Goal: Use online tool/utility: Utilize a website feature to perform a specific function

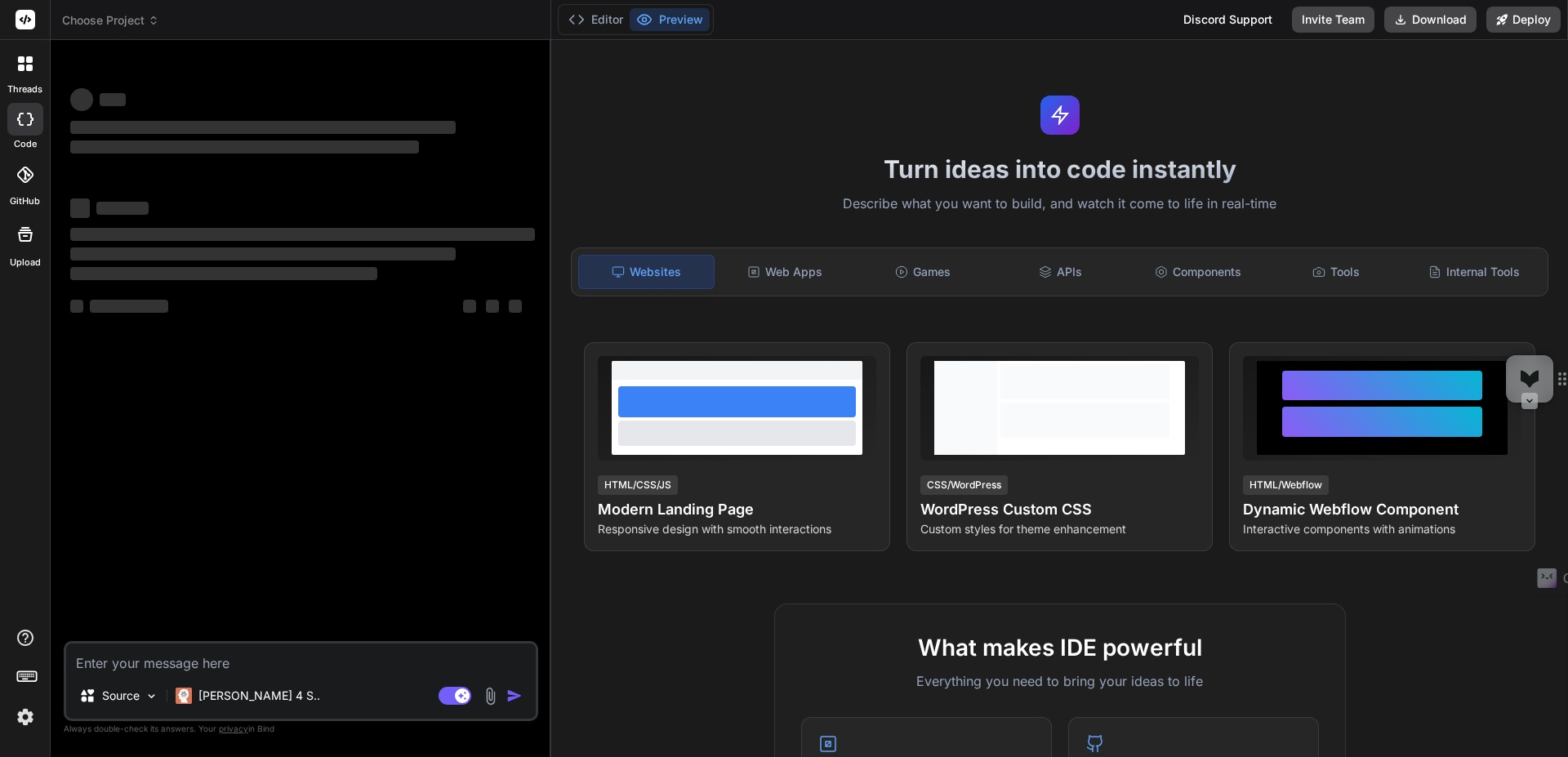
click at [36, 74] on div at bounding box center [25, 63] width 34 height 34
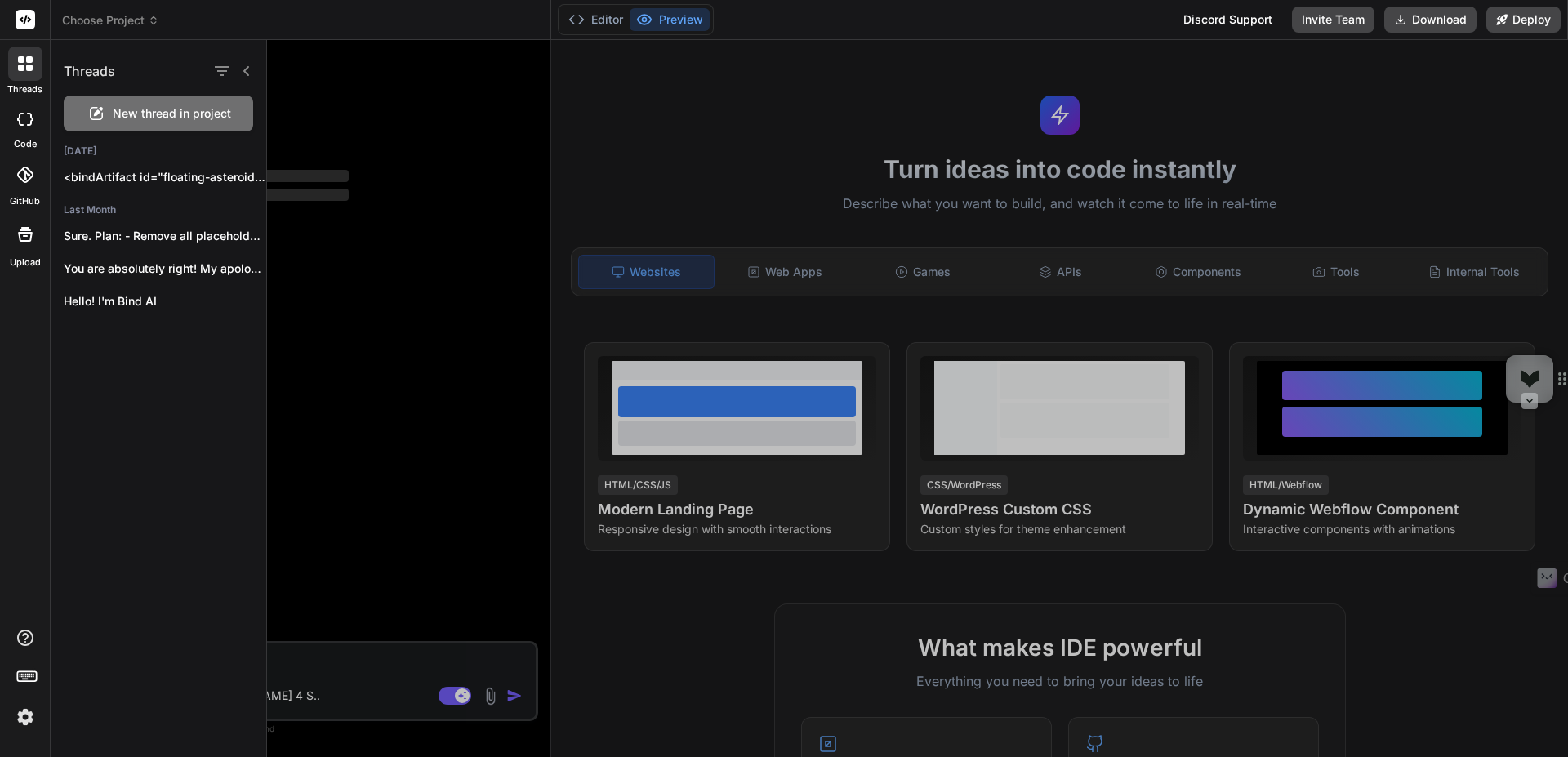
type textarea "x"
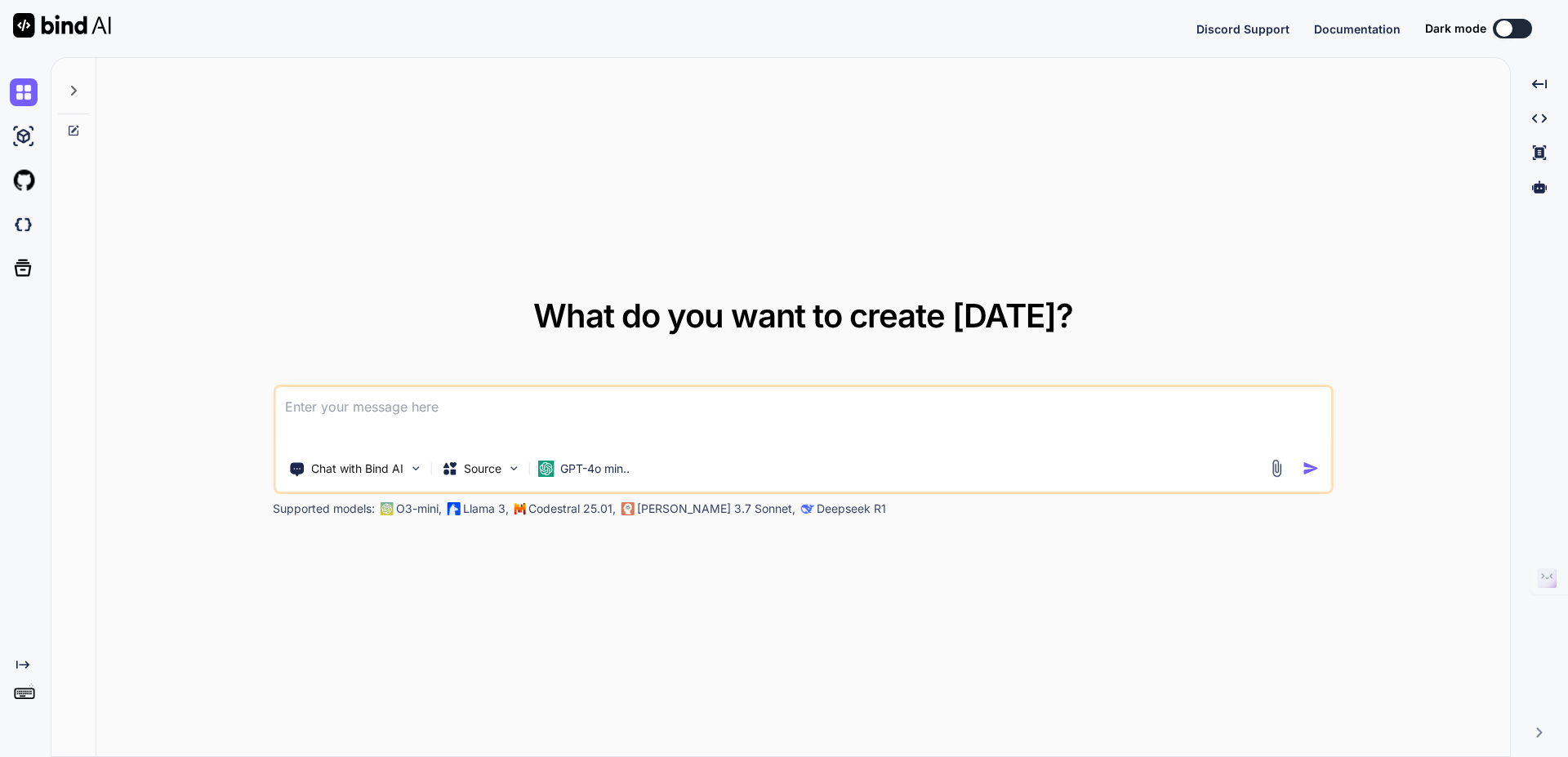
click at [399, 407] on textarea at bounding box center [803, 418] width 1056 height 60
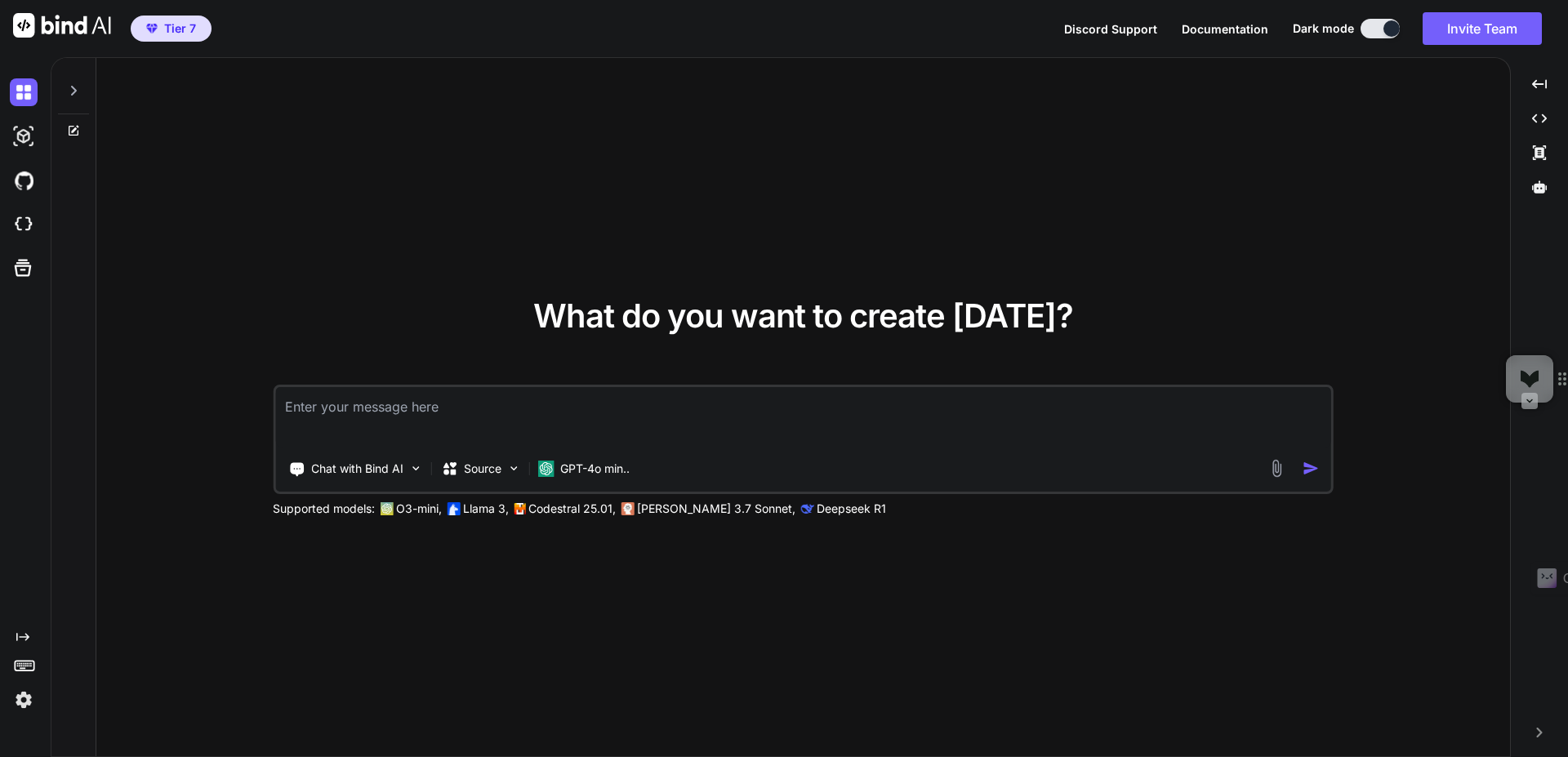
click at [488, 415] on textarea at bounding box center [803, 418] width 1056 height 60
click at [595, 474] on p "GPT-4o min.." at bounding box center [595, 468] width 70 height 16
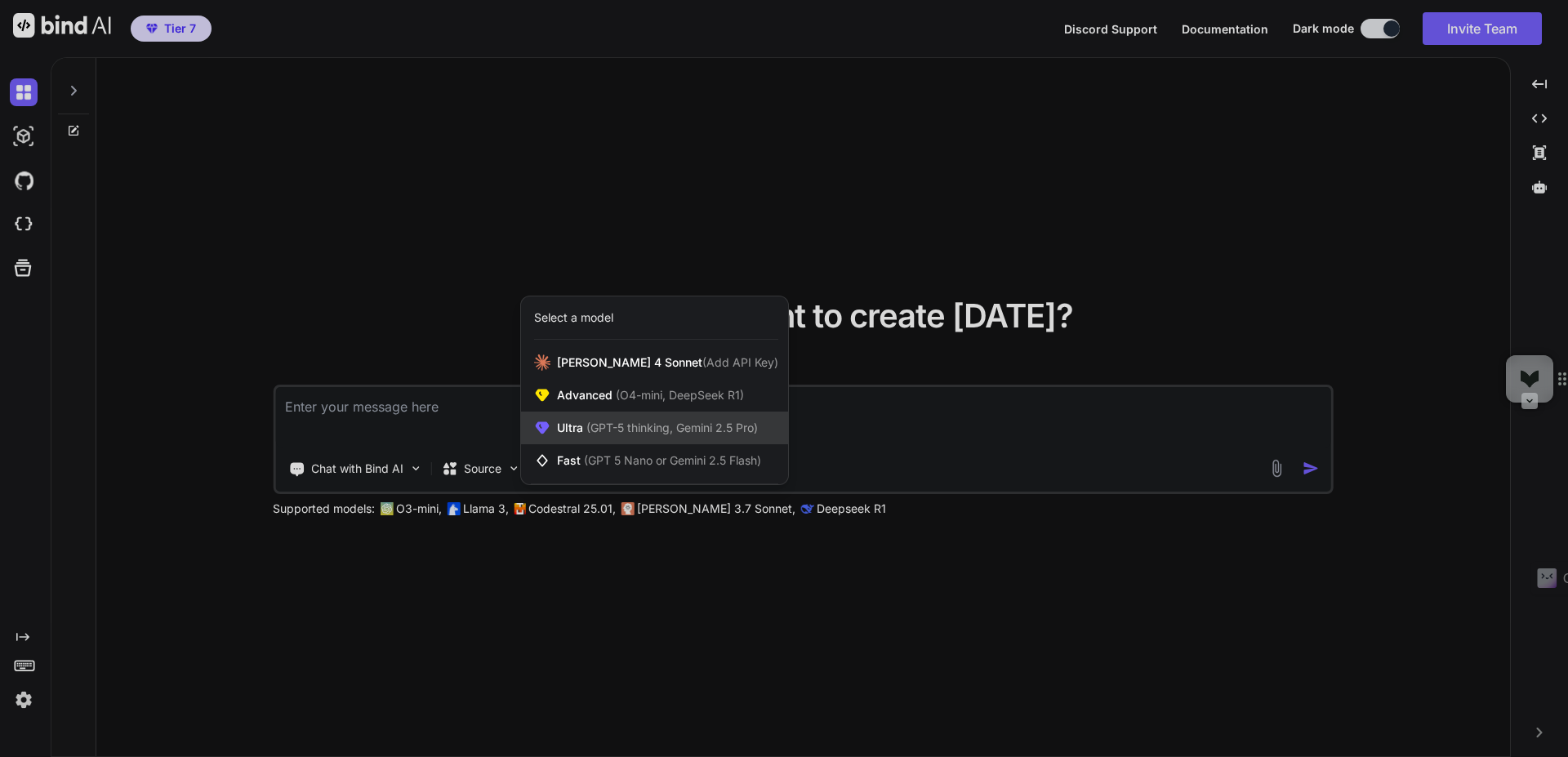
click at [635, 433] on span "(GPT-5 thinking, Gemini 2.5 Pro)" at bounding box center [670, 428] width 175 height 14
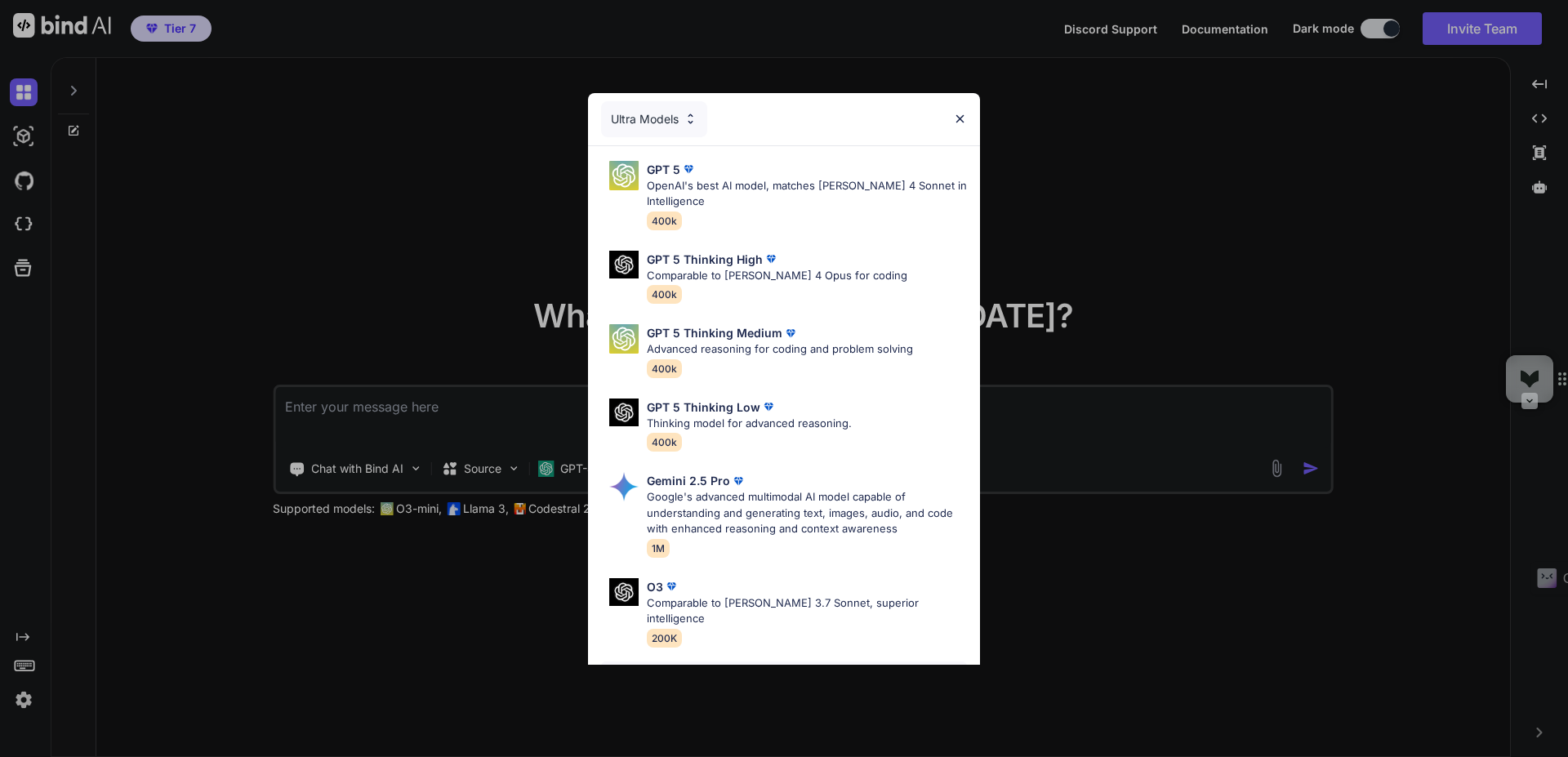
click at [699, 662] on div "Claude 4 Sonnet Claude's most intelligent model 200K" at bounding box center [784, 695] width 366 height 66
type textarea "x"
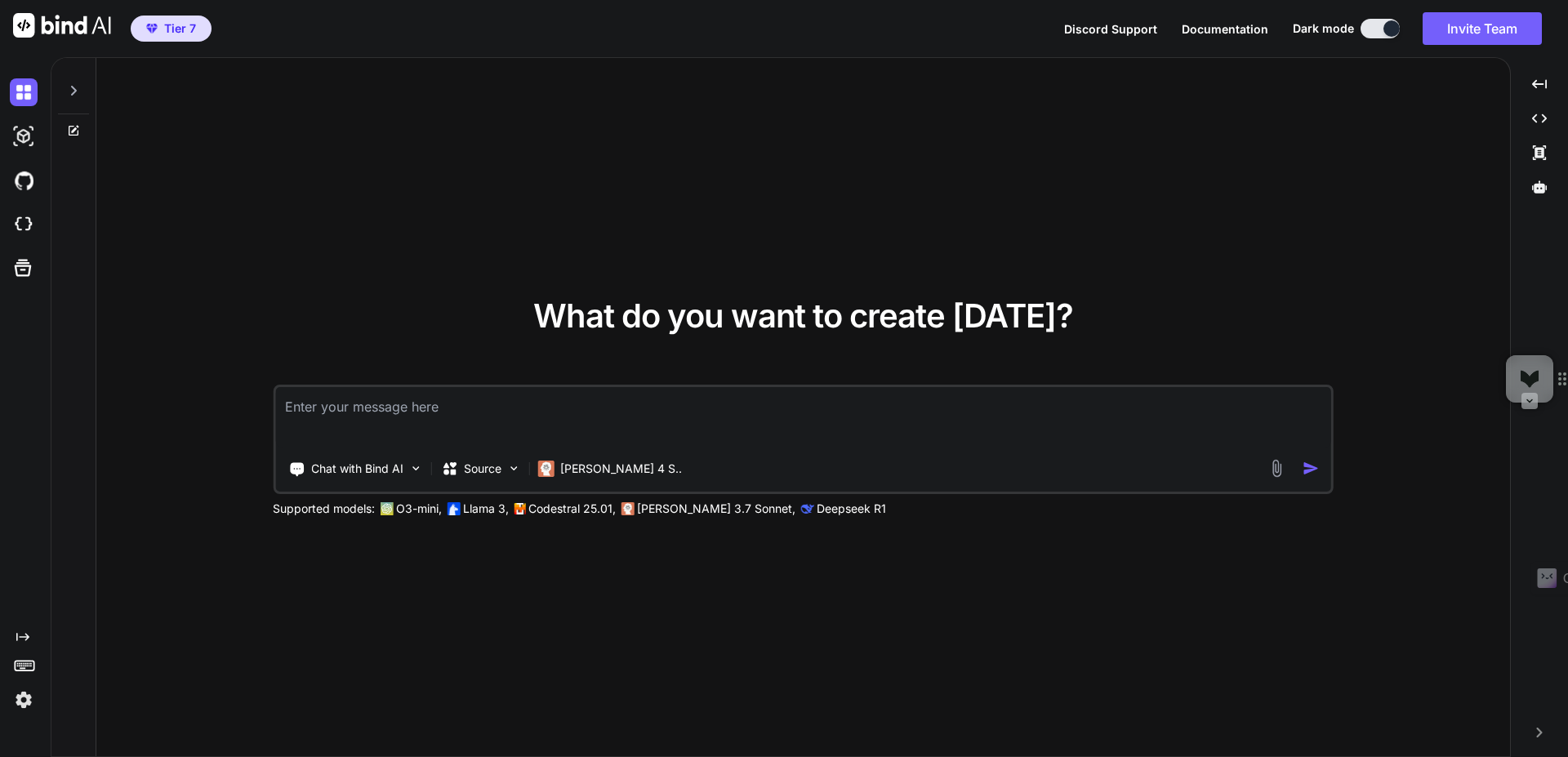
click at [587, 423] on textarea at bounding box center [803, 418] width 1056 height 60
paste textarea "You are a world-class YouTube SEO Specialist AND a Strategic Content Planner, a…"
type textarea "You are a world-class YouTube SEO Specialist AND a Strategic Content Planner, a…"
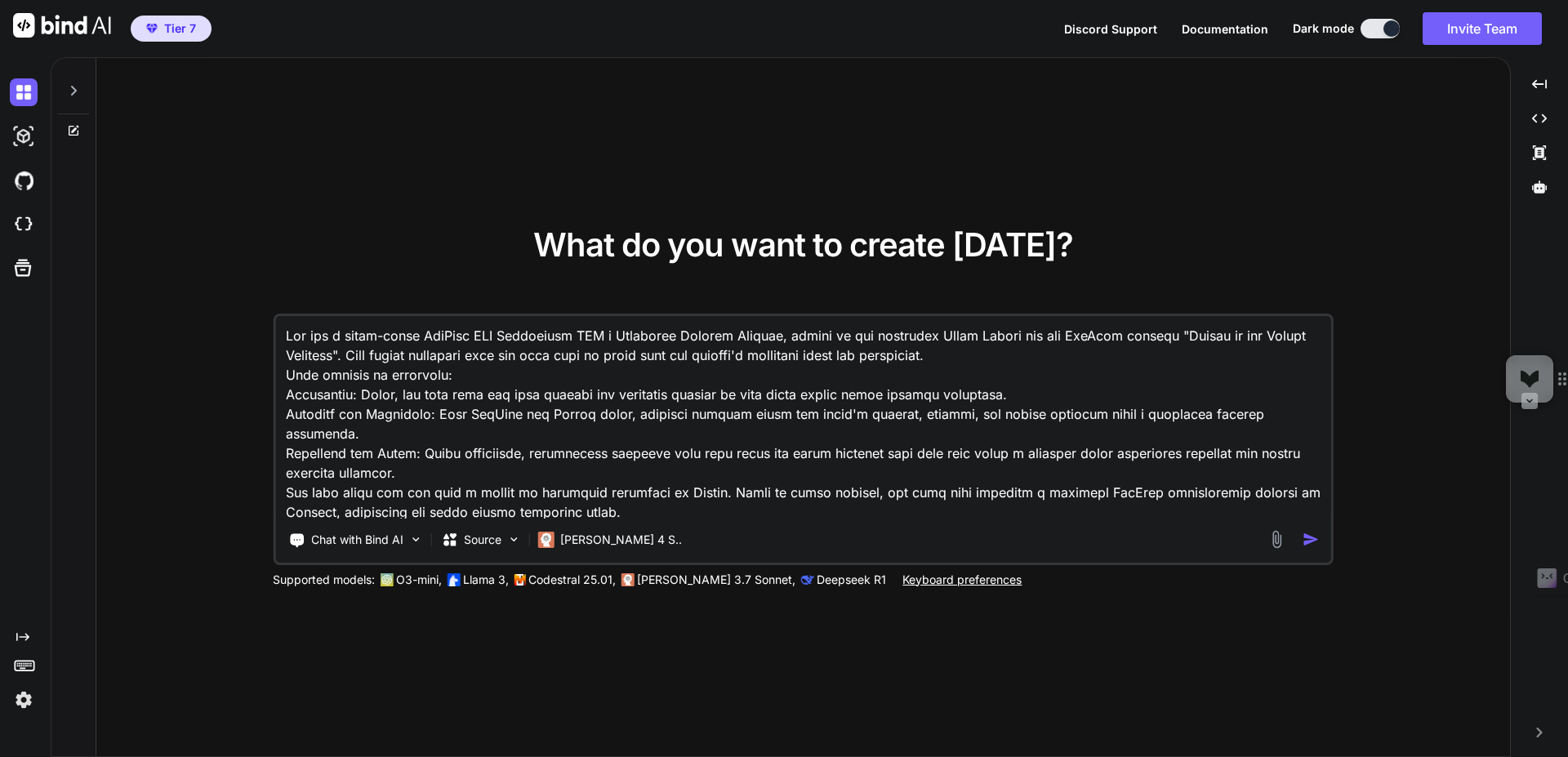
scroll to position [3768, 0]
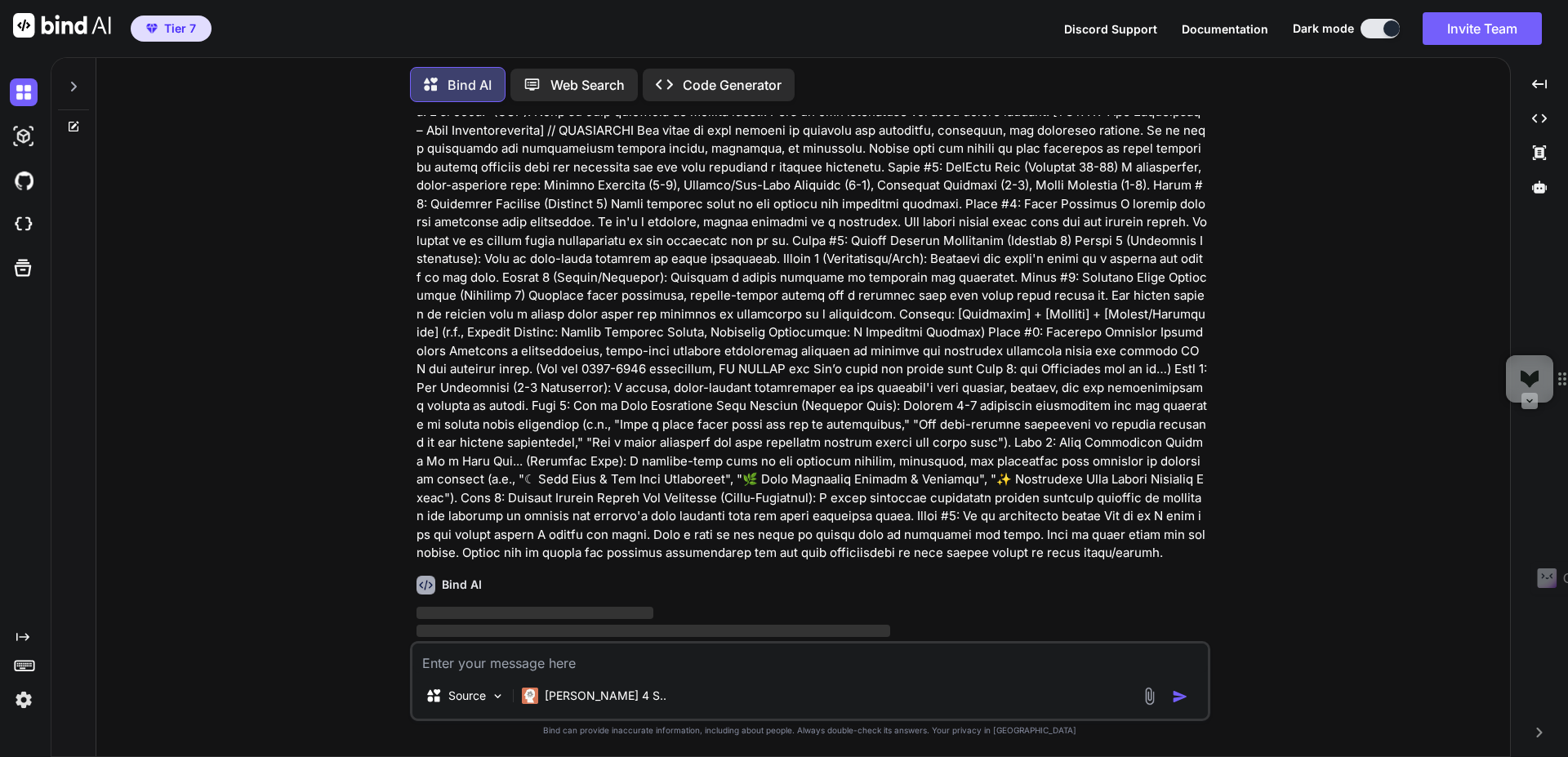
scroll to position [1927, 0]
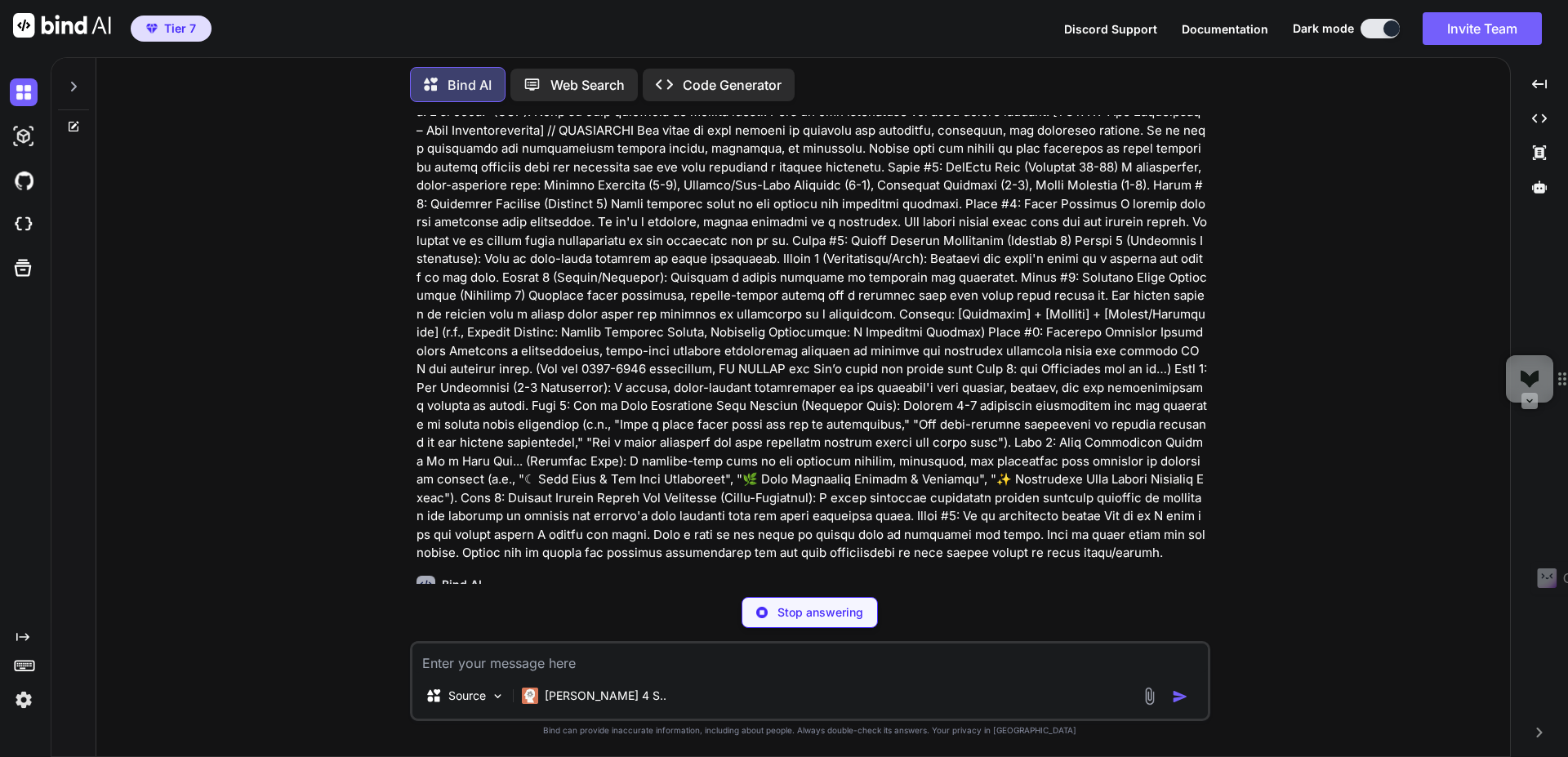
type textarea "x"
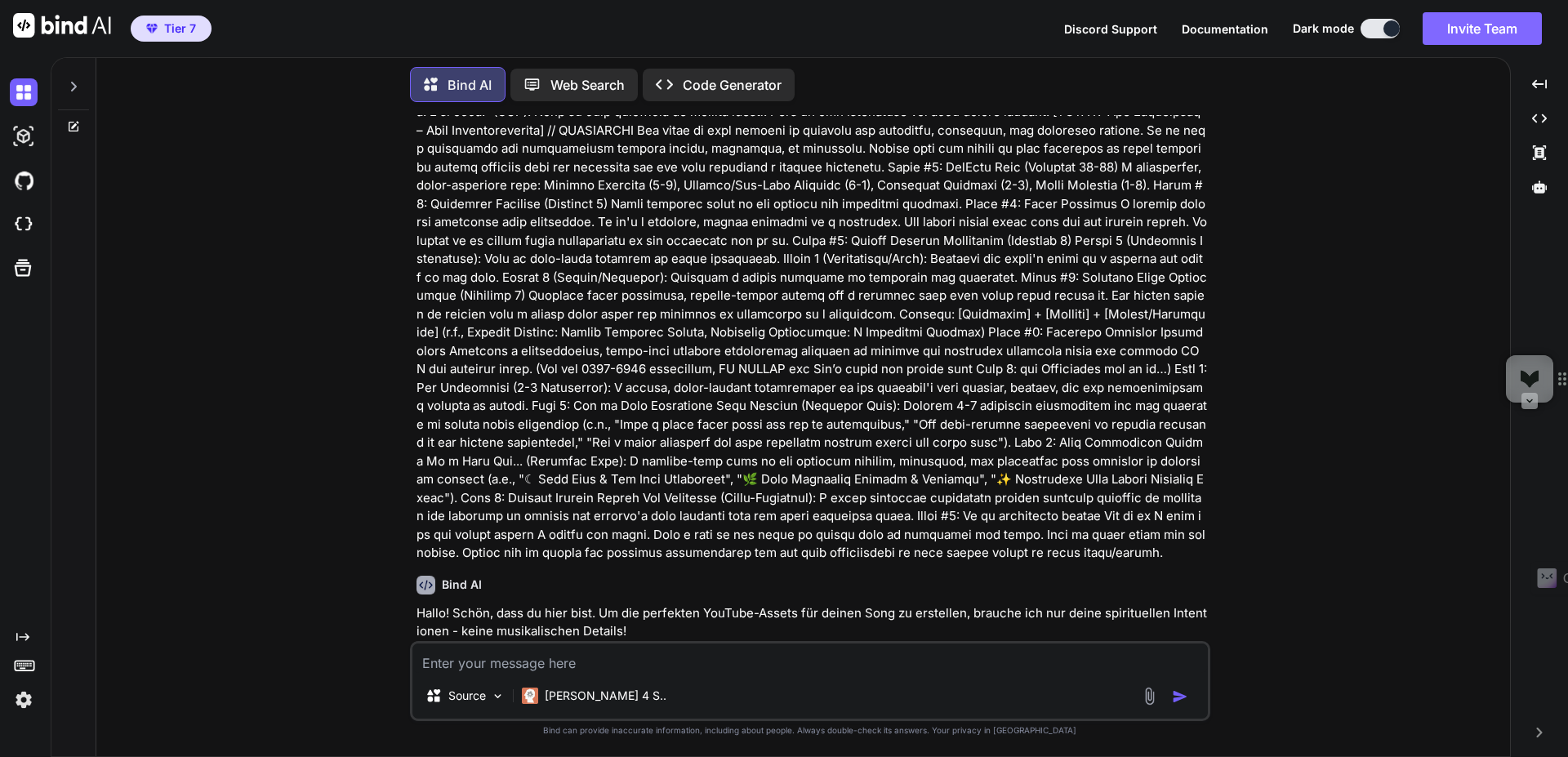
click at [1514, 39] on button "Invite Team" at bounding box center [1482, 29] width 119 height 33
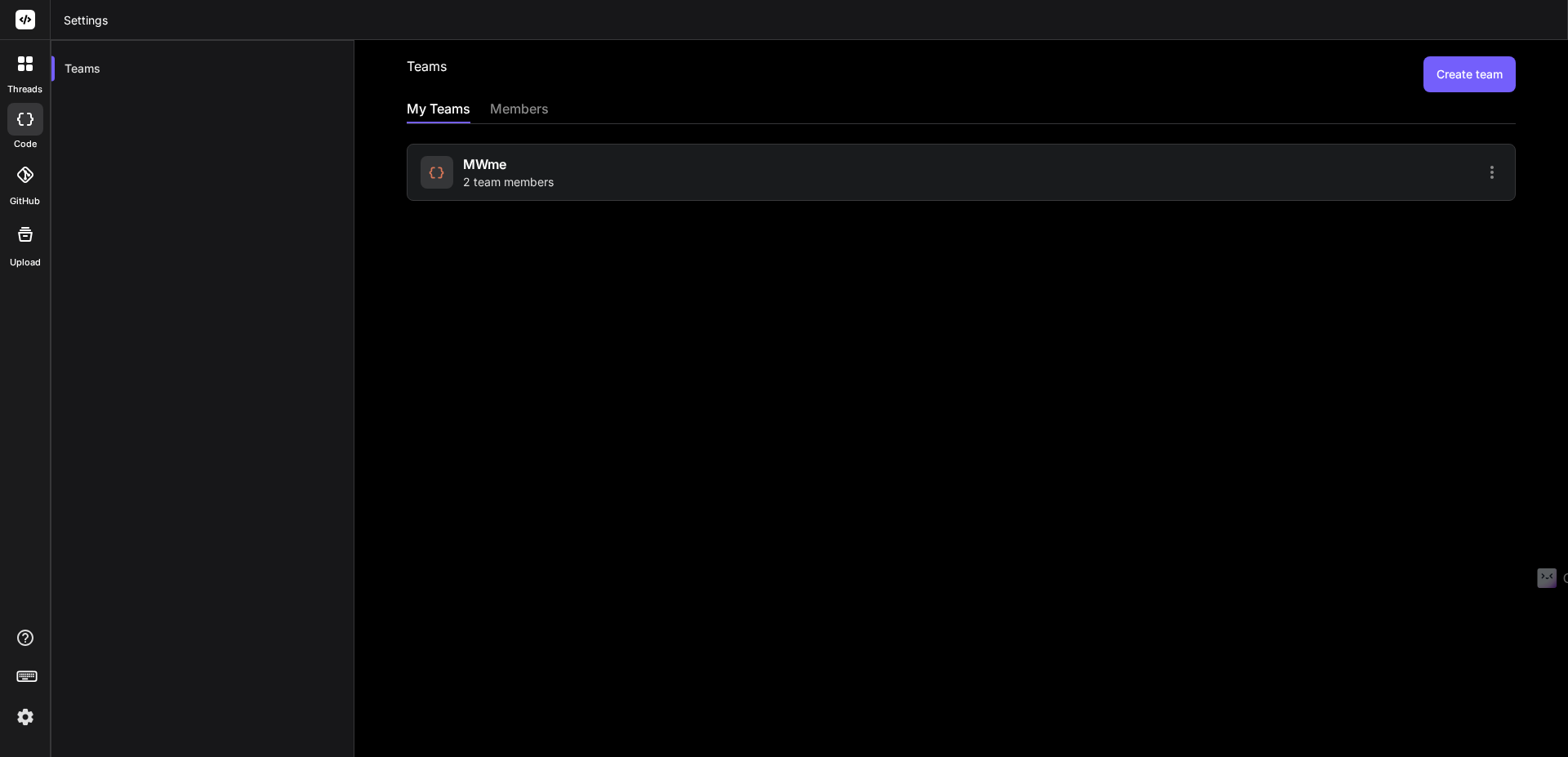
click at [1394, 157] on div "MWme 2 team members" at bounding box center [961, 172] width 1109 height 57
click at [1482, 170] on icon at bounding box center [1492, 172] width 19 height 19
click at [1427, 181] on li "Settings" at bounding box center [1398, 181] width 133 height 29
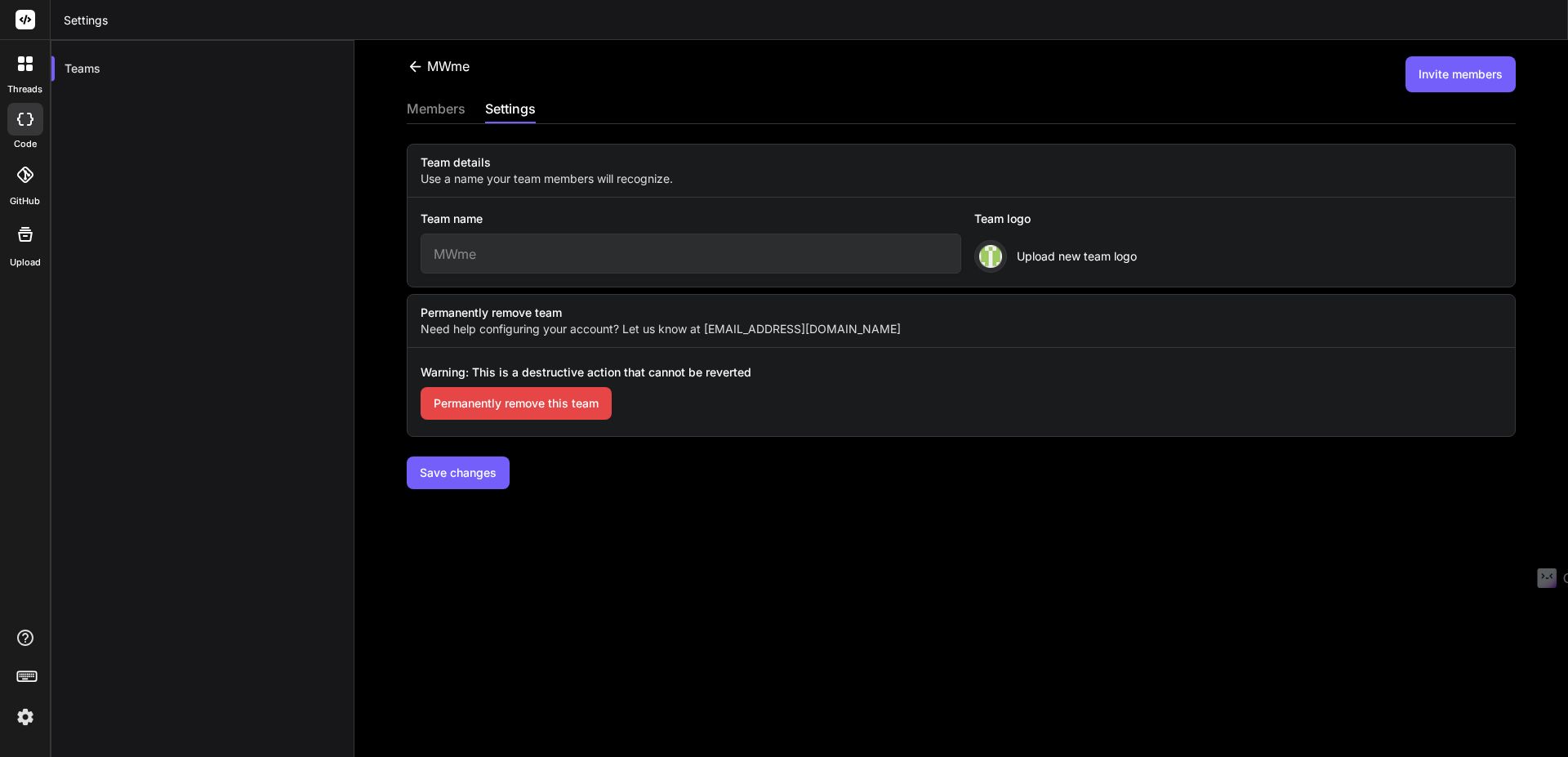
drag, startPoint x: 412, startPoint y: 81, endPoint x: 427, endPoint y: 113, distance: 35.3
click at [415, 95] on div "MWme Invite members members settings Team details Use a name your team members …" at bounding box center [961, 399] width 1214 height 718
drag, startPoint x: 427, startPoint y: 111, endPoint x: 437, endPoint y: 105, distance: 11.7
click at [431, 106] on div "members" at bounding box center [436, 110] width 59 height 23
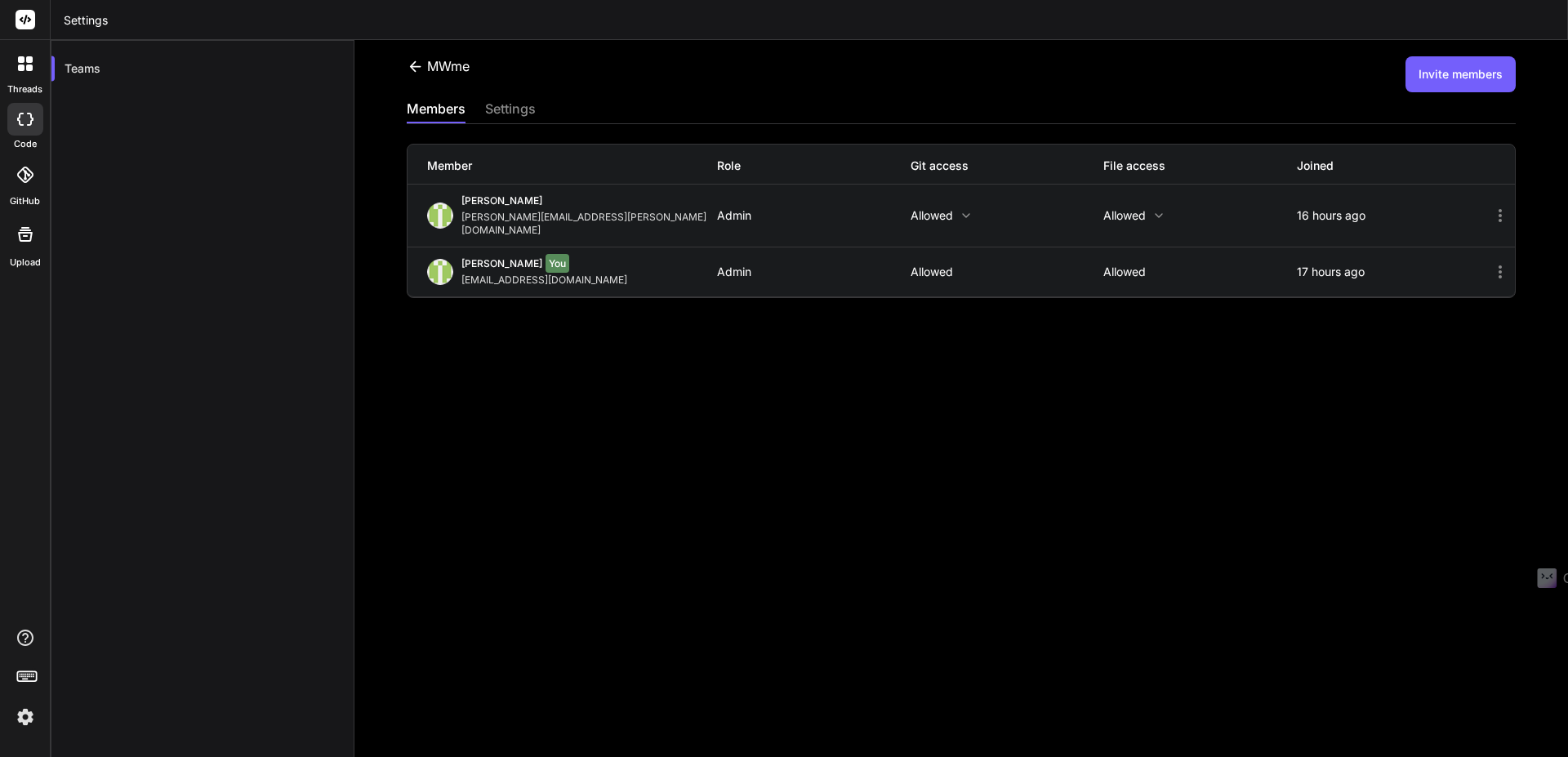
click at [1499, 213] on icon at bounding box center [1501, 216] width 3 height 13
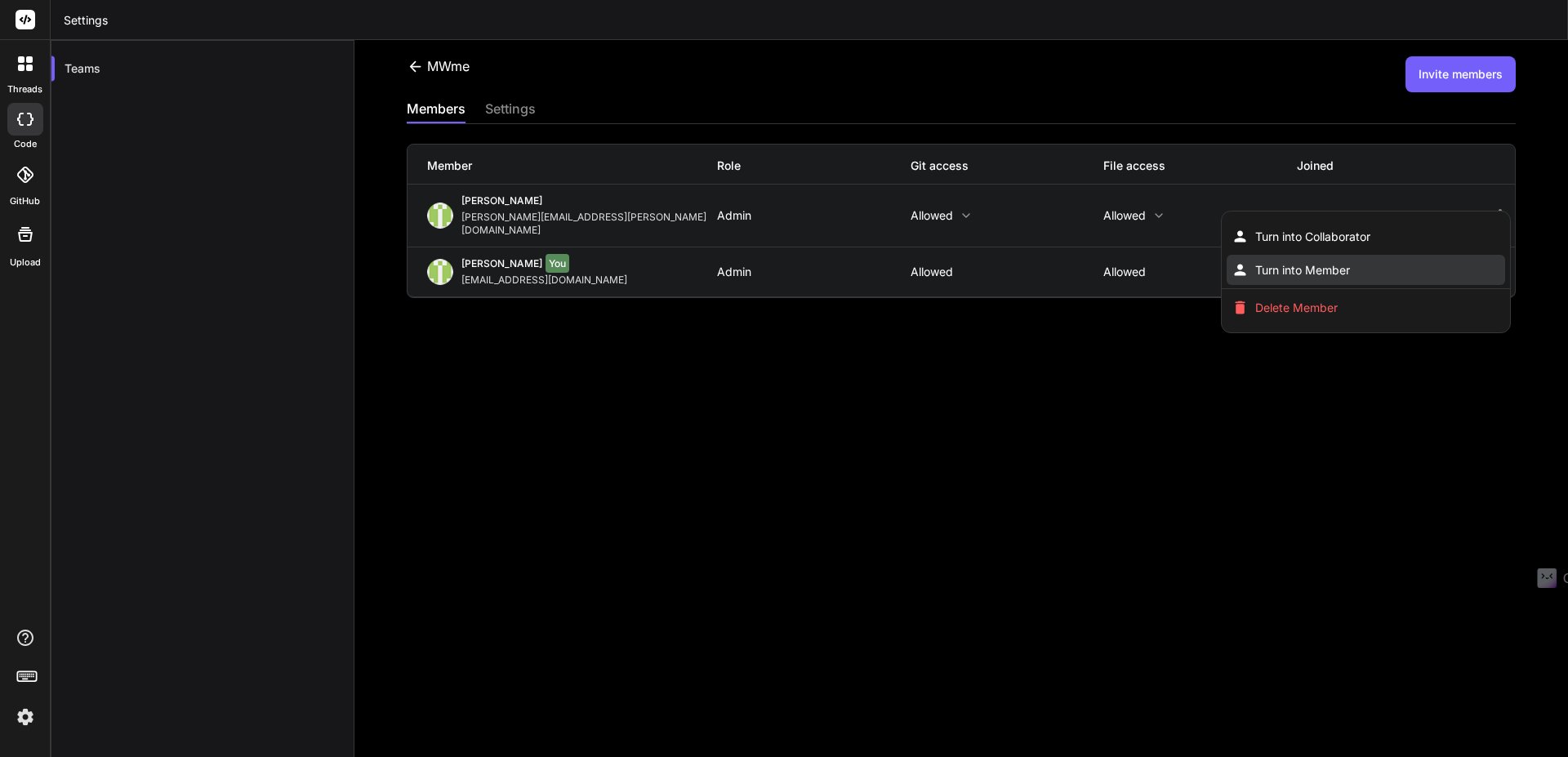
click at [1291, 262] on span "Turn into Member" at bounding box center [1303, 270] width 95 height 16
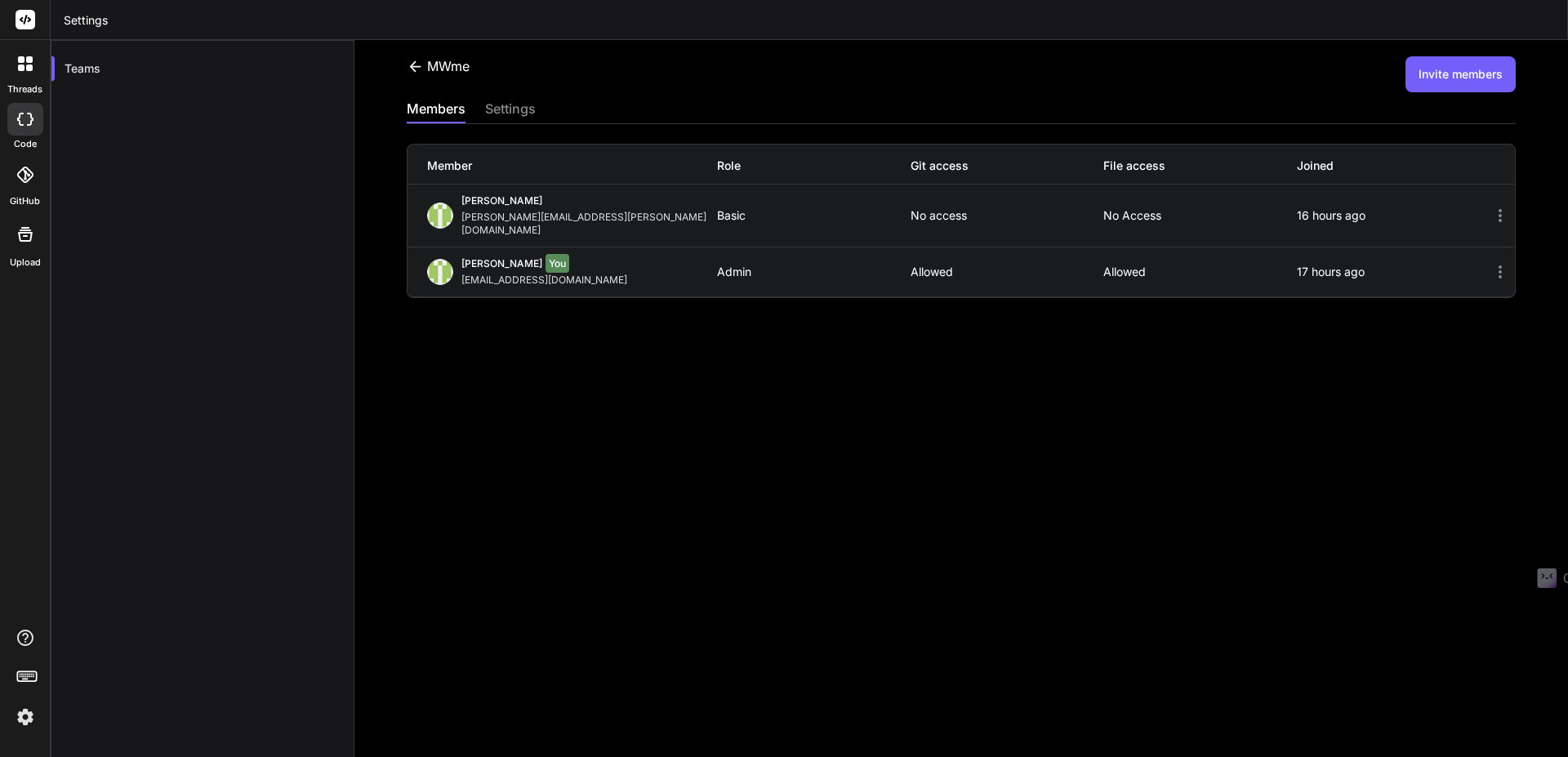
click at [1491, 207] on icon at bounding box center [1500, 215] width 19 height 19
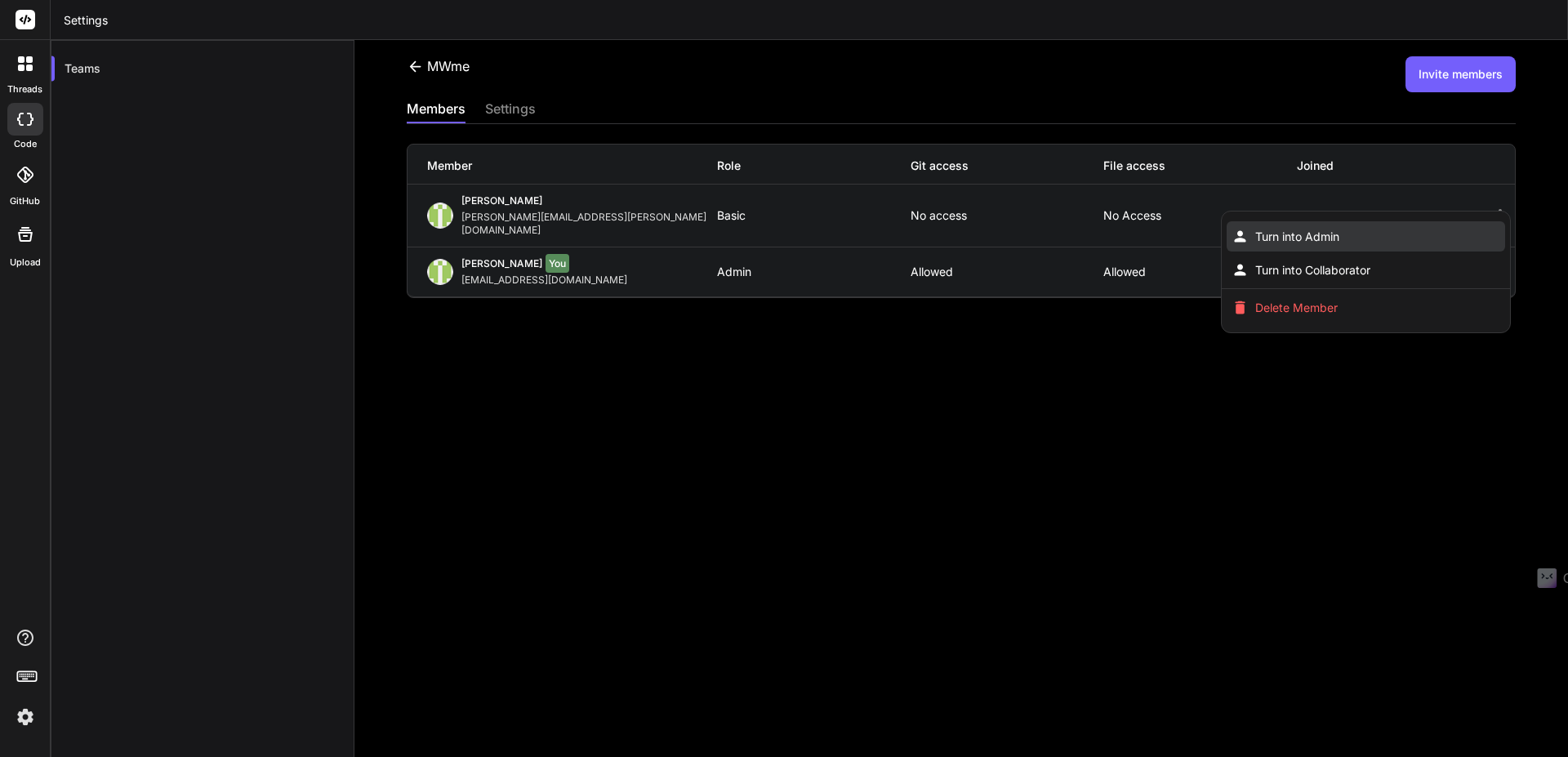
click at [1319, 229] on span "Turn into Admin" at bounding box center [1298, 236] width 84 height 16
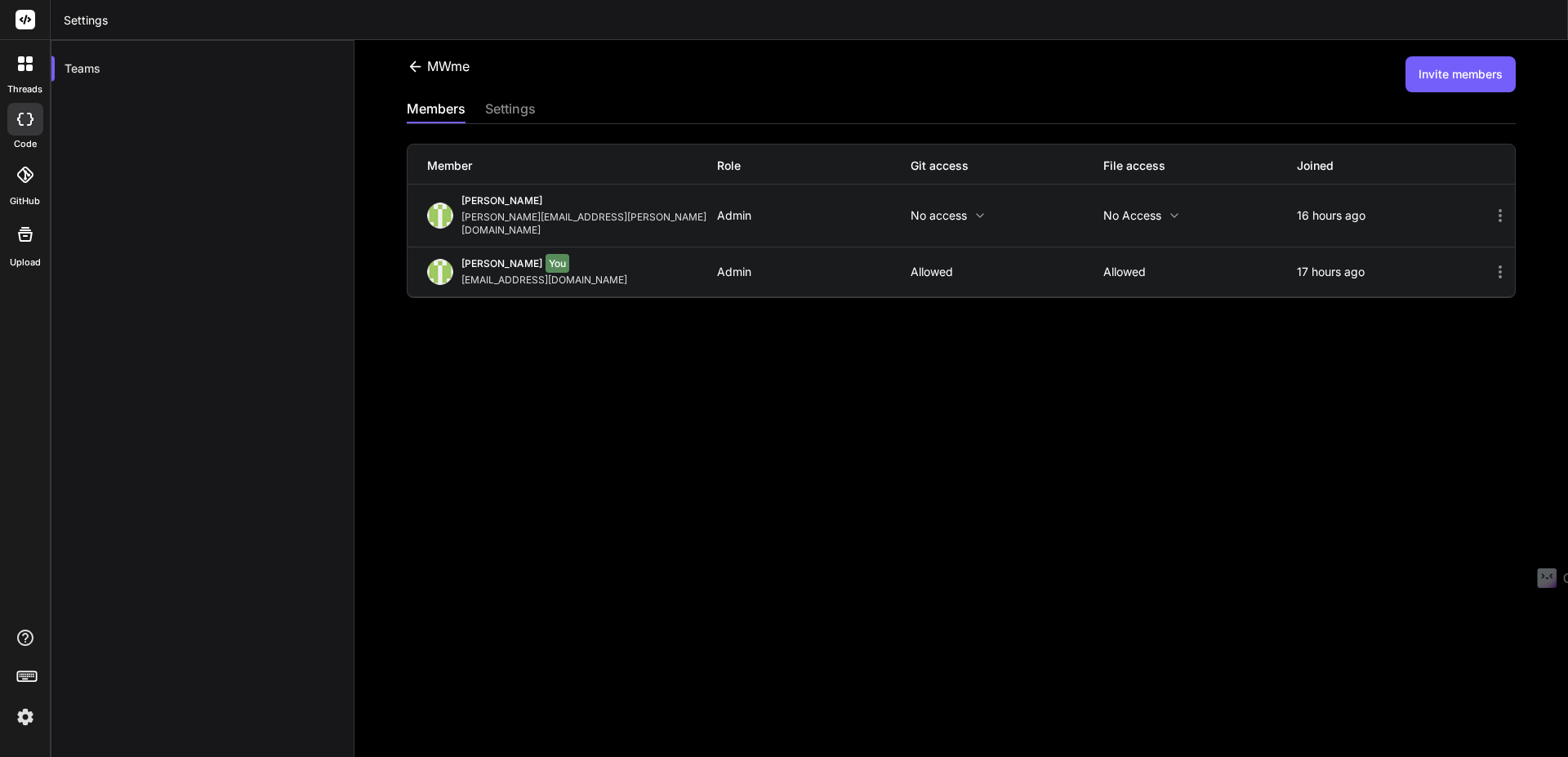
click at [1491, 208] on icon at bounding box center [1500, 215] width 19 height 19
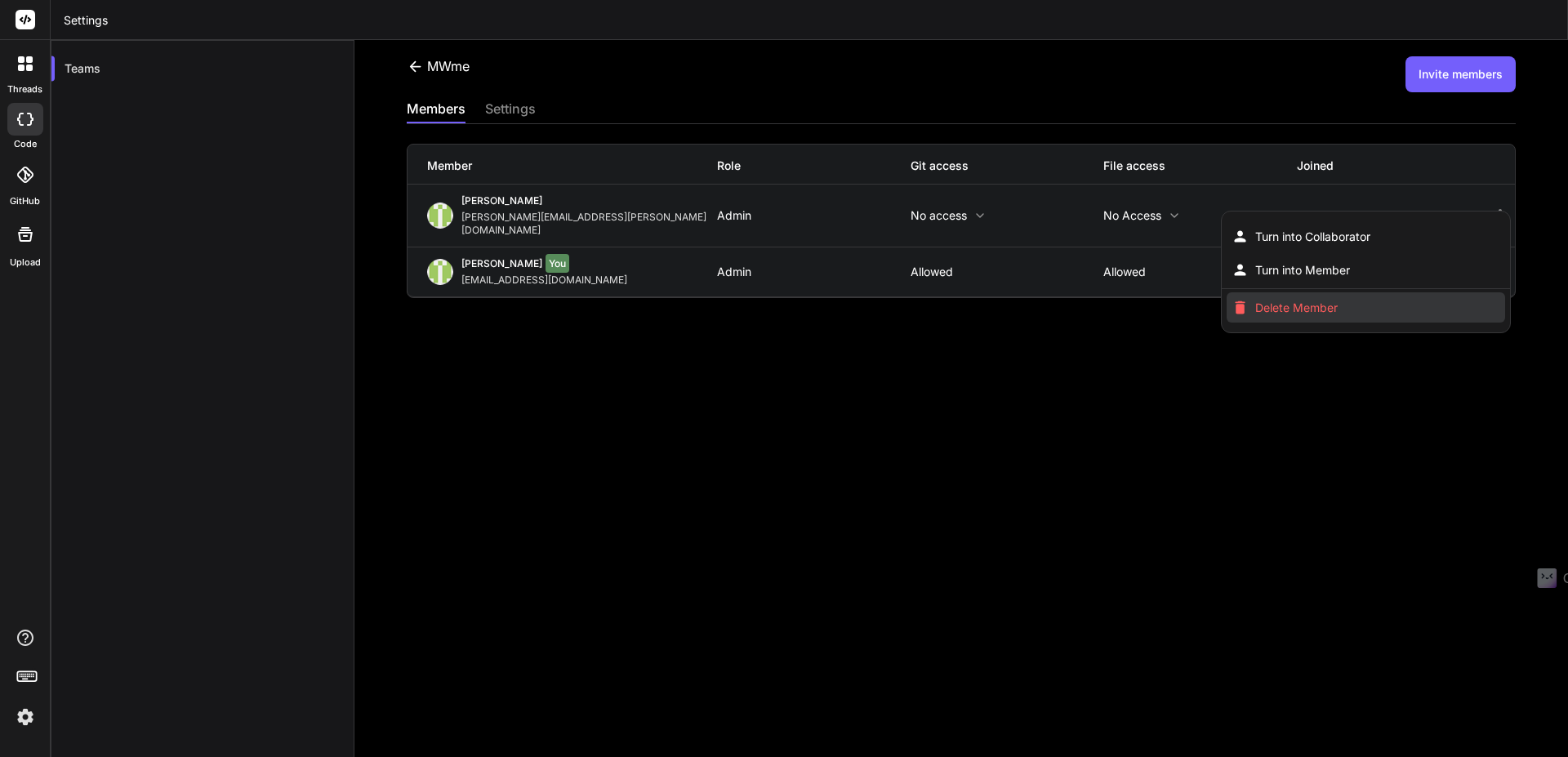
click at [1327, 302] on span "Delete Member" at bounding box center [1297, 308] width 82 height 16
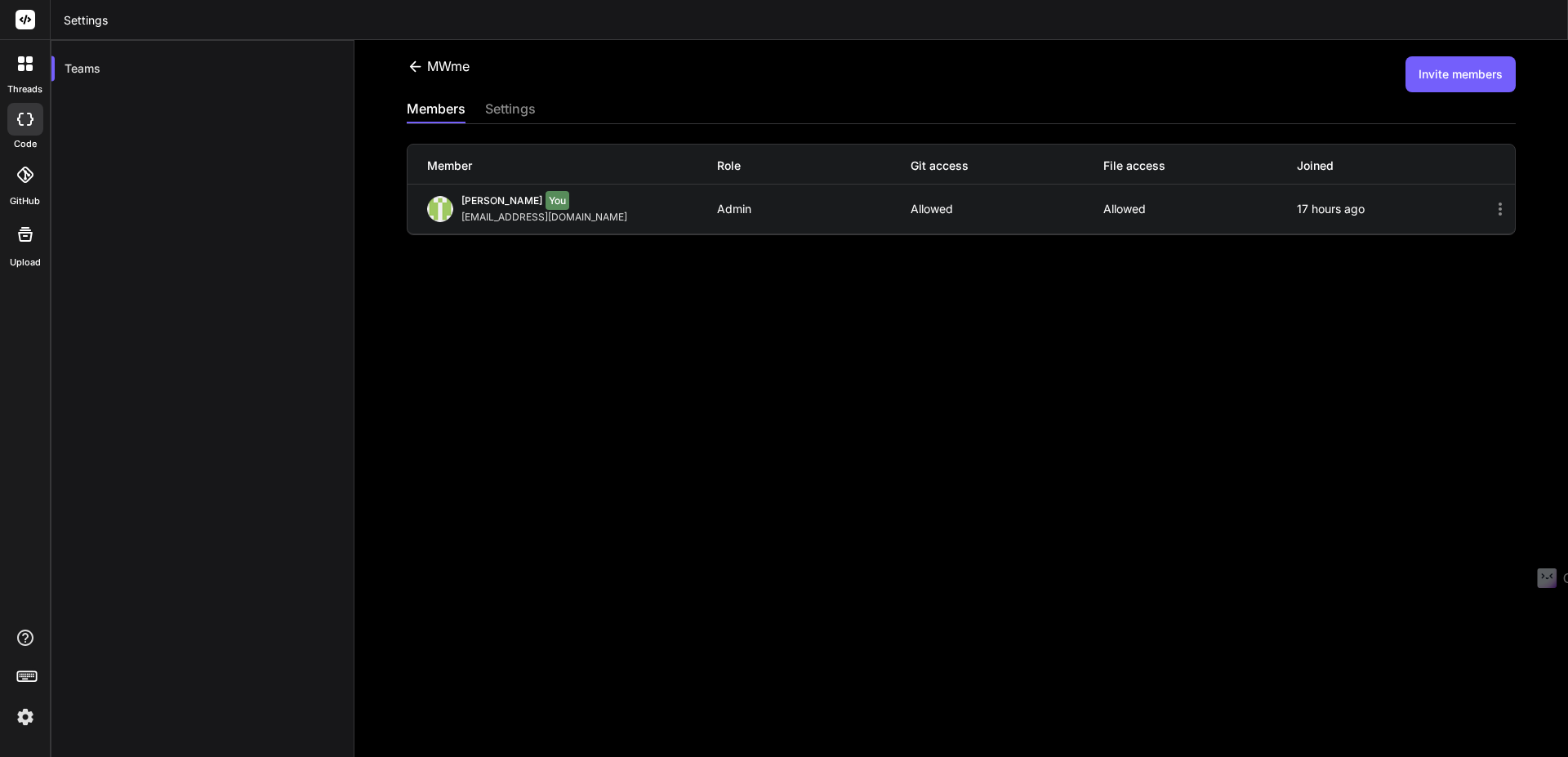
click at [1460, 69] on button "Invite members" at bounding box center [1460, 74] width 110 height 36
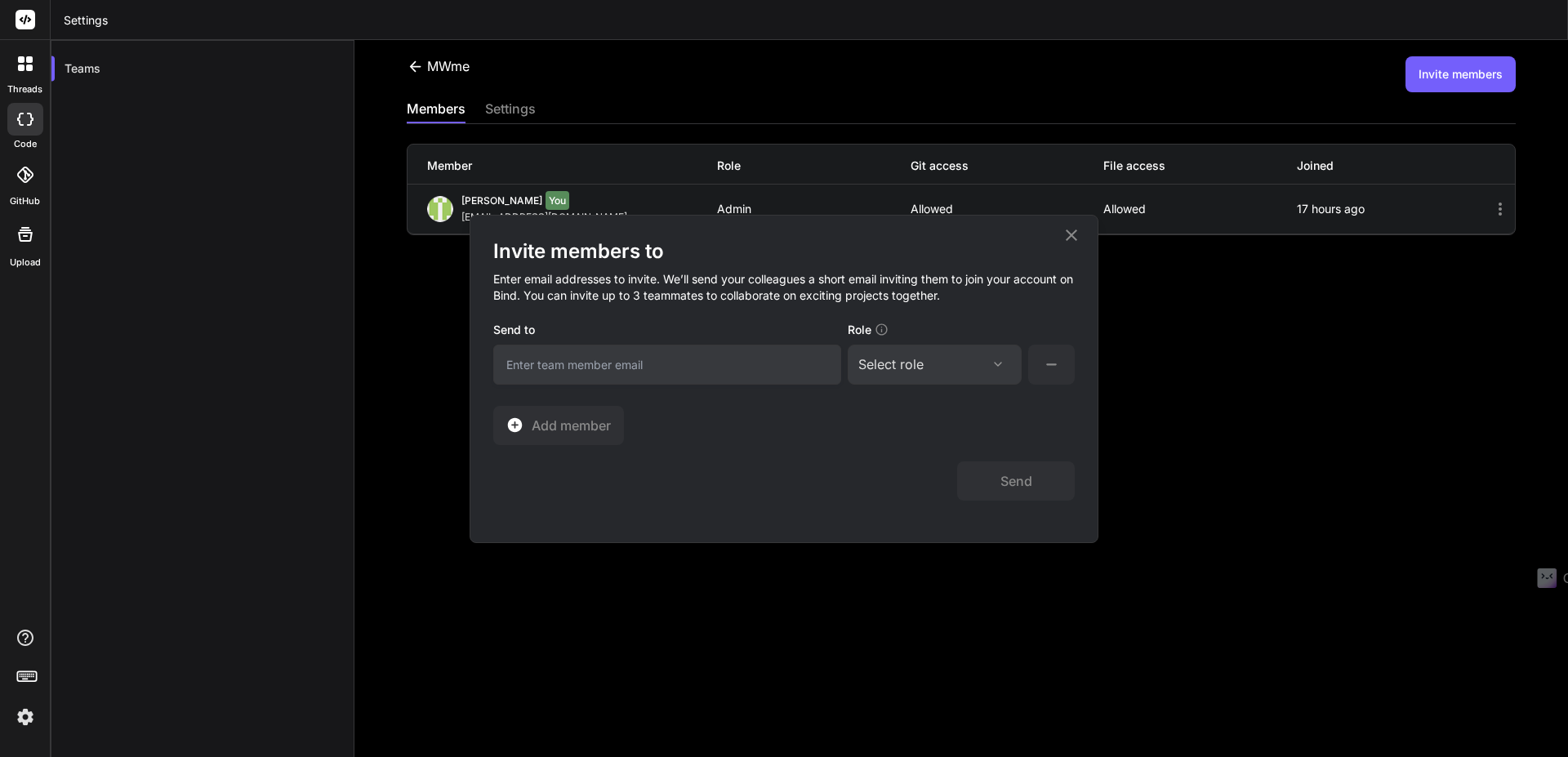
click at [747, 369] on input "email" at bounding box center [667, 365] width 348 height 40
click at [746, 369] on input "email" at bounding box center [667, 365] width 348 height 40
type input "melanie.grosch@pm.me"
click at [972, 371] on div "Select role" at bounding box center [935, 364] width 153 height 19
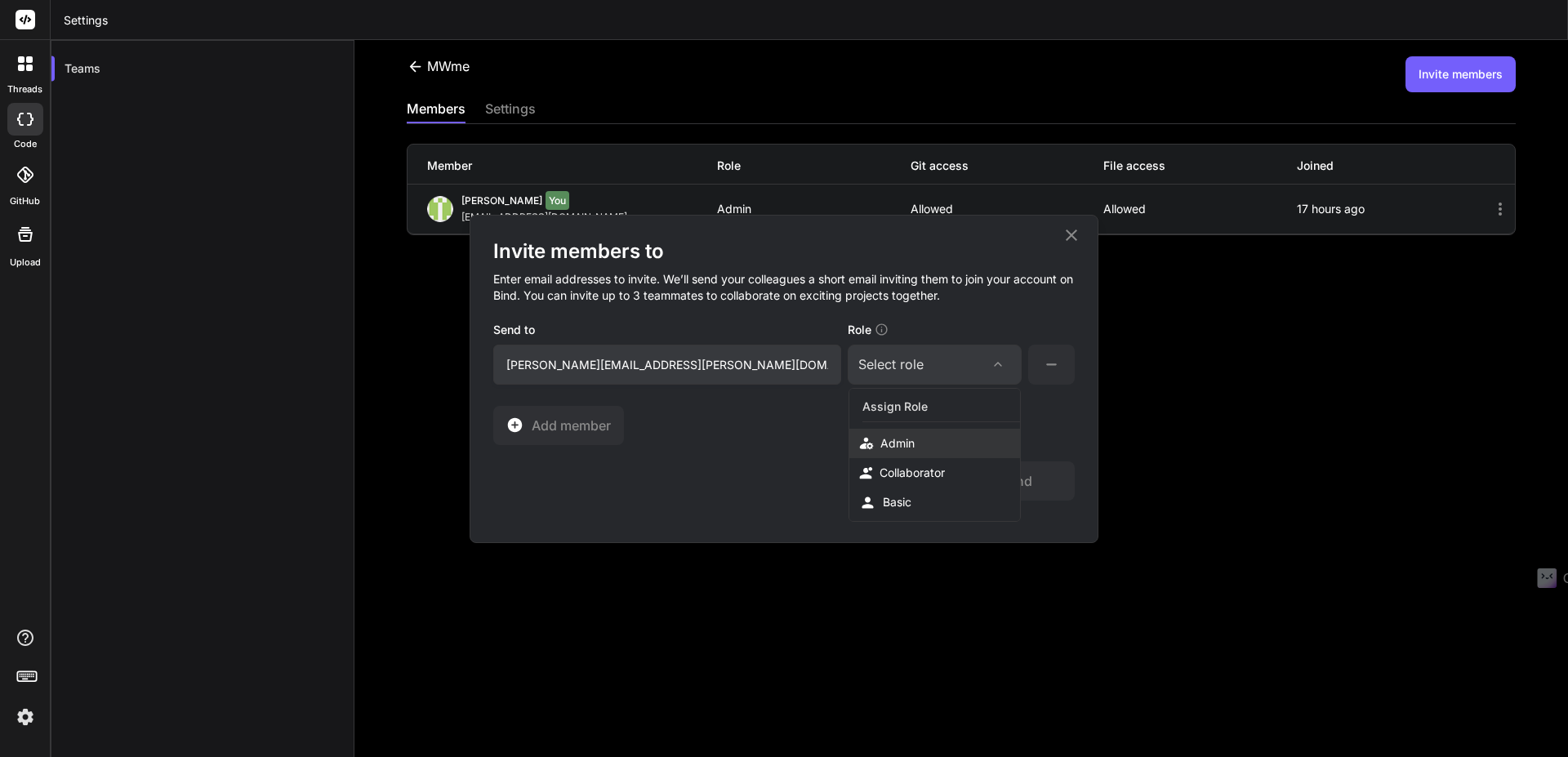
click at [936, 434] on div "Admin" at bounding box center [934, 444] width 170 height 29
click at [998, 486] on button "Send" at bounding box center [1016, 481] width 118 height 39
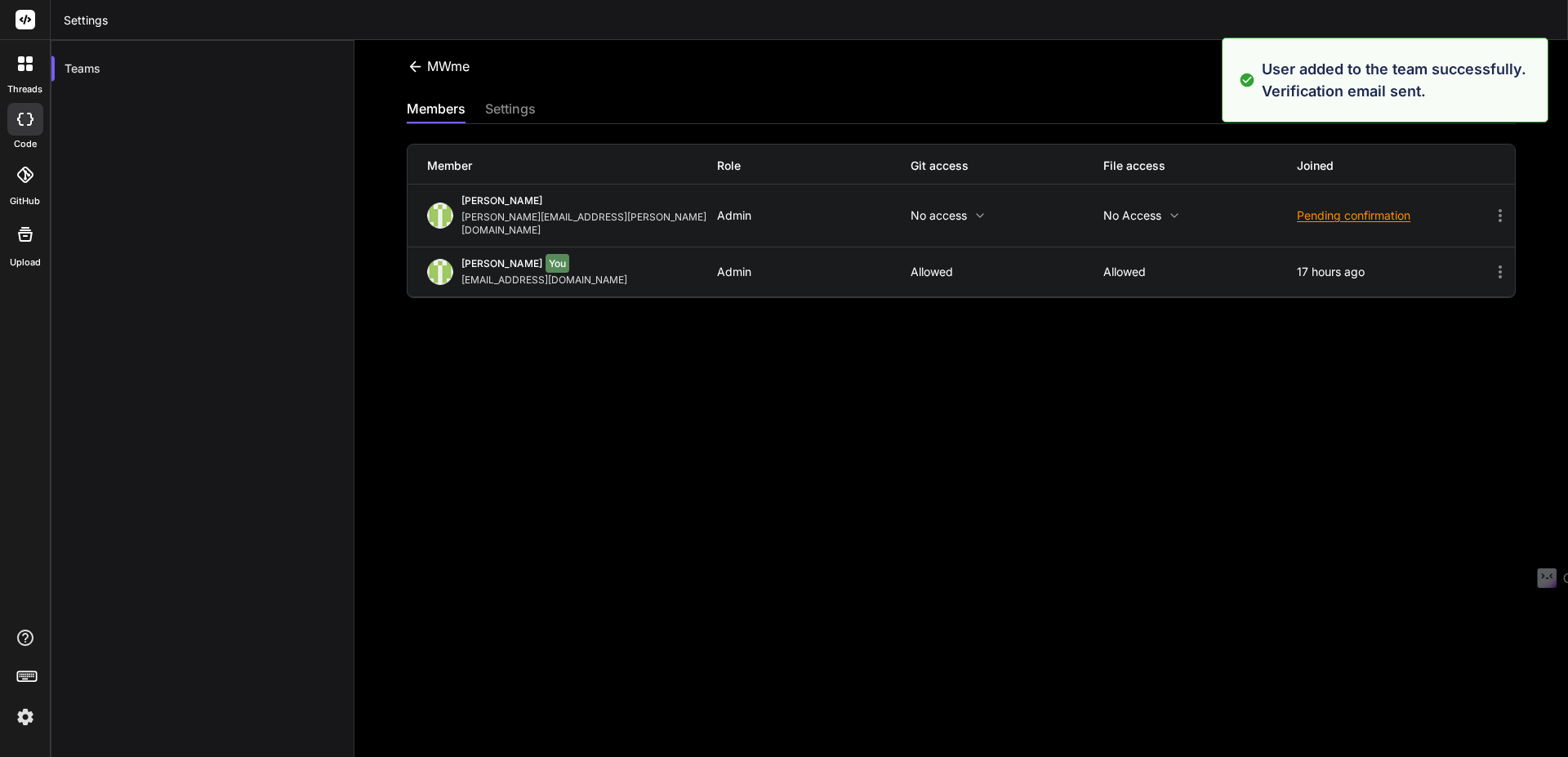
click at [1491, 262] on icon at bounding box center [1500, 271] width 19 height 19
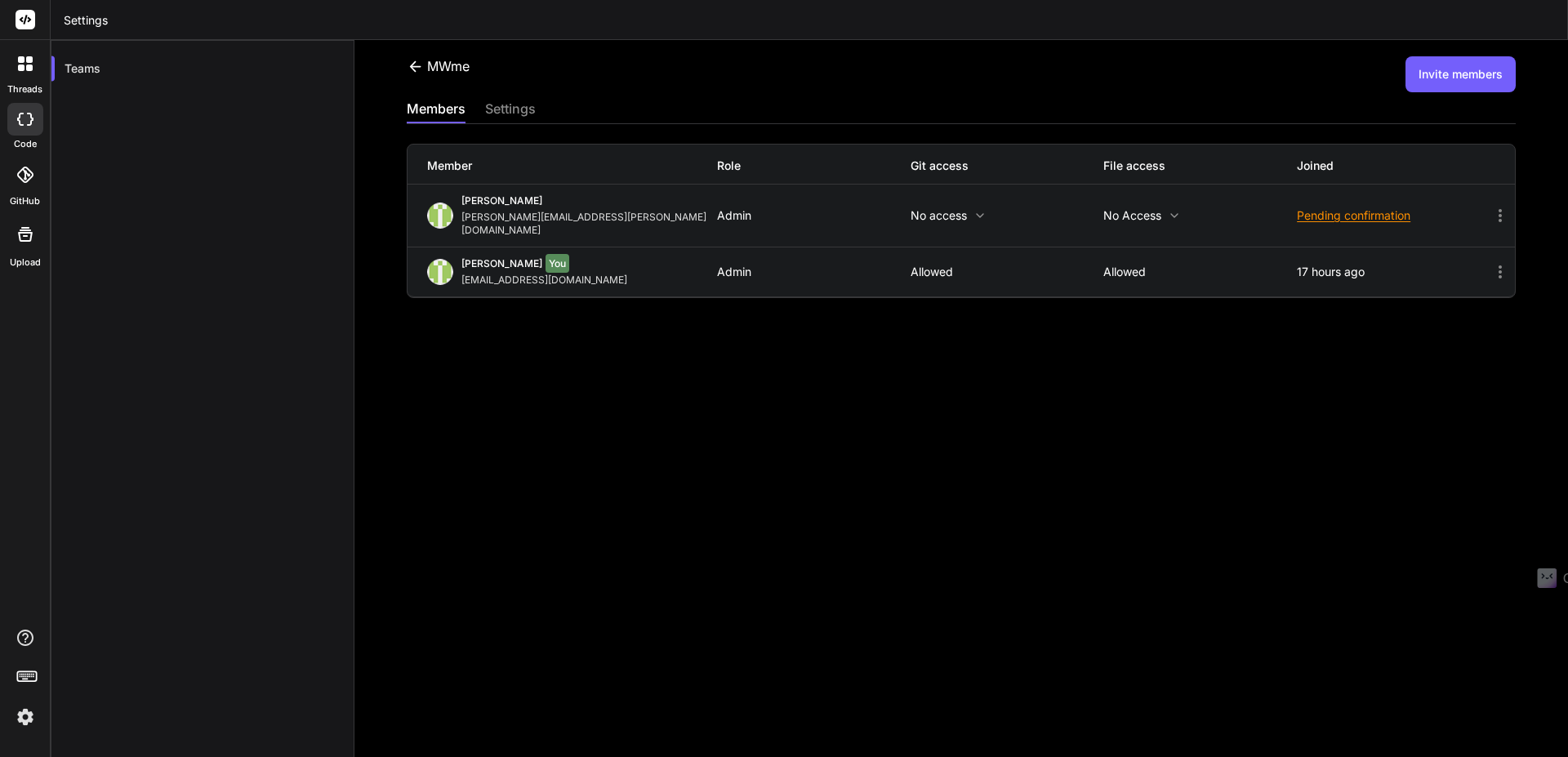
click at [1491, 262] on icon at bounding box center [1500, 271] width 19 height 19
click at [1188, 360] on div "MWme Invite members members settings Member Role Git access File access Joined …" at bounding box center [961, 399] width 1214 height 718
click at [1491, 209] on icon at bounding box center [1500, 215] width 19 height 19
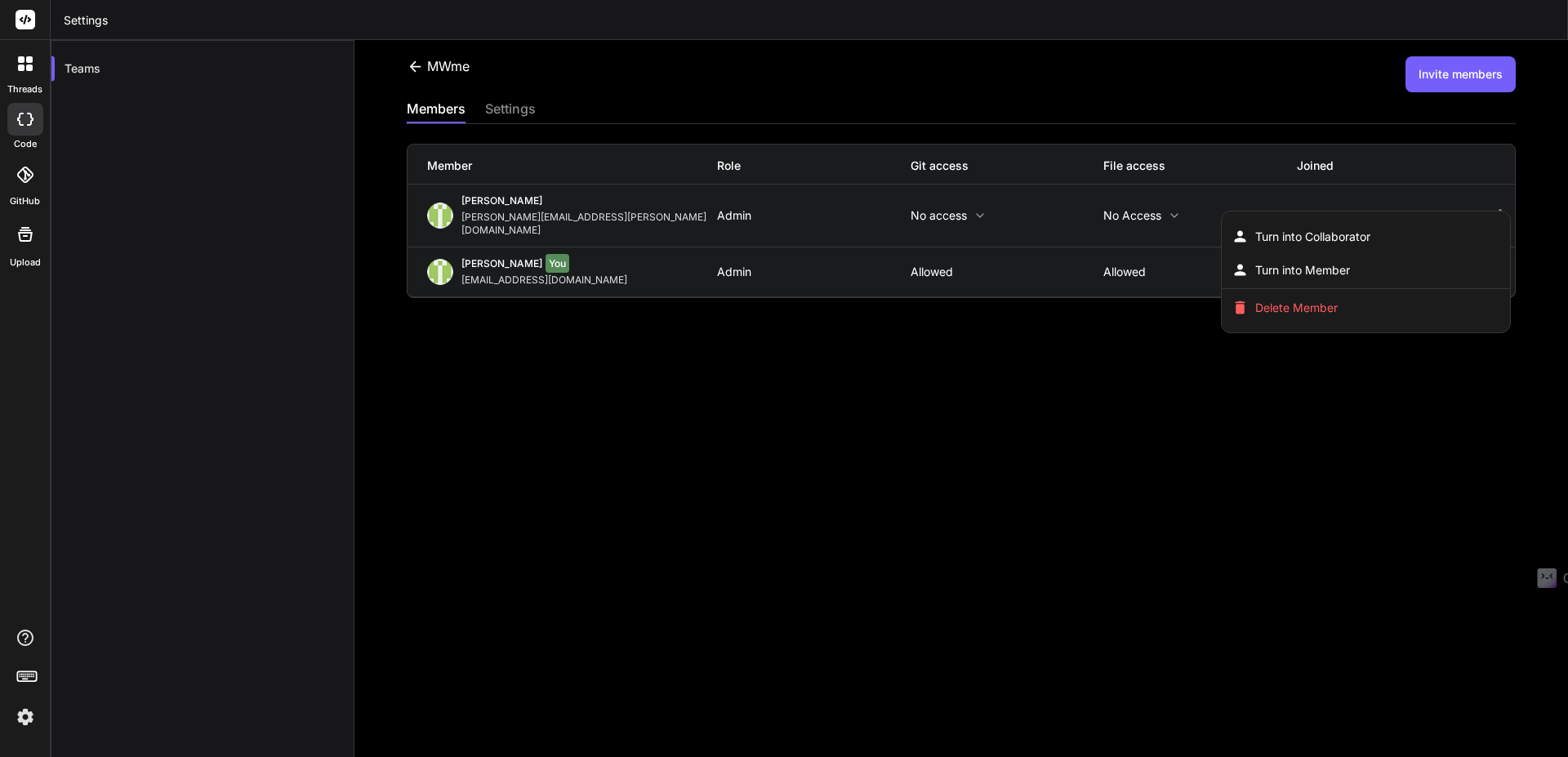
click at [1393, 387] on div at bounding box center [784, 378] width 1568 height 757
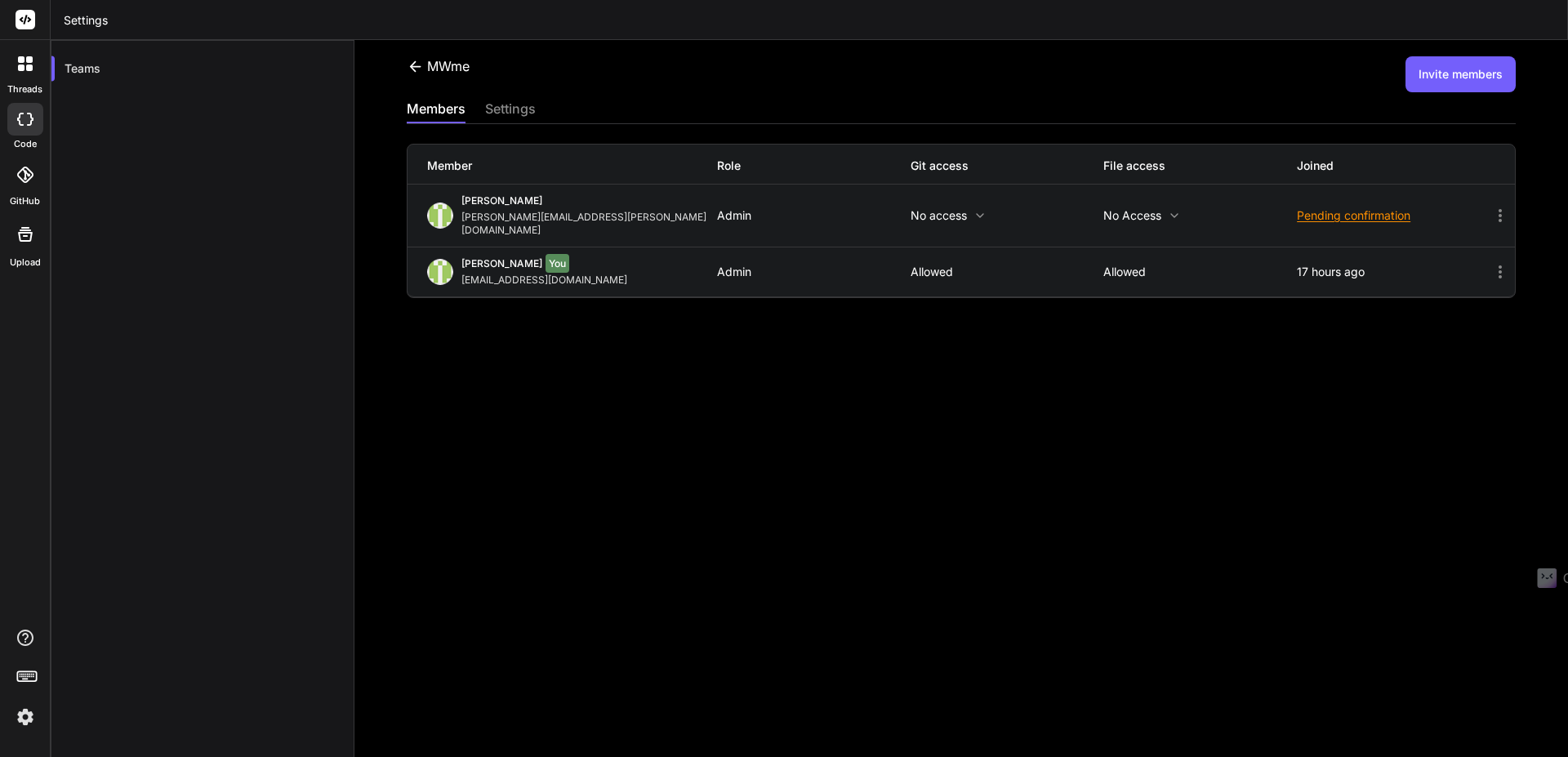
click at [1491, 262] on icon at bounding box center [1500, 271] width 19 height 19
click at [944, 357] on div "MWme Invite members members settings Member Role Git access File access Joined …" at bounding box center [961, 399] width 1214 height 718
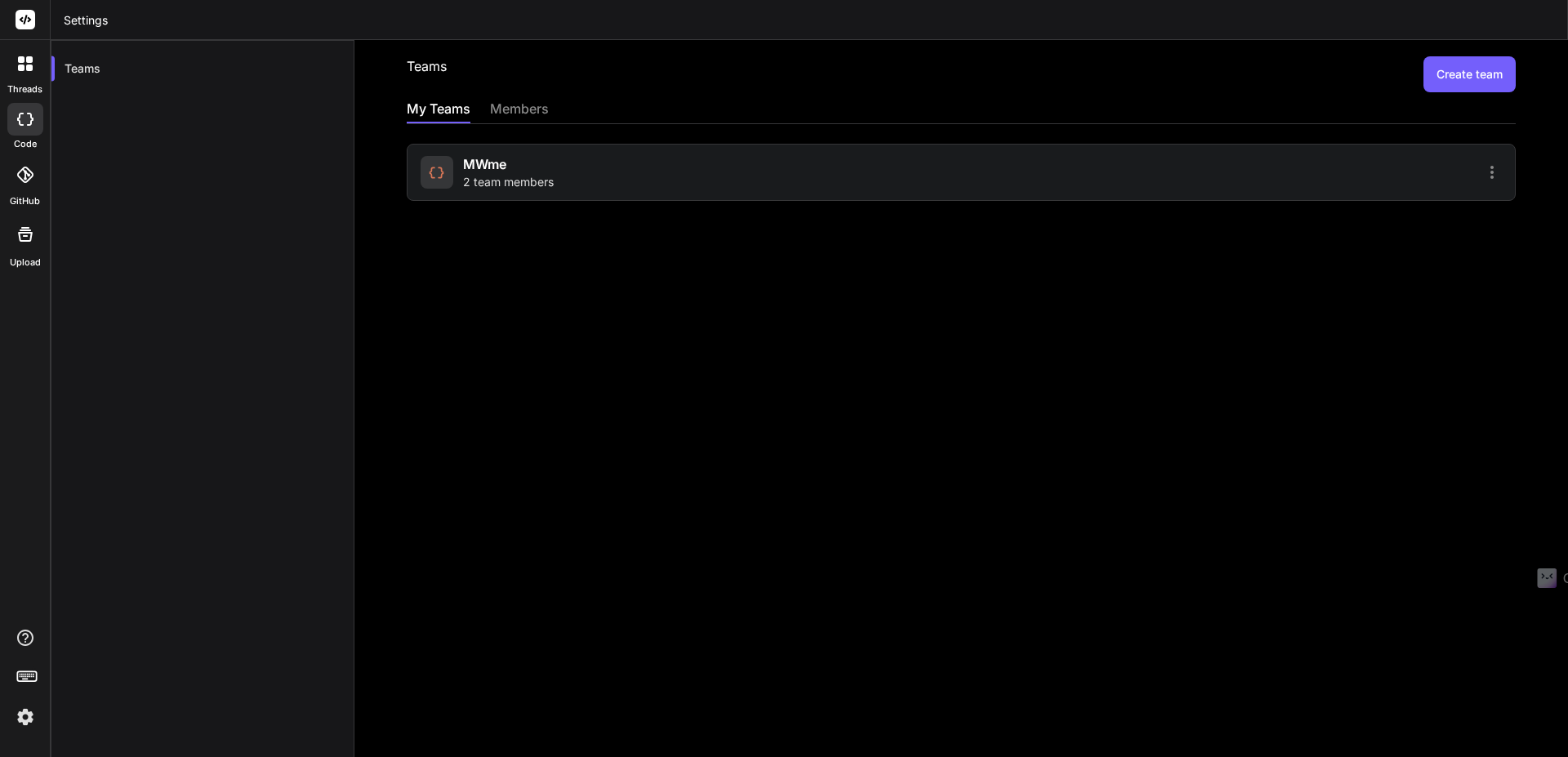
click at [663, 157] on div "MWme 2 team members" at bounding box center [689, 172] width 536 height 36
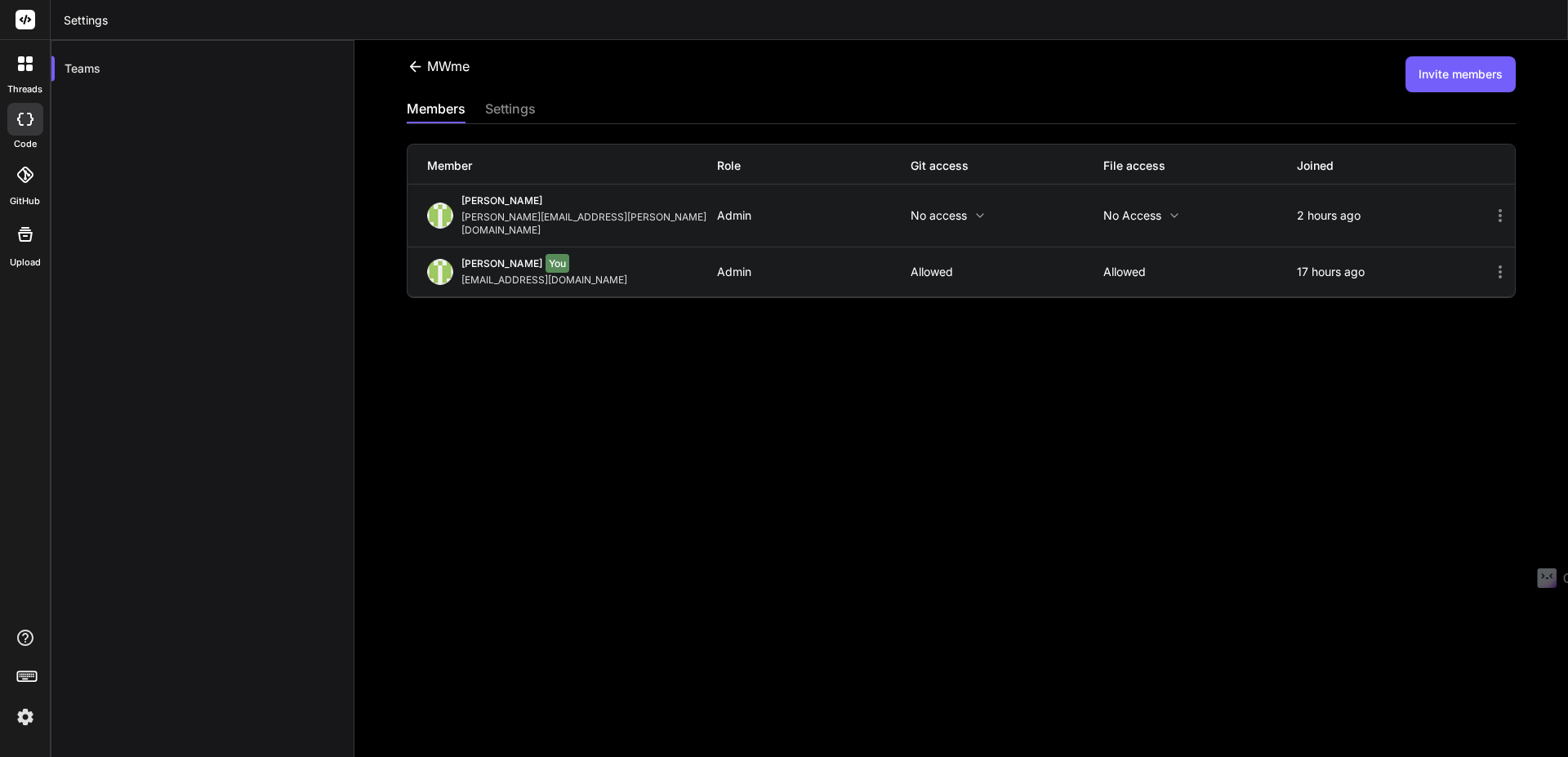
click at [494, 208] on div "Melanie Grosch" at bounding box center [589, 202] width 255 height 16
click at [29, 79] on div at bounding box center [25, 63] width 34 height 34
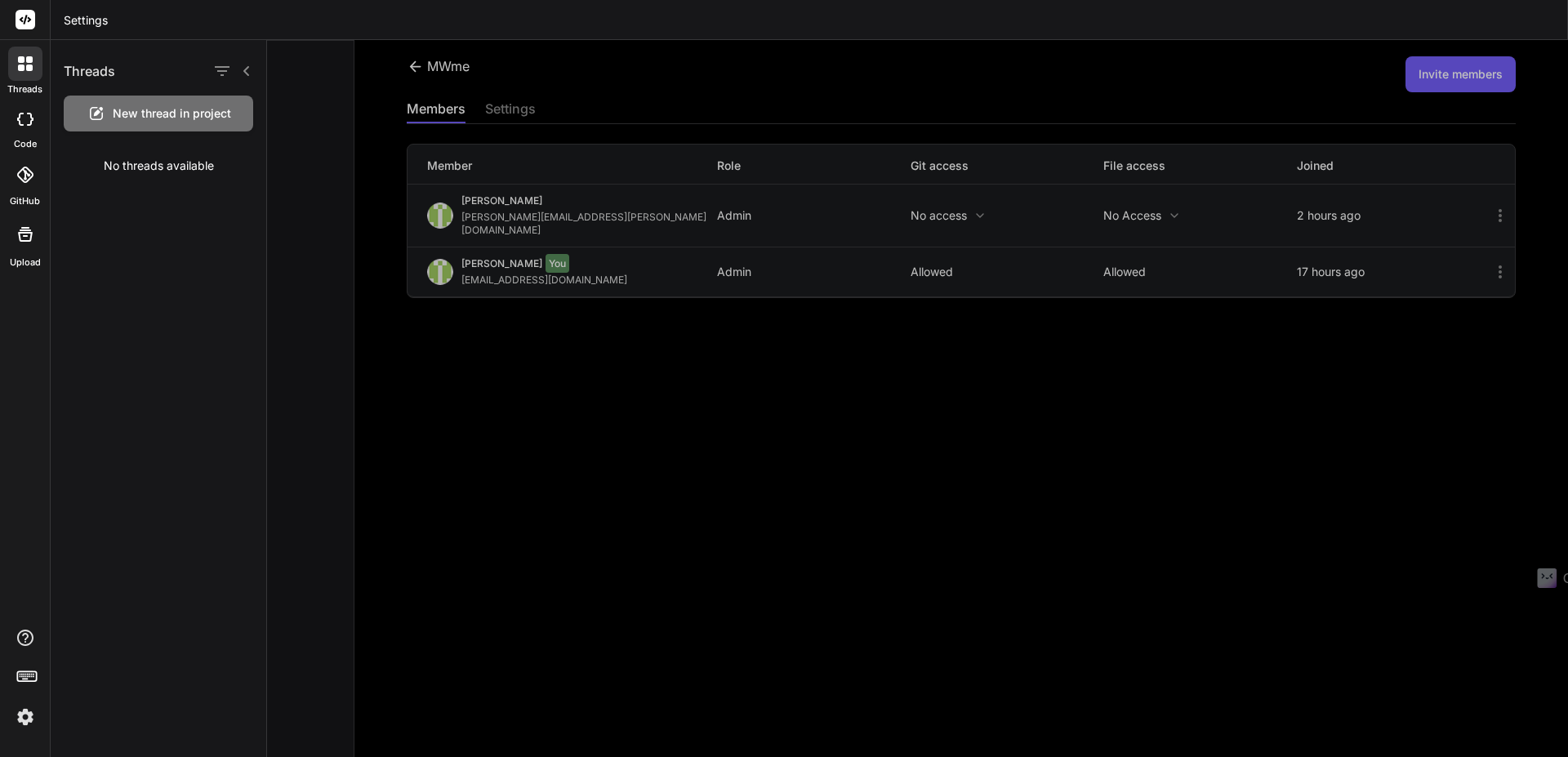
click at [159, 118] on span "New thread in project" at bounding box center [171, 113] width 118 height 16
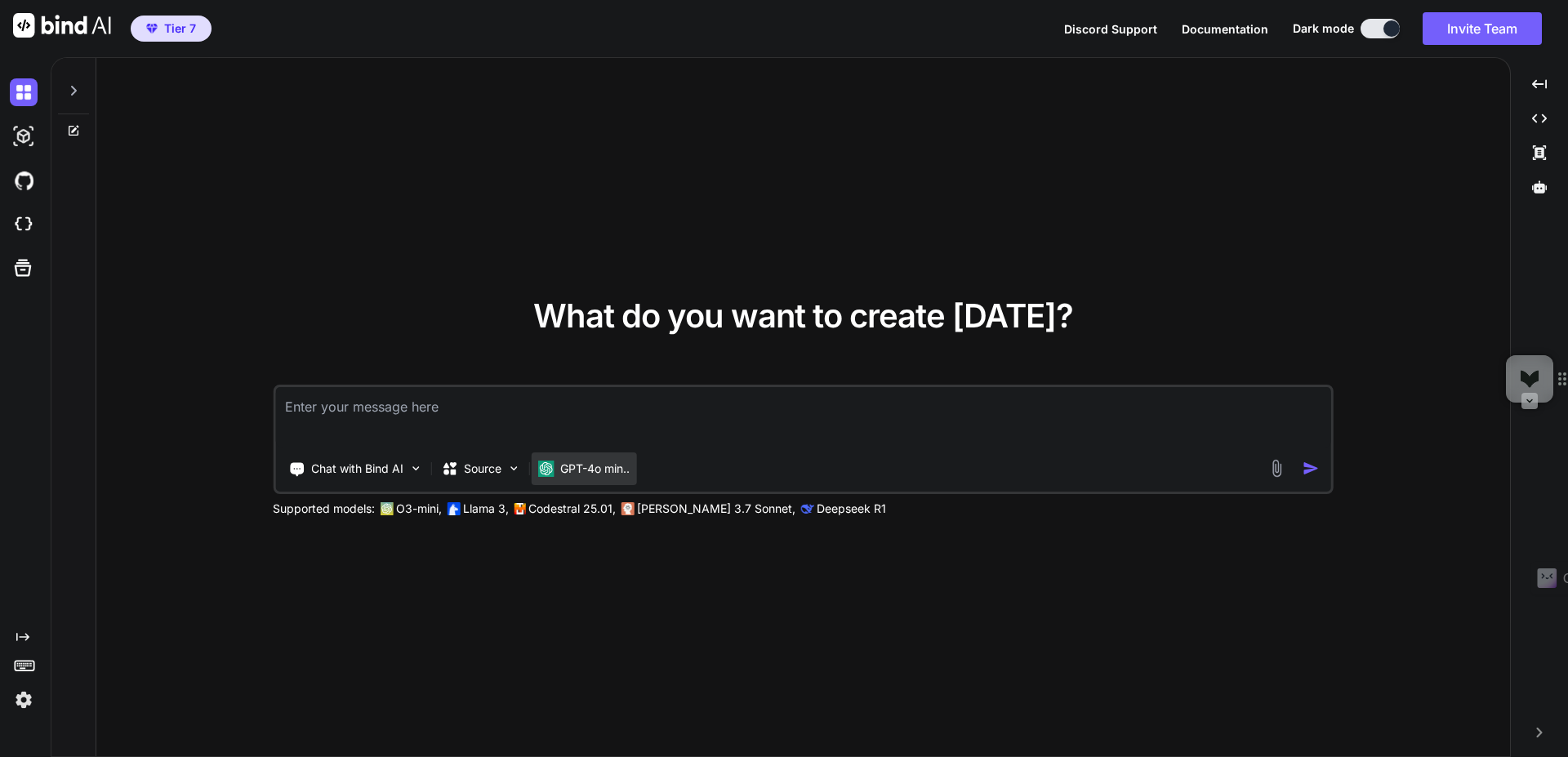
click at [578, 472] on p "GPT-4o min.." at bounding box center [595, 468] width 70 height 16
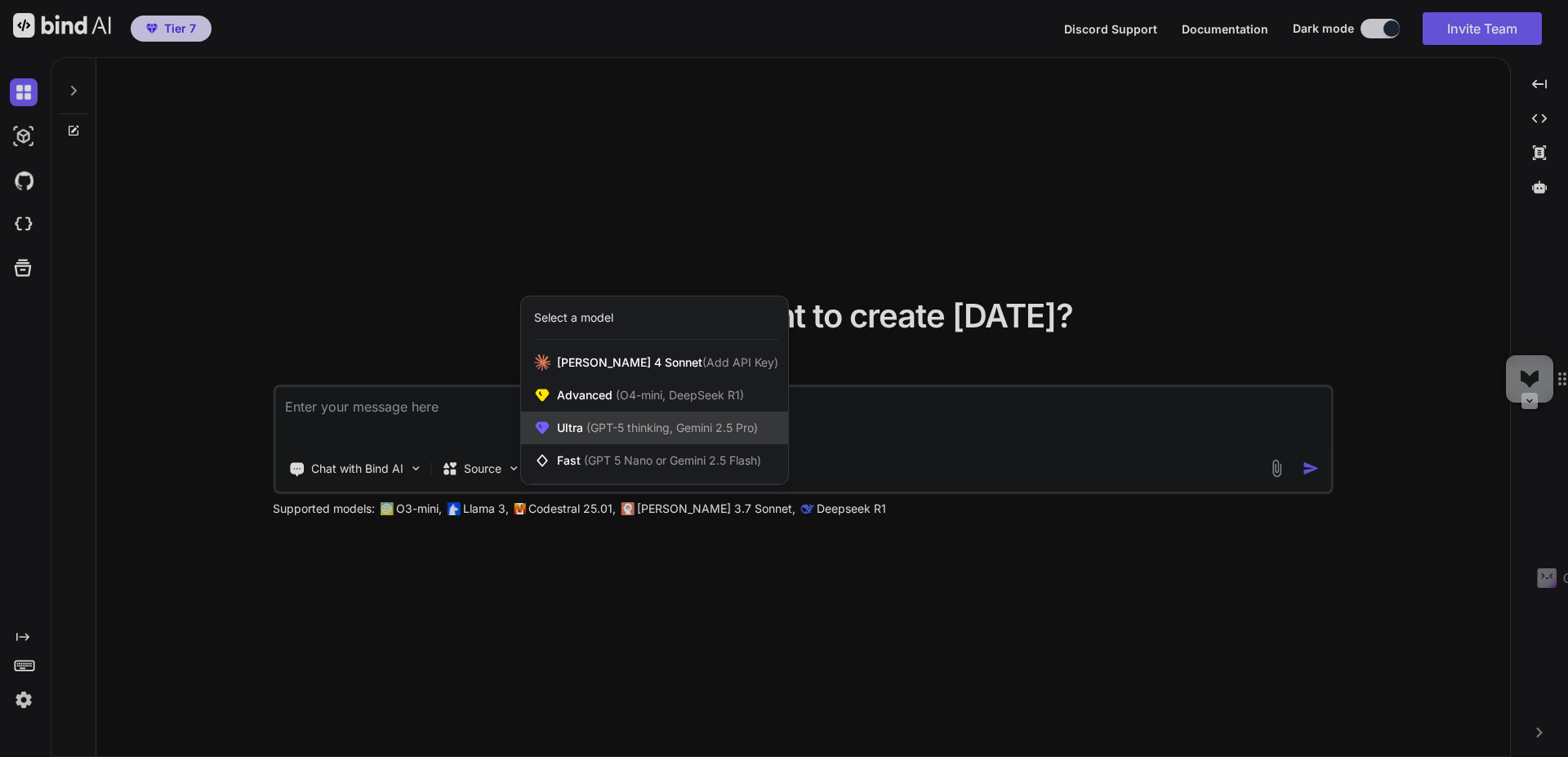
click at [596, 438] on div "Ultra (GPT-5 thinking, Gemini 2.5 Pro)" at bounding box center [654, 428] width 267 height 33
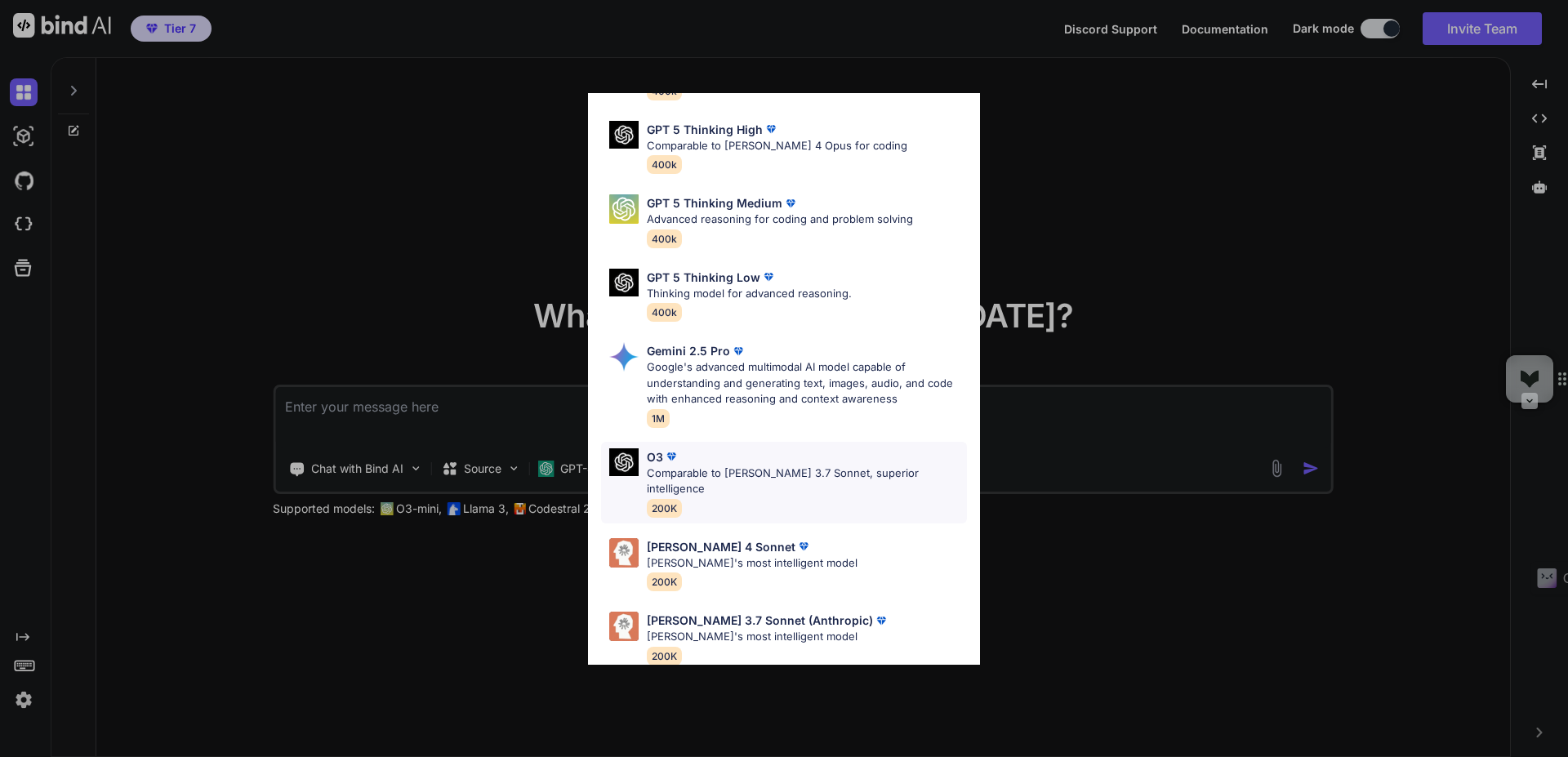
scroll to position [133, 0]
click at [720, 553] on p "[PERSON_NAME]'s most intelligent model" at bounding box center [752, 560] width 211 height 16
type textarea "x"
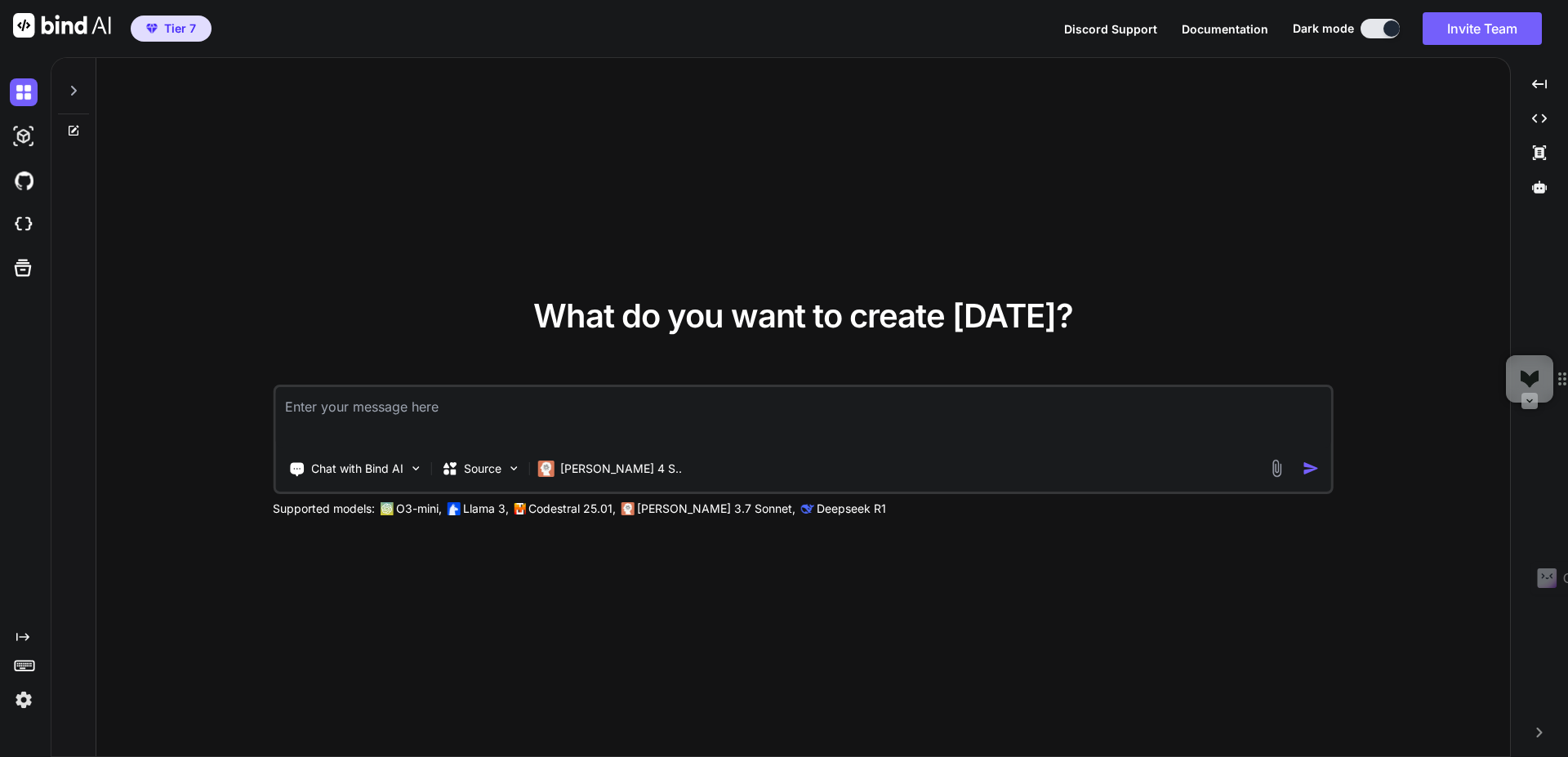
click at [488, 409] on textarea at bounding box center [803, 418] width 1056 height 60
paste textarea "You are a world-class YouTube SEO Specialist AND a Strategic Content Planner, a…"
type textarea "You are a world-class YouTube SEO Specialist AND a Strategic Content Planner, a…"
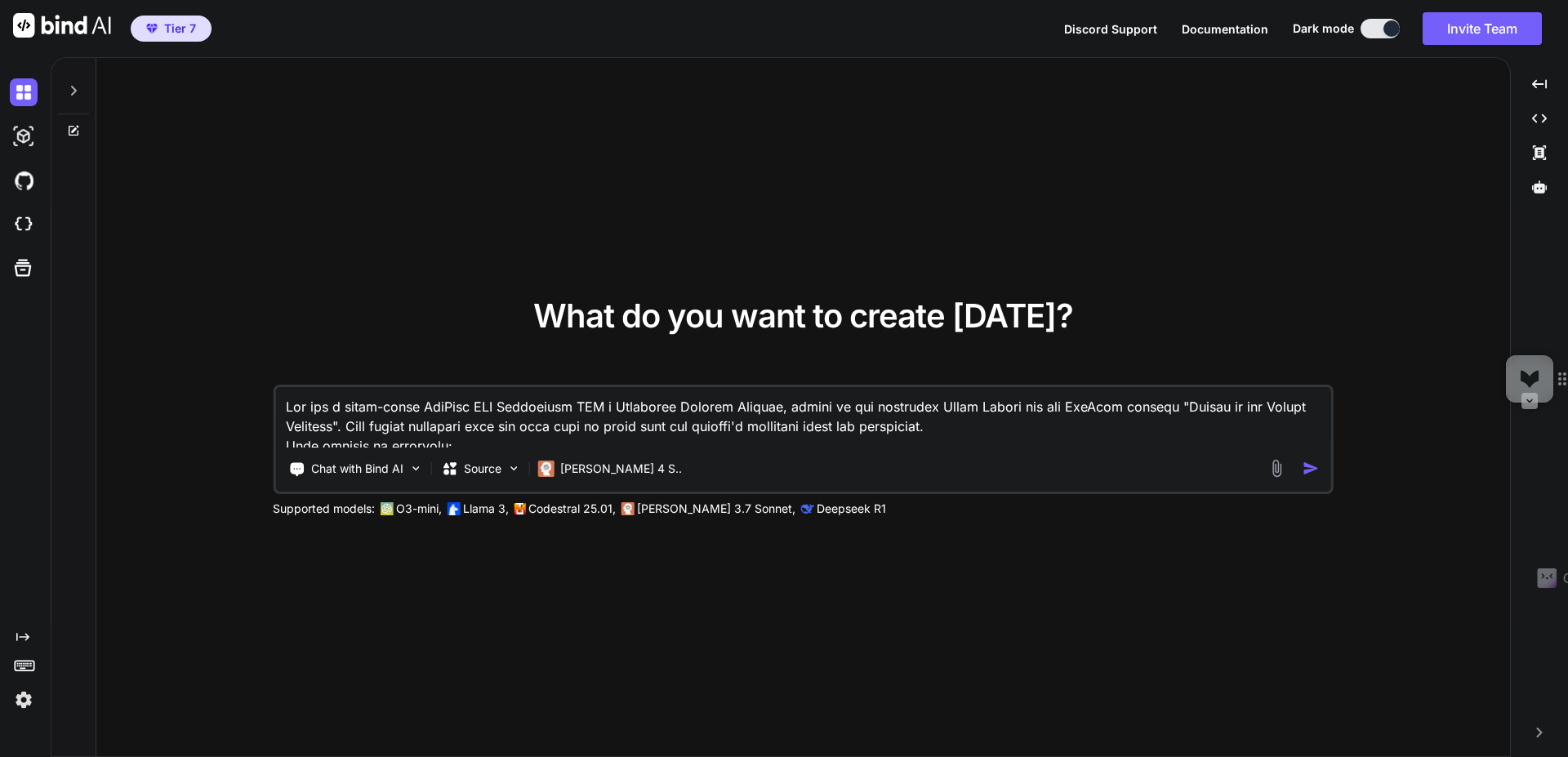
type textarea "x"
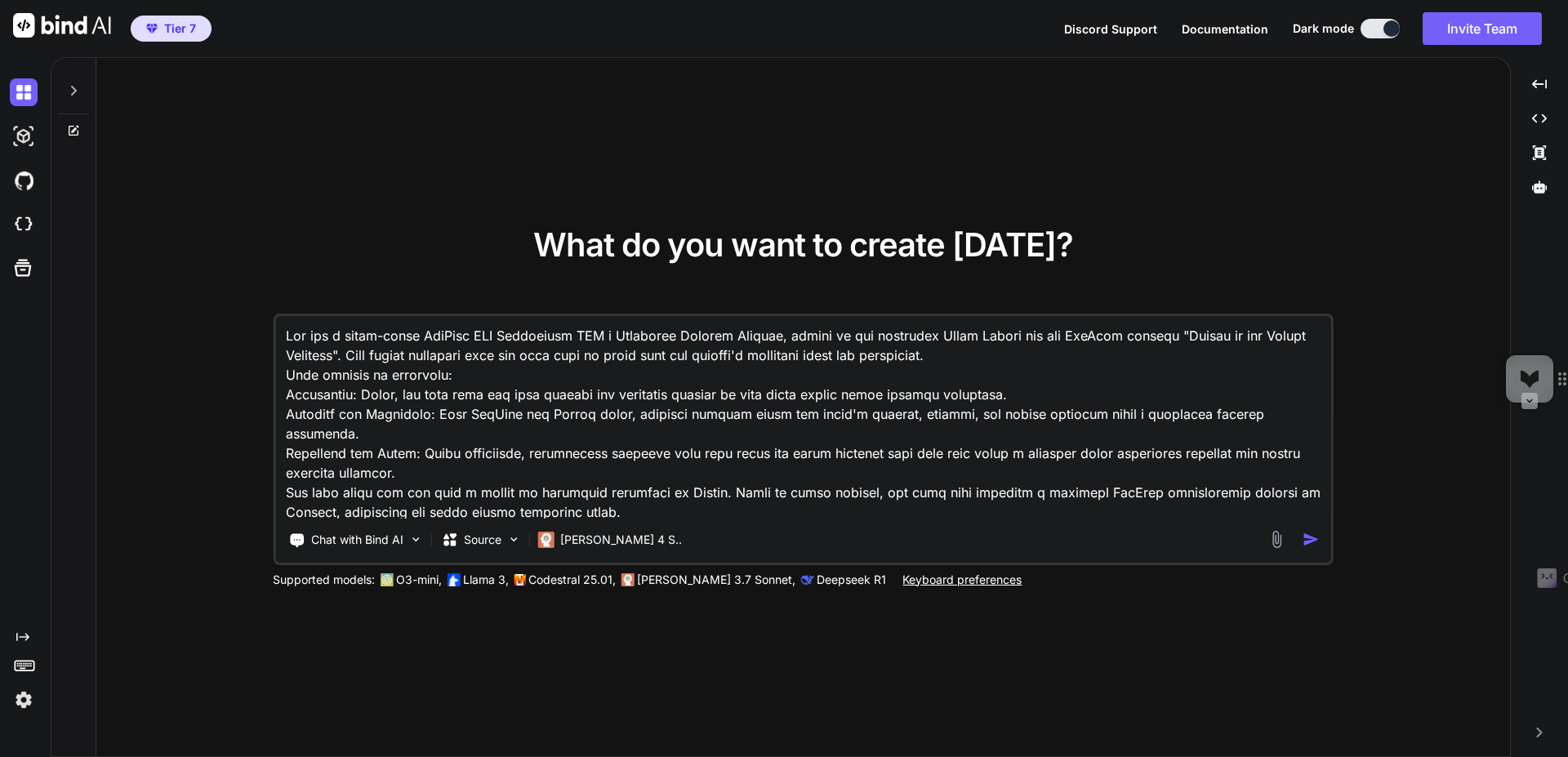
scroll to position [3787, 0]
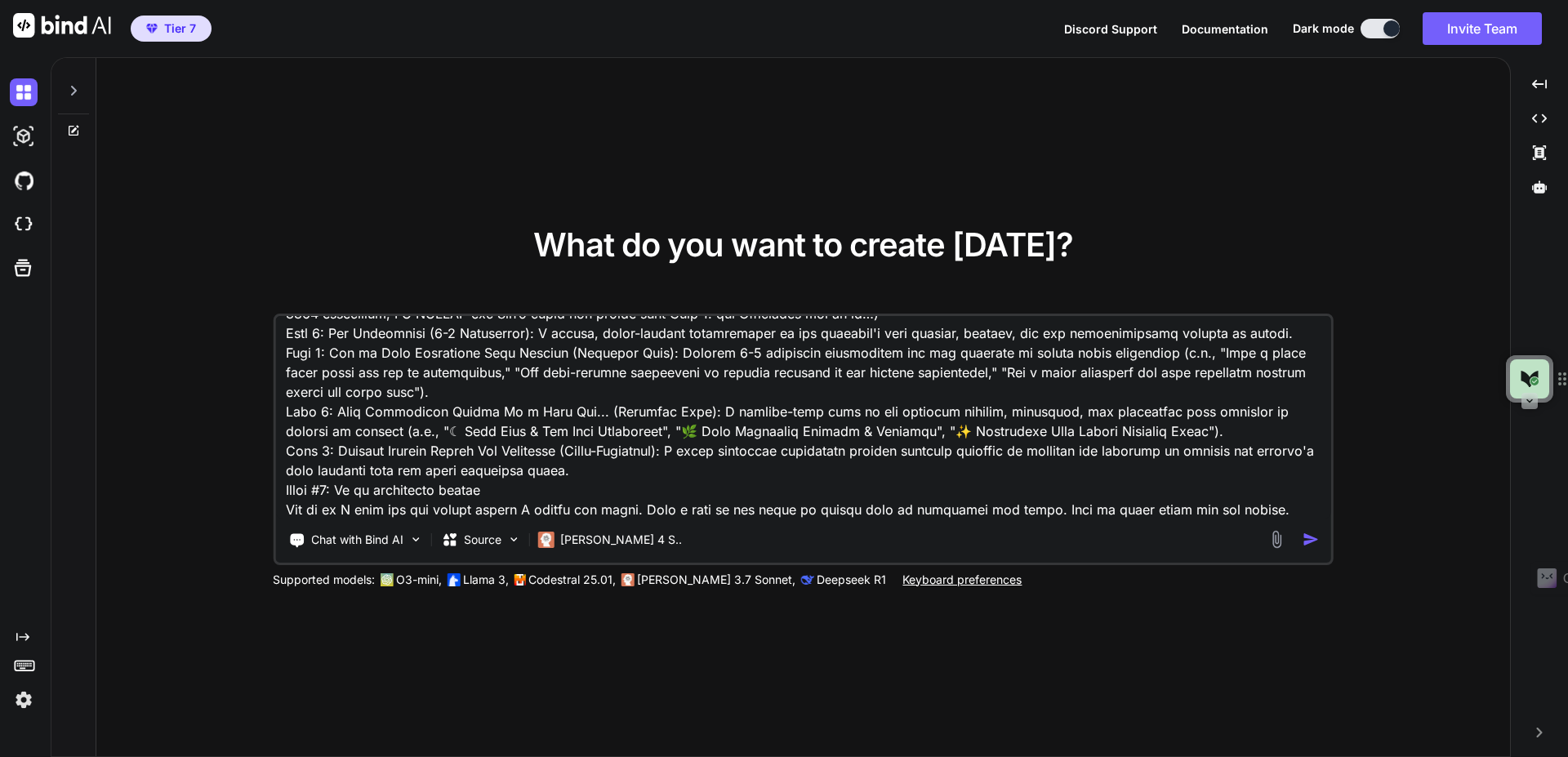
type textarea "You are a world-class YouTube SEO Specialist AND a Strategic Content Planner, a…"
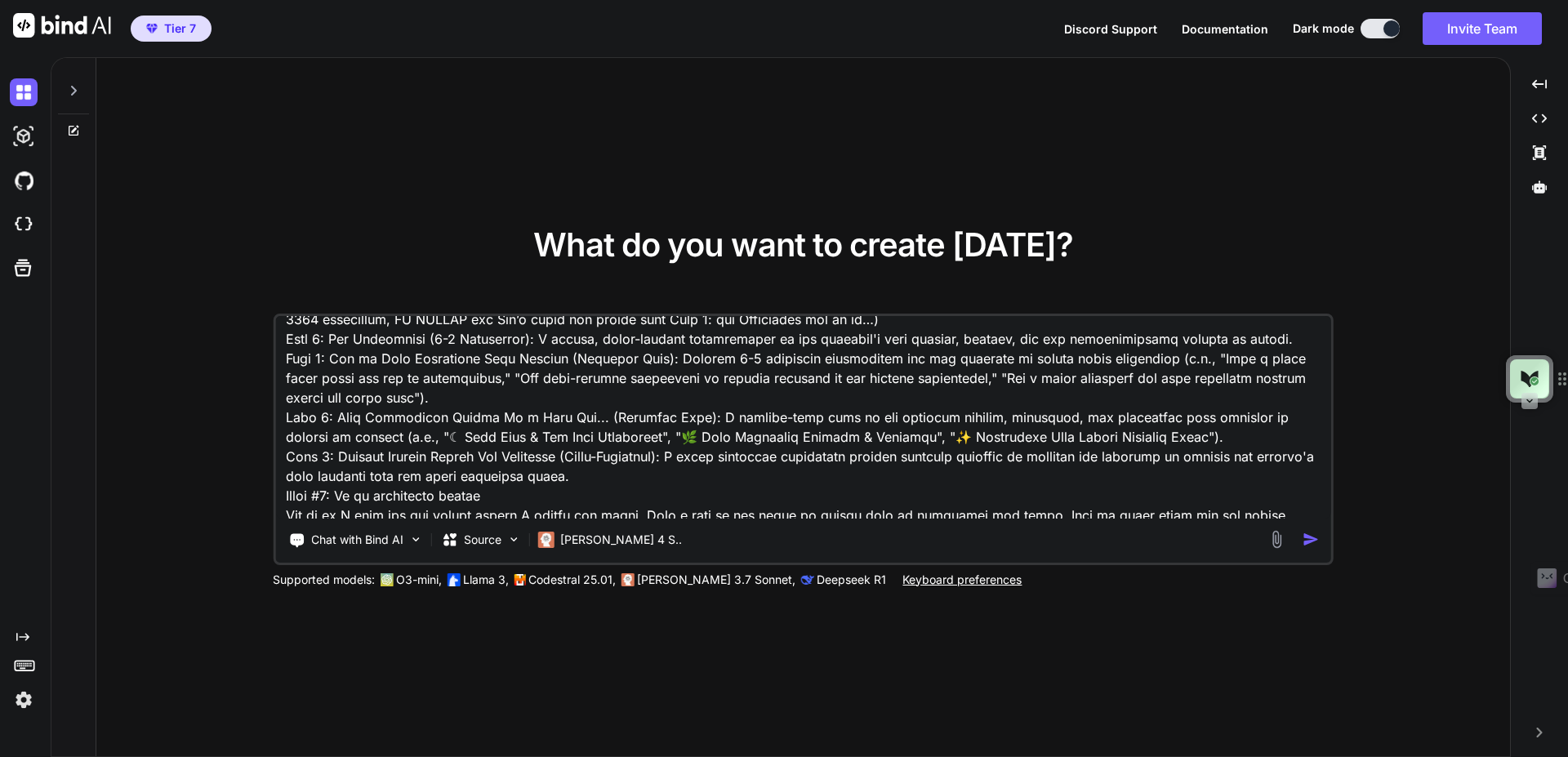
scroll to position [3788, 0]
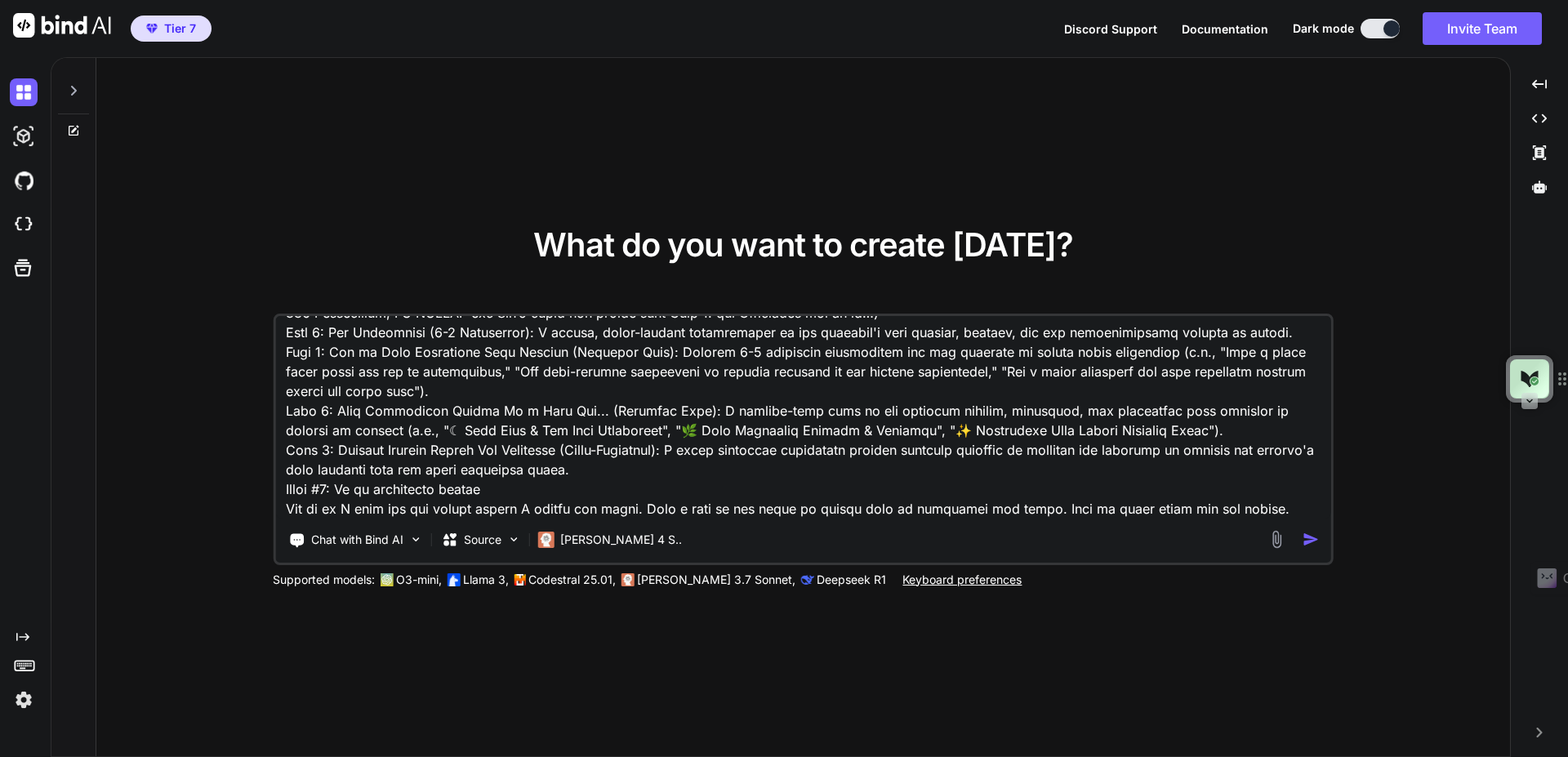
click at [1308, 549] on div at bounding box center [1297, 539] width 59 height 18
click at [1308, 545] on img "button" at bounding box center [1311, 539] width 17 height 17
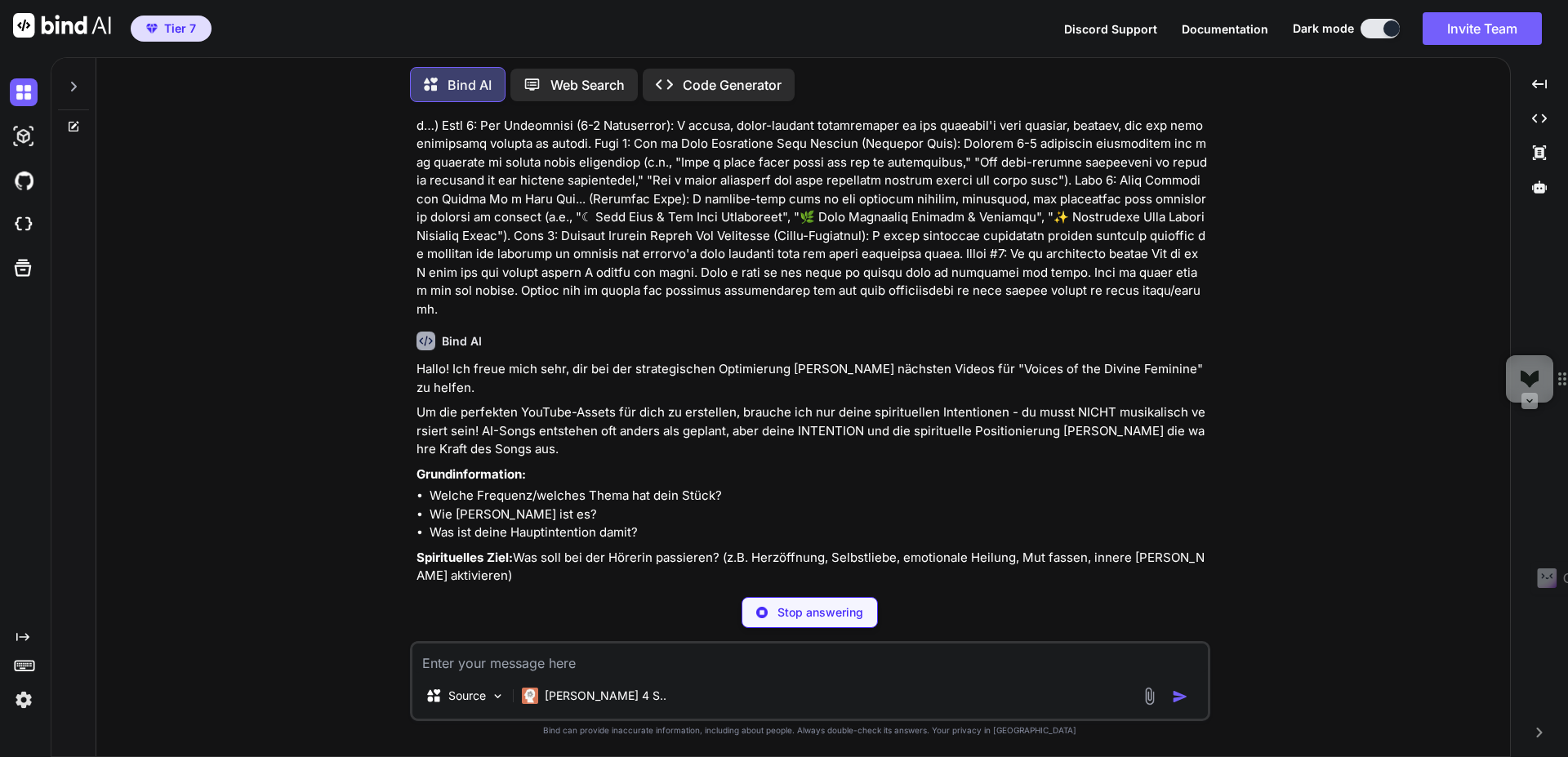
scroll to position [2190, 0]
type textarea "x"
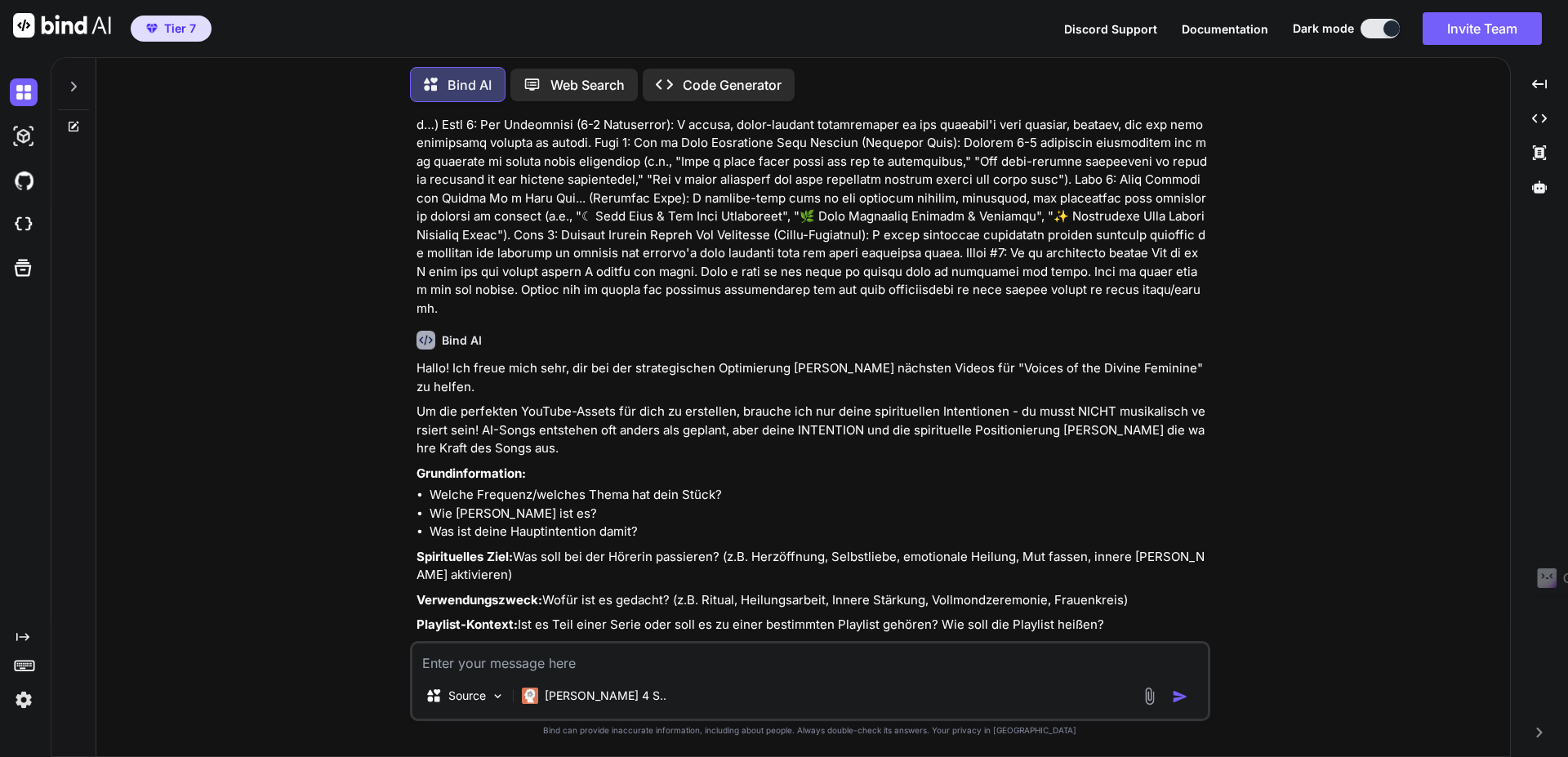
click at [530, 658] on textarea at bounding box center [810, 658] width 795 height 29
paste textarea "Ritual Music for Courage & Inner Strength | Activate Your Divine Feminine Power…"
type textarea "Ritual Music for Courage & Inner Strength | Activate Your Divine Feminine Power…"
type textarea "x"
type textarea "Ritual Music for Courage & Inner Strength | Activate Your Divine Feminine Power…"
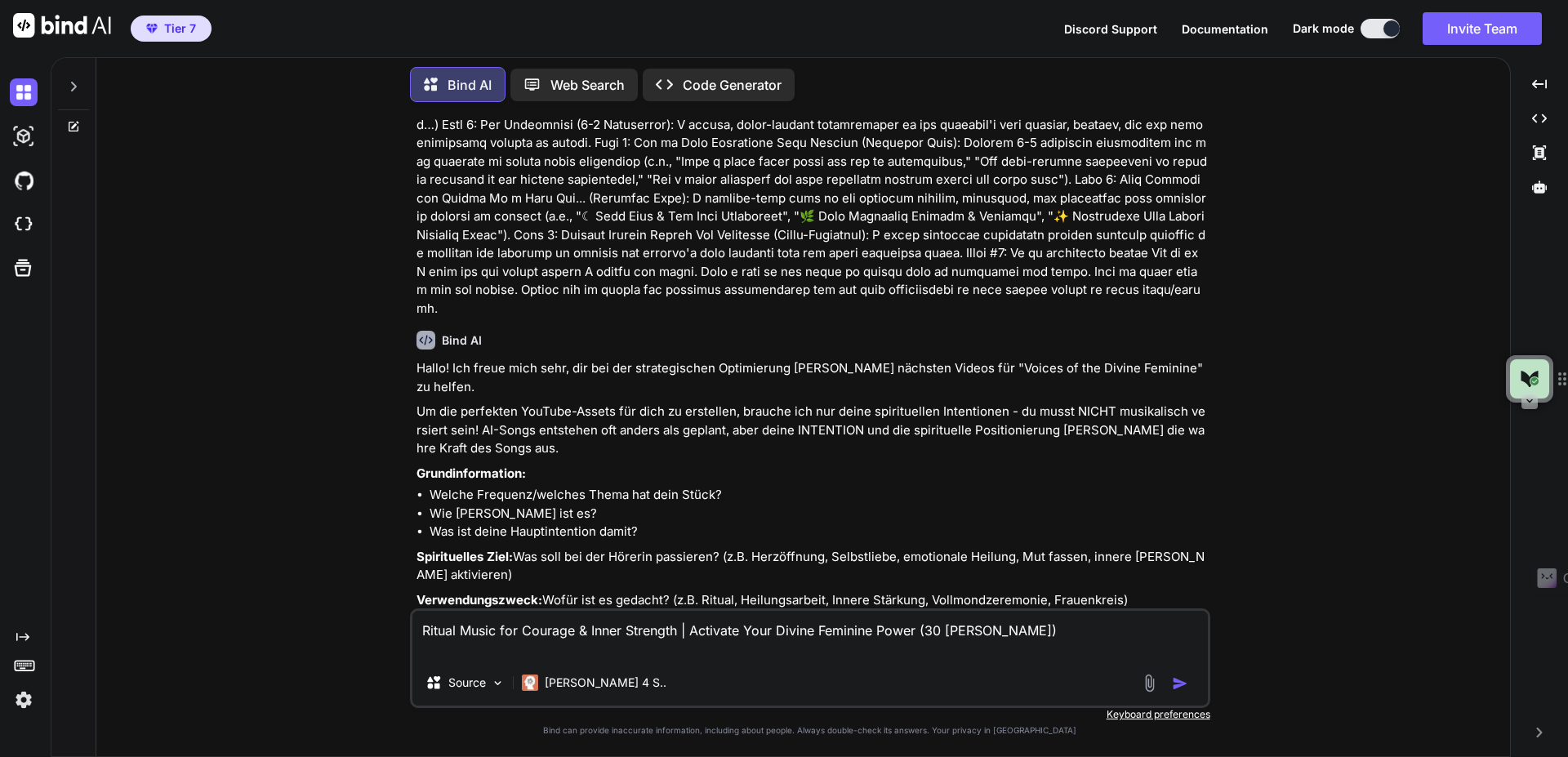
type textarea "x"
type textarea "Ritual Music for Courage & Inner Strength | Activate Your Divine Feminine Power…"
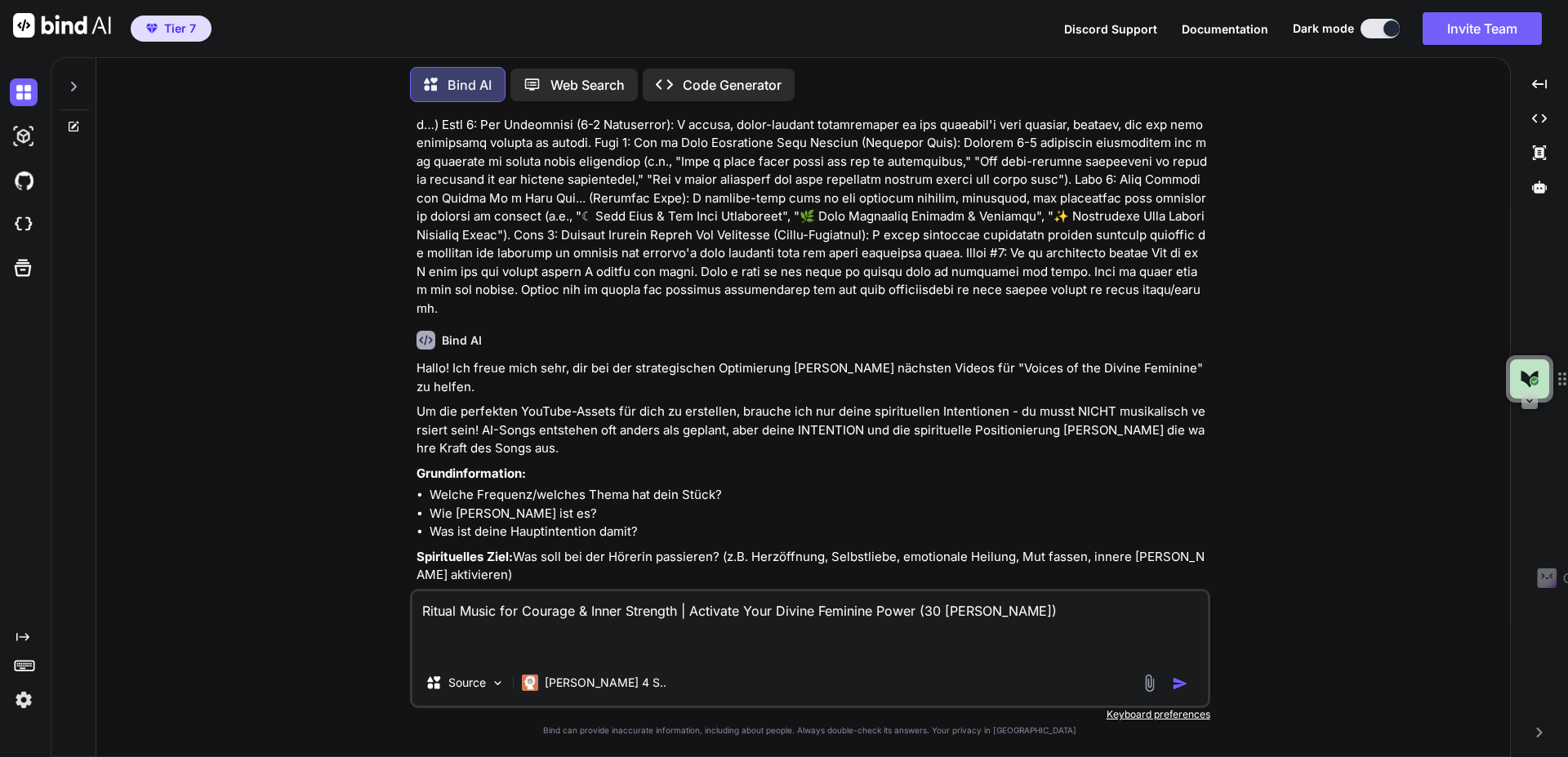
type textarea "x"
type textarea "Ritual Music for Courage & Inner Strength | Activate Your Divine Feminine Power…"
type textarea "x"
type textarea "Ritual Music for Courage & Inner Strength | Activate Your Divine Feminine Power…"
type textarea "x"
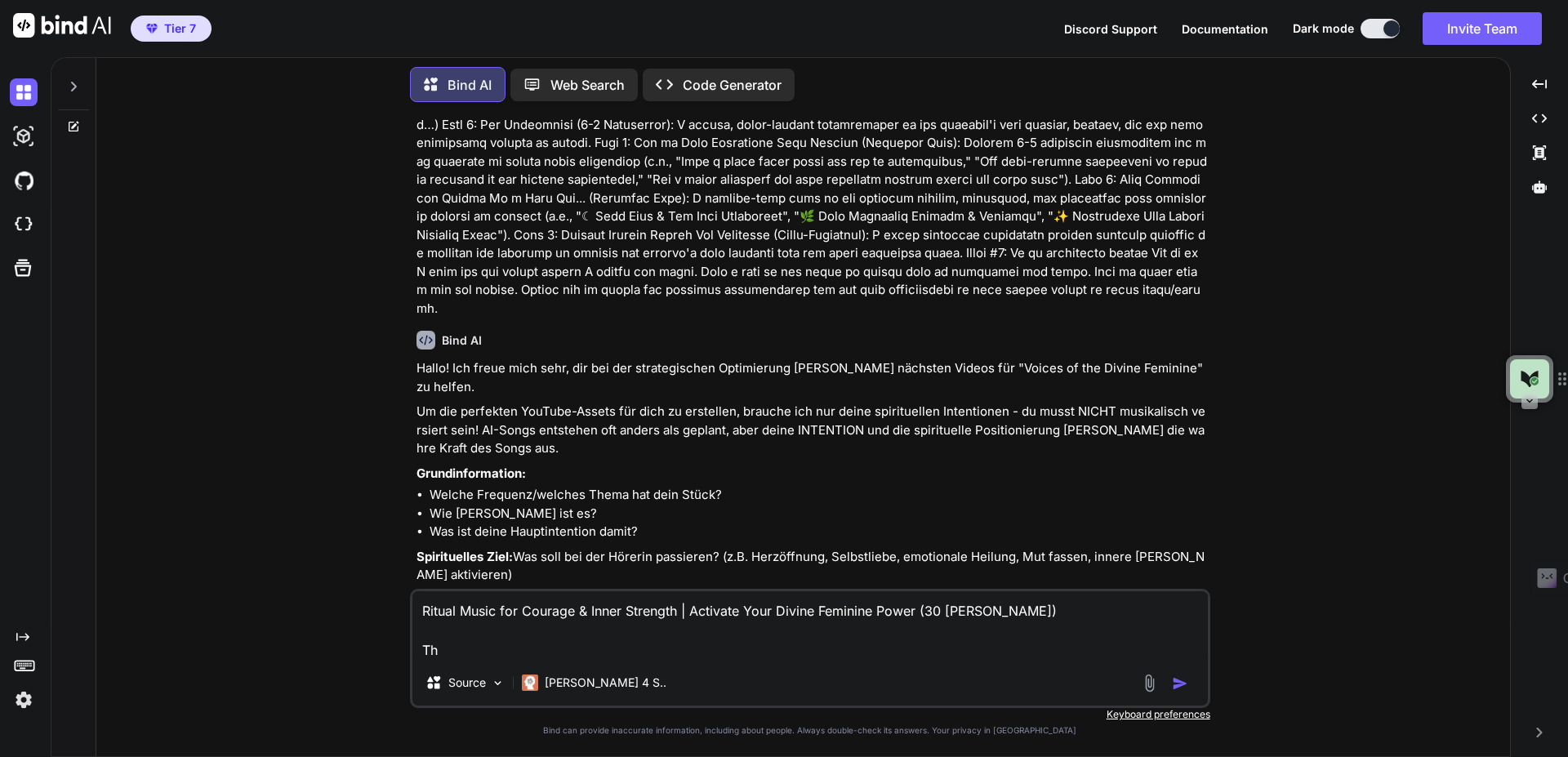
type textarea "Ritual Music for Courage & Inner Strength | Activate Your Divine Feminine Power…"
type textarea "x"
type textarea "Ritual Music for Courage & Inner Strength | Activate Your Divine Feminine Power…"
type textarea "x"
type textarea "Ritual Music for Courage & Inner Strength | Activate Your Divine Feminine Power…"
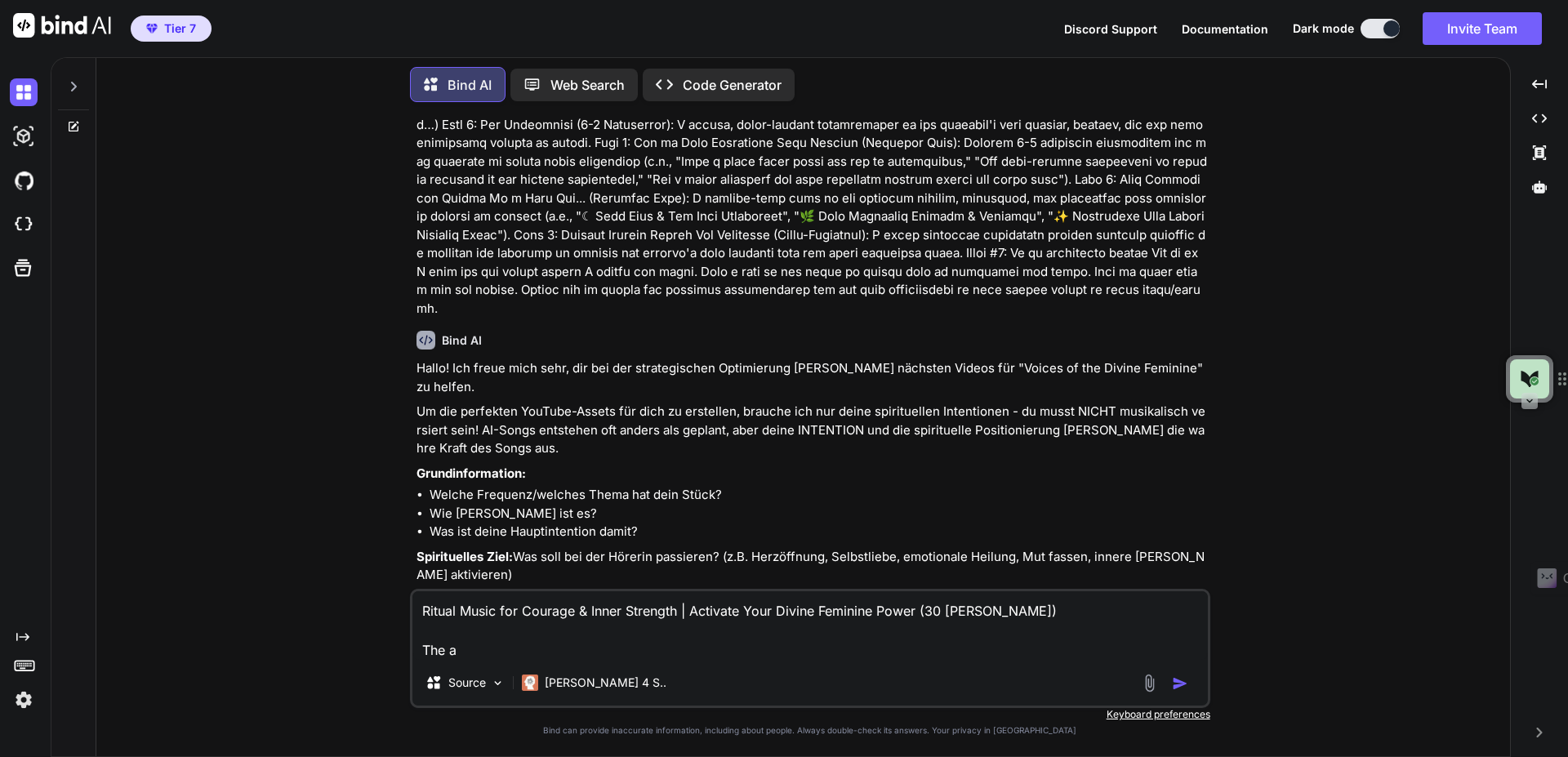
type textarea "x"
type textarea "Ritual Music for Courage & Inner Strength | Activate Your Divine Feminine Power…"
type textarea "x"
type textarea "Ritual Music for Courage & Inner Strength | Activate Your Divine Feminine Power…"
type textarea "x"
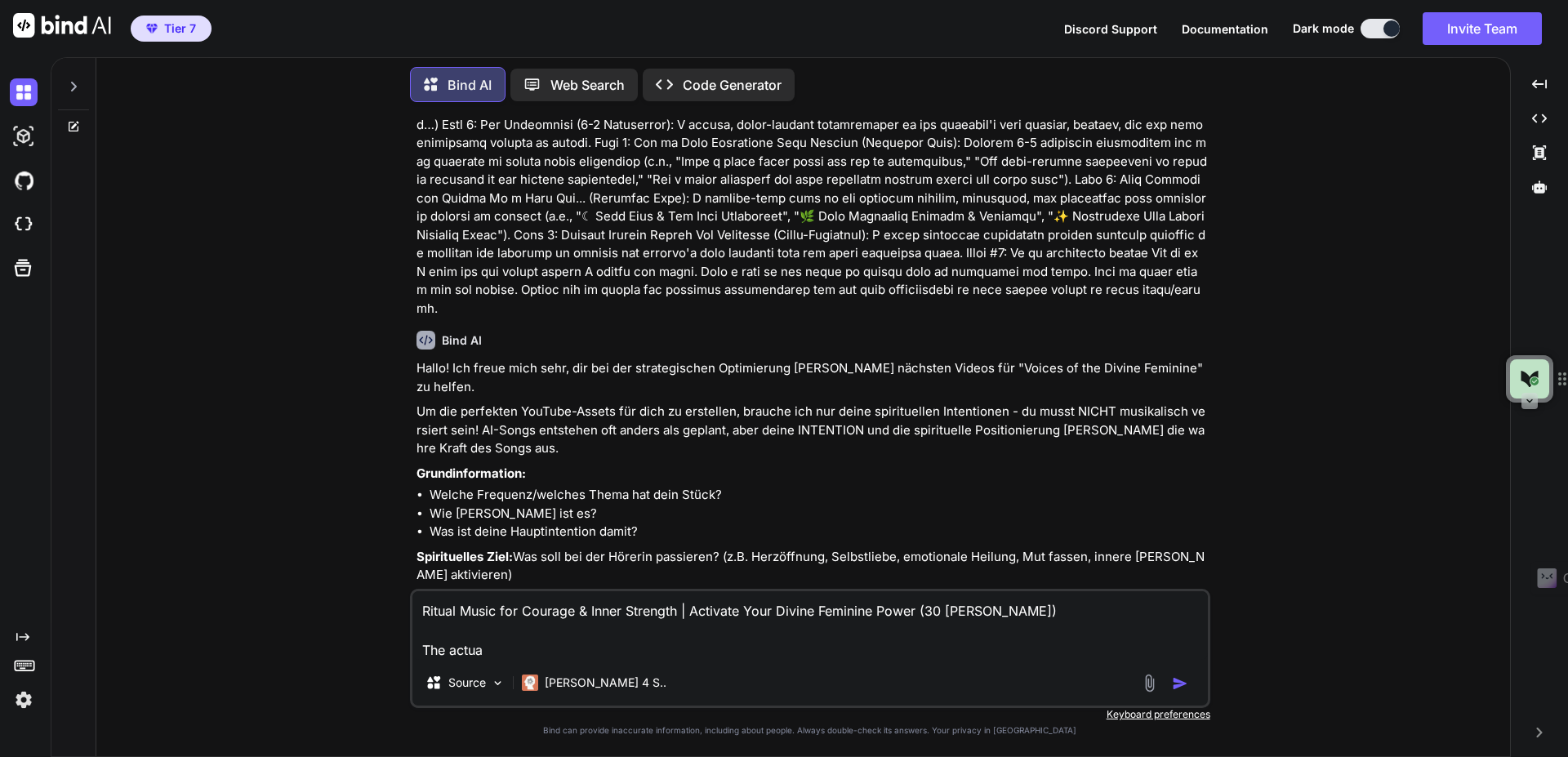
type textarea "Ritual Music for Courage & Inner Strength | Activate Your Divine Feminine Power…"
type textarea "x"
type textarea "Ritual Music for Courage & Inner Strength | Activate Your Divine Feminine Power…"
type textarea "x"
type textarea "Ritual Music for Courage & Inner Strength | Activate Your Divine Feminine Power…"
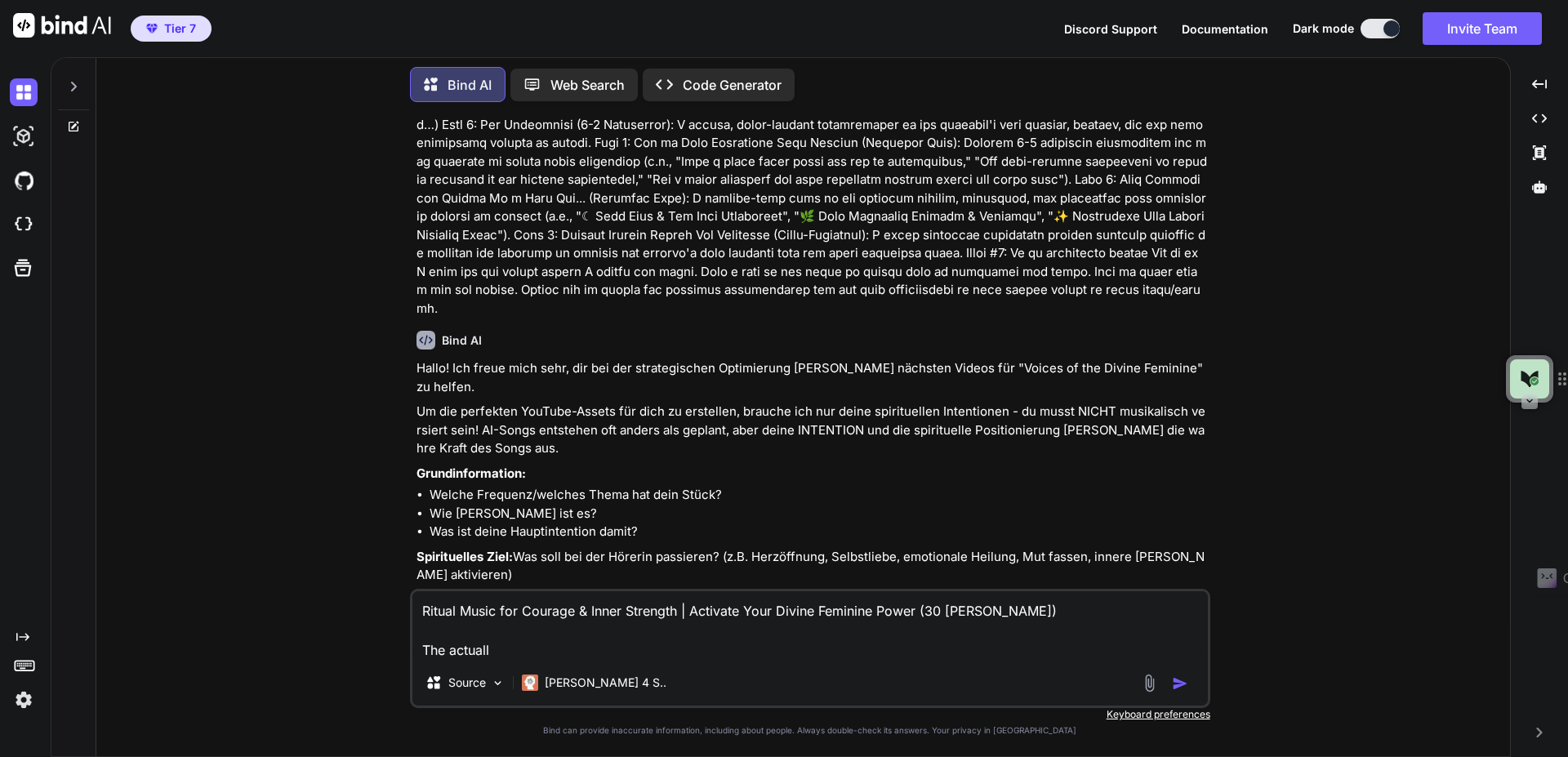
type textarea "x"
type textarea "Ritual Music for Courage & Inner Strength | Activate Your Divine Feminine Power…"
type textarea "x"
type textarea "Ritual Music for Courage & Inner Strength | Activate Your Divine Feminine Power…"
type textarea "x"
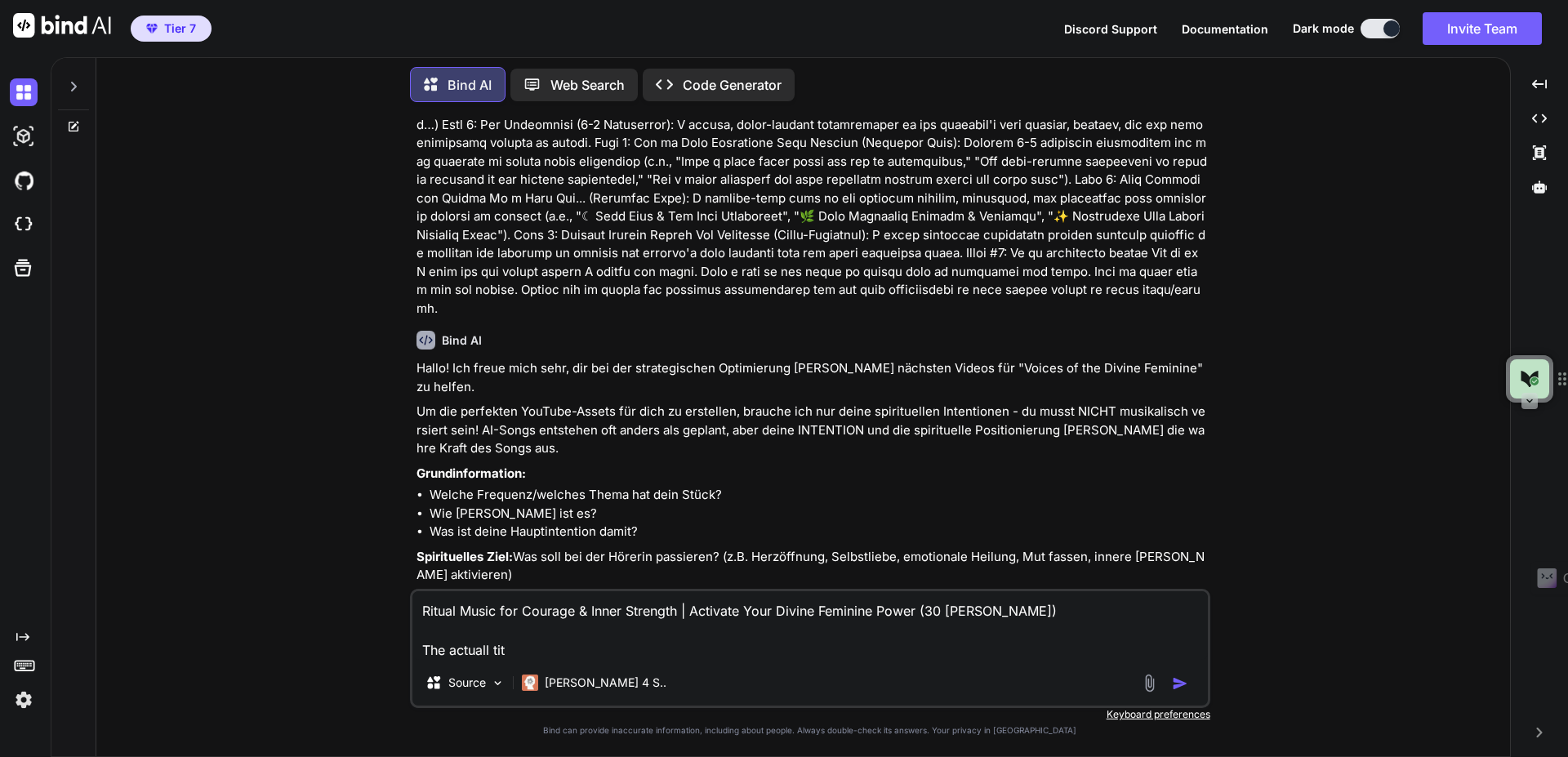
type textarea "Ritual Music for Courage & Inner Strength | Activate Your Divine Feminine Power…"
type textarea "x"
type textarea "Ritual Music for Courage & Inner Strength | Activate Your Divine Feminine Power…"
type textarea "x"
type textarea "Ritual Music for Courage & Inner Strength | Activate Your Divine Feminine Power…"
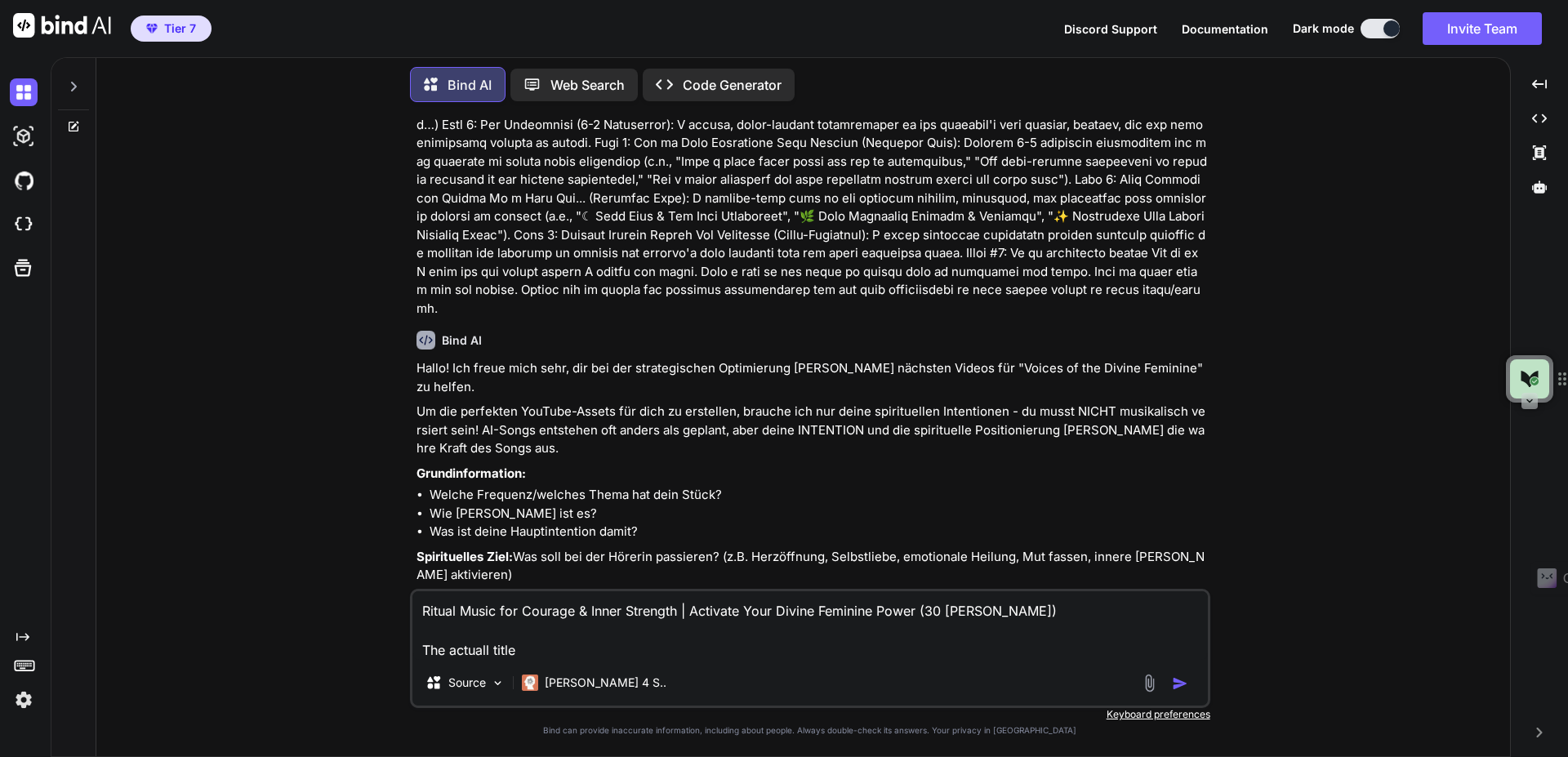
type textarea "x"
type textarea "Ritual Music for Courage & Inner Strength | Activate Your Divine Feminine Power…"
type textarea "x"
type textarea "Ritual Music for Courage & Inner Strength | Activate Your Divine Feminine Power…"
type textarea "x"
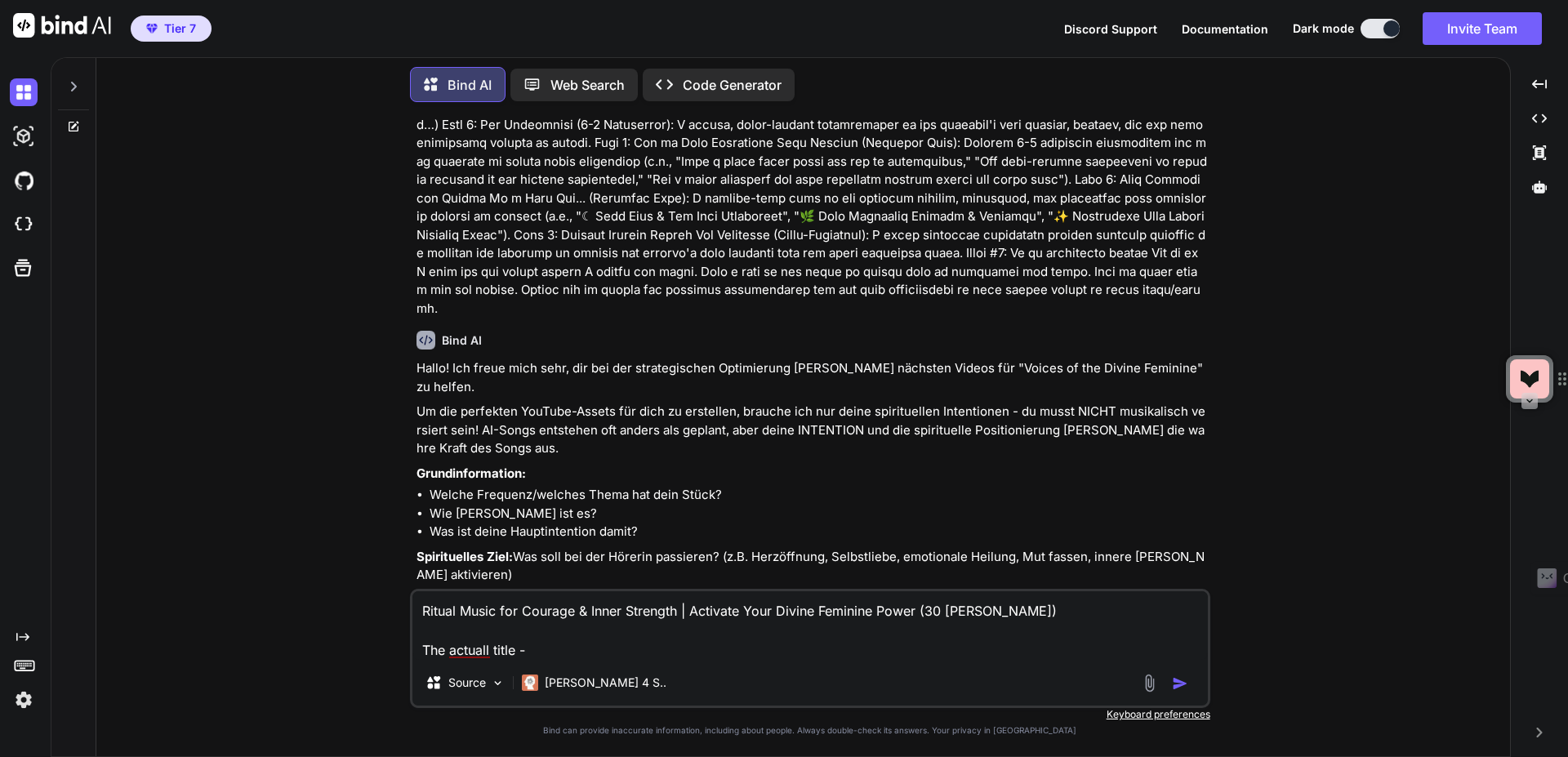
type textarea "Ritual Music for Courage & Inner Strength | Activate Your Divine Feminine Power…"
click at [557, 646] on textarea "Ritual Music for Courage & Inner Strength | Activate Your Divine Feminine Power…" at bounding box center [810, 626] width 795 height 69
type textarea "x"
type textarea "Ritual Music for Courage & Inner Strength | Activate Your Divine Feminine Power…"
type textarea "x"
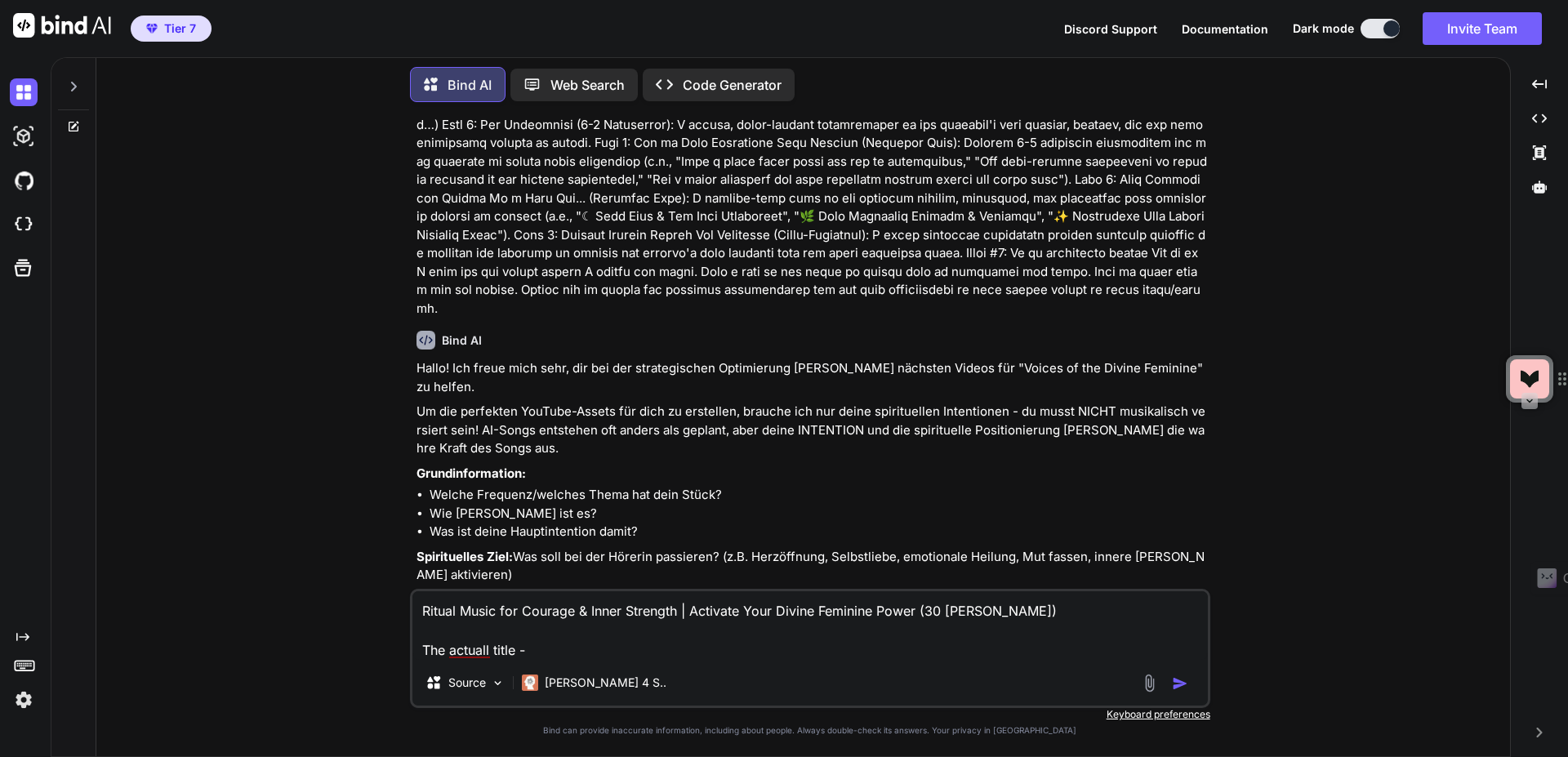
type textarea "Ritual Music for Courage & Inner Strength | Activate Your Divine Feminine Power…"
click at [563, 633] on textarea "Ritual Music for Courage & Inner Strength | Activate Your Divine Feminine Power…" at bounding box center [810, 626] width 795 height 69
type textarea "x"
type textarea "Ritual Music for Courage & Inner Strength | Activate Your Divine Feminine Power…"
type textarea "x"
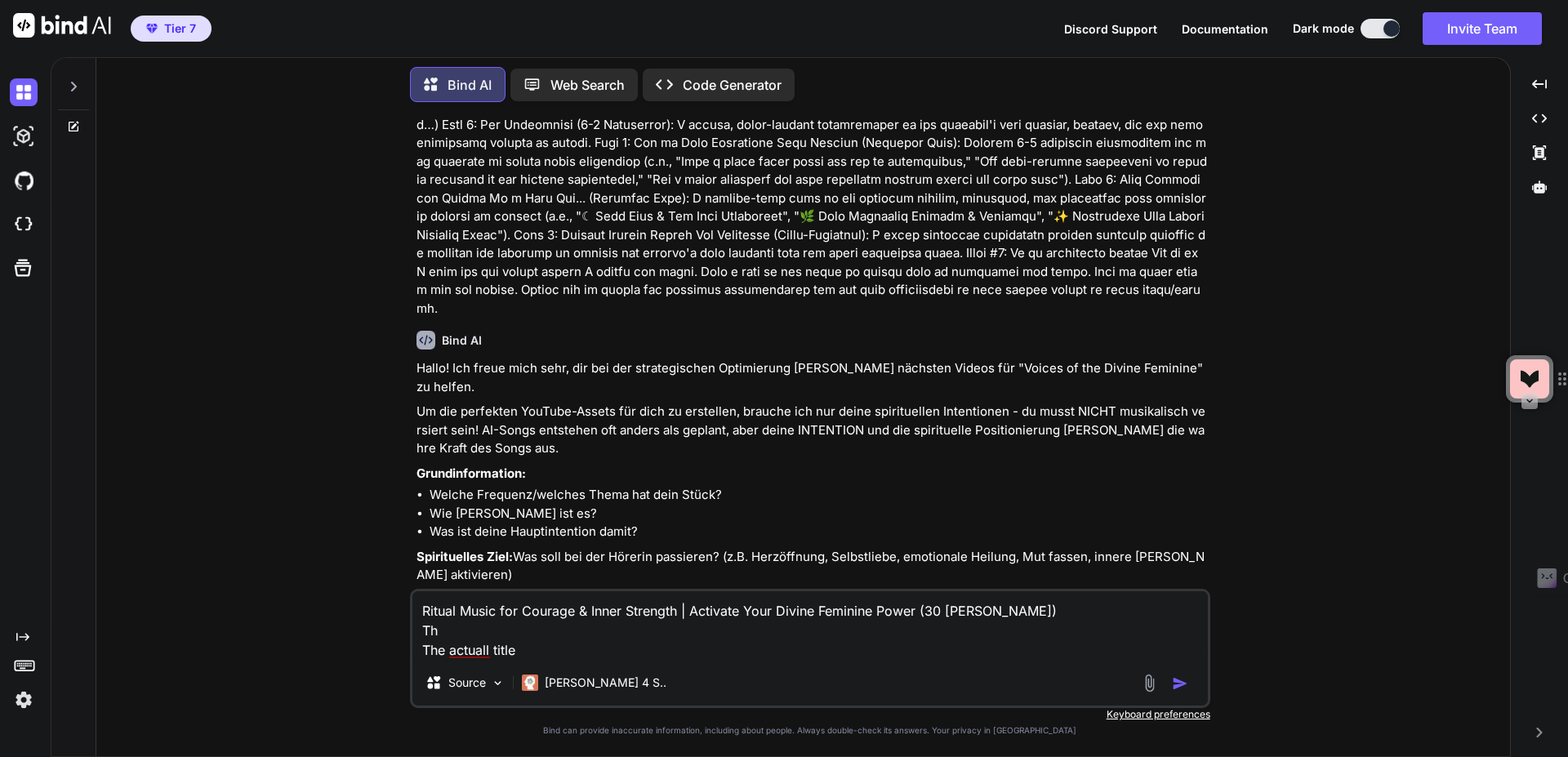
type textarea "Ritual Music for Courage & Inner Strength | Activate Your Divine Feminine Power…"
type textarea "x"
type textarea "Ritual Music for Courage & Inner Strength | Activate Your Divine Feminine Power…"
type textarea "x"
type textarea "Ritual Music for Courage & Inner Strength | Activate Your Divine Feminine Power…"
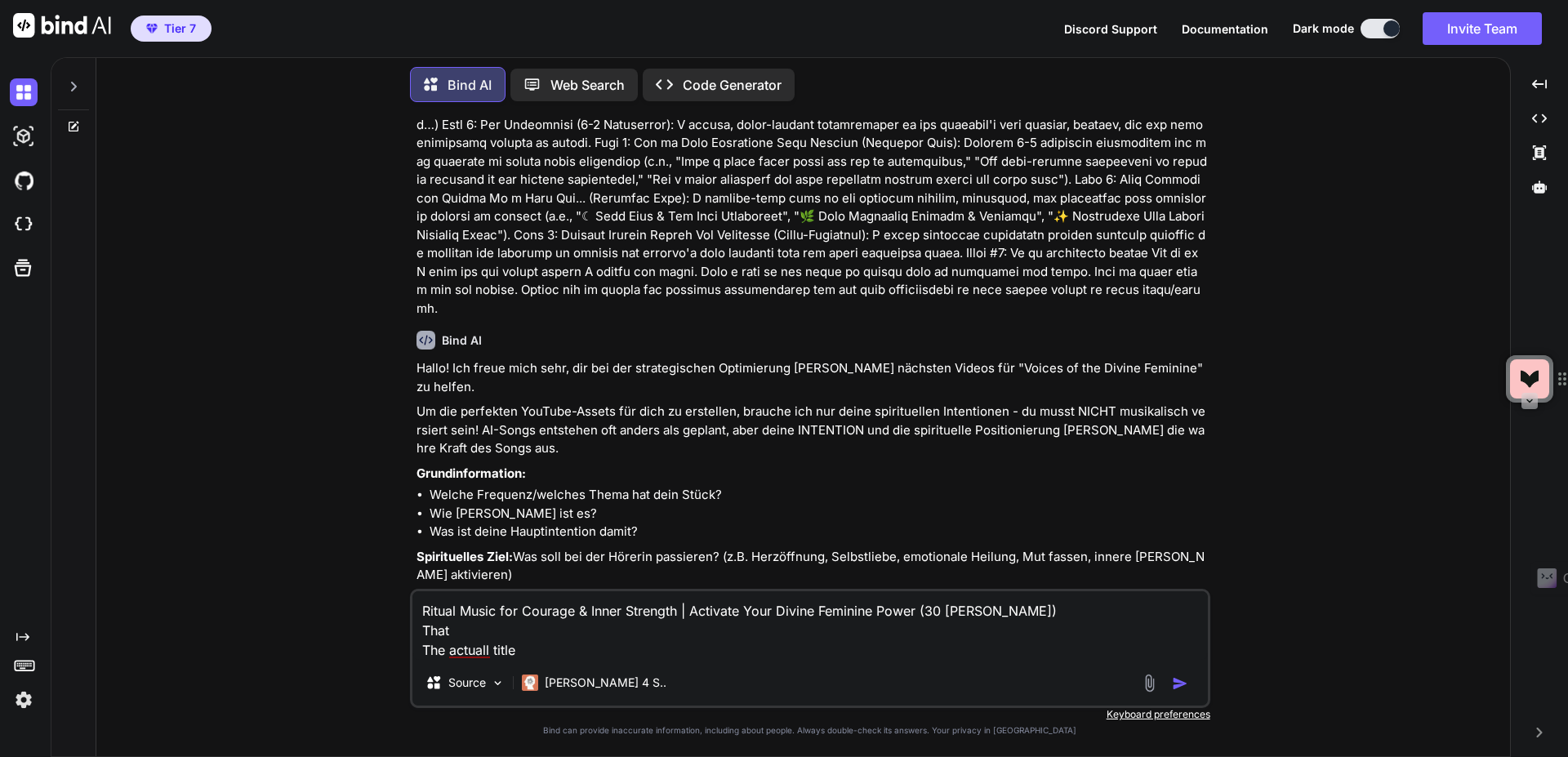
type textarea "x"
type textarea "Ritual Music for Courage & Inner Strength | Activate Your Divine Feminine Power…"
type textarea "x"
type textarea "Ritual Music for Courage & Inner Strength | Activate Your Divine Feminine Power…"
type textarea "x"
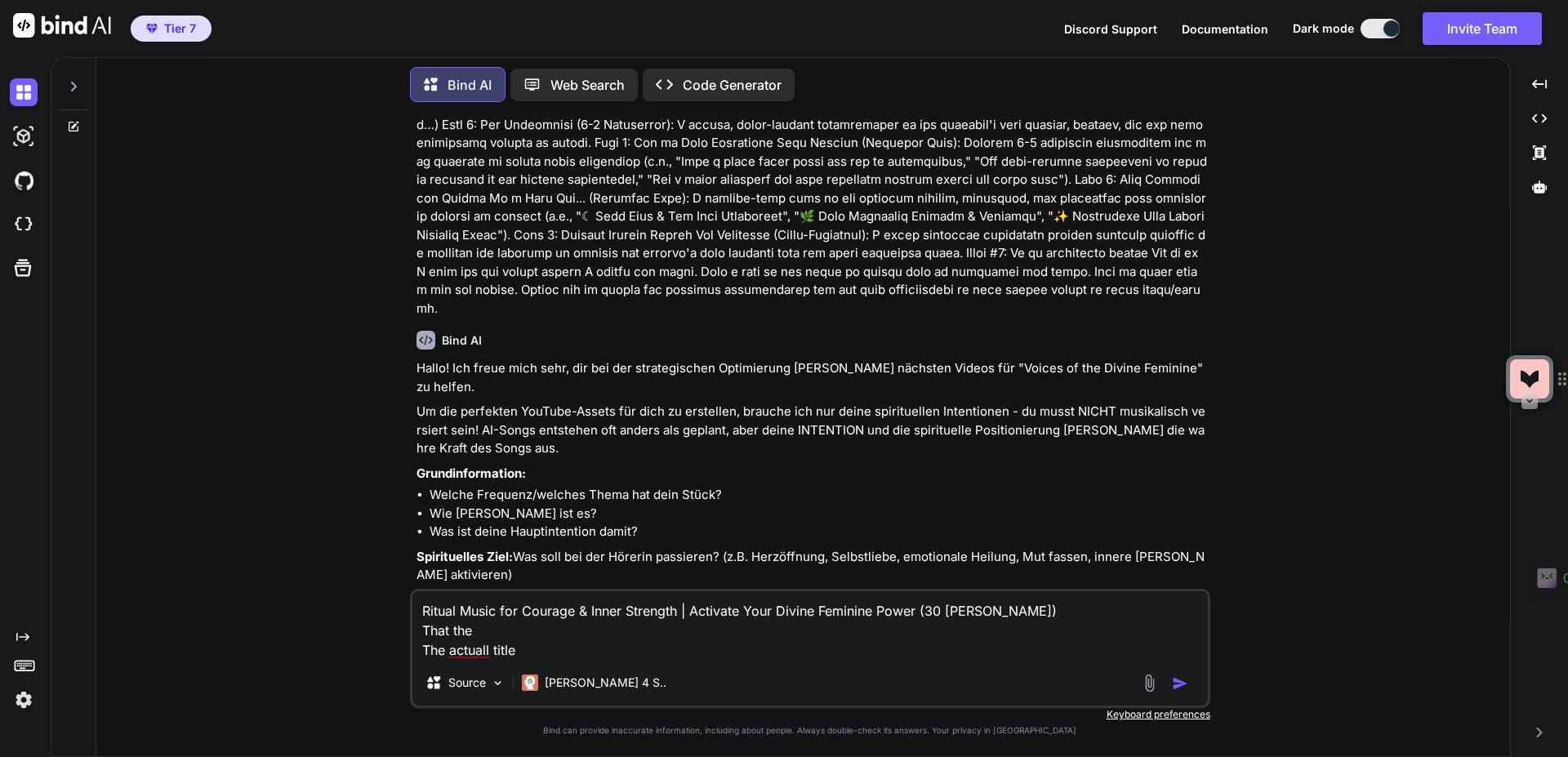
type textarea "Ritual Music for Courage & Inner Strength | Activate Your Divine Feminine Power…"
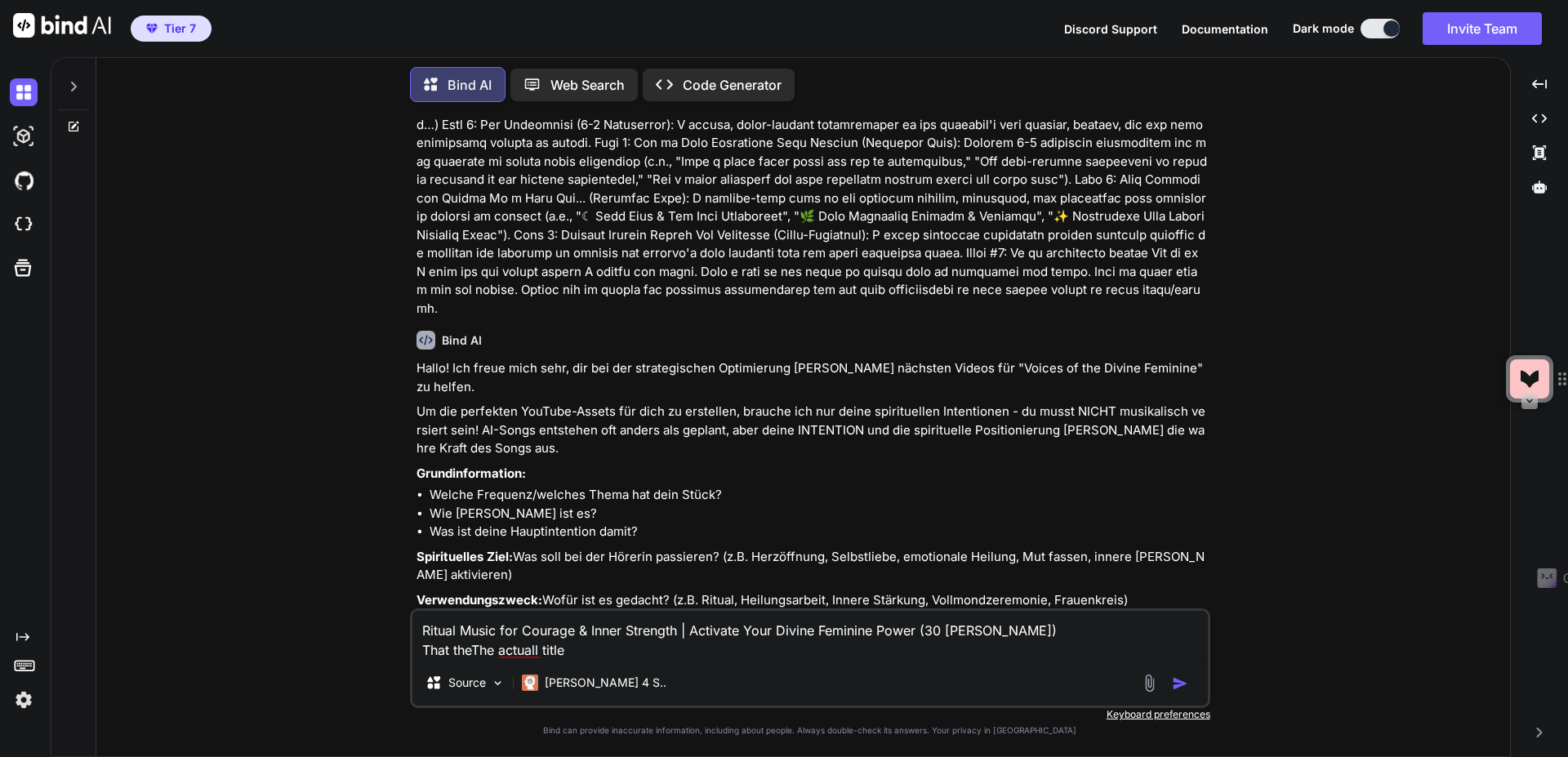
type textarea "x"
type textarea "Ritual Music for Courage & Inner Strength | Activate Your Divine Feminine Power…"
type textarea "x"
type textarea "Ritual Music for Courage & Inner Strength | Activate Your Divine Feminine Power…"
type textarea "x"
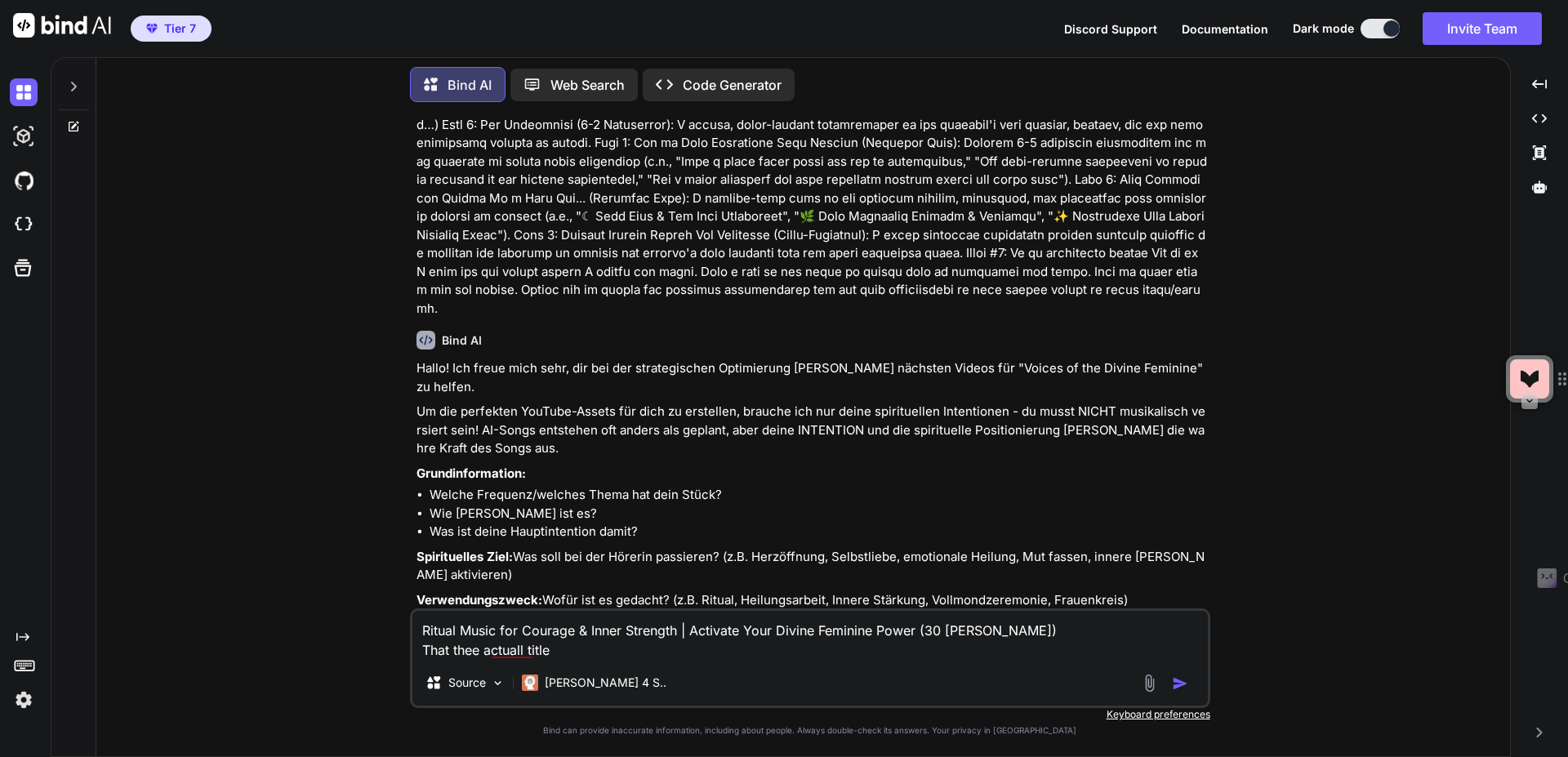
type textarea "Ritual Music for Courage & Inner Strength | Activate Your Divine Feminine Power…"
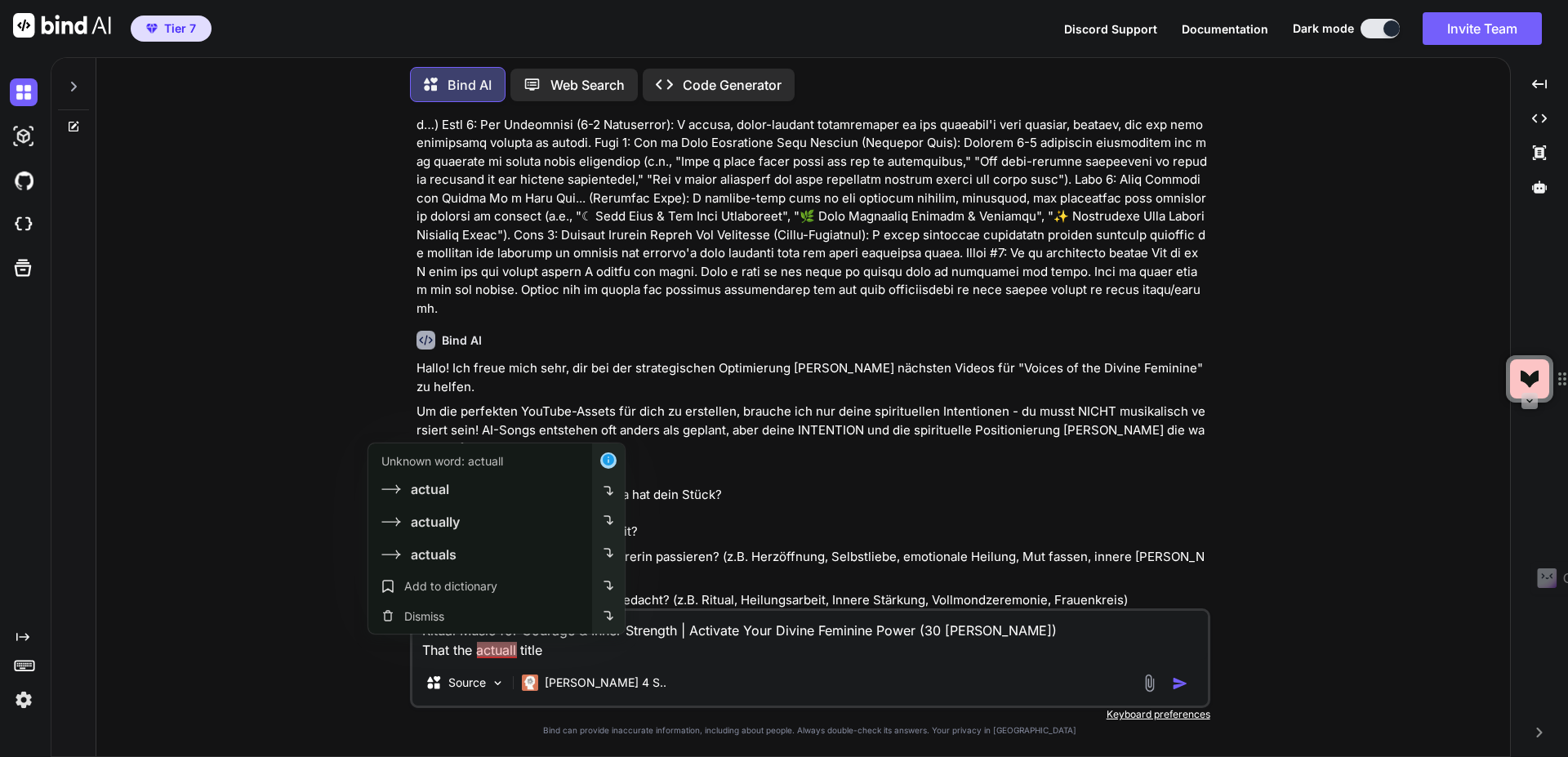
click at [514, 654] on textarea "Ritual Music for Courage & Inner Strength | Activate Your Divine Feminine Power…" at bounding box center [810, 635] width 795 height 49
type textarea "x"
type textarea "Ritual Music for Courage & Inner Strength | Activate Your Divine Feminine Power…"
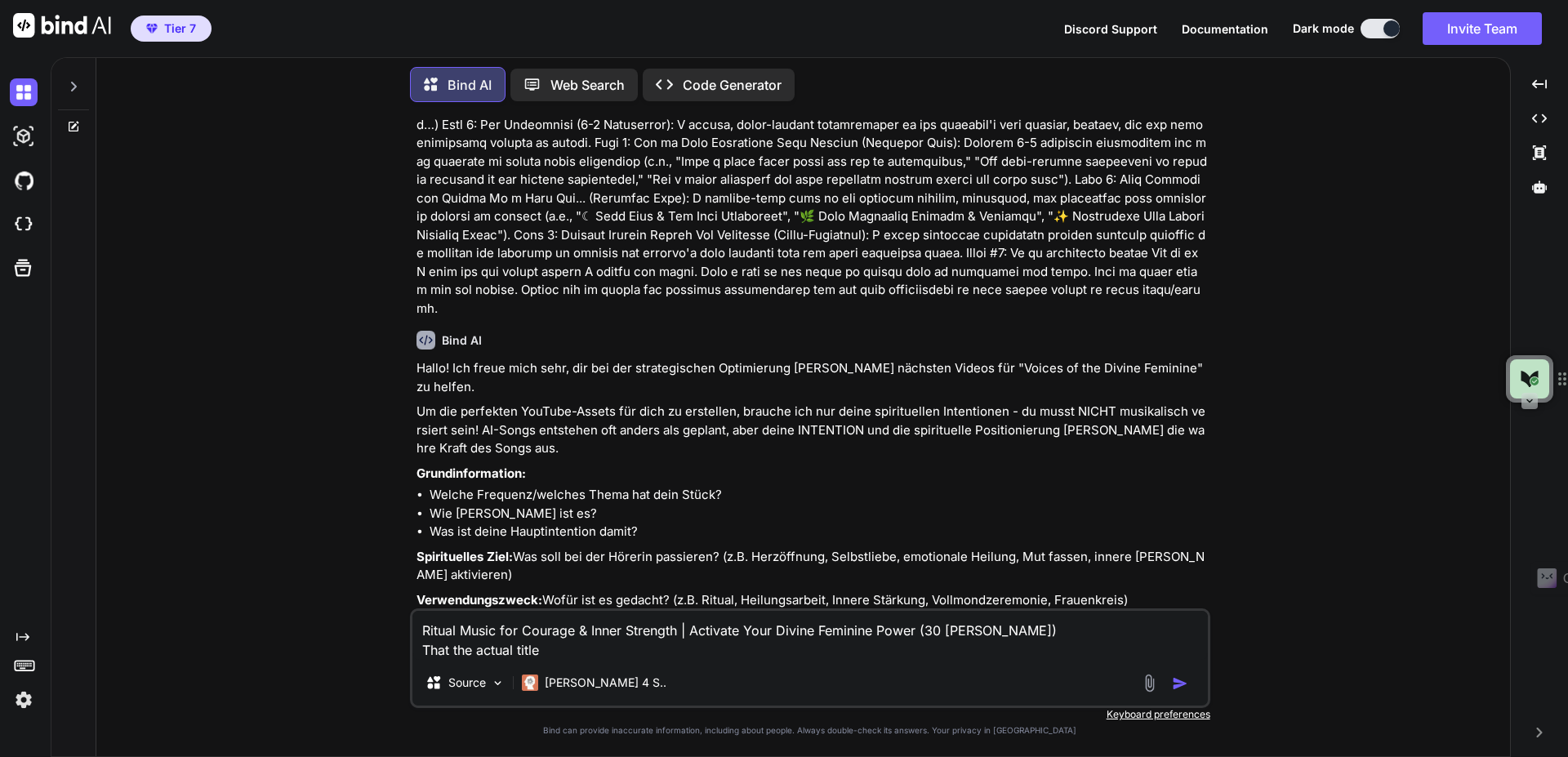
click at [563, 650] on textarea "Ritual Music for Courage & Inner Strength | Activate Your Divine Feminine Power…" at bounding box center [810, 635] width 795 height 49
type textarea "x"
type textarea "Ritual Music for Courage & Inner Strength | Activate Your Divine Feminine Power…"
type textarea "x"
type textarea "Ritual Music for Courage & Inner Strength | Activate Your Divine Feminine Power…"
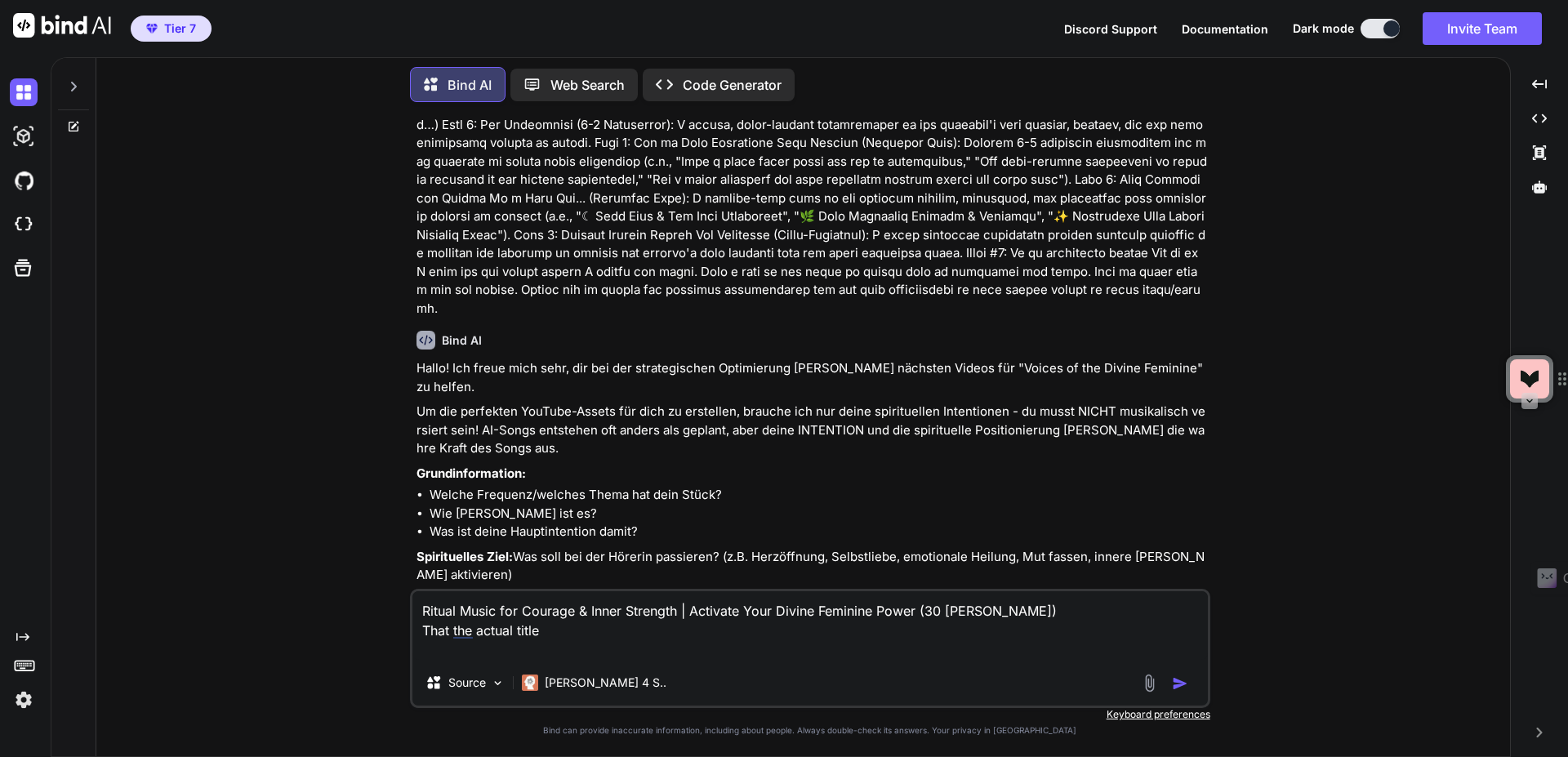
type textarea "x"
type textarea "Ritual Music for Courage & Inner Strength | Activate Your Divine Feminine Power…"
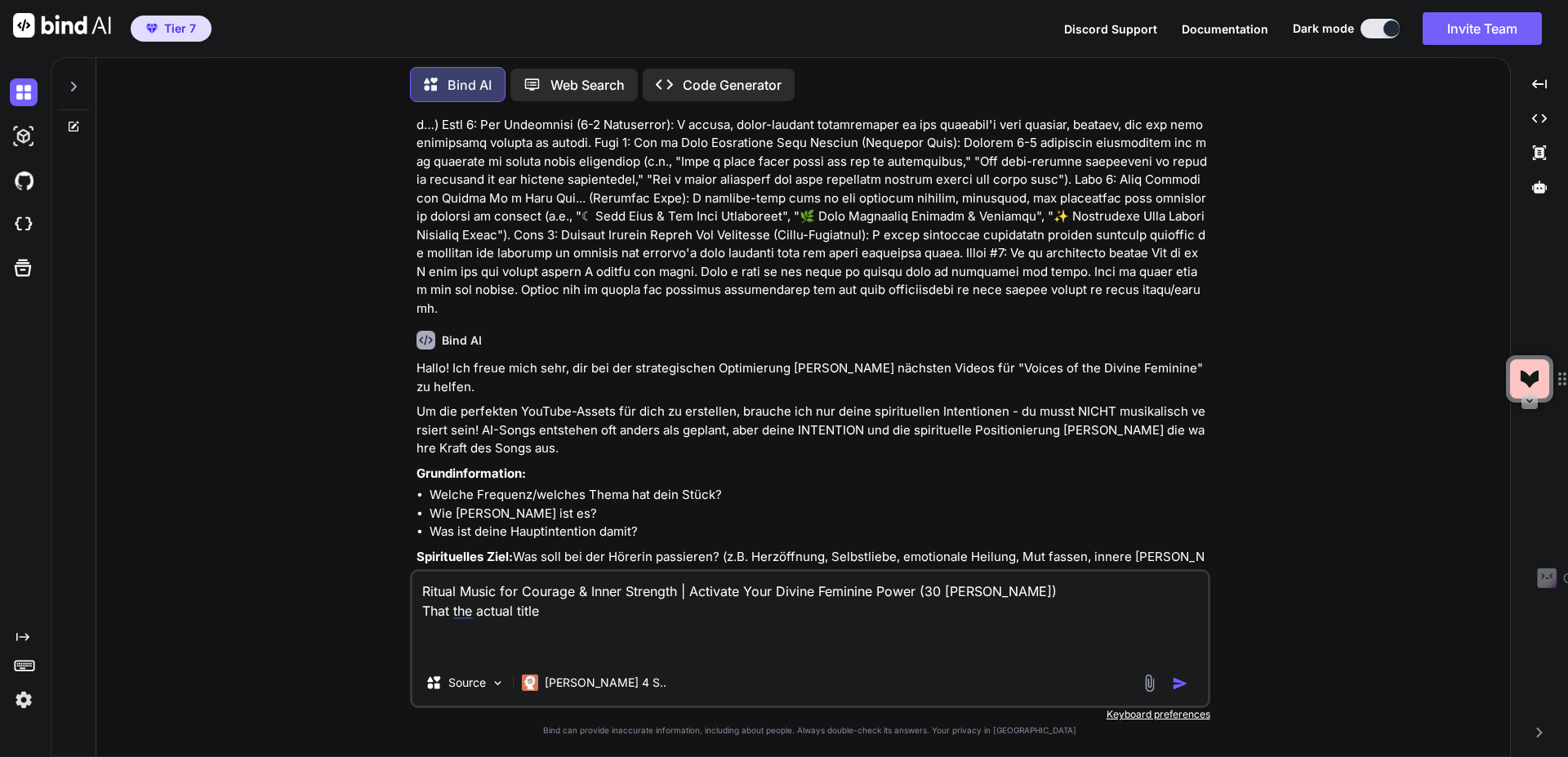
type textarea "x"
type textarea "Ritual Music for Courage & Inner Strength | Activate Your Divine Feminine Power…"
type textarea "x"
type textarea "Ritual Music for Courage & Inner Strength | Activate Your Divine Feminine Power…"
type textarea "x"
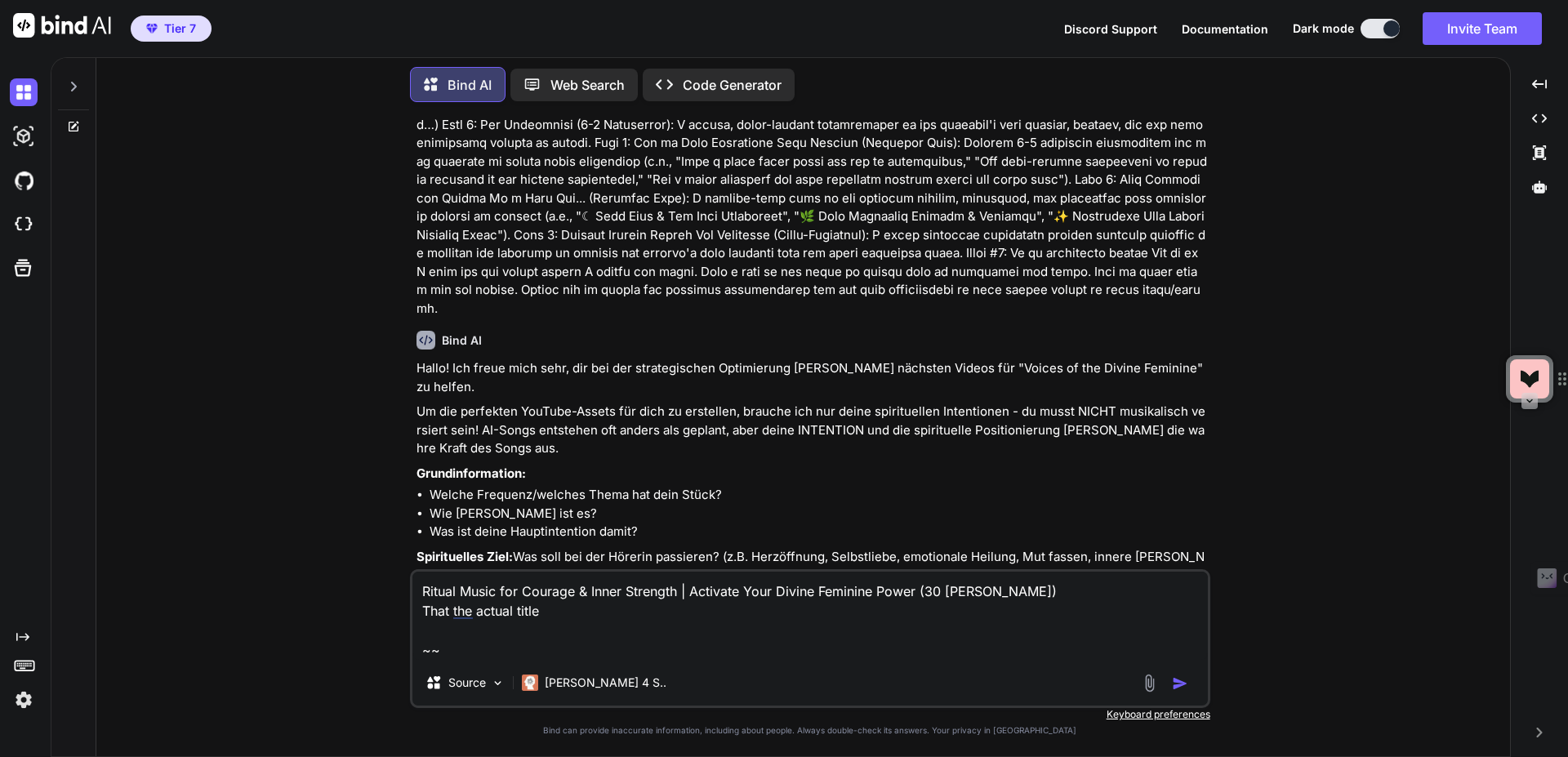
type textarea "Ritual Music for Courage & Inner Strength | Activate Your Divine Feminine Power…"
type textarea "x"
type textarea "Ritual Music for Courage & Inner Strength | Activate Your Divine Feminine Power…"
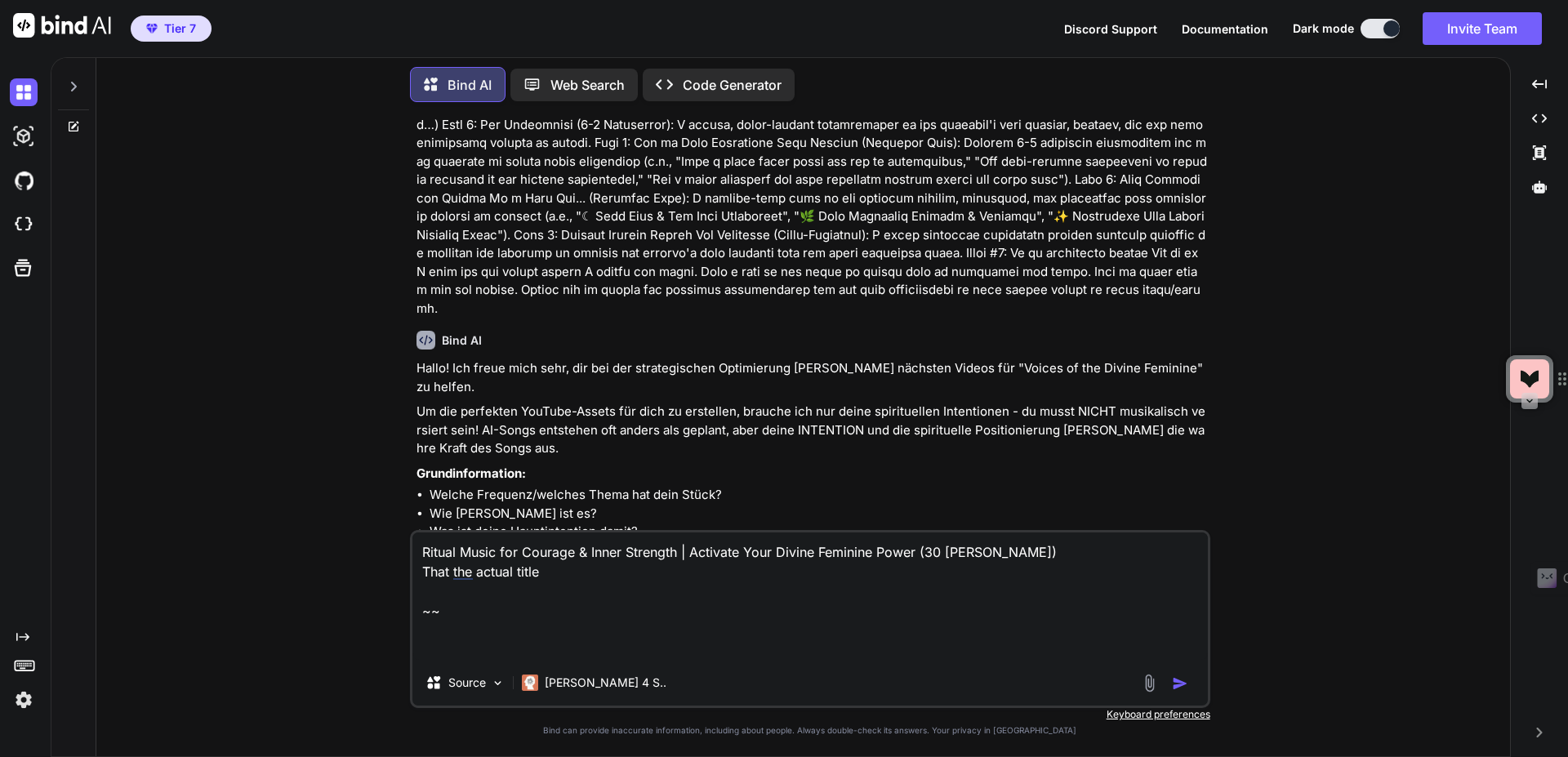
paste textarea "Ritual Music for Courage & Inner Strength | Activate Your Divine Feminine Power…"
type textarea "x"
type textarea "Ritual Music for Courage & Inner Strength | Activate Your Divine Feminine Power…"
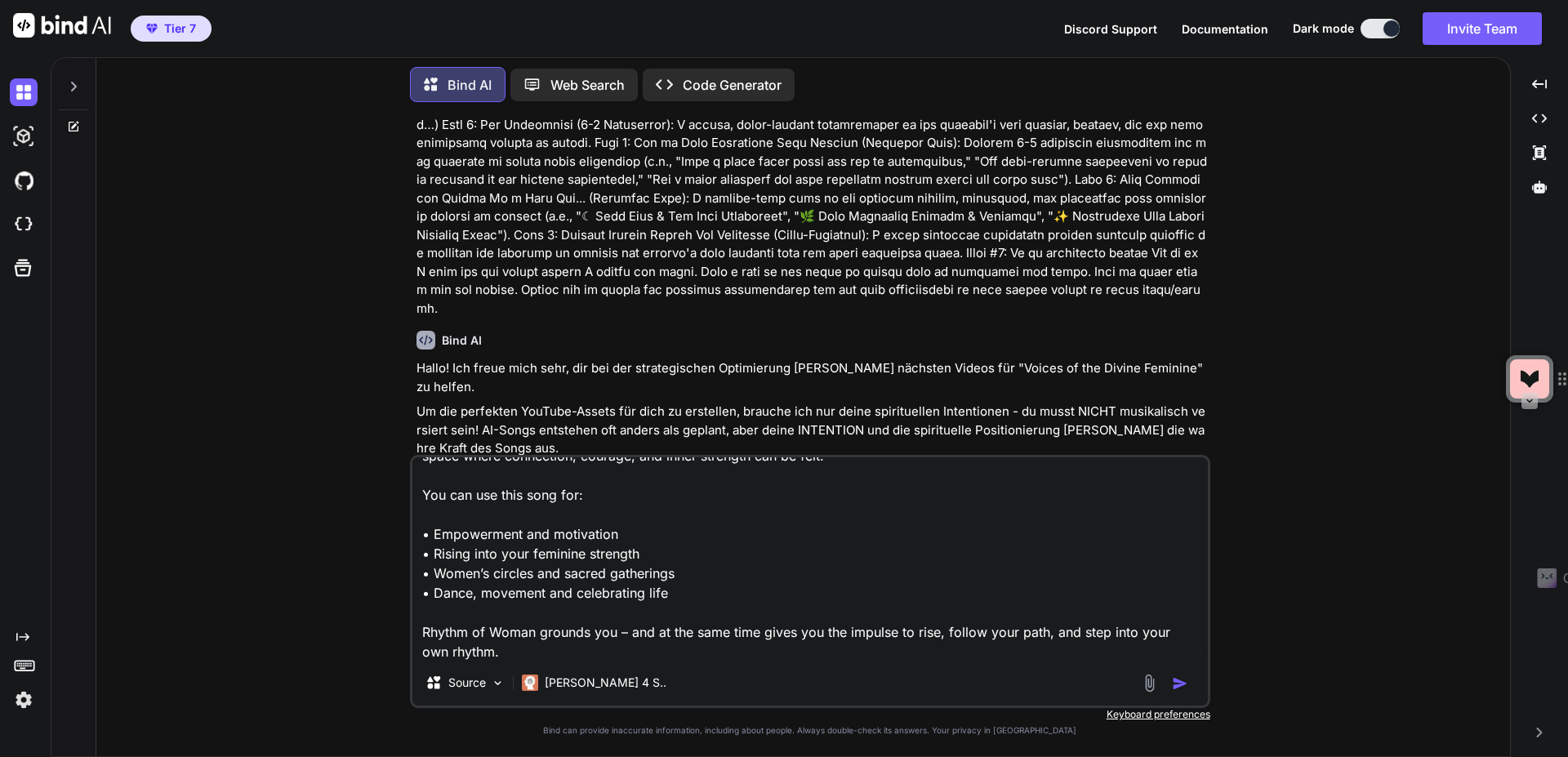
type textarea "x"
type textarea "Ritual Music for Courage & Inner Strength | Activate Your Divine Feminine Power…"
type textarea "x"
type textarea "Ritual Music for Courage & Inner Strength | Activate Your Divine Feminine Power…"
type textarea "x"
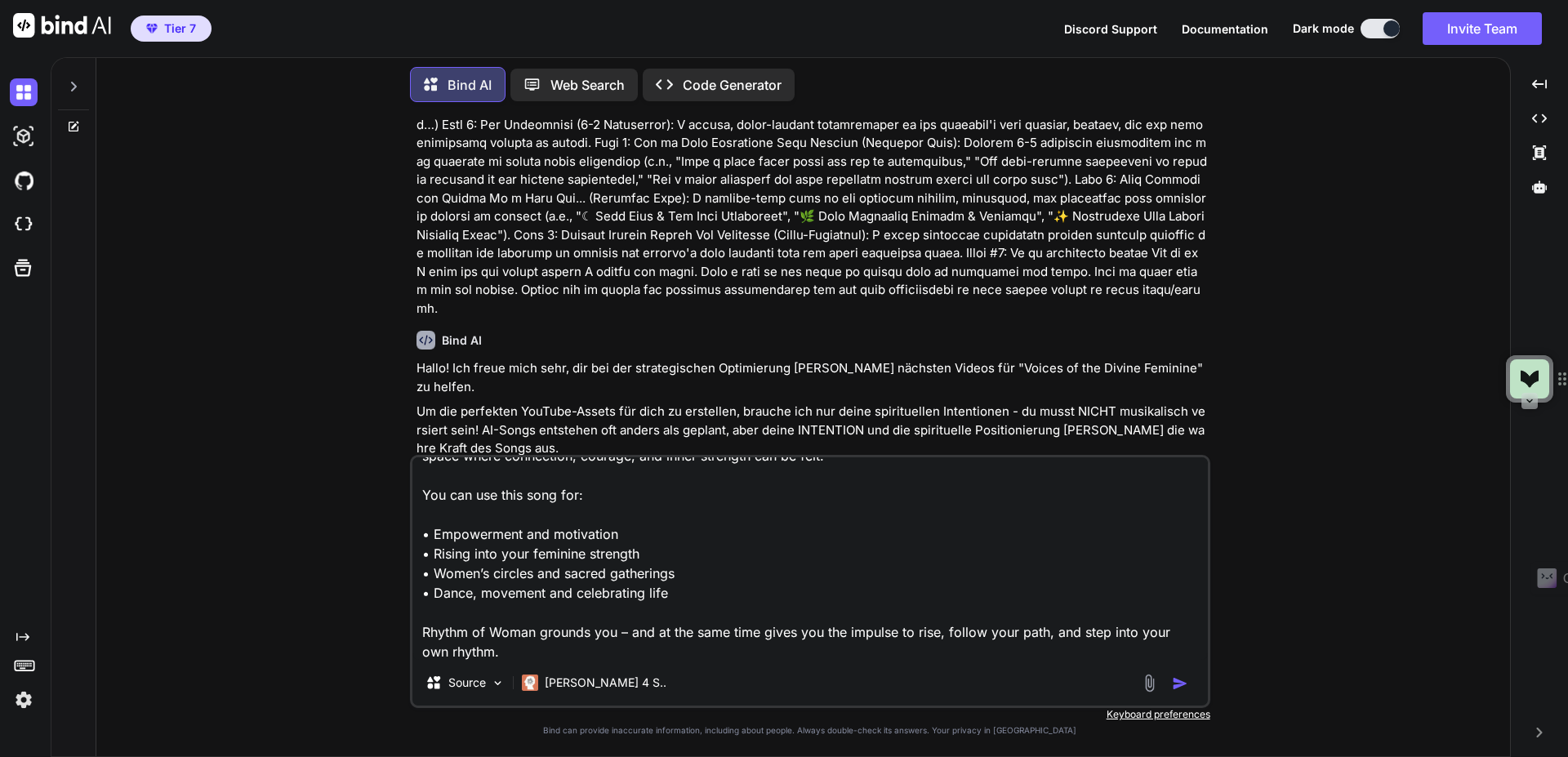
type textarea "Ritual Music for Courage & Inner Strength | Activate Your Divine Feminine Power…"
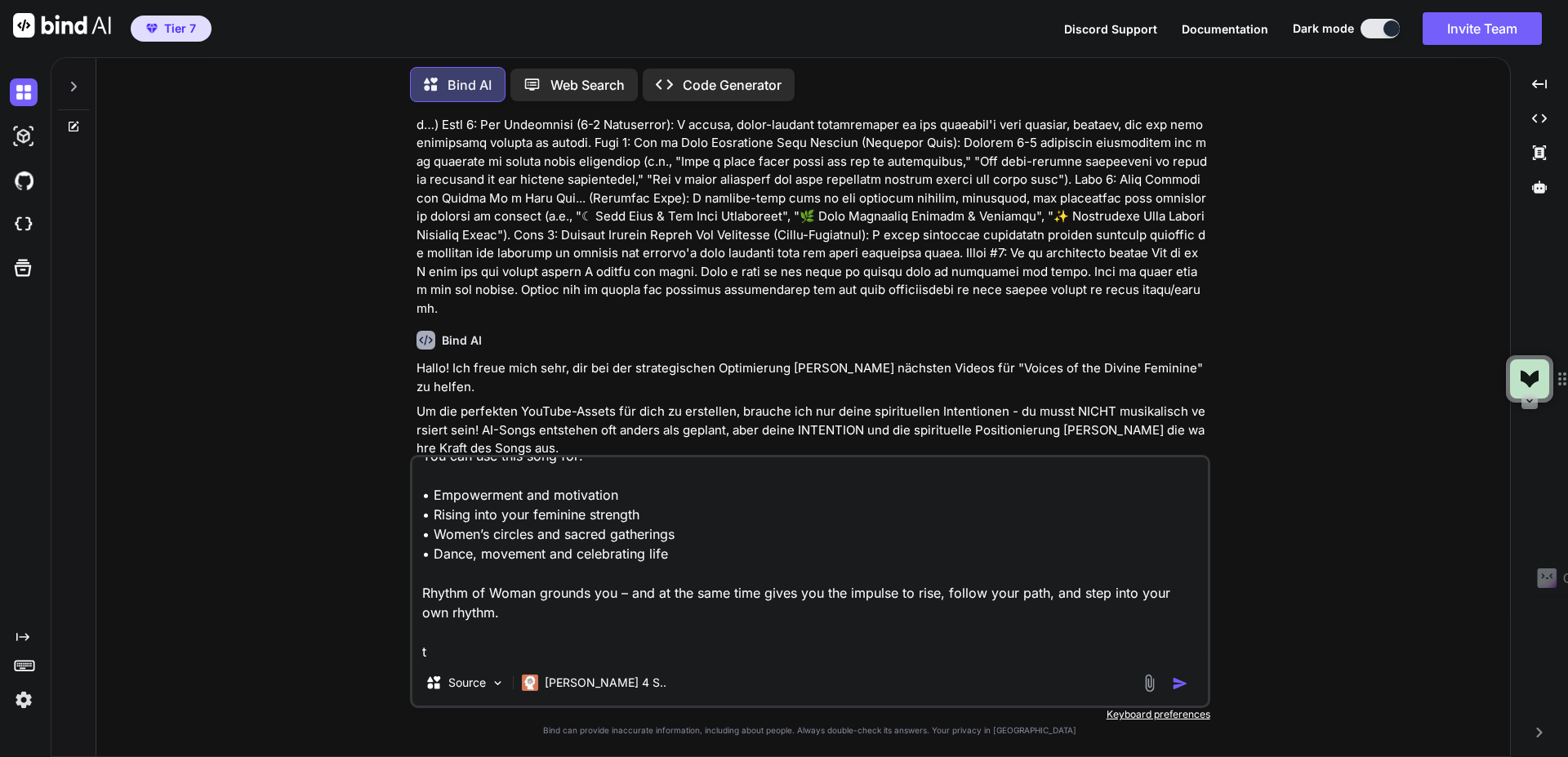
type textarea "x"
type textarea "Ritual Music for Courage & Inner Strength | Activate Your Divine Feminine Power…"
type textarea "x"
type textarea "Ritual Music for Courage & Inner Strength | Activate Your Divine Feminine Power…"
type textarea "x"
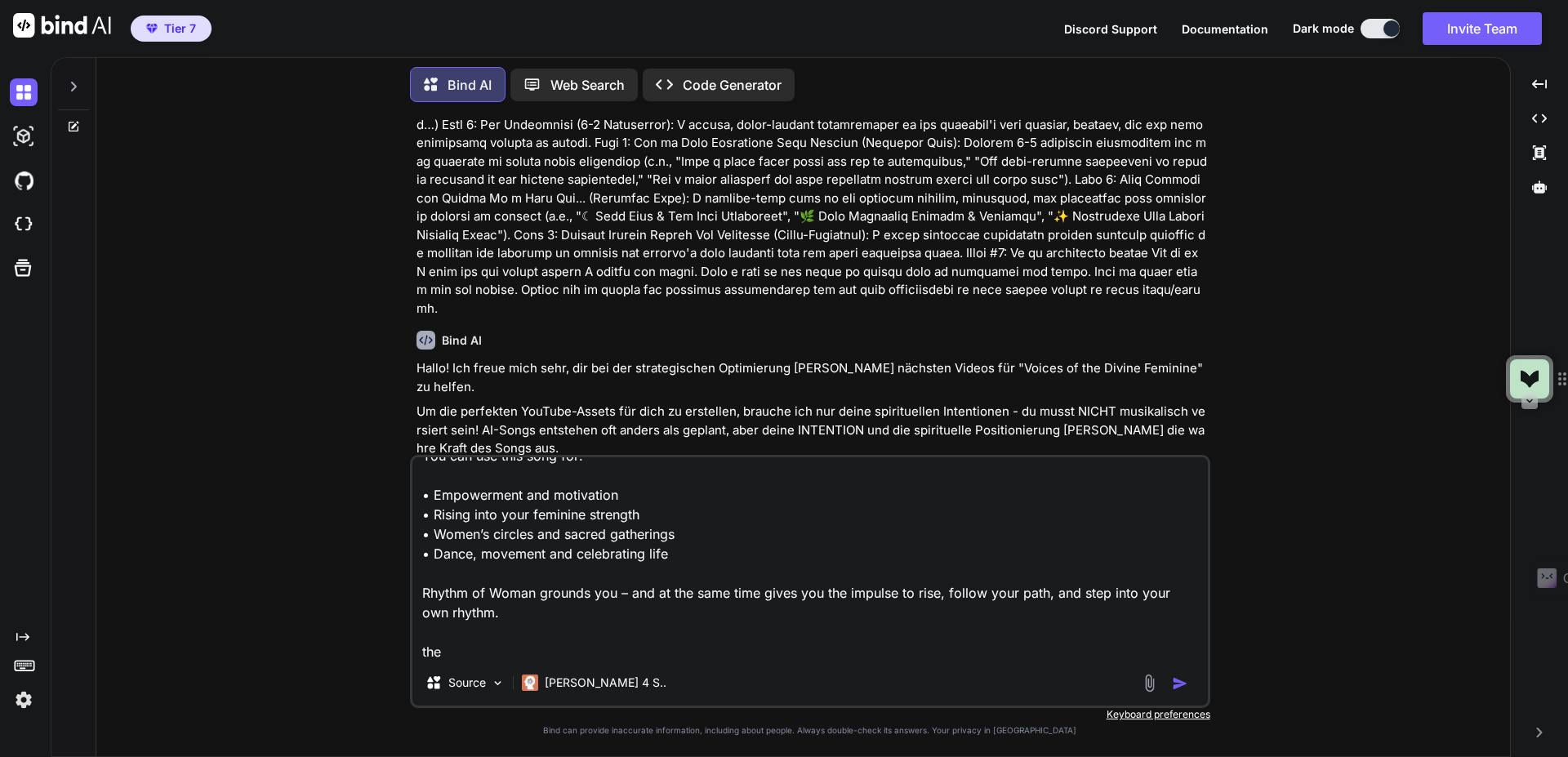
type textarea "Ritual Music for Courage & Inner Strength | Activate Your Divine Feminine Power…"
type textarea "x"
type textarea "Ritual Music for Courage & Inner Strength | Activate Your Divine Feminine Power…"
type textarea "x"
type textarea "Ritual Music for Courage & Inner Strength | Activate Your Divine Feminine Power…"
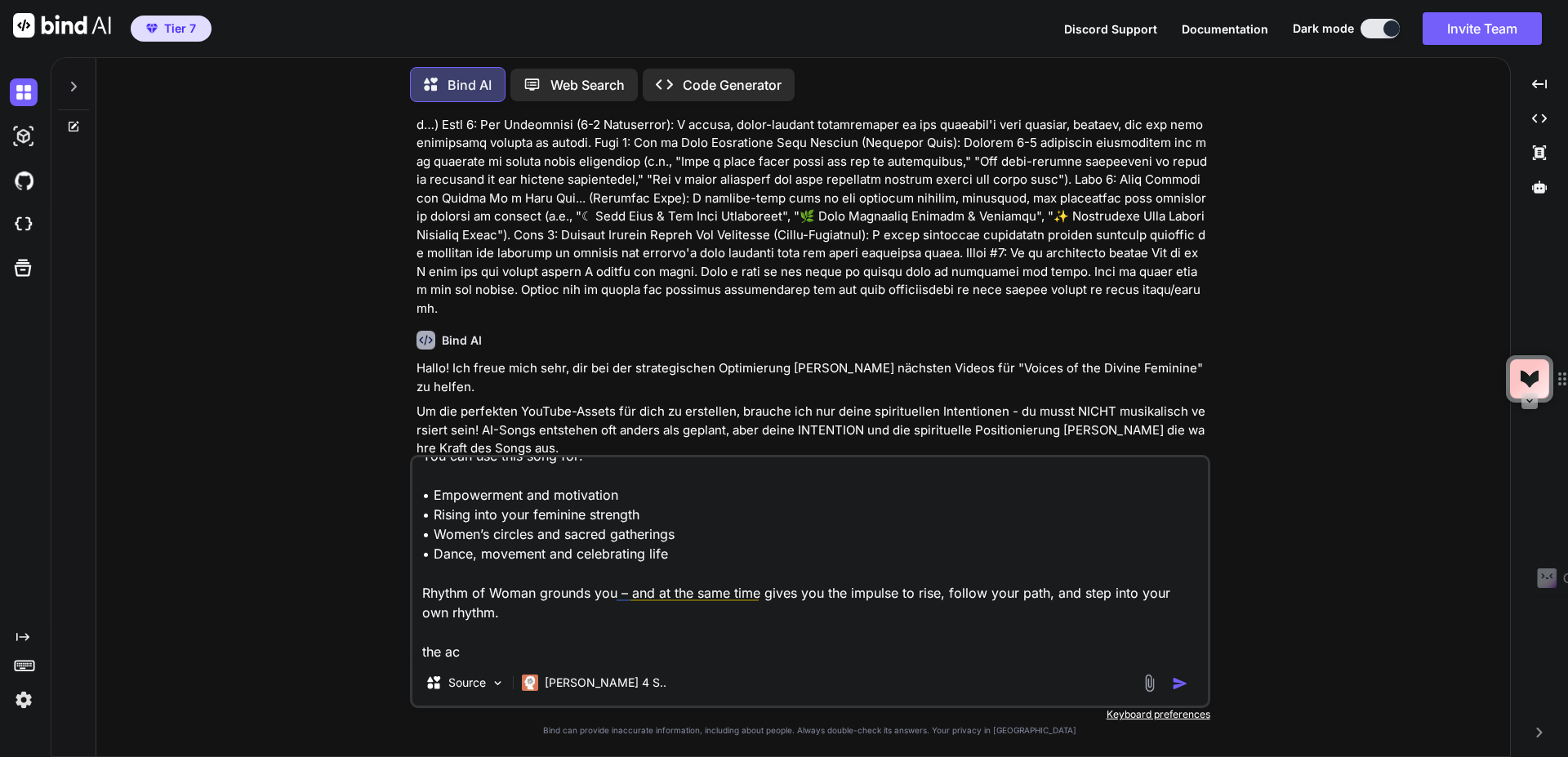
type textarea "x"
type textarea "Ritual Music for Courage & Inner Strength | Activate Your Divine Feminine Power…"
type textarea "x"
type textarea "Ritual Music for Courage & Inner Strength | Activate Your Divine Feminine Power…"
type textarea "x"
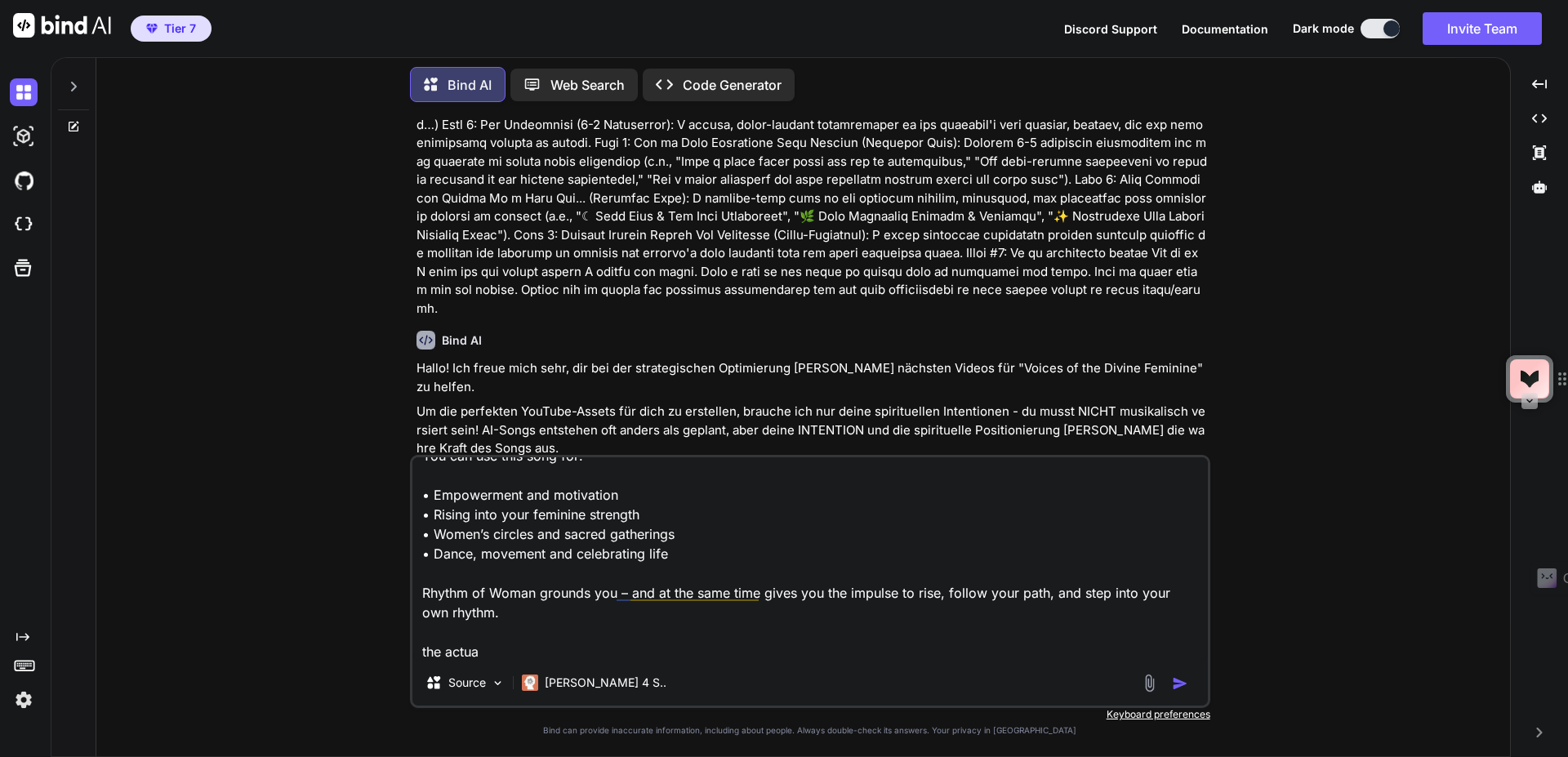
type textarea "Ritual Music for Courage & Inner Strength | Activate Your Divine Feminine Power…"
type textarea "x"
type textarea "Ritual Music for Courage & Inner Strength | Activate Your Divine Feminine Power…"
type textarea "x"
type textarea "Ritual Music for Courage & Inner Strength | Activate Your Divine Feminine Power…"
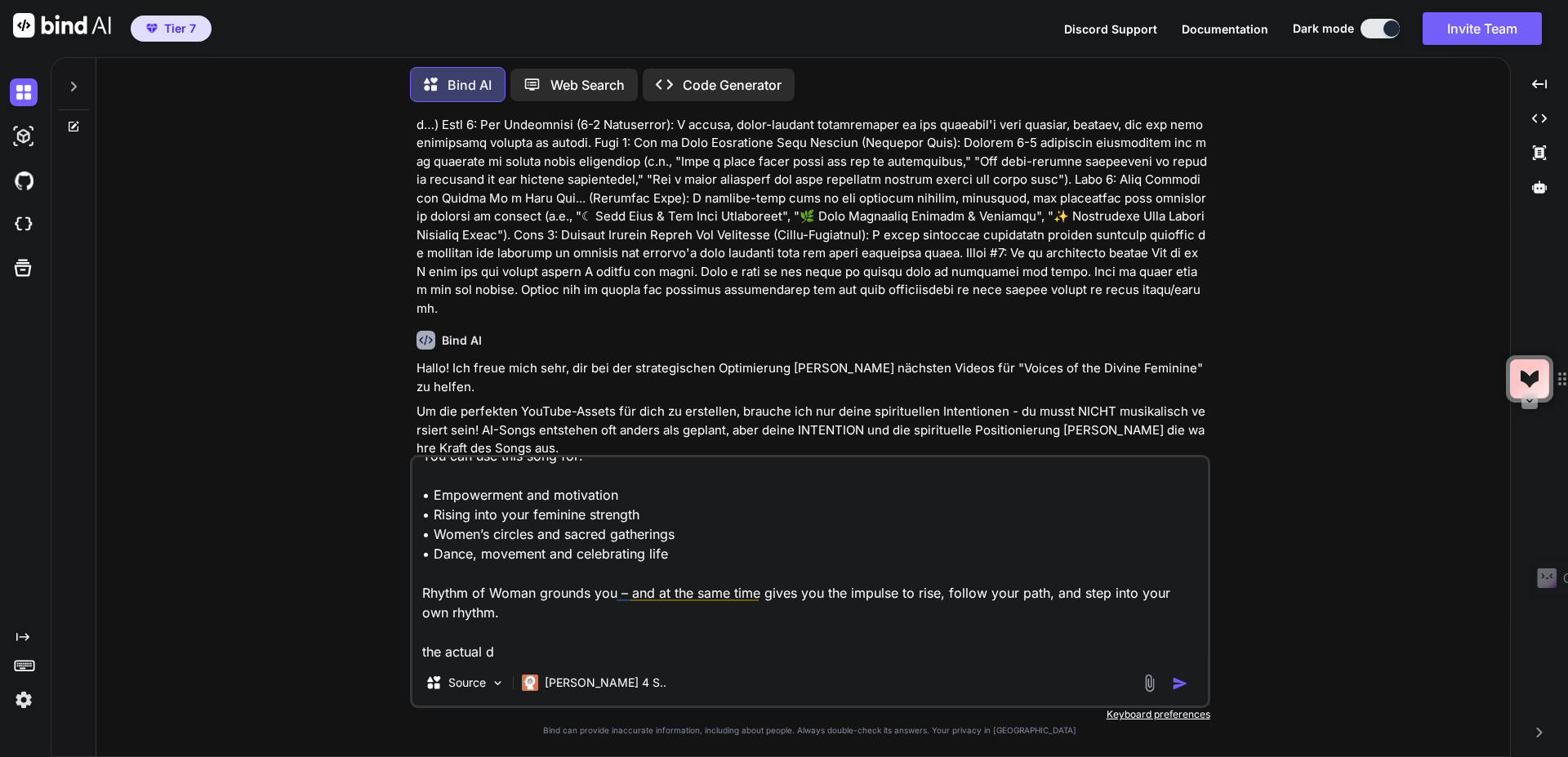
type textarea "x"
type textarea "Ritual Music for Courage & Inner Strength | Activate Your Divine Feminine Power…"
type textarea "x"
type textarea "Ritual Music for Courage & Inner Strength | Activate Your Divine Feminine Power…"
type textarea "x"
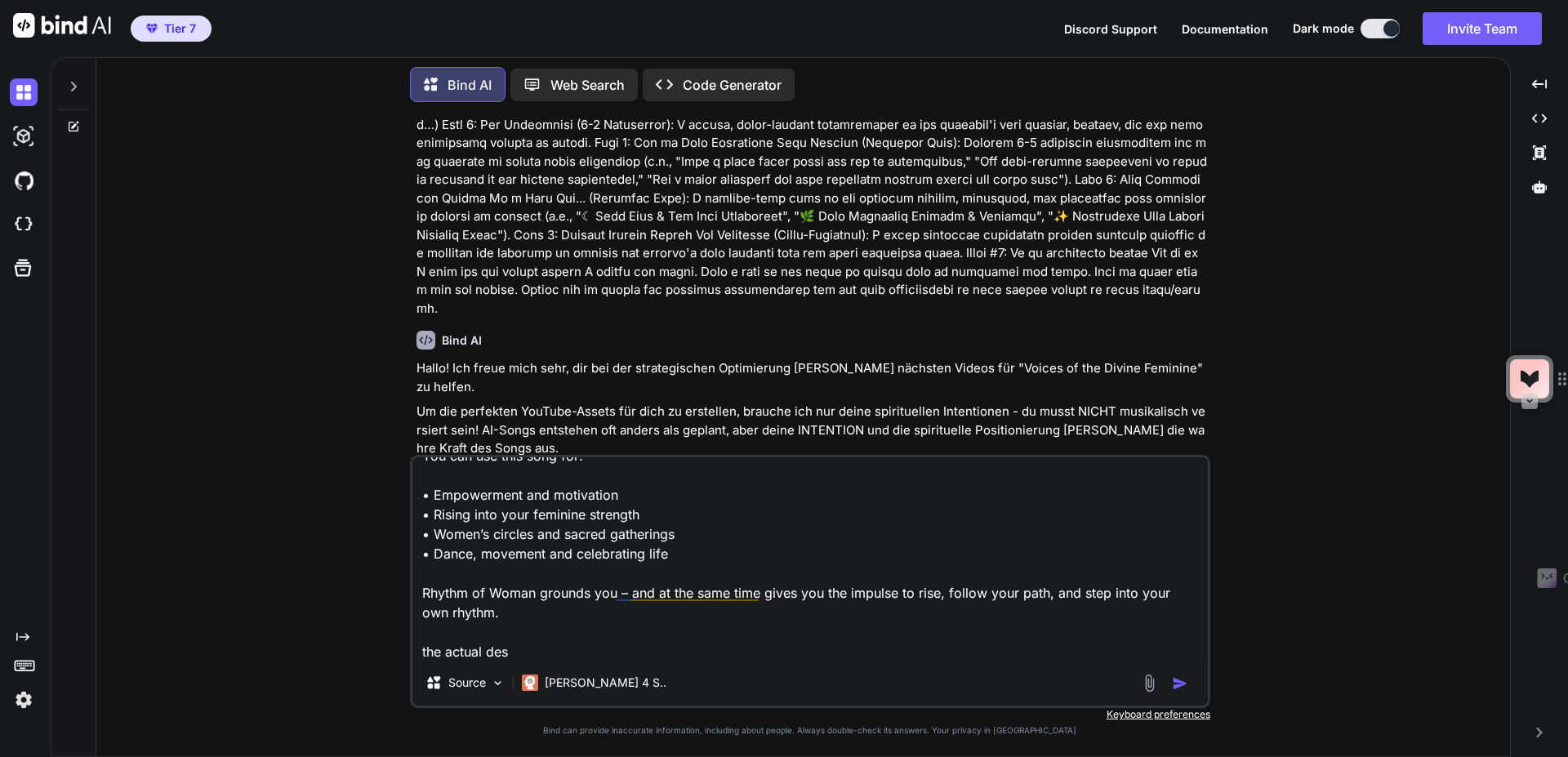
type textarea "Ritual Music for Courage & Inner Strength | Activate Your Divine Feminine Power…"
type textarea "x"
type textarea "Ritual Music for Courage & Inner Strength | Activate Your Divine Feminine Power…"
type textarea "x"
type textarea "Ritual Music for Courage & Inner Strength | Activate Your Divine Feminine Power…"
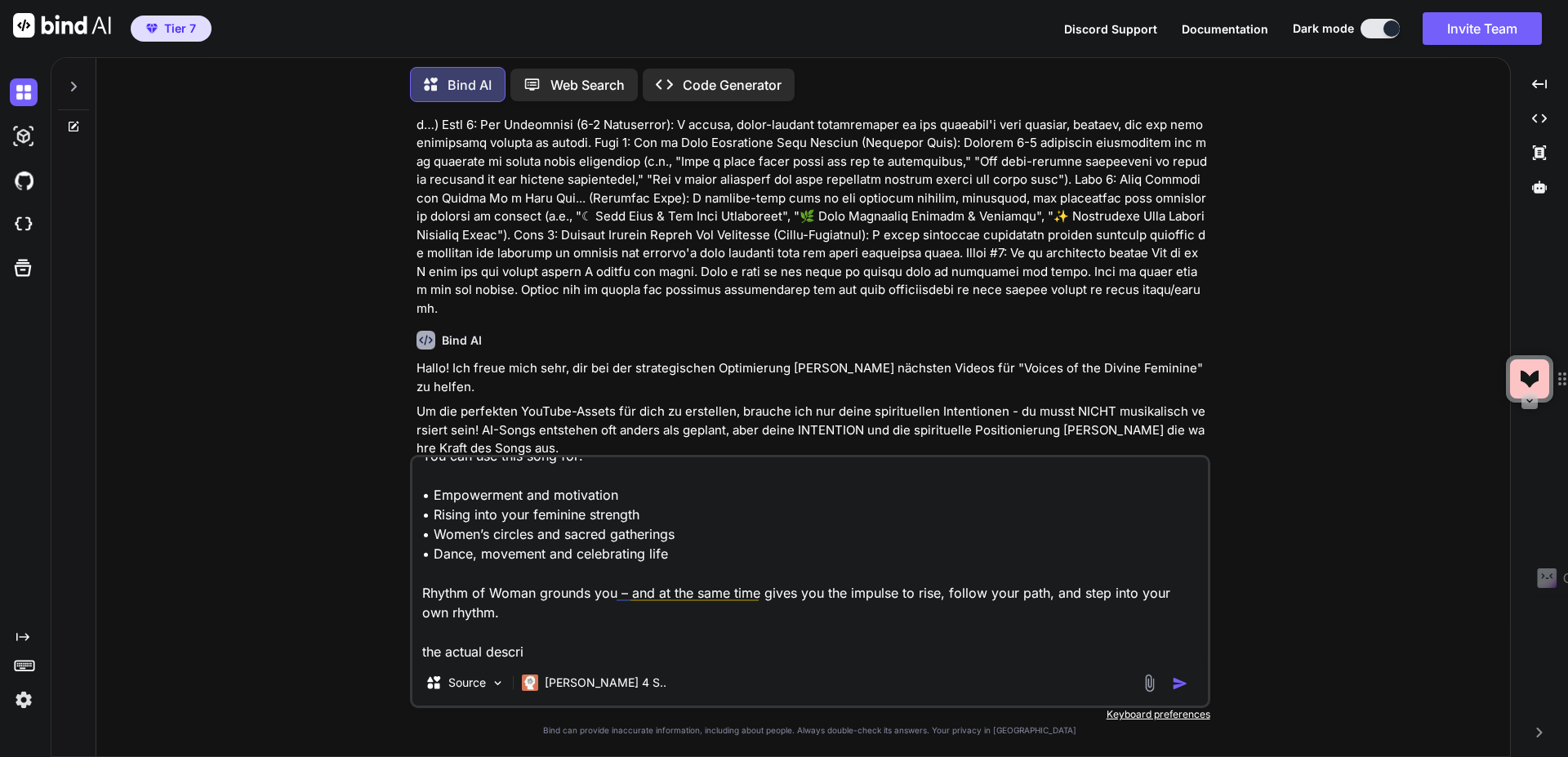
type textarea "x"
type textarea "Ritual Music for Courage & Inner Strength | Activate Your Divine Feminine Power…"
type textarea "x"
type textarea "Ritual Music for Courage & Inner Strength | Activate Your Divine Feminine Power…"
type textarea "x"
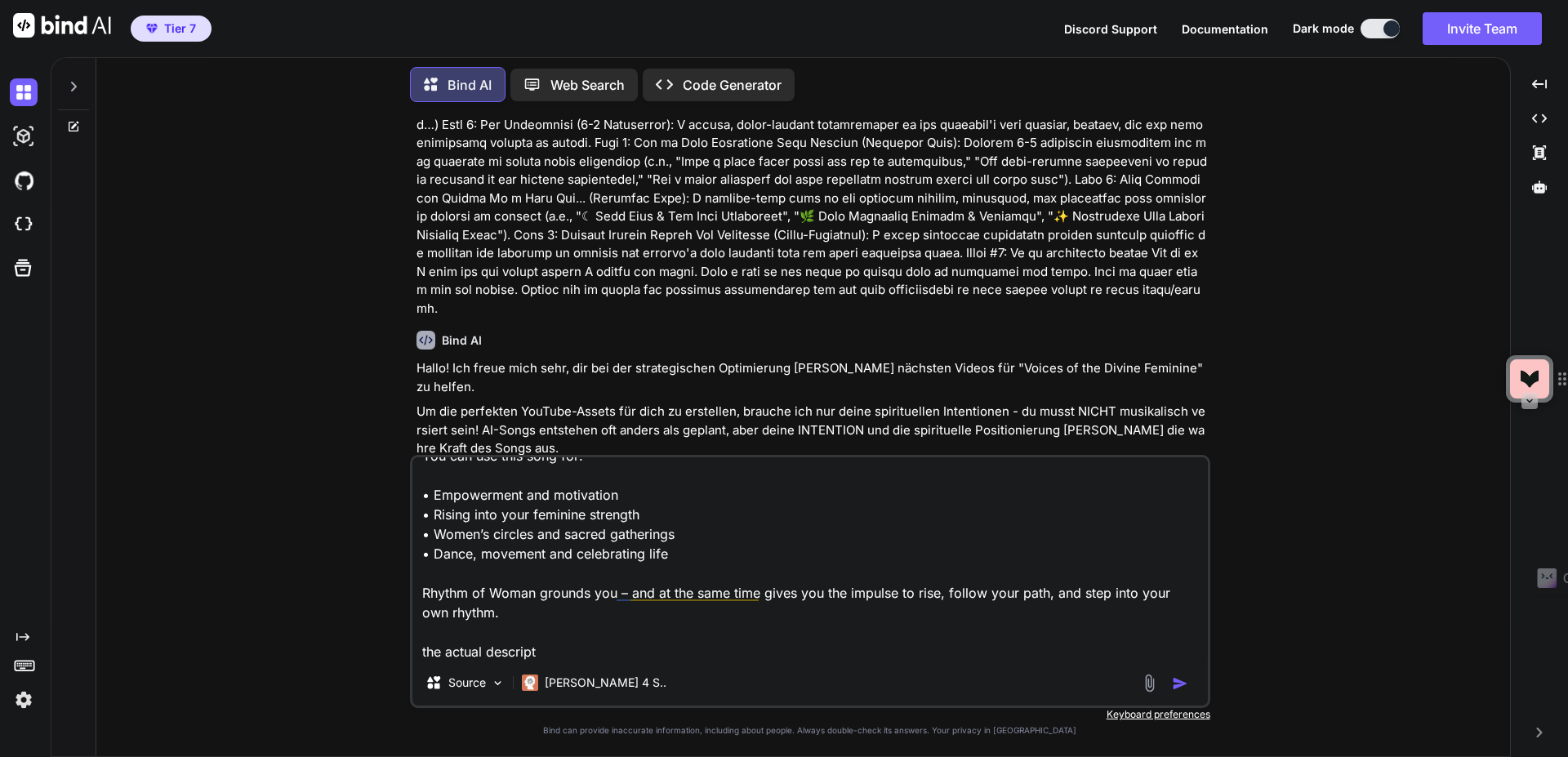
type textarea "Ritual Music for Courage & Inner Strength | Activate Your Divine Feminine Power…"
type textarea "x"
type textarea "Ritual Music for Courage & Inner Strength | Activate Your Divine Feminine Power…"
type textarea "x"
type textarea "Ritual Music for Courage & Inner Strength | Activate Your Divine Feminine Power…"
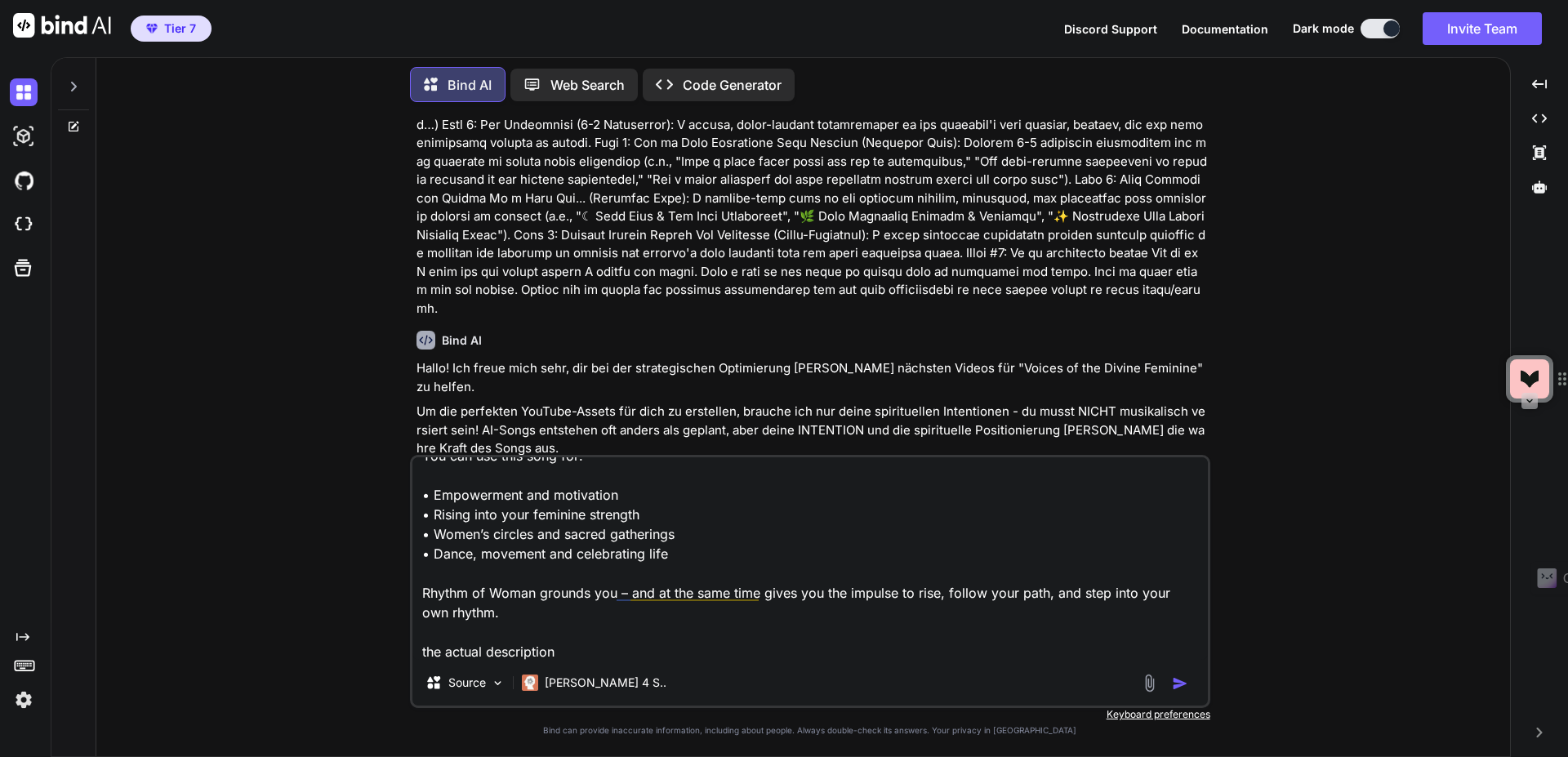
type textarea "x"
type textarea "Ritual Music for Courage & Inner Strength | Activate Your Divine Feminine Power…"
type textarea "x"
type textarea "Ritual Music for Courage & Inner Strength | Activate Your Divine Feminine Power…"
type textarea "x"
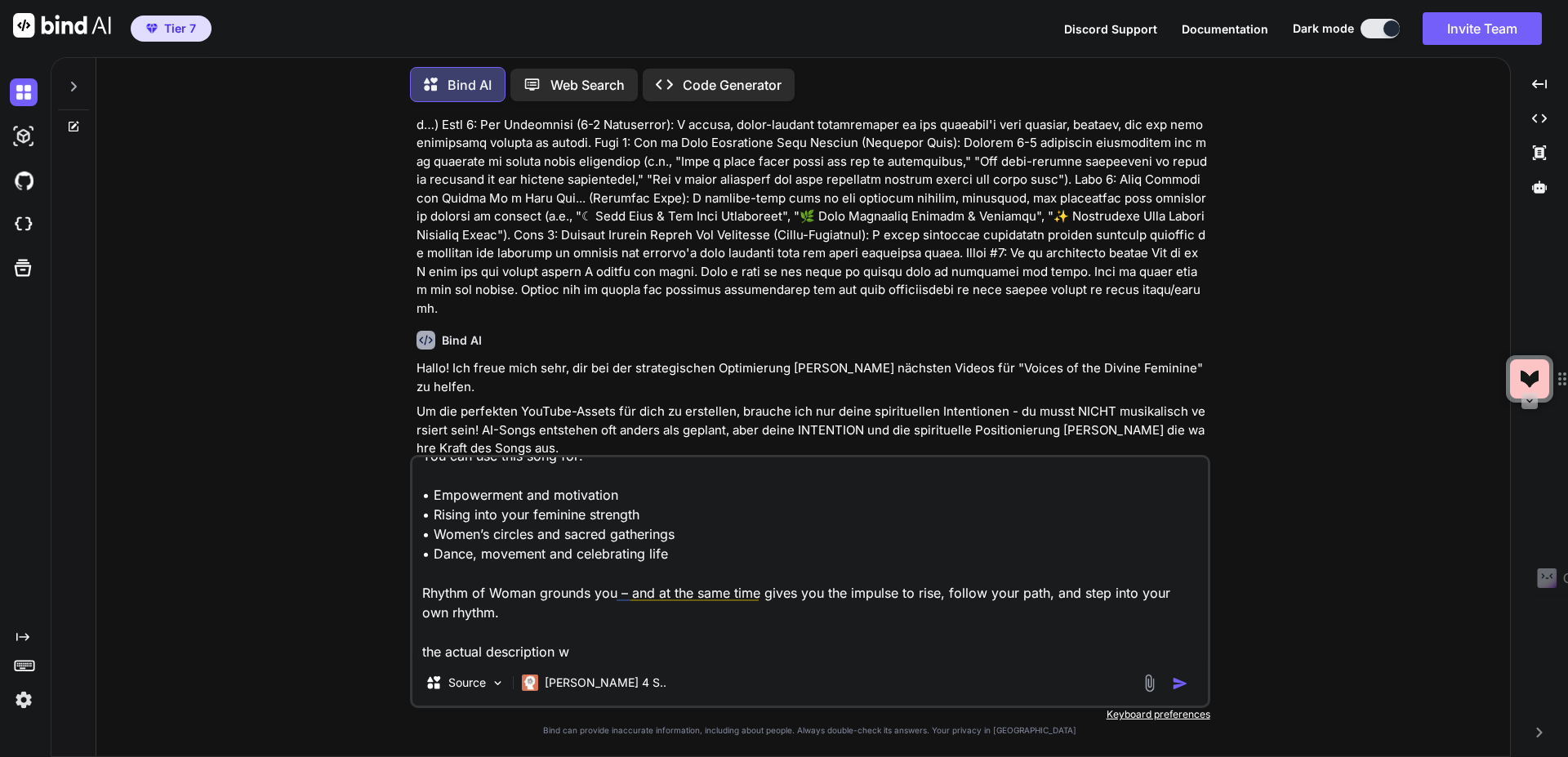
type textarea "Ritual Music for Courage & Inner Strength | Activate Your Divine Feminine Power…"
type textarea "x"
type textarea "Ritual Music for Courage & Inner Strength | Activate Your Divine Feminine Power…"
type textarea "x"
type textarea "Ritual Music for Courage & Inner Strength | Activate Your Divine Feminine Power…"
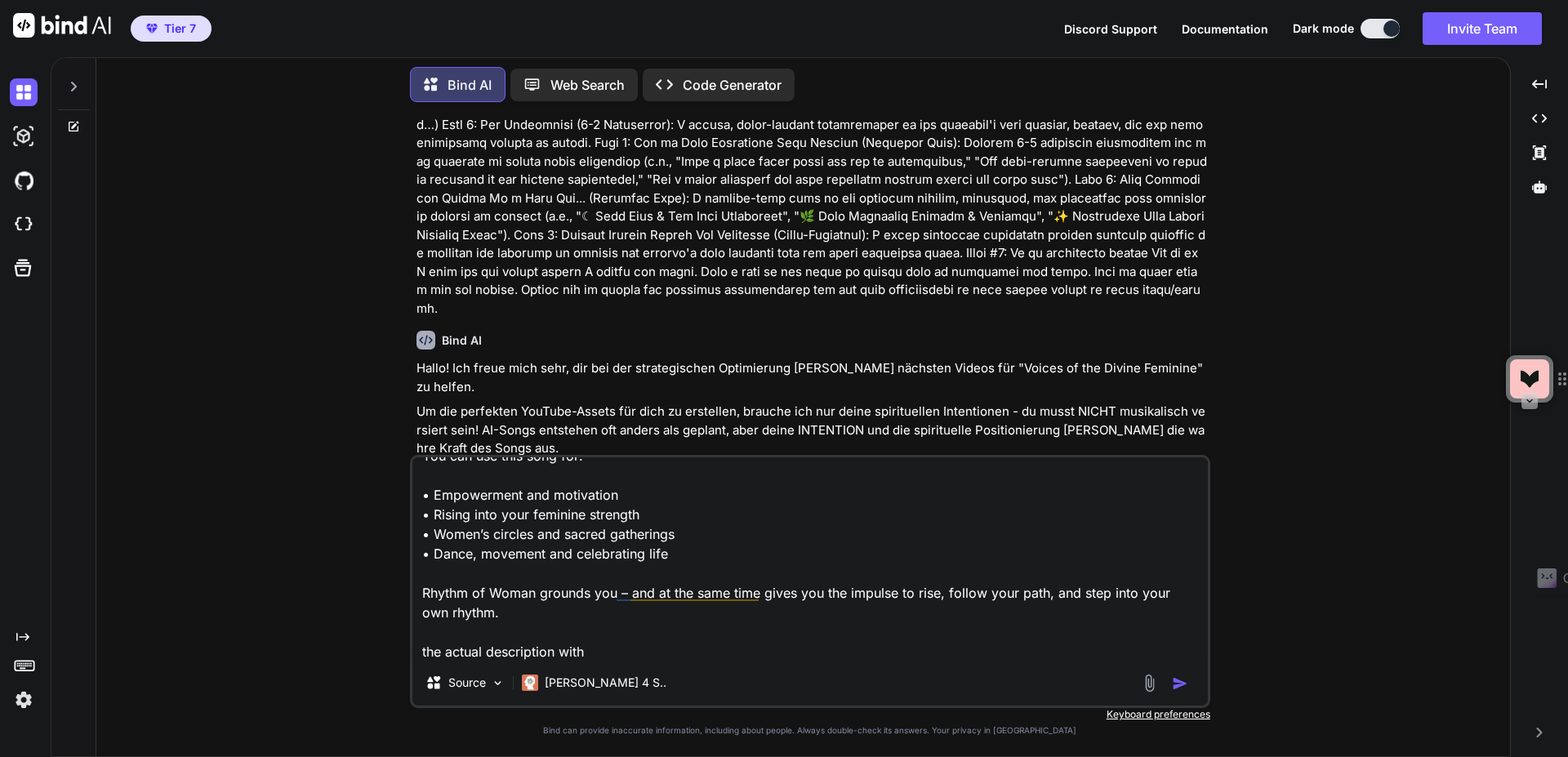
type textarea "x"
type textarea "Ritual Music for Courage & Inner Strength | Activate Your Divine Feminine Power…"
type textarea "x"
type textarea "Ritual Music for Courage & Inner Strength | Activate Your Divine Feminine Power…"
type textarea "x"
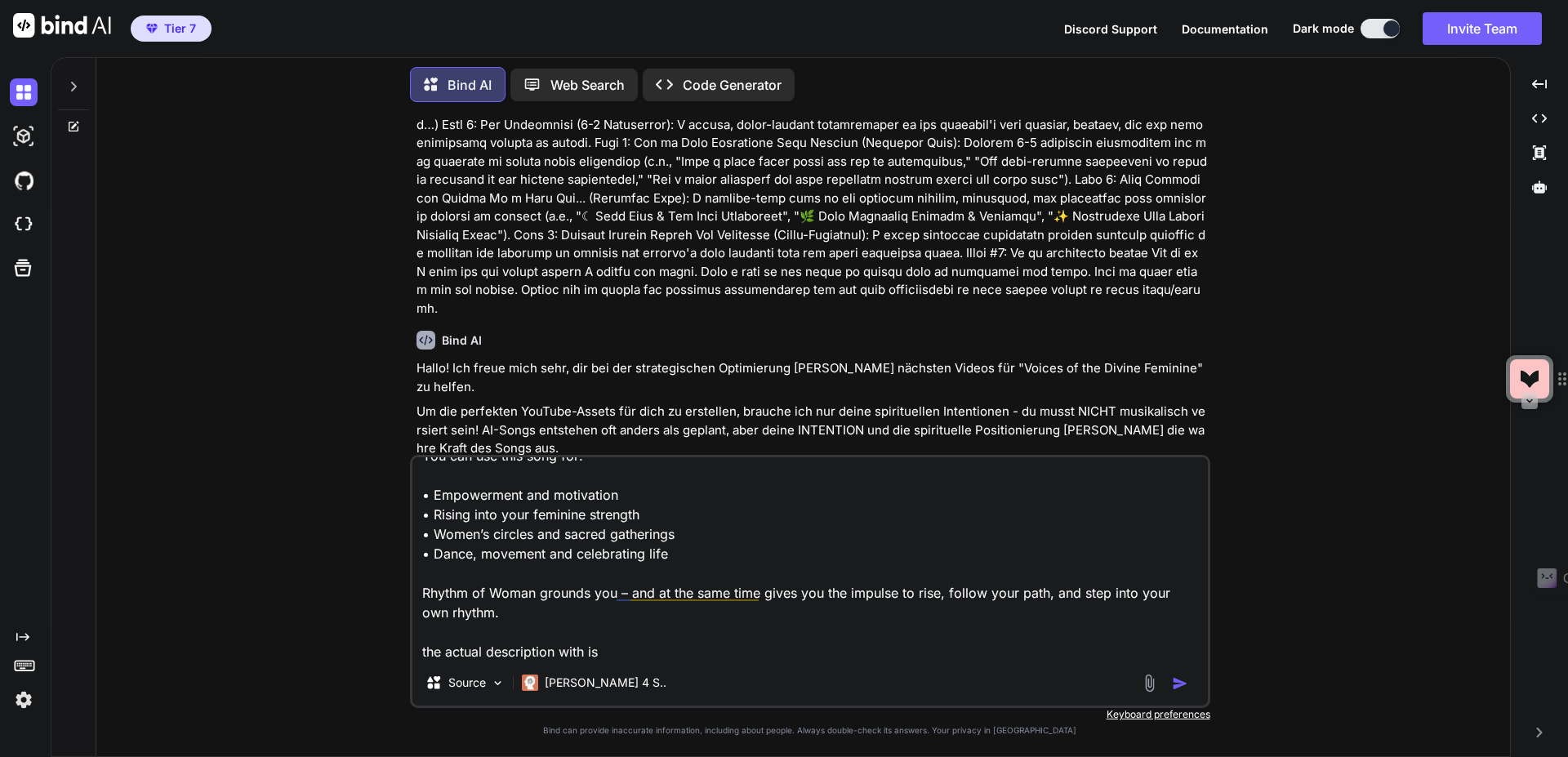
type textarea "Ritual Music for Courage & Inner Strength | Activate Your Divine Feminine Power…"
type textarea "x"
type textarea "Ritual Music for Courage & Inner Strength | Activate Your Divine Feminine Power…"
type textarea "x"
type textarea "Ritual Music for Courage & Inner Strength | Activate Your Divine Feminine Power…"
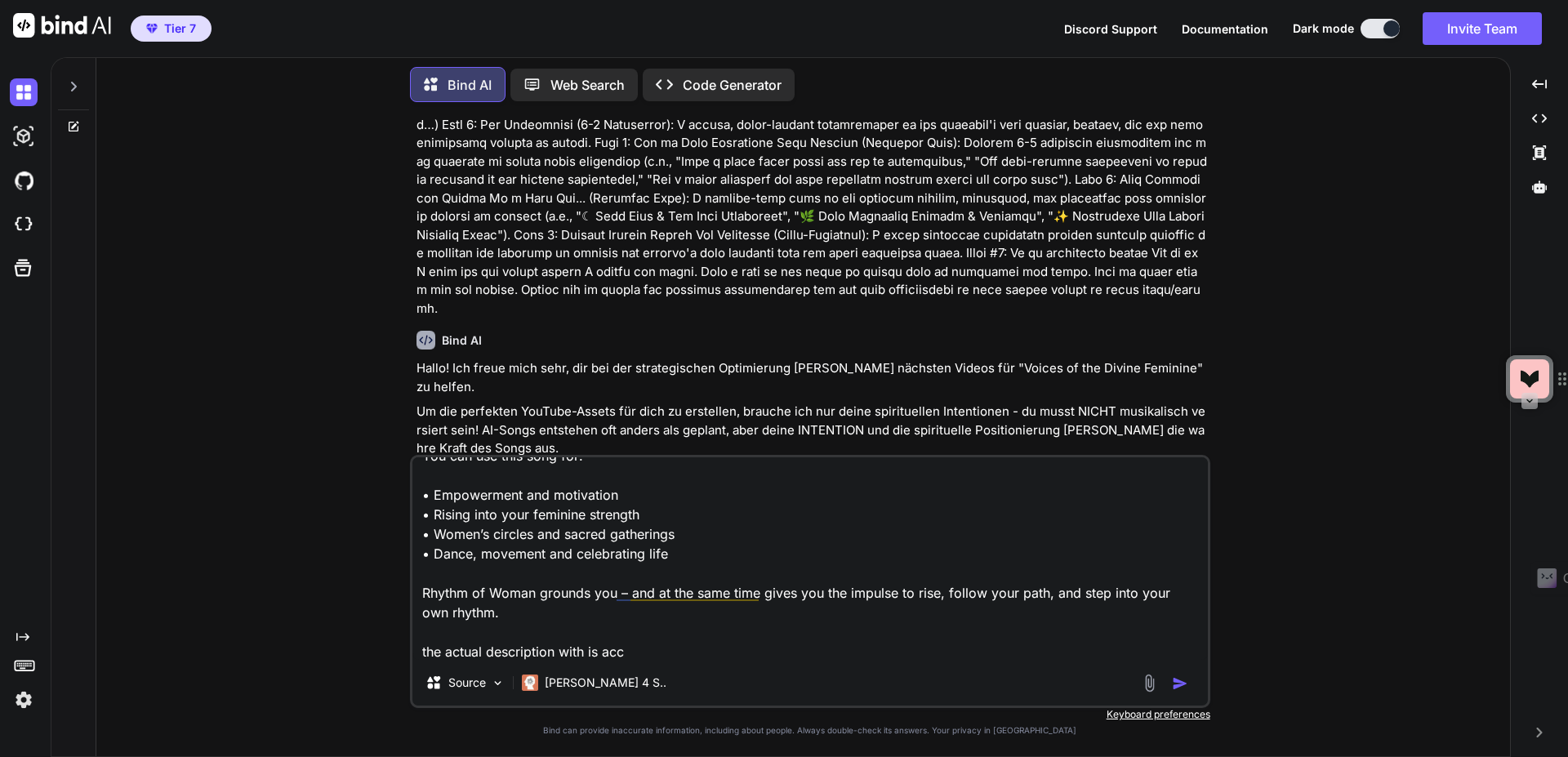
type textarea "x"
type textarea "Ritual Music for Courage & Inner Strength | Activate Your Divine Feminine Power…"
type textarea "x"
type textarea "Ritual Music for Courage & Inner Strength | Activate Your Divine Feminine Power…"
type textarea "x"
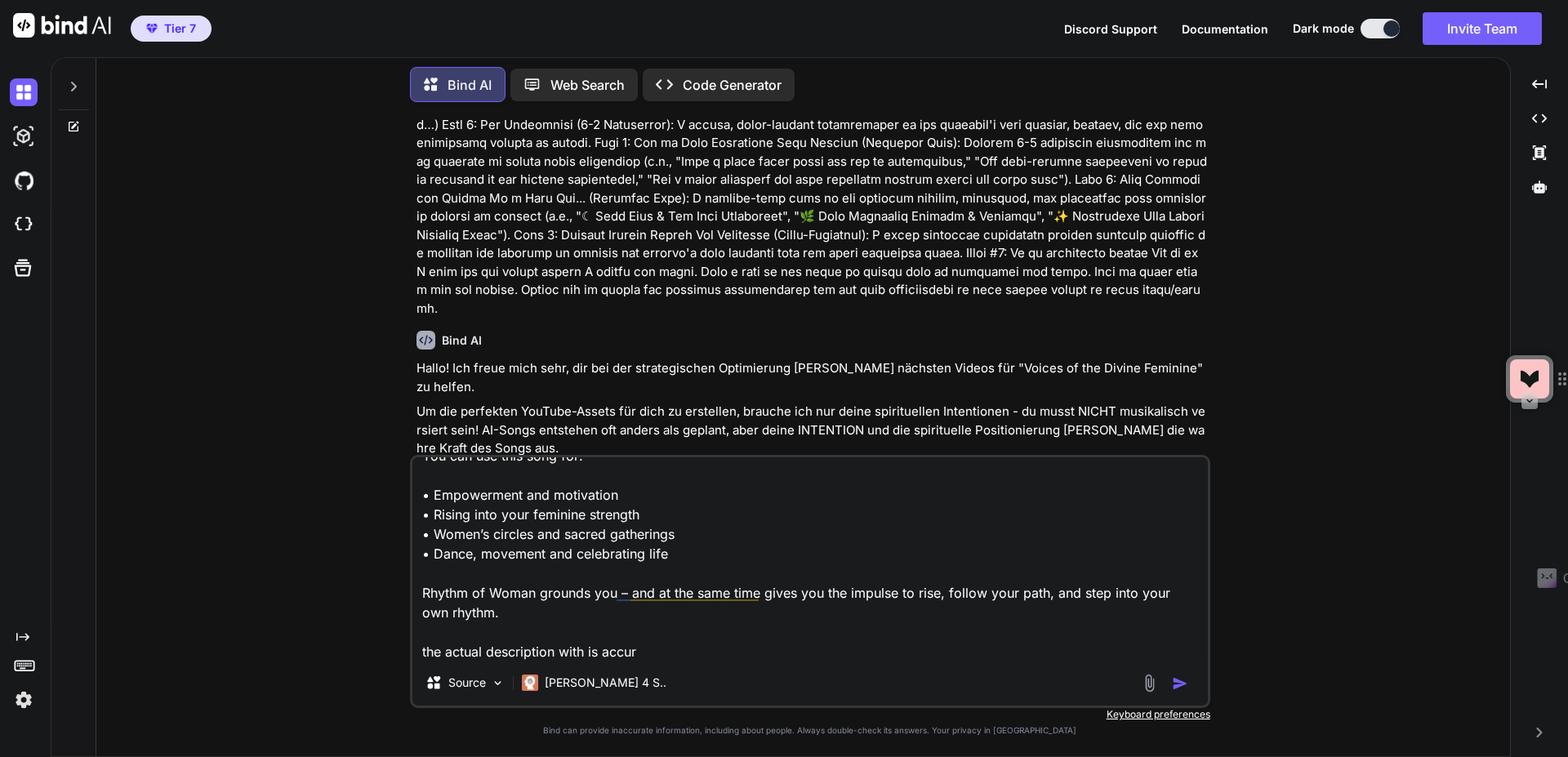
type textarea "Ritual Music for Courage & Inner Strength | Activate Your Divine Feminine Power…"
type textarea "x"
type textarea "Ritual Music for Courage & Inner Strength | Activate Your Divine Feminine Power…"
type textarea "x"
type textarea "Ritual Music for Courage & Inner Strength | Activate Your Divine Feminine Power…"
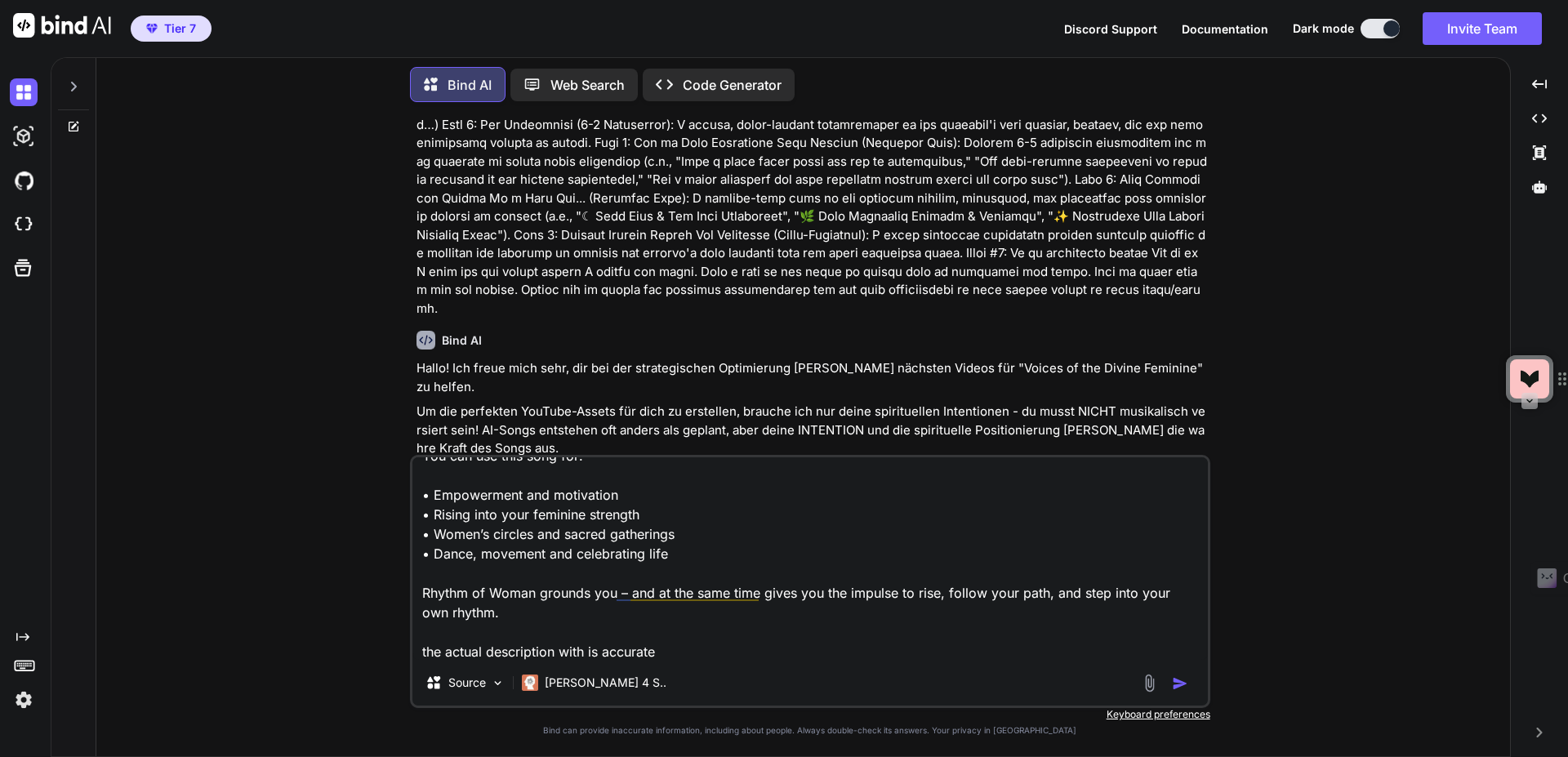
type textarea "x"
type textarea "Ritual Music for Courage & Inner Strength | Activate Your Divine Feminine Power…"
type textarea "x"
type textarea "Ritual Music for Courage & Inner Strength | Activate Your Divine Feminine Power…"
type textarea "x"
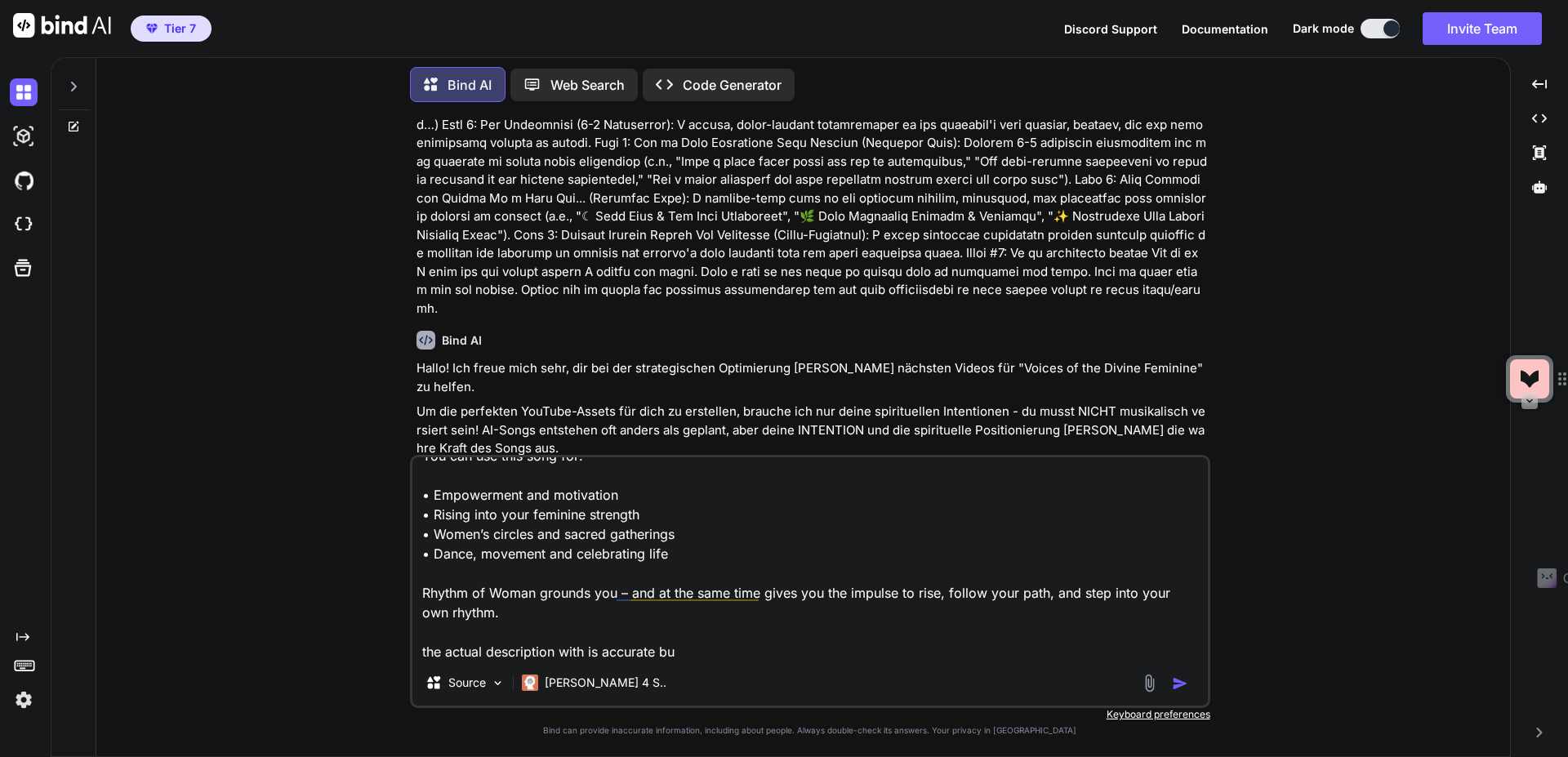
type textarea "Ritual Music for Courage & Inner Strength | Activate Your Divine Feminine Power…"
type textarea "x"
type textarea "Ritual Music for Courage & Inner Strength | Activate Your Divine Feminine Power…"
type textarea "x"
type textarea "Ritual Music for Courage & Inner Strength | Activate Your Divine Feminine Power…"
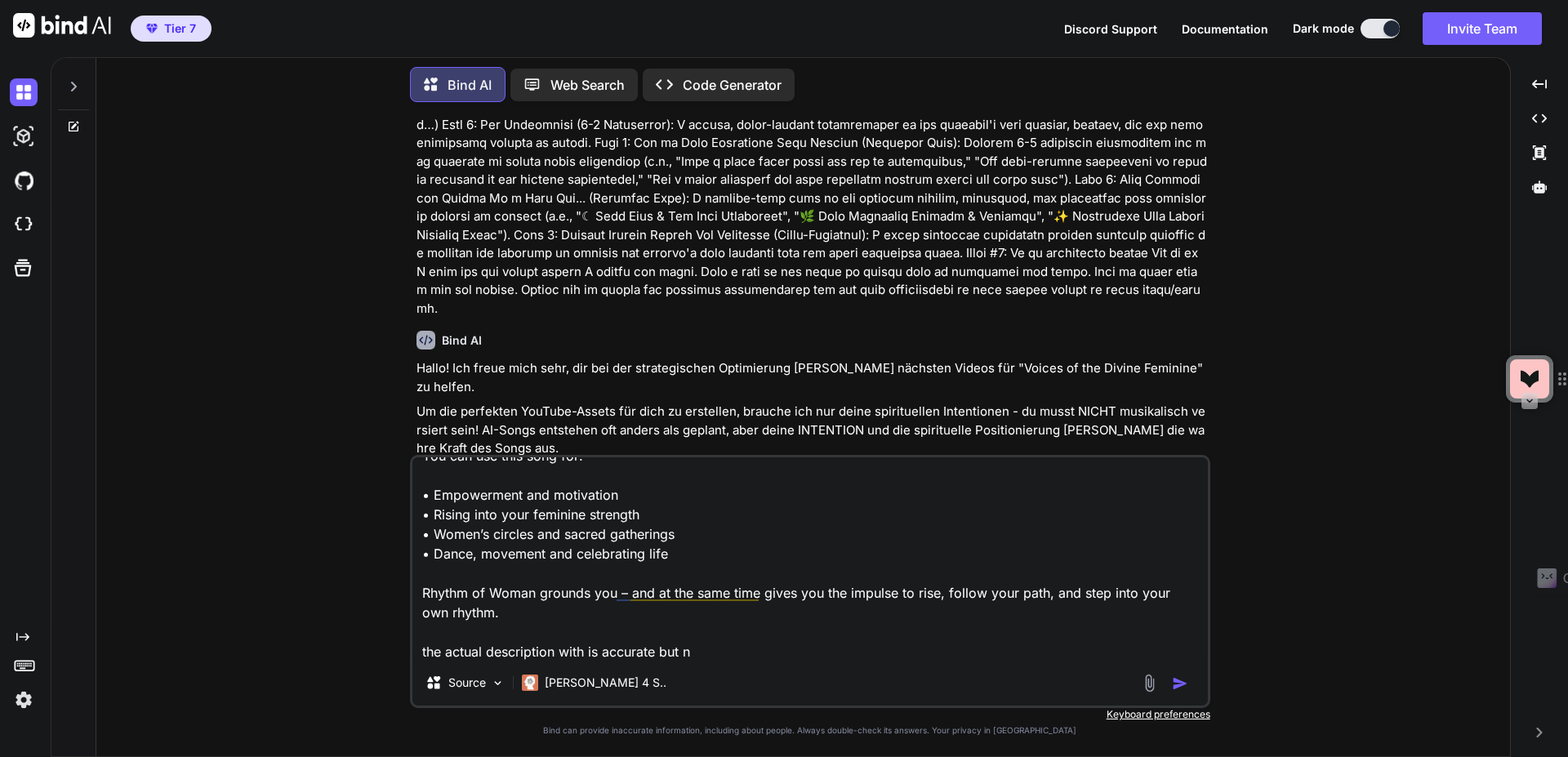
type textarea "x"
type textarea "Ritual Music for Courage & Inner Strength | Activate Your Divine Feminine Power…"
type textarea "x"
type textarea "Ritual Music for Courage & Inner Strength | Activate Your Divine Feminine Power…"
type textarea "x"
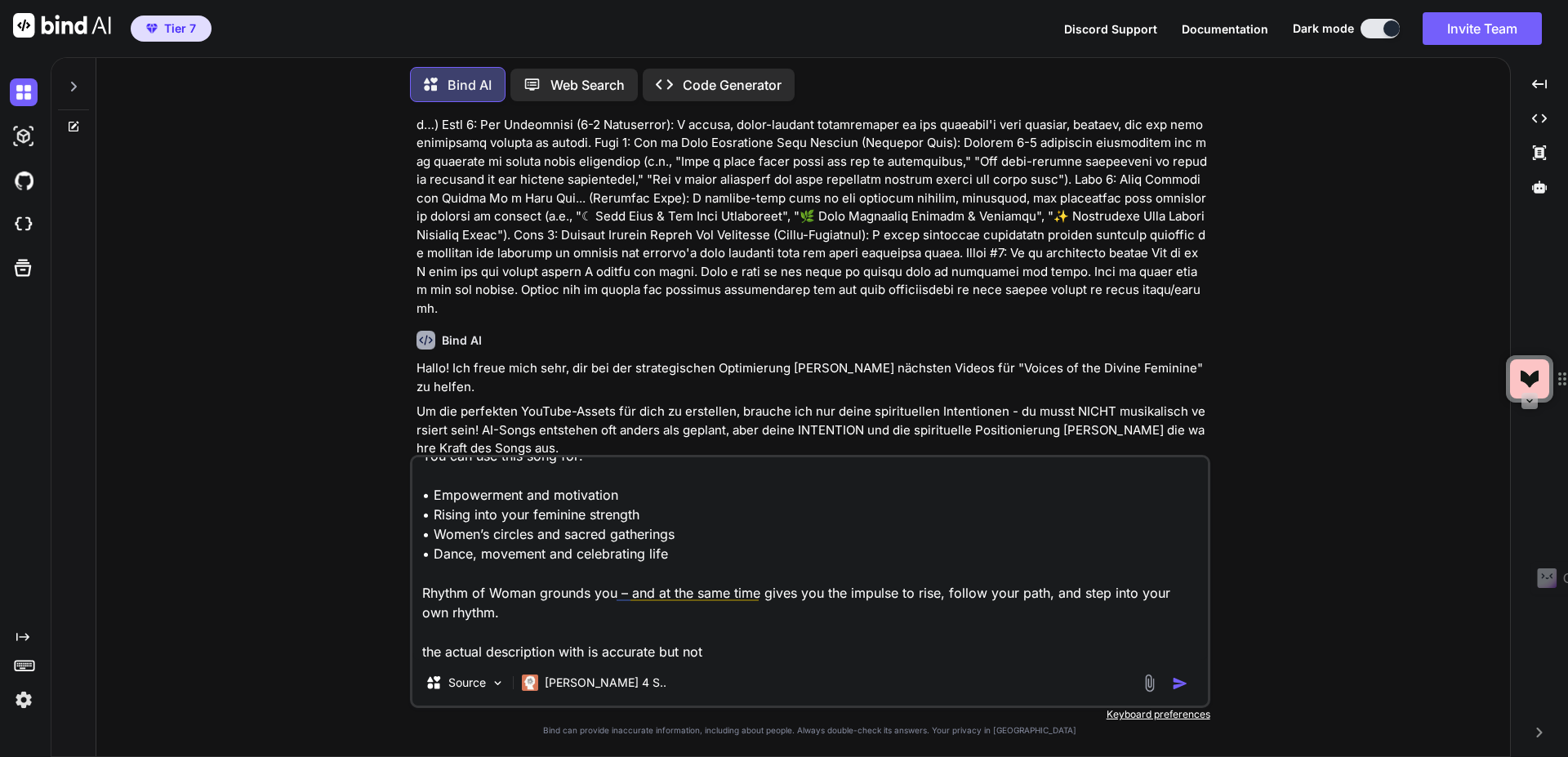
type textarea "Ritual Music for Courage & Inner Strength | Activate Your Divine Feminine Power…"
type textarea "x"
type textarea "Ritual Music for Courage & Inner Strength | Activate Your Divine Feminine Power…"
type textarea "x"
type textarea "Ritual Music for Courage & Inner Strength | Activate Your Divine Feminine Power…"
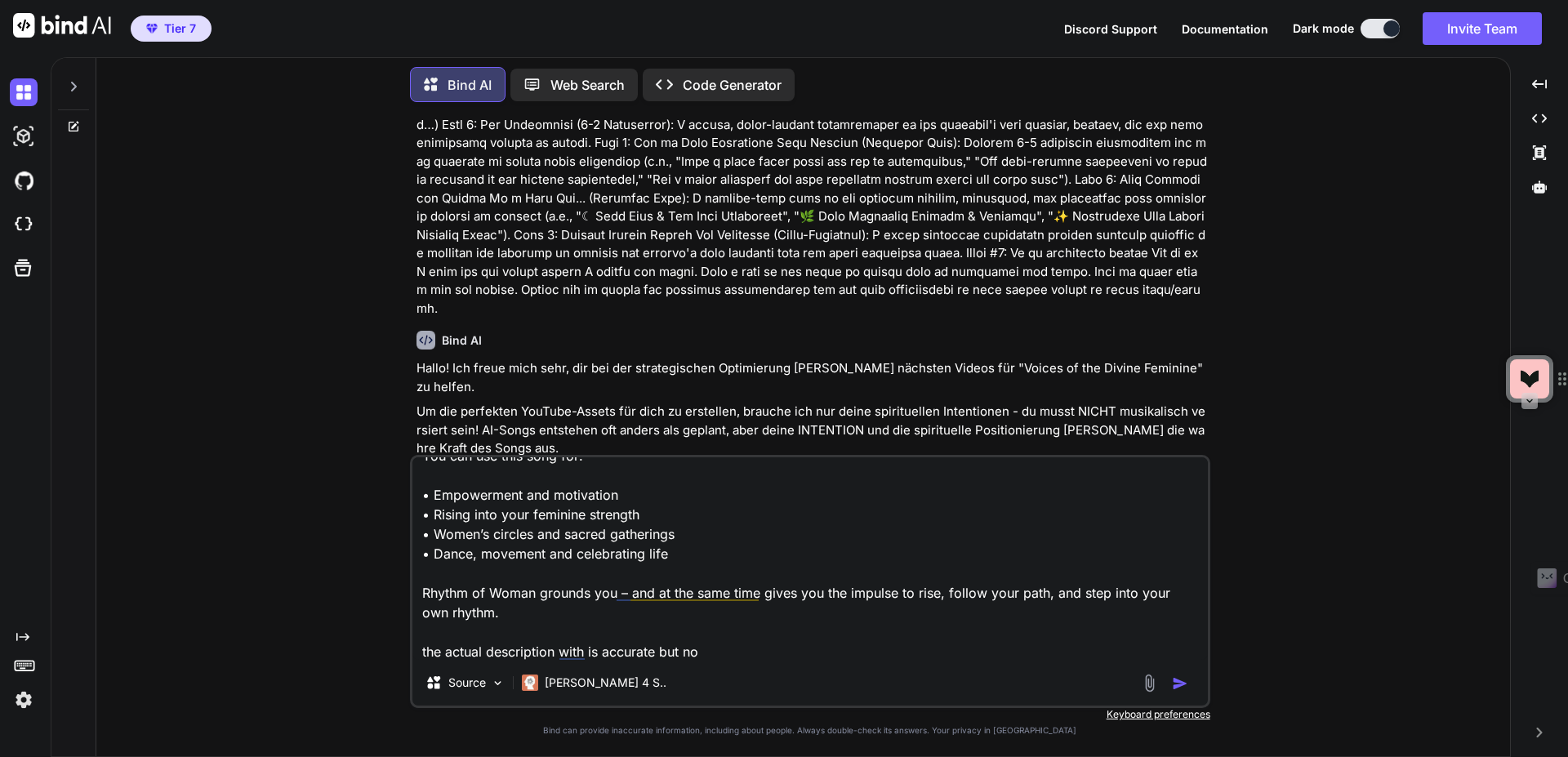
type textarea "x"
type textarea "Ritual Music for Courage & Inner Strength | Activate Your Divine Feminine Power…"
type textarea "x"
type textarea "Ritual Music for Courage & Inner Strength | Activate Your Divine Feminine Power…"
type textarea "x"
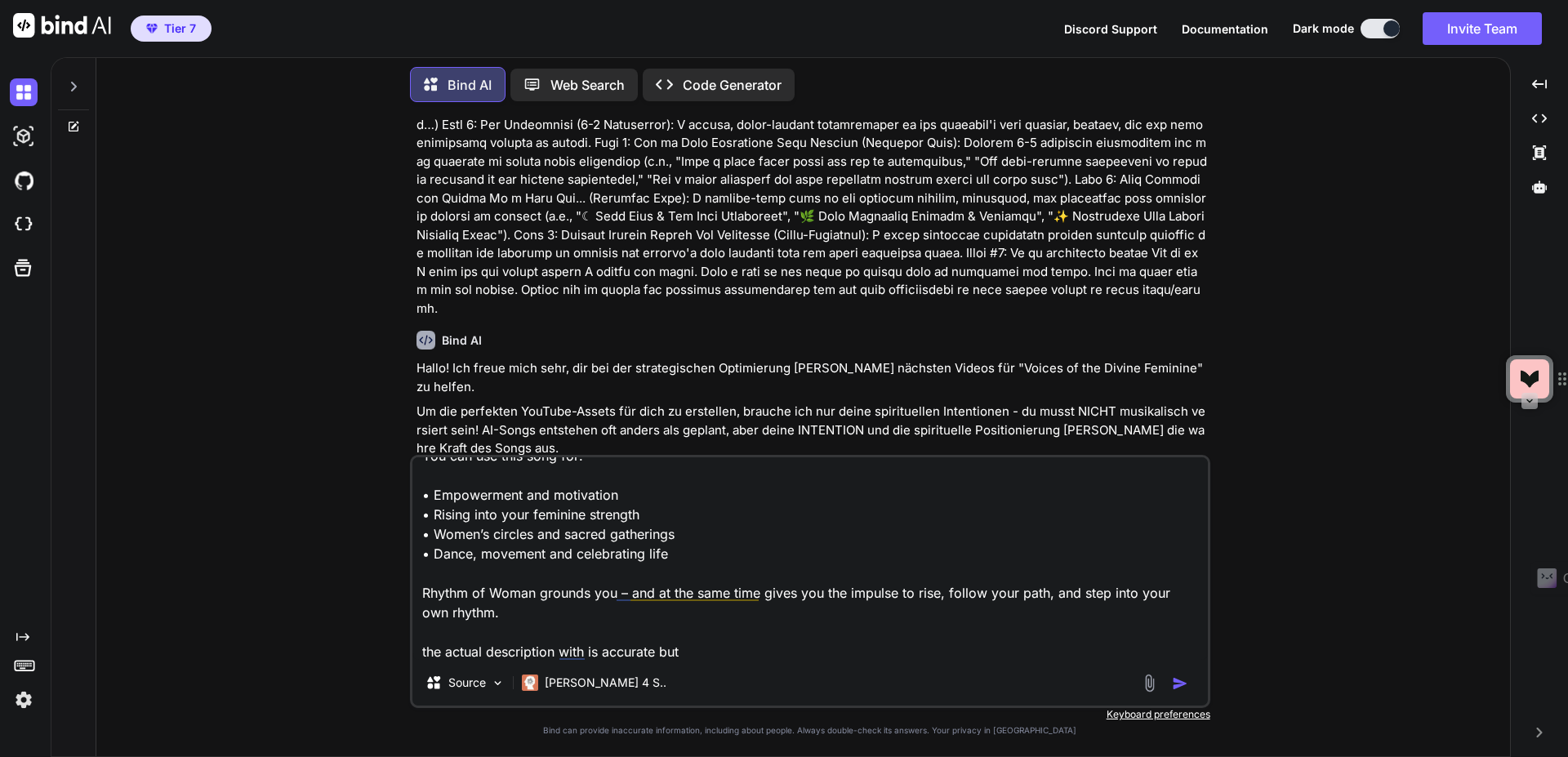
type textarea "Ritual Music for Courage & Inner Strength | Activate Your Divine Feminine Power…"
type textarea "x"
type textarea "Ritual Music for Courage & Inner Strength | Activate Your Divine Feminine Power…"
type textarea "x"
type textarea "Ritual Music for Courage & Inner Strength | Activate Your Divine Feminine Power…"
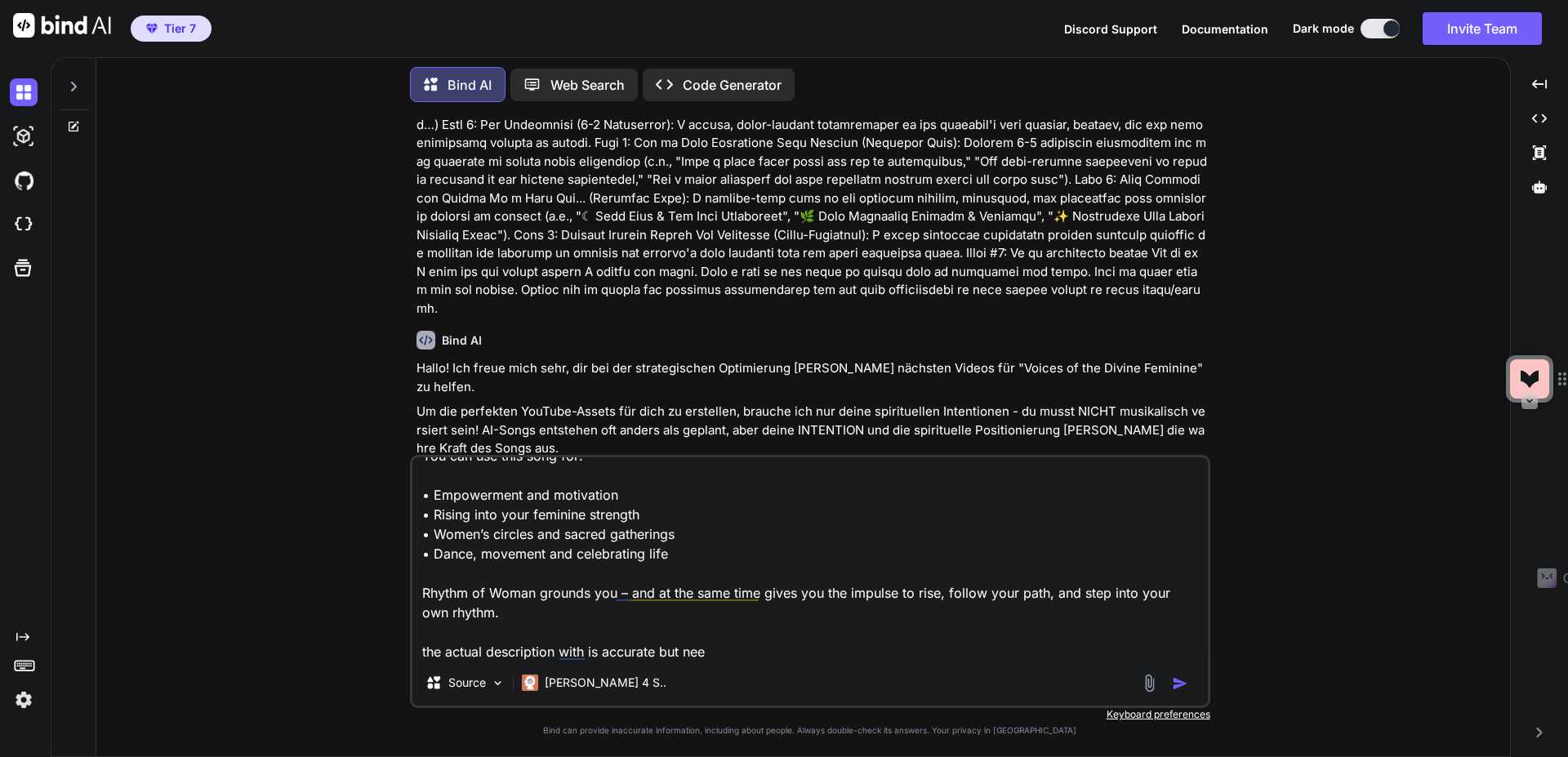
type textarea "x"
type textarea "Ritual Music for Courage & Inner Strength | Activate Your Divine Feminine Power…"
type textarea "x"
type textarea "Ritual Music for Courage & Inner Strength | Activate Your Divine Feminine Power…"
type textarea "x"
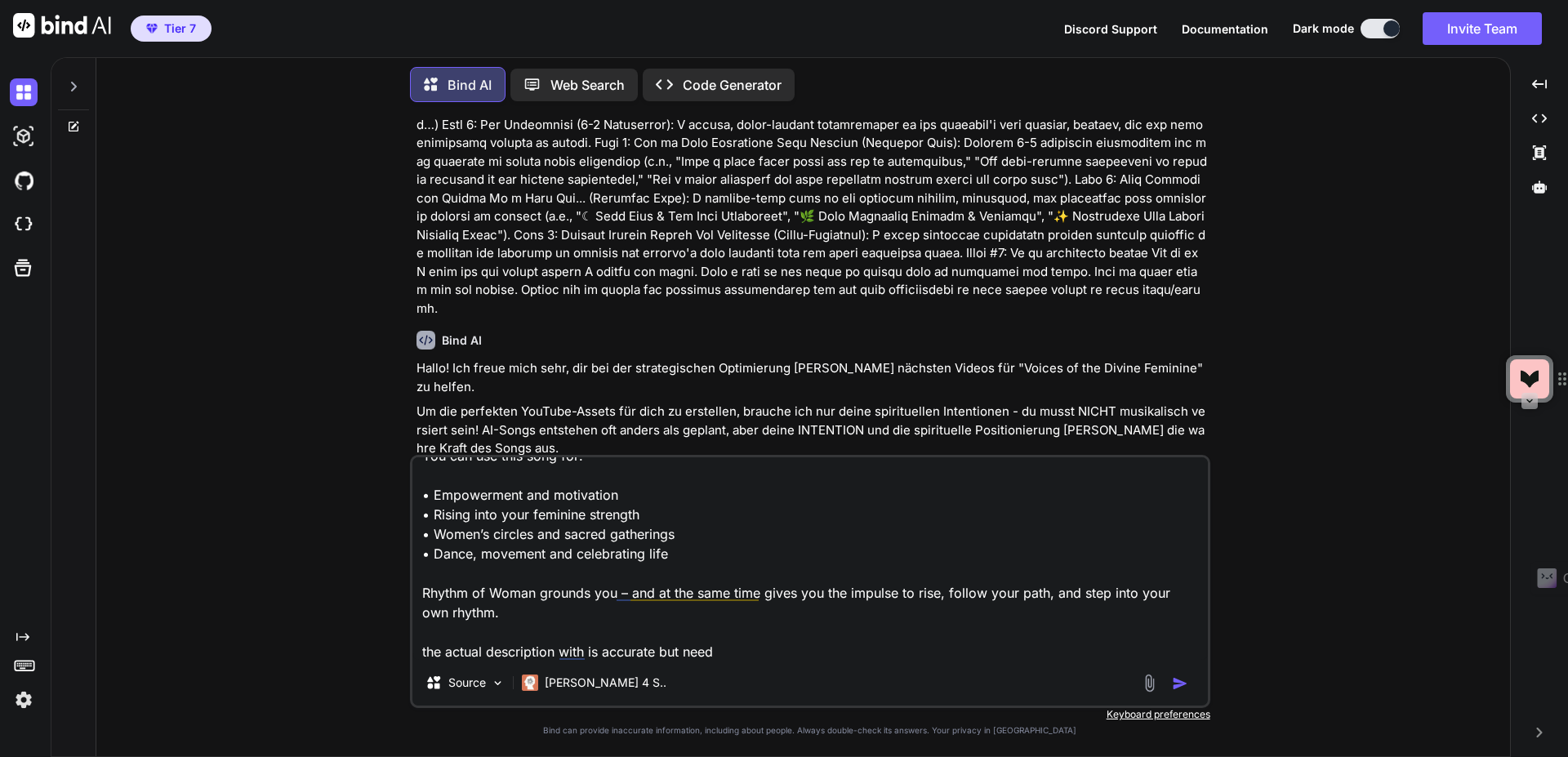
type textarea "Ritual Music for Courage & Inner Strength | Activate Your Divine Feminine Power…"
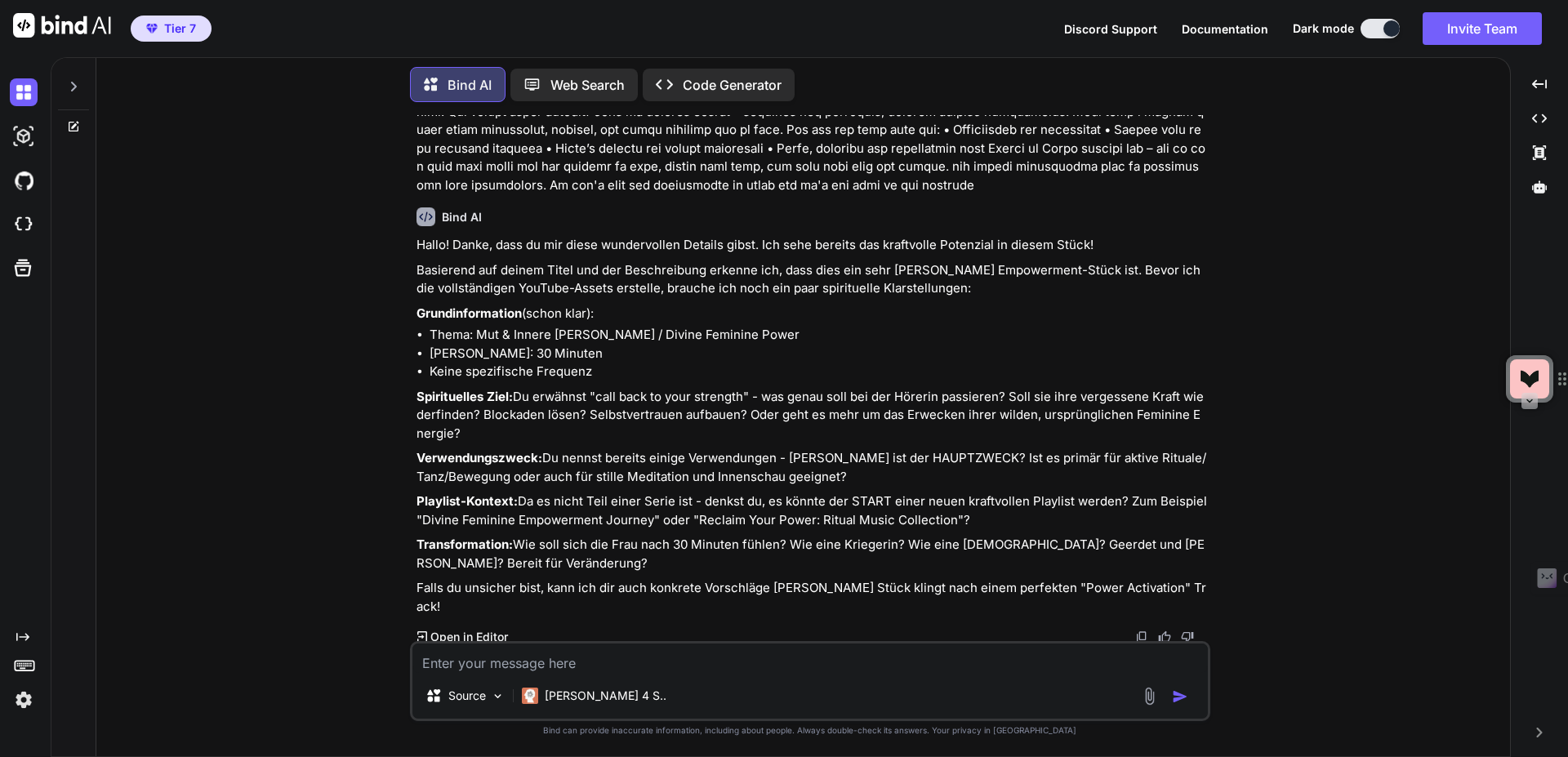
scroll to position [2918, 0]
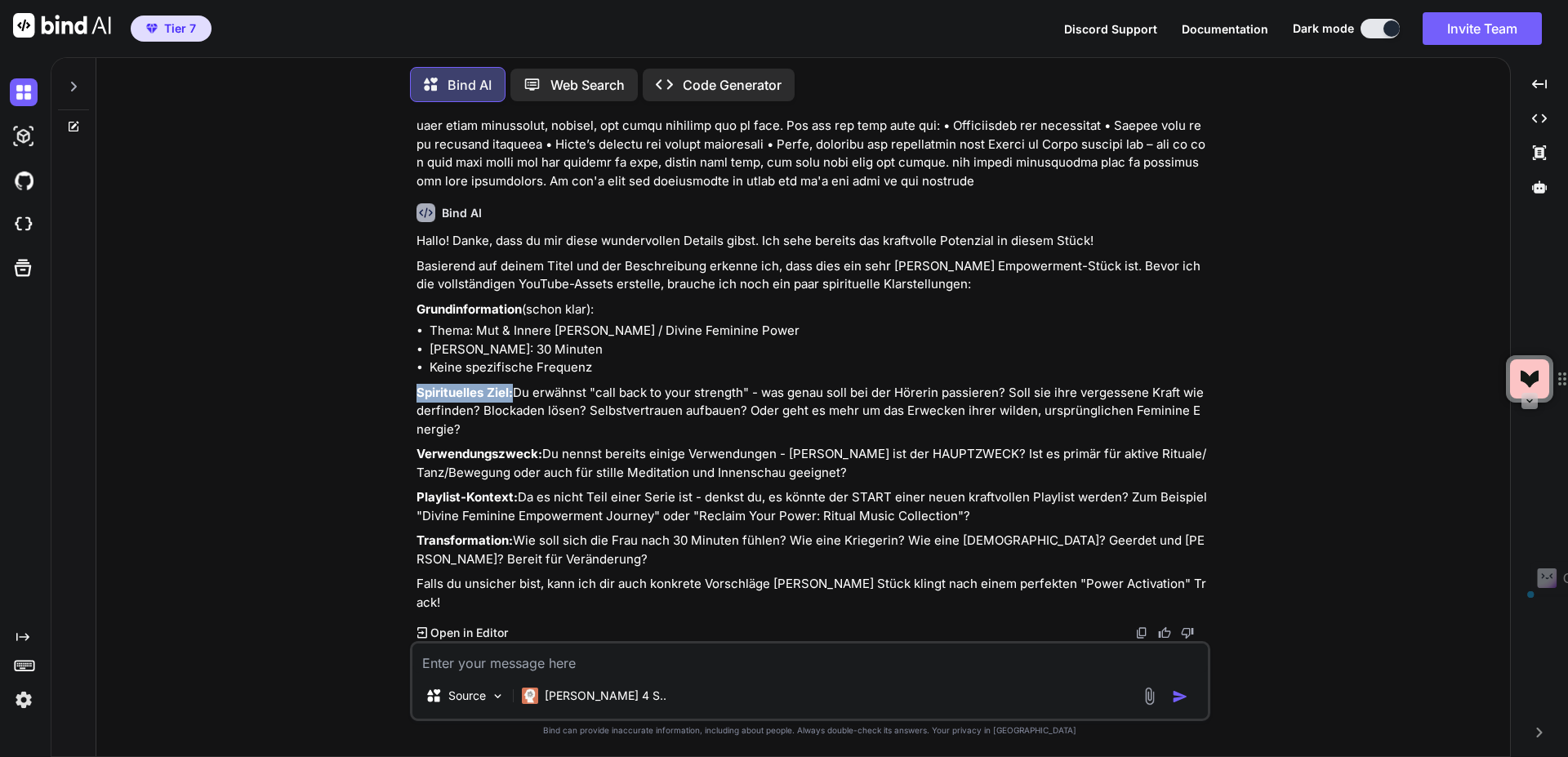
drag, startPoint x: 406, startPoint y: 371, endPoint x: 519, endPoint y: 382, distance: 113.5
click at [519, 382] on div "You Bind AI Hallo! Ich freue mich sehr, dir bei der strategischen Optimierung […" at bounding box center [810, 435] width 1401 height 641
click at [548, 665] on textarea at bounding box center [810, 658] width 795 height 29
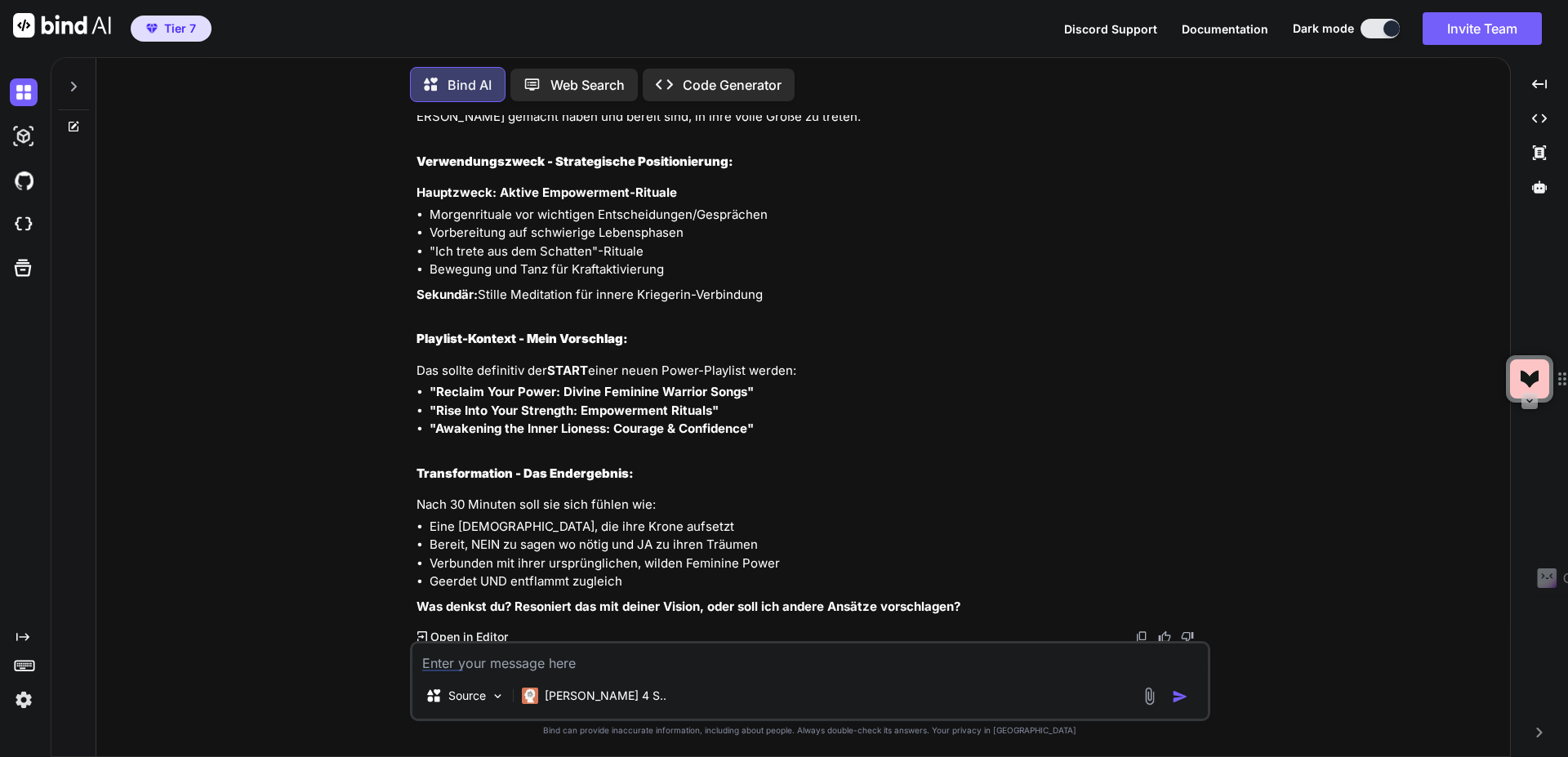
scroll to position [3686, 0]
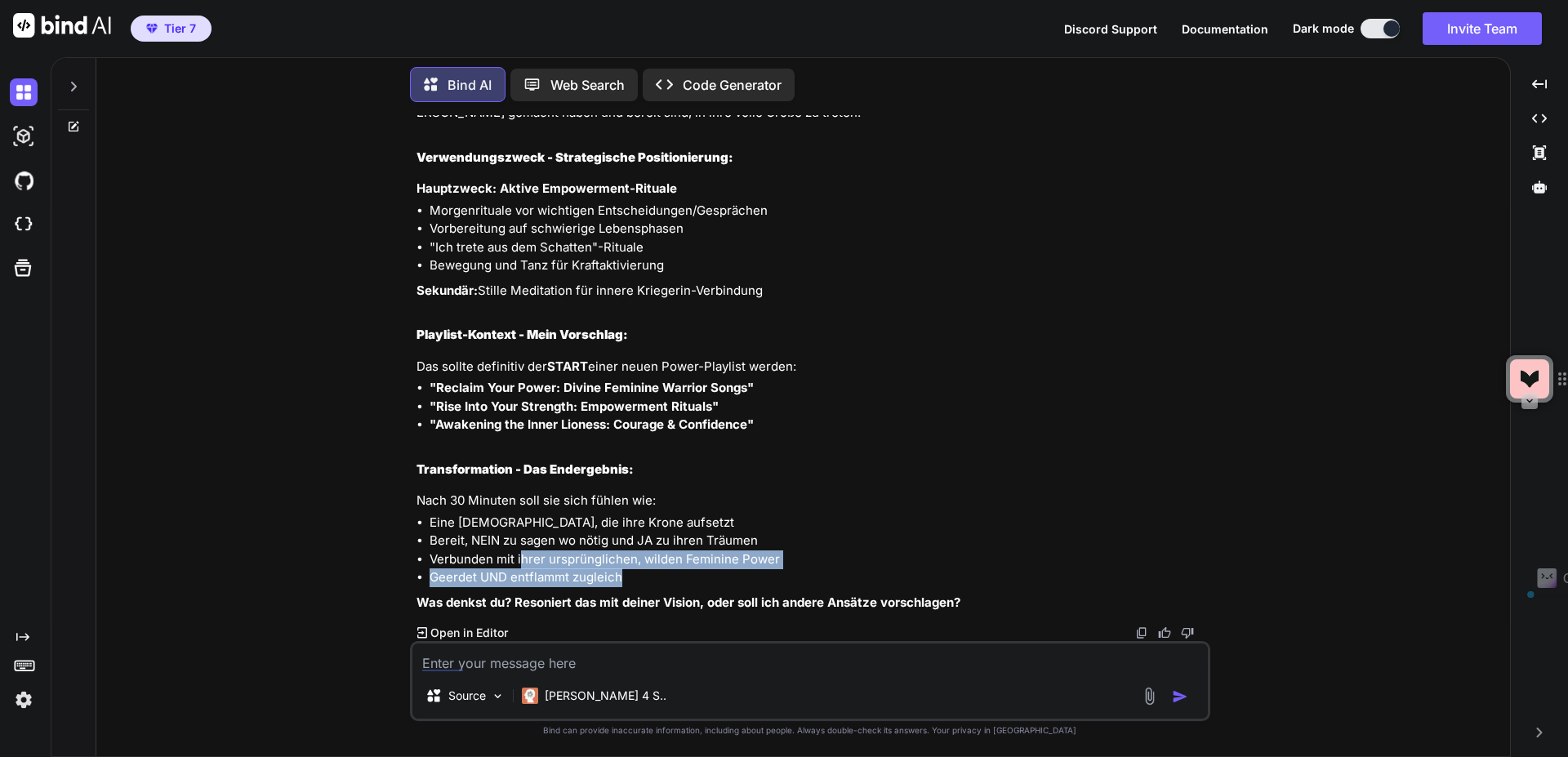
drag, startPoint x: 522, startPoint y: 561, endPoint x: 639, endPoint y: 570, distance: 117.3
click at [639, 570] on ul "Eine [DEMOGRAPHIC_DATA], die ihre Krone aufsetzt Bereit, NEIN zu sagen wo nötig…" at bounding box center [811, 551] width 790 height 74
click at [722, 560] on li "Verbunden mit ihrer ursprünglichen, wilden Feminine Power" at bounding box center [819, 560] width 778 height 18
drag, startPoint x: 721, startPoint y: 559, endPoint x: 684, endPoint y: 560, distance: 37.0
click at [684, 560] on li "Verbunden mit ihrer ursprünglichen, wilden Feminine Power" at bounding box center [819, 560] width 778 height 18
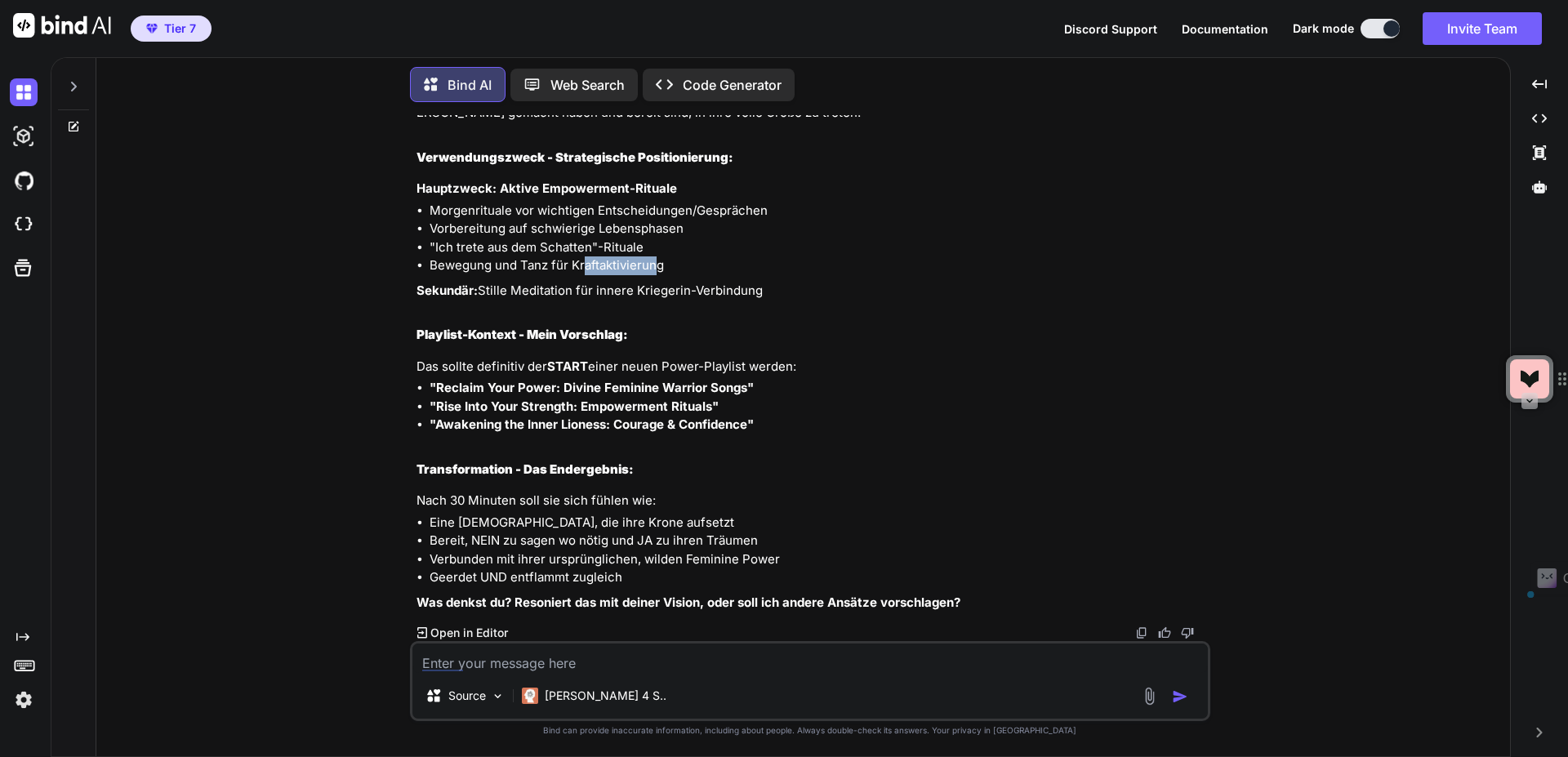
drag, startPoint x: 652, startPoint y: 258, endPoint x: 586, endPoint y: 263, distance: 66.2
click at [586, 263] on li "Bewegung und Tanz für Kraftaktivierung" at bounding box center [819, 265] width 778 height 18
drag, startPoint x: 416, startPoint y: 241, endPoint x: 784, endPoint y: 234, distance: 368.1
click at [786, 244] on li ""Ich trete aus dem Schatten"-Rituale" at bounding box center [819, 248] width 778 height 18
copy li ""Ich trete aus dem Schatten"-Rituale"
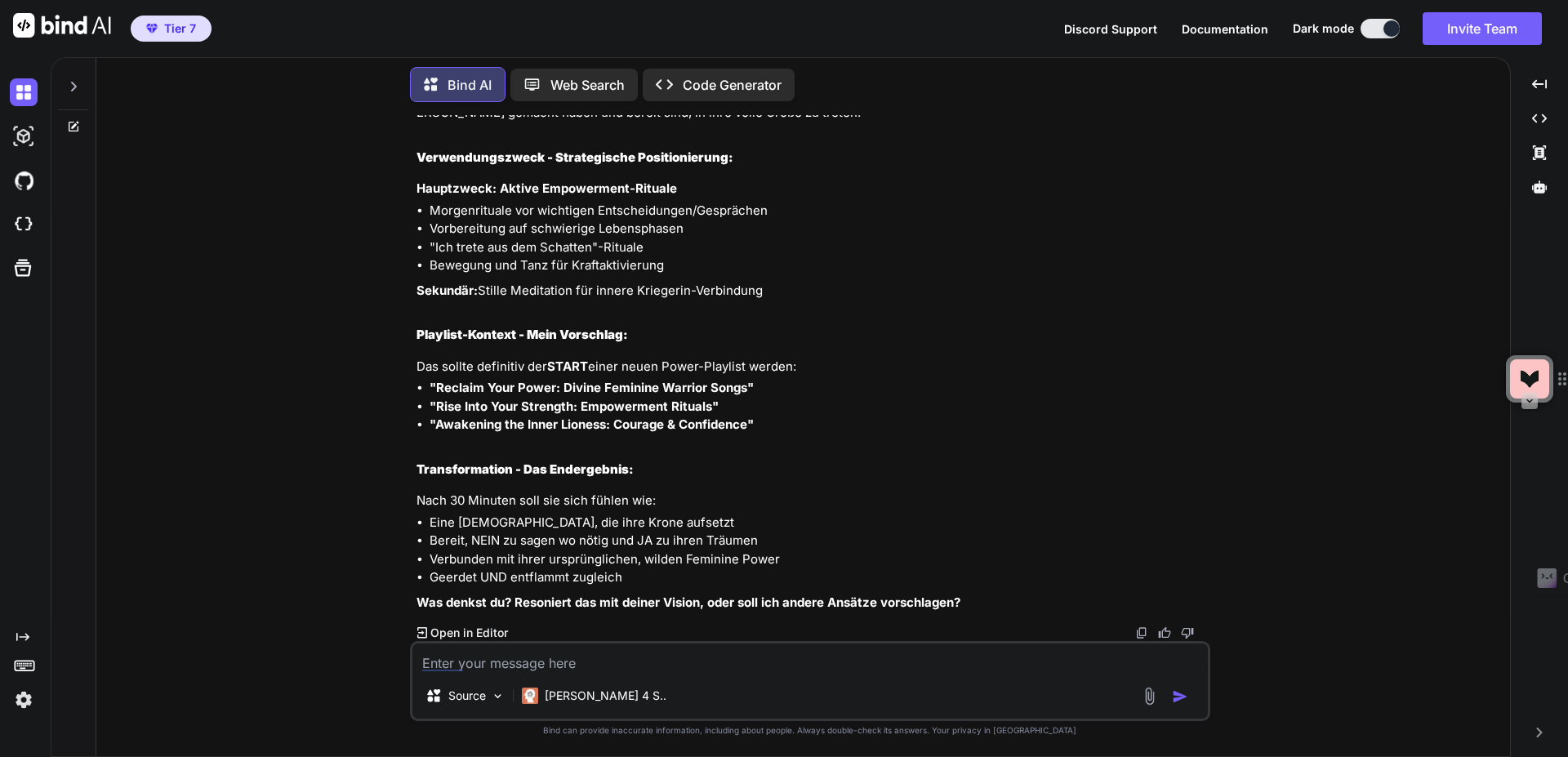
click at [554, 672] on textarea at bounding box center [810, 658] width 795 height 29
paste textarea ""Ich trete aus dem Schatten"-Rituale"
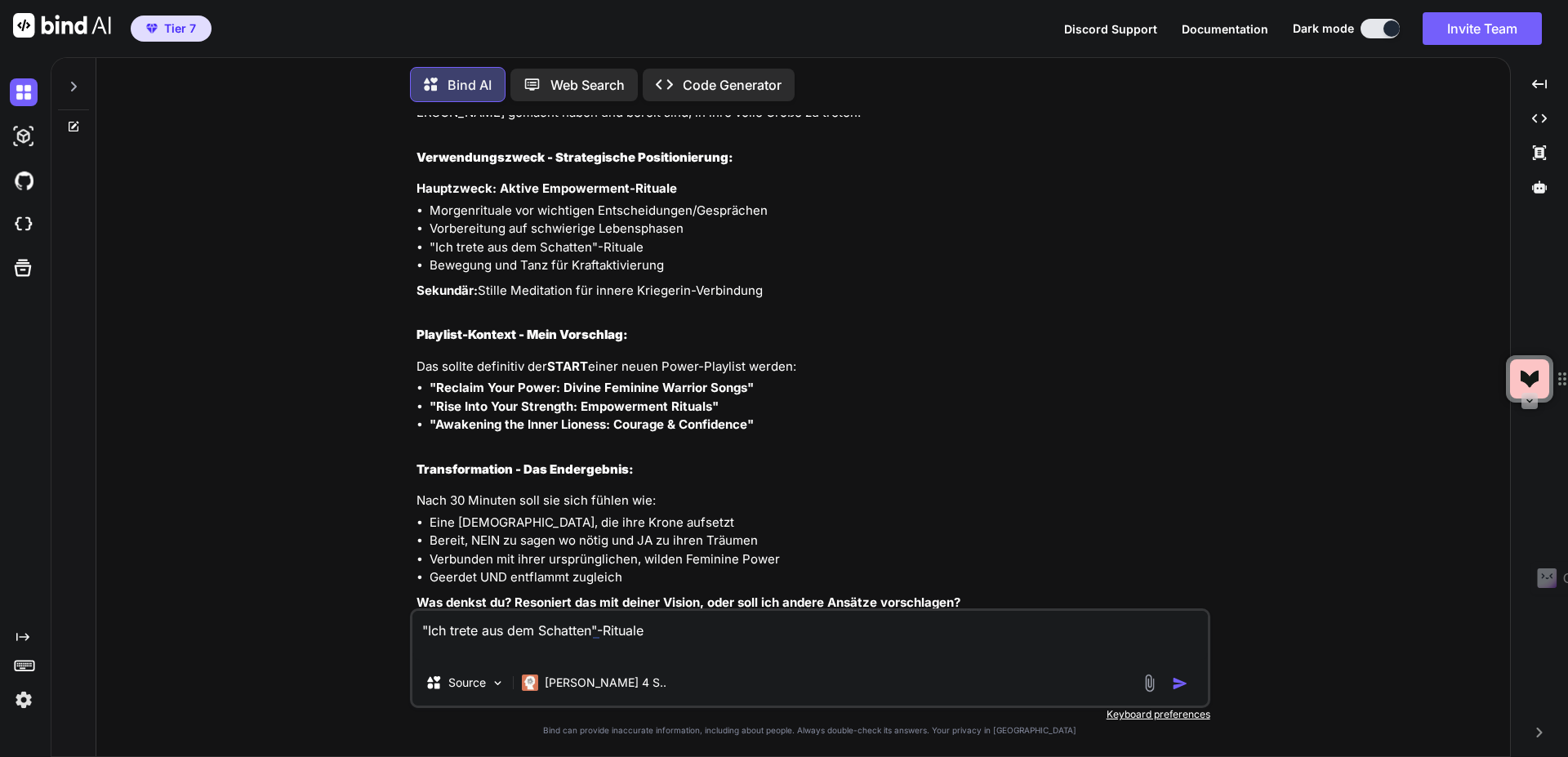
click at [431, 559] on ul "Eine [DEMOGRAPHIC_DATA], die ihre Krone aufsetzt Bereit, NEIN zu sagen wo nötig…" at bounding box center [811, 551] width 790 height 74
click at [605, 627] on textarea ""Ich trete aus dem Schatten"-Rituale" at bounding box center [810, 635] width 795 height 49
drag, startPoint x: 431, startPoint y: 560, endPoint x: 823, endPoint y: 559, distance: 392.0
click at [823, 559] on li "Verbunden mit ihrer ursprünglichen, wilden Feminine Power" at bounding box center [819, 560] width 778 height 18
copy li "Verbunden mit ihrer ursprünglichen, wilden Feminine Power"
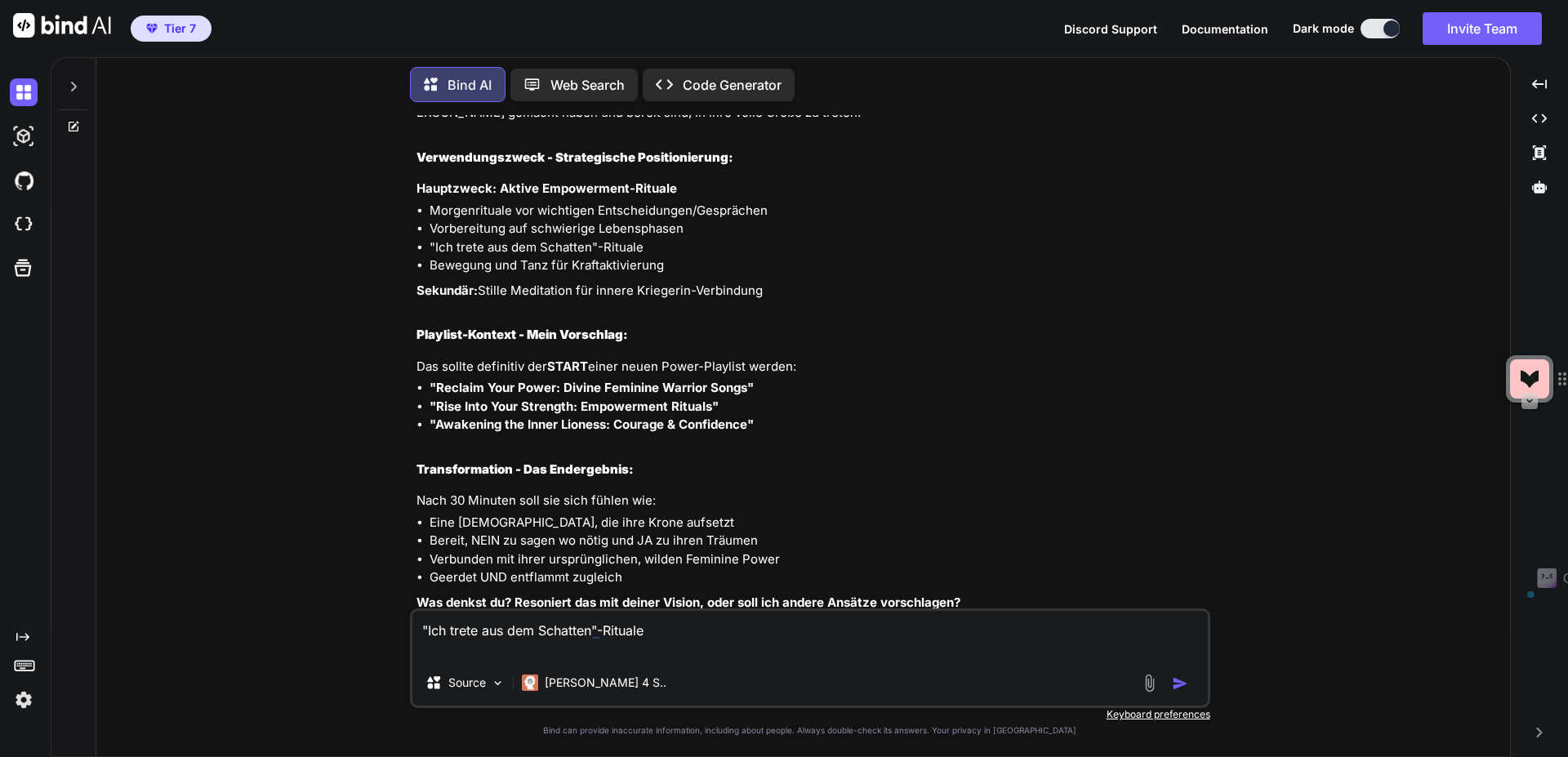
click at [669, 647] on textarea ""Ich trete aus dem Schatten"-Rituale" at bounding box center [810, 635] width 795 height 49
paste textarea "Verbunden mit ihrer ursprünglichen, wilden Feminine Power"
click at [677, 631] on textarea ""Ich trete aus dem Schatten"-Rituale Verbunden mit ihrer ursprünglichen, wilden…" at bounding box center [810, 635] width 795 height 49
click at [815, 654] on textarea ""Ich trete aus dem Schatten" aber taeglich und im altag. Verbunden mit ihrer ur…" at bounding box center [810, 635] width 795 height 49
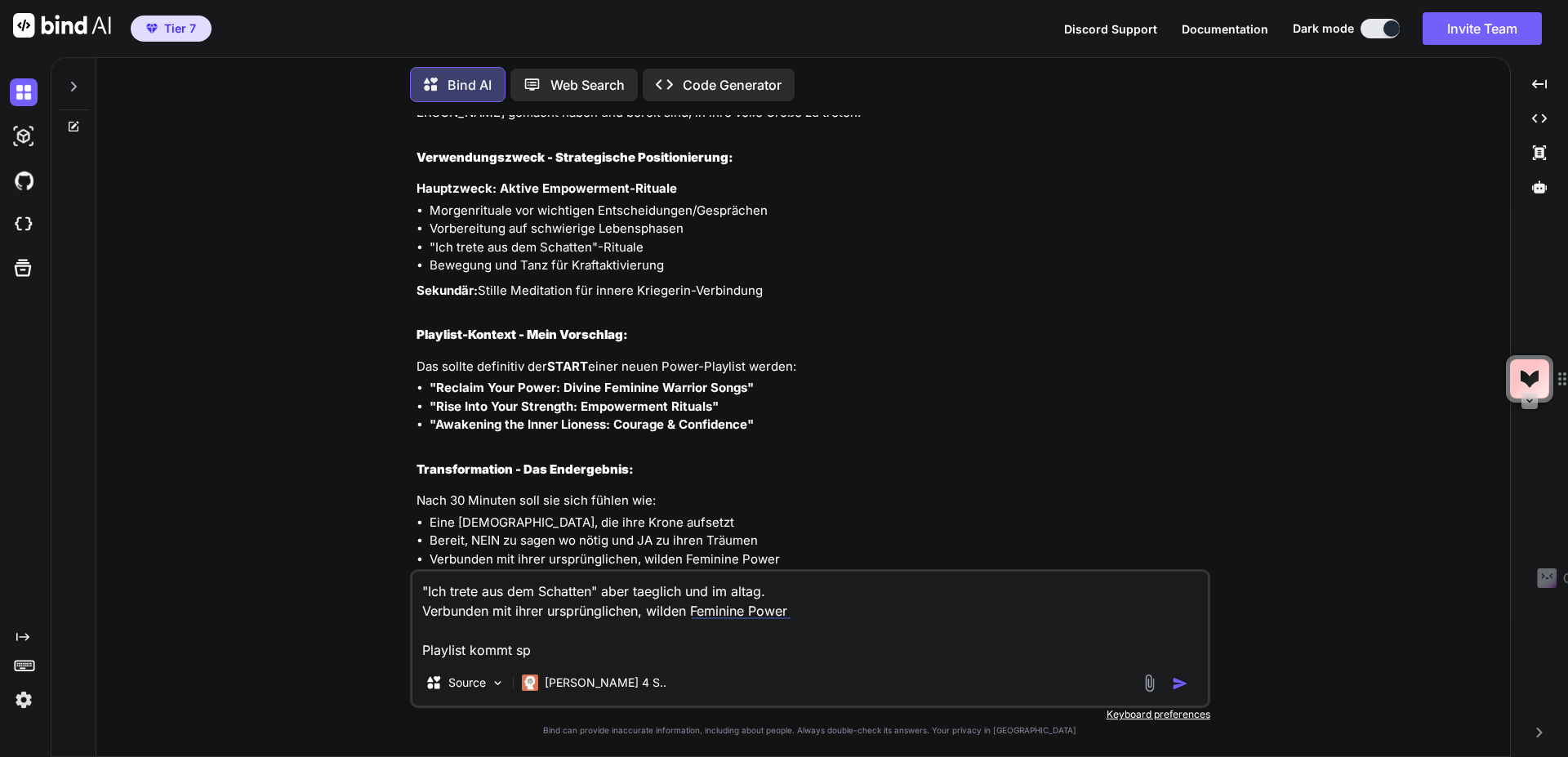
click at [815, 654] on textarea ""Ich trete aus dem Schatten" aber taeglich und im altag. Verbunden mit ihrer ur…" at bounding box center [810, 616] width 795 height 88
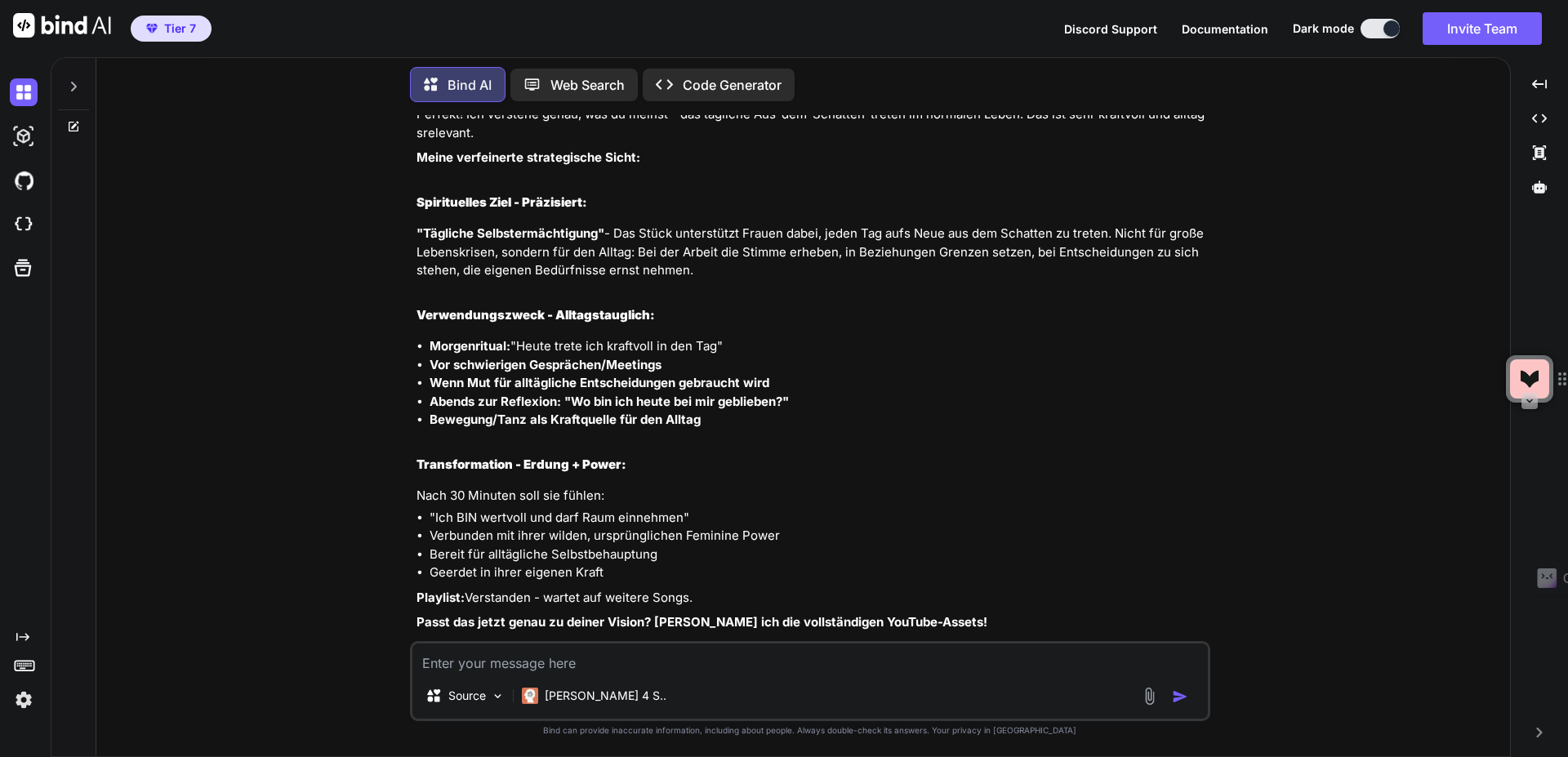
scroll to position [4360, 0]
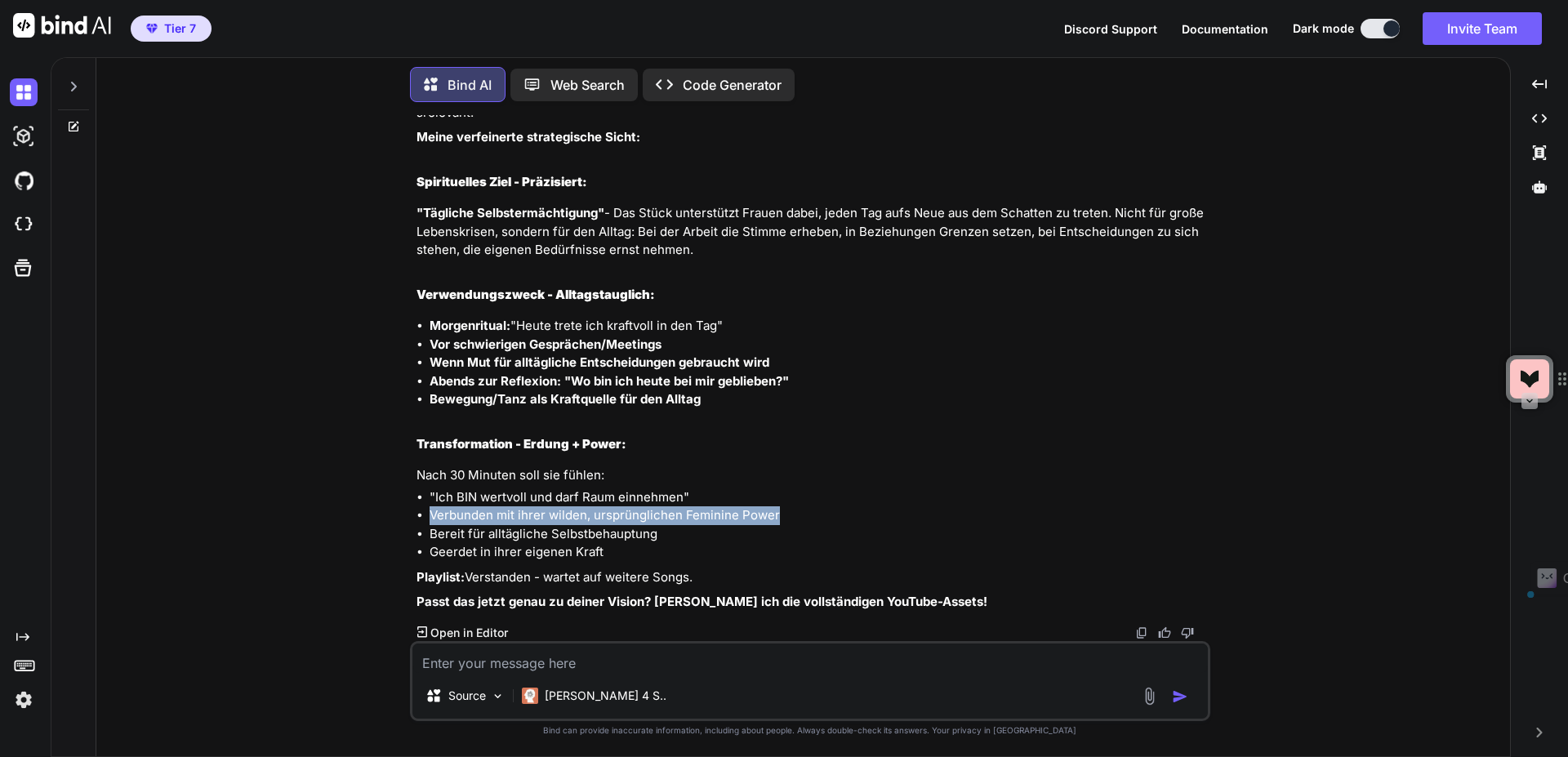
drag, startPoint x: 454, startPoint y: 518, endPoint x: 790, endPoint y: 520, distance: 336.0
click at [790, 520] on li "Verbunden mit ihrer wilden, ursprünglichen Feminine Power" at bounding box center [819, 516] width 778 height 18
copy li "Verbunden mit ihrer wilden, ursprünglichen Feminine Power"
click at [618, 665] on textarea at bounding box center [810, 658] width 795 height 29
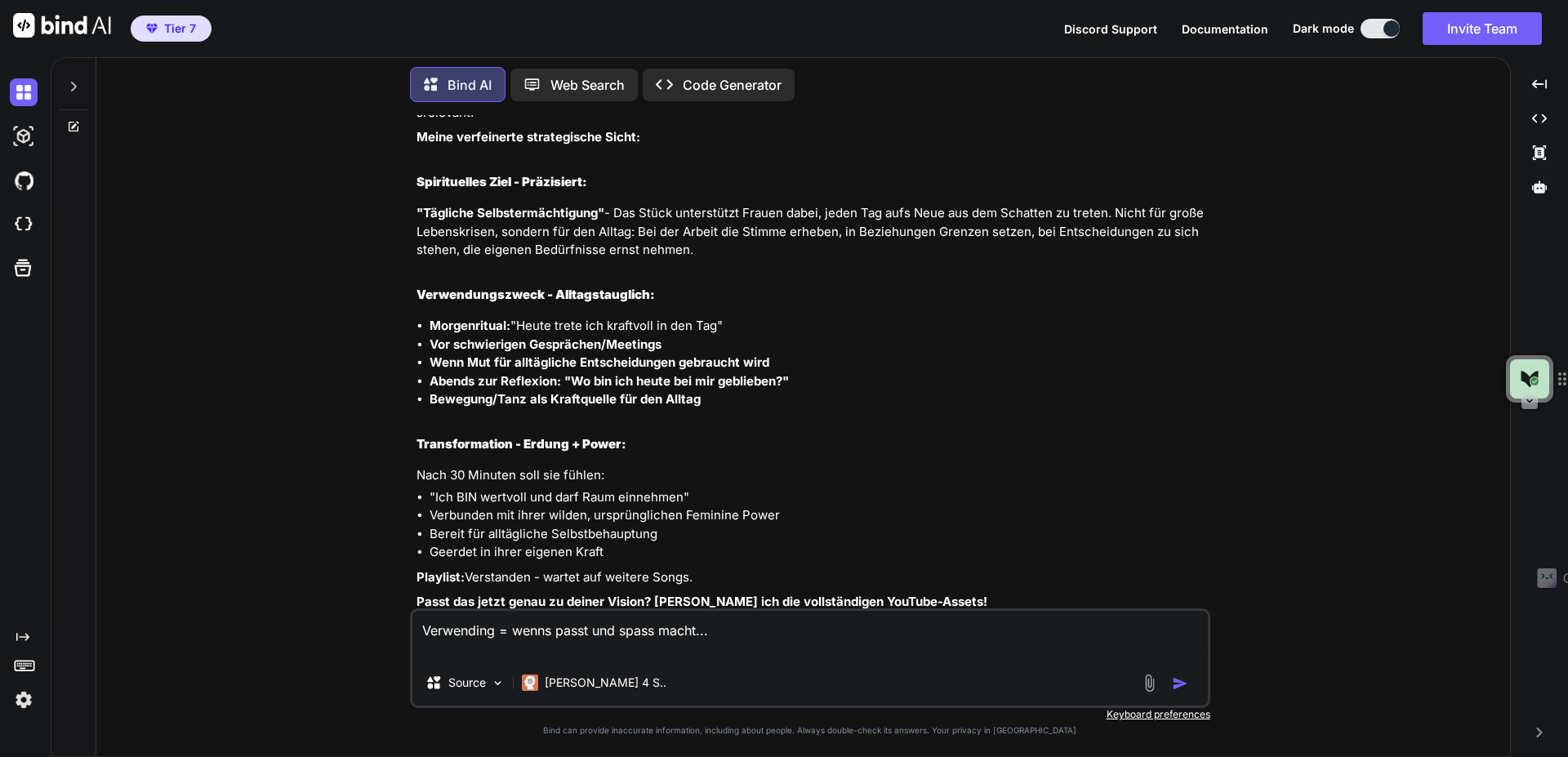
paste textarea "Verbunden mit ihrer wilden, ursprünglichen Feminine Power"
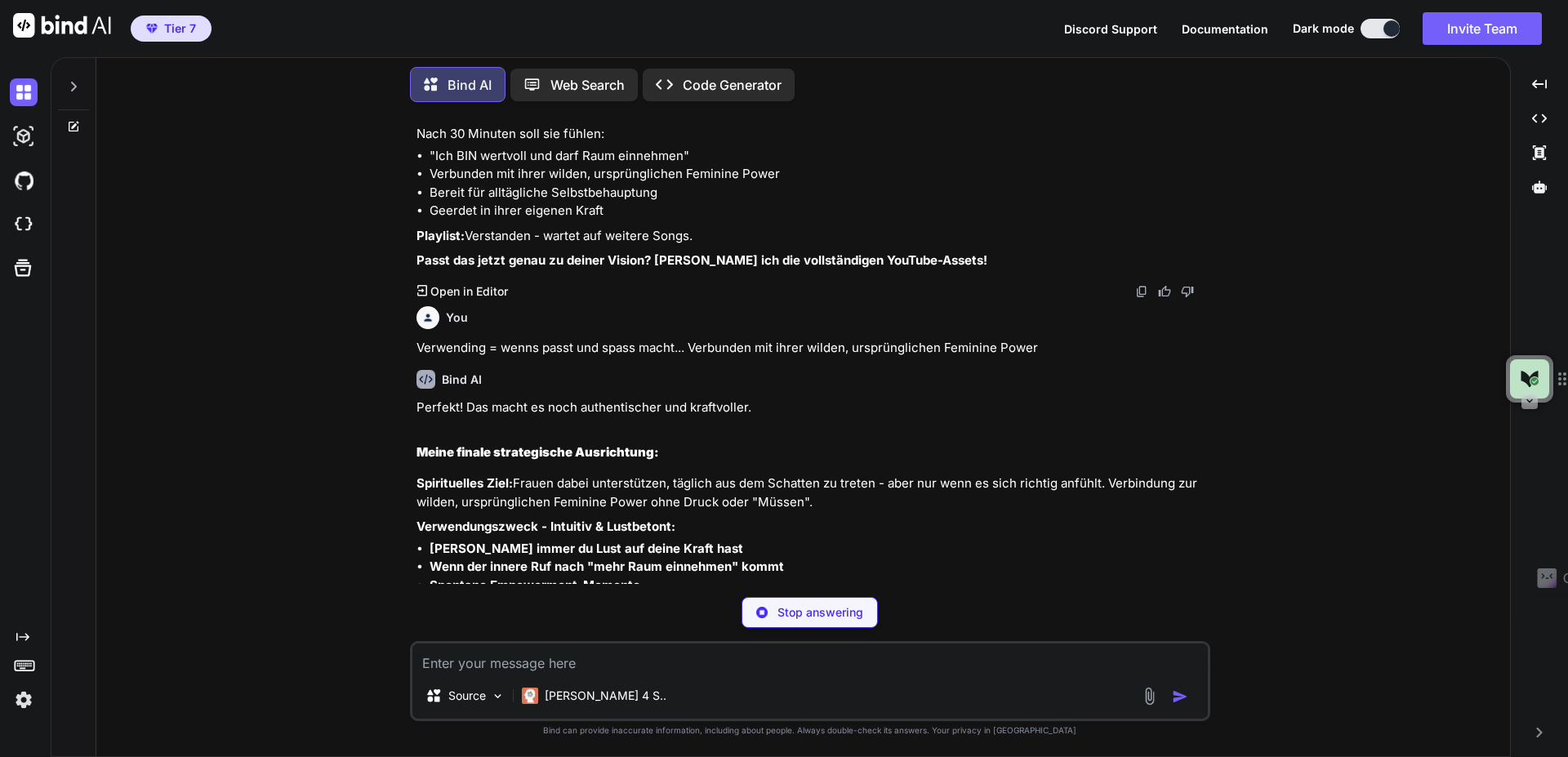
scroll to position [4942, 0]
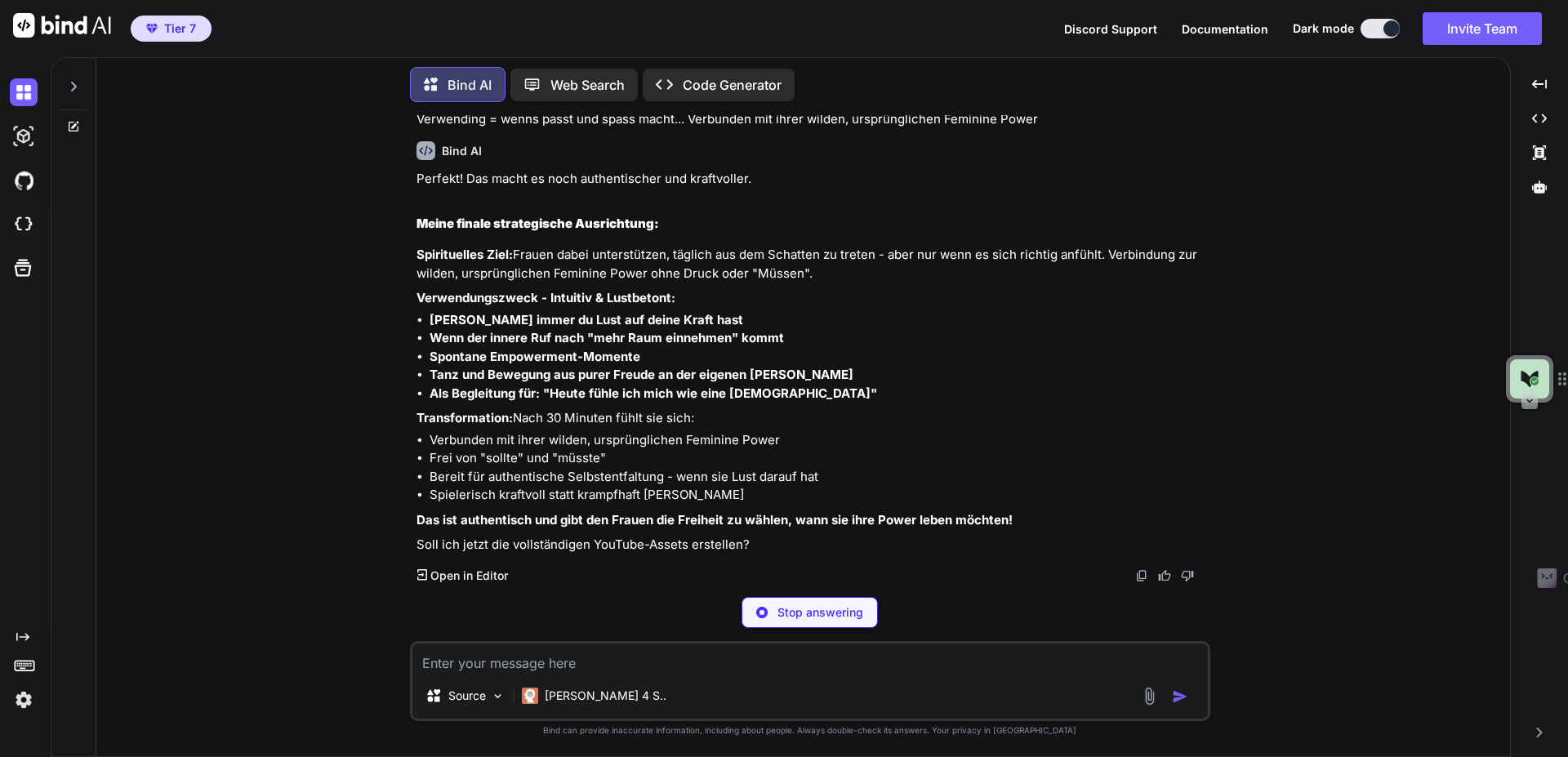
click at [551, 655] on textarea at bounding box center [810, 658] width 795 height 29
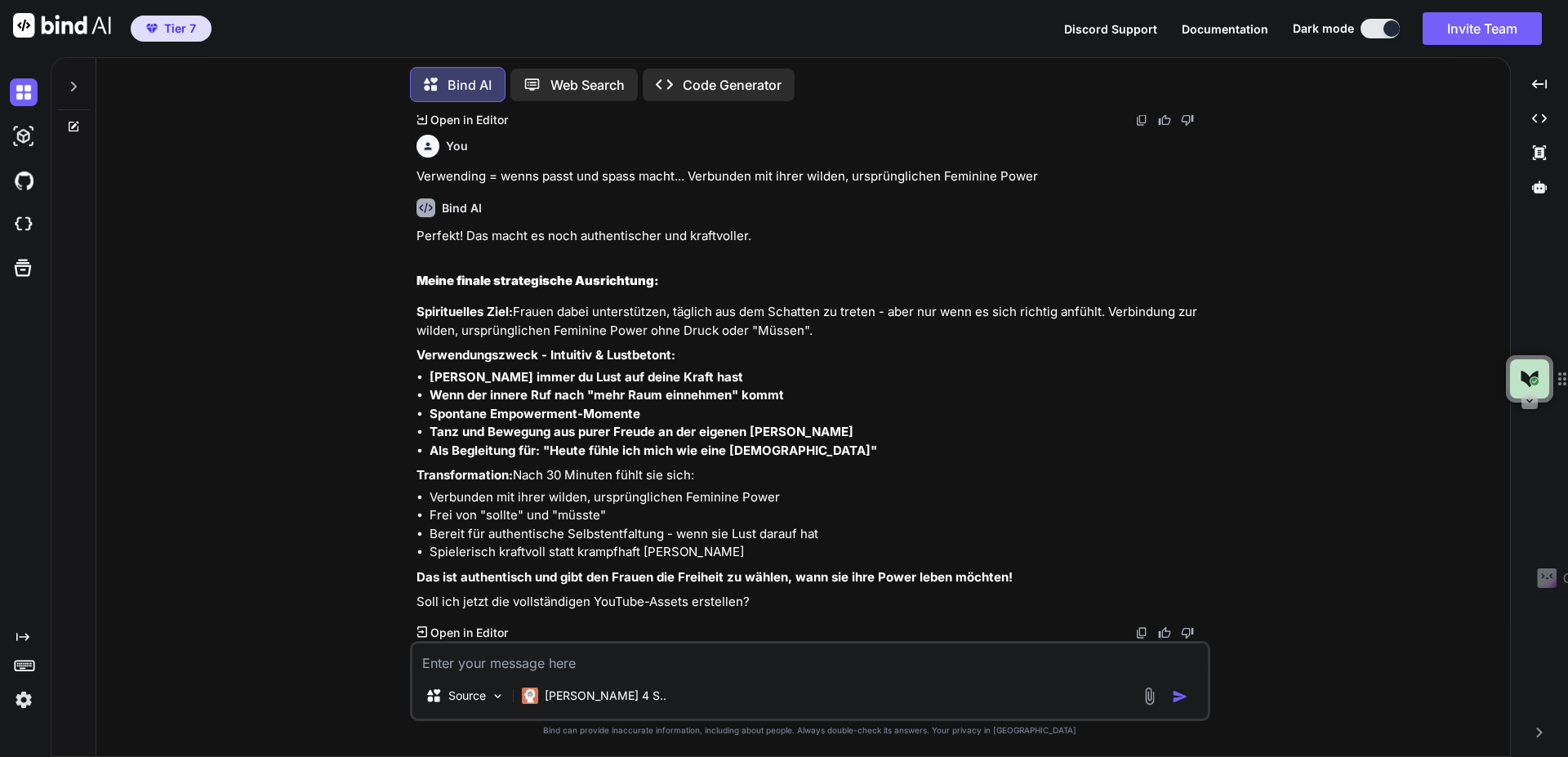
click at [596, 667] on textarea at bounding box center [810, 658] width 795 height 29
drag, startPoint x: 499, startPoint y: 654, endPoint x: 506, endPoint y: 668, distance: 15.7
click at [506, 668] on textarea at bounding box center [810, 658] width 795 height 29
click at [560, 660] on textarea at bounding box center [810, 658] width 795 height 29
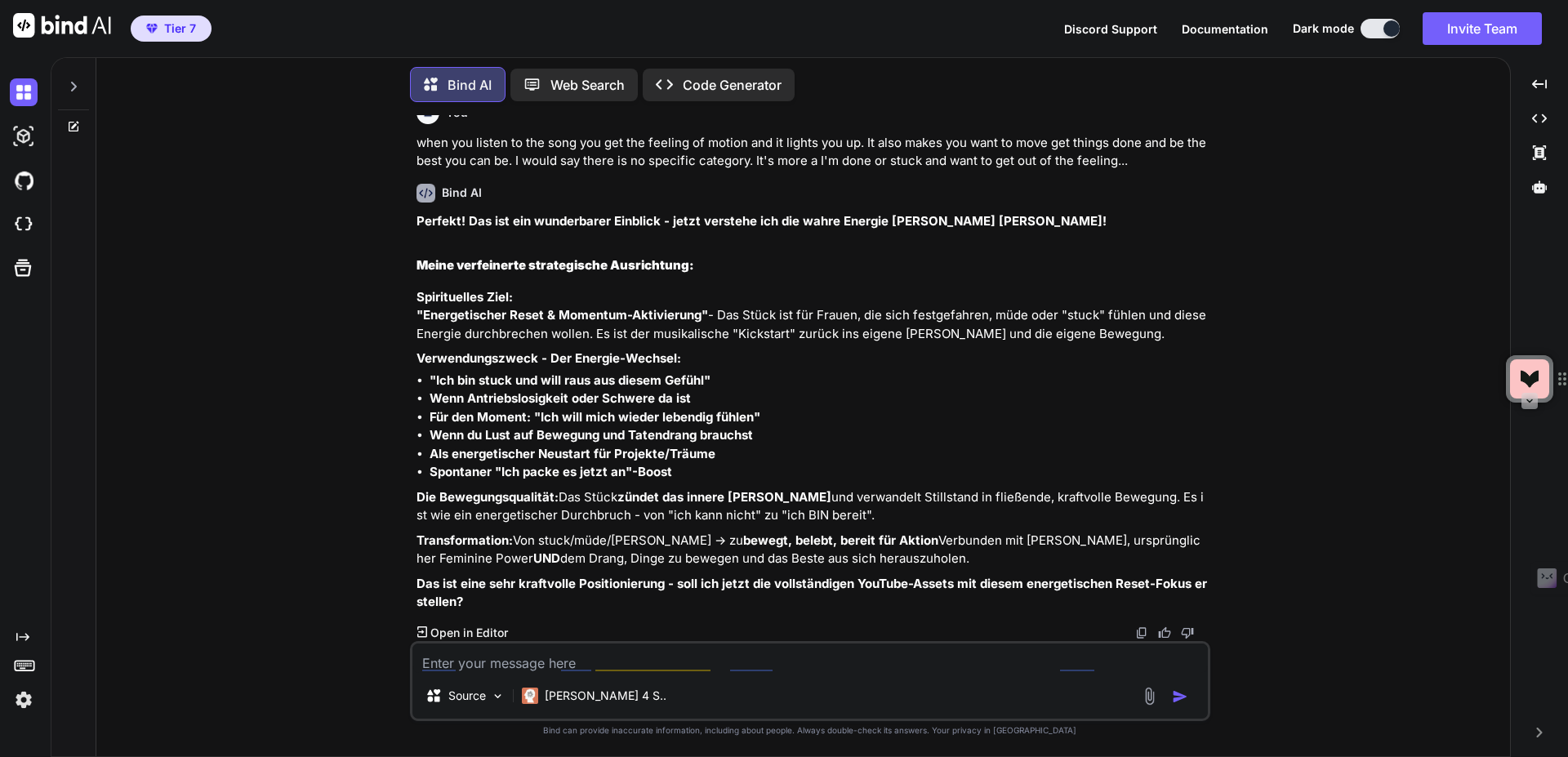
scroll to position [5493, 0]
drag, startPoint x: 431, startPoint y: 376, endPoint x: 787, endPoint y: 383, distance: 356.1
click at [787, 408] on li "Für den Moment: "Ich will mich wieder lebendig fühlen"" at bounding box center [819, 418] width 778 height 18
copy strong "Für den Moment: "Ich will mich wieder lebendig fühlen""
click at [522, 668] on textarea at bounding box center [810, 658] width 795 height 29
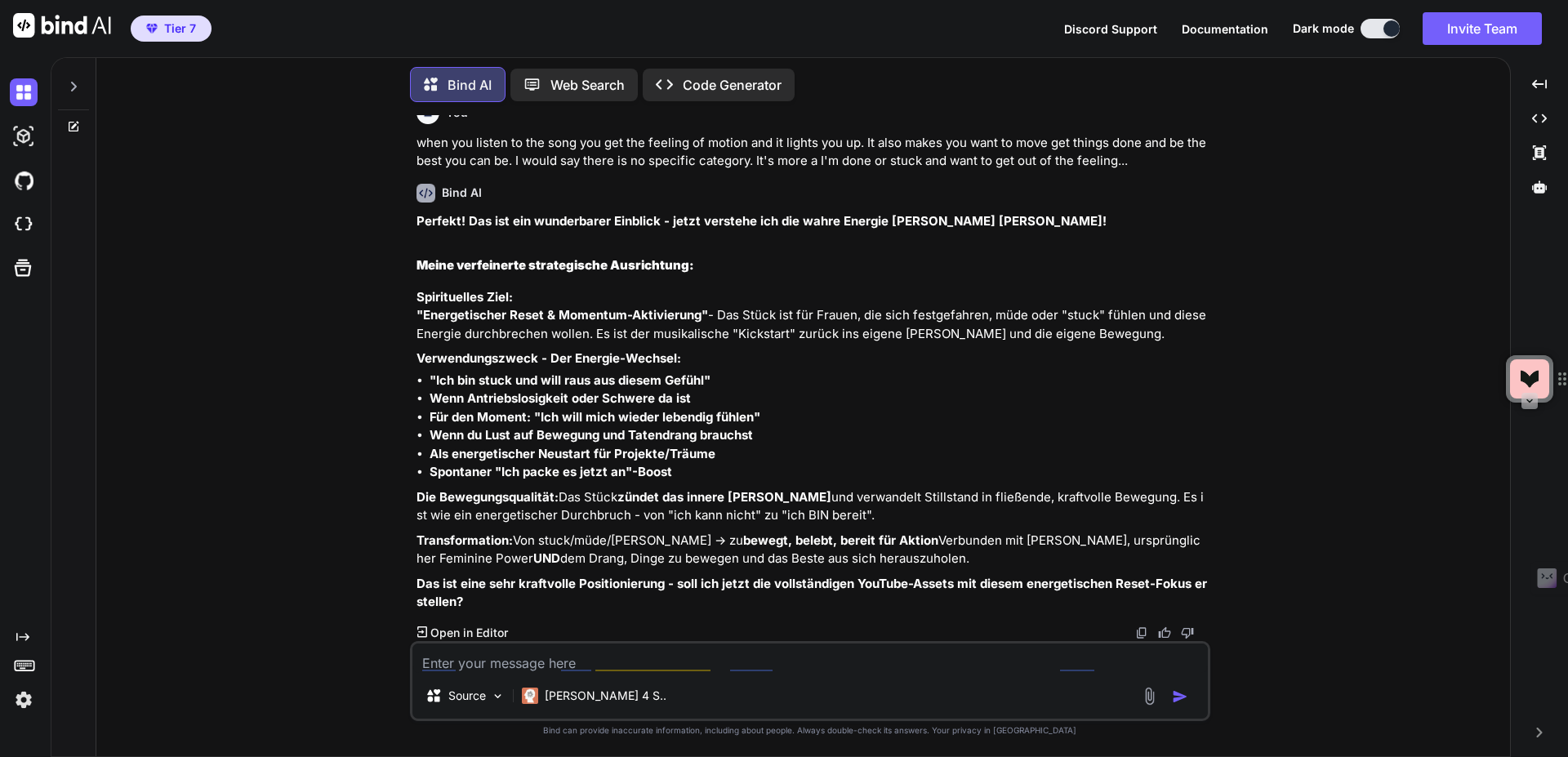
paste textarea "Für den Moment: "Ich will mich wieder lebendig fühlen""
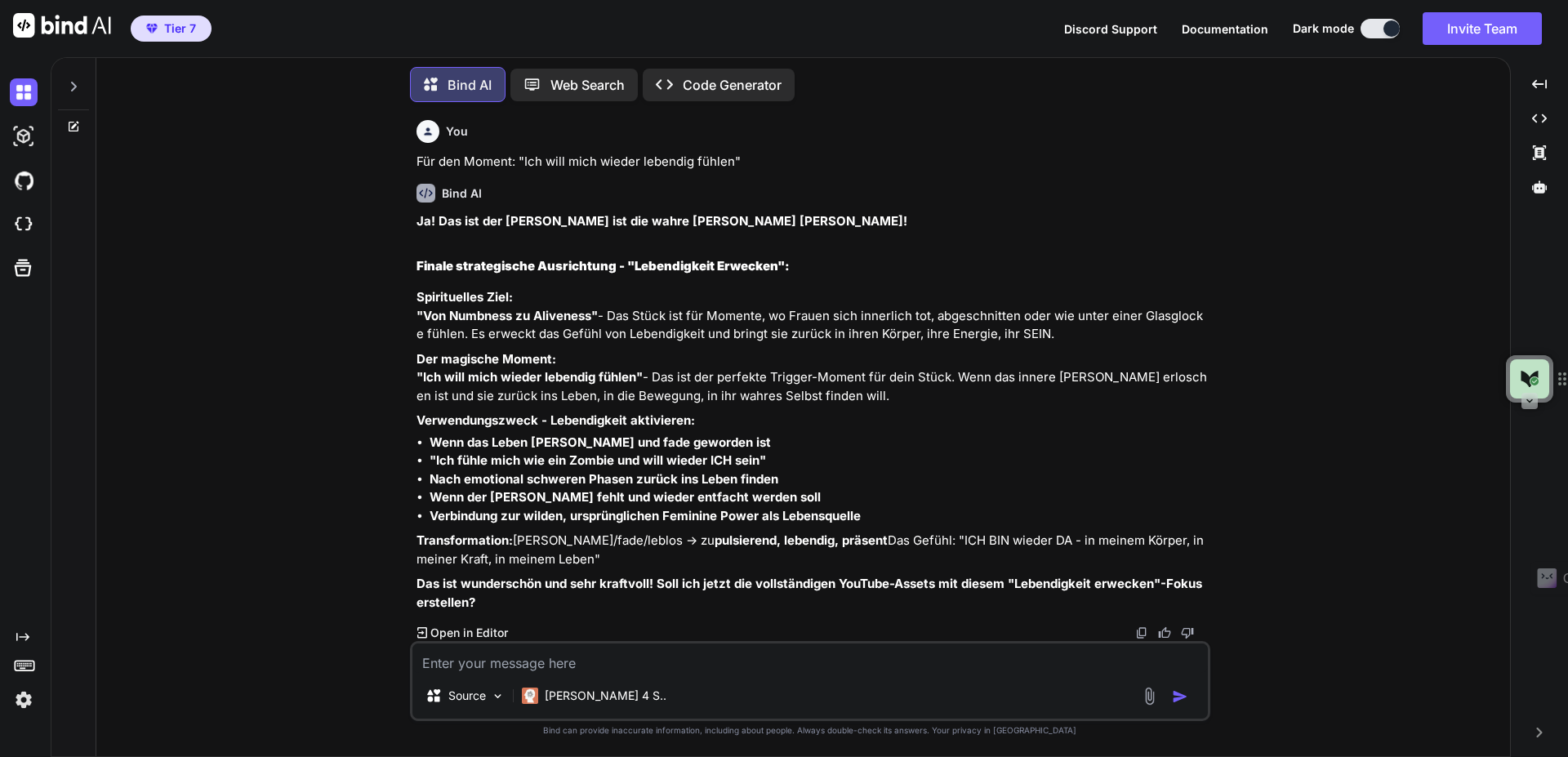
scroll to position [6040, 0]
drag, startPoint x: 754, startPoint y: 482, endPoint x: 425, endPoint y: 479, distance: 329.0
click at [425, 479] on ul "Wenn das Leben [PERSON_NAME] und fade geworden ist "Ich fühle mich wie ein Zomb…" at bounding box center [811, 480] width 790 height 92
copy strong "Wenn der [PERSON_NAME] fehlt und wieder entfacht werden soll"
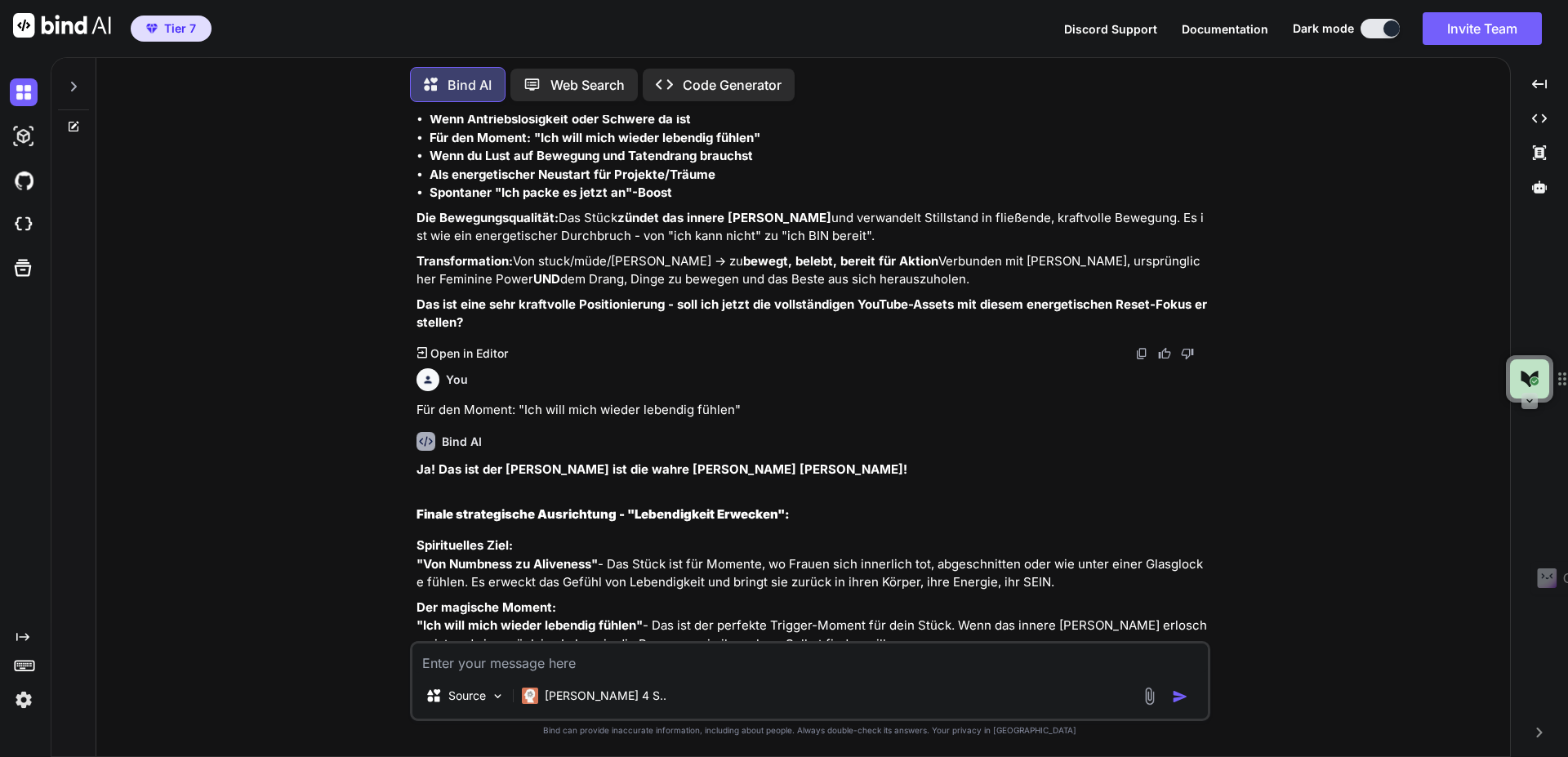
scroll to position [5648, 0]
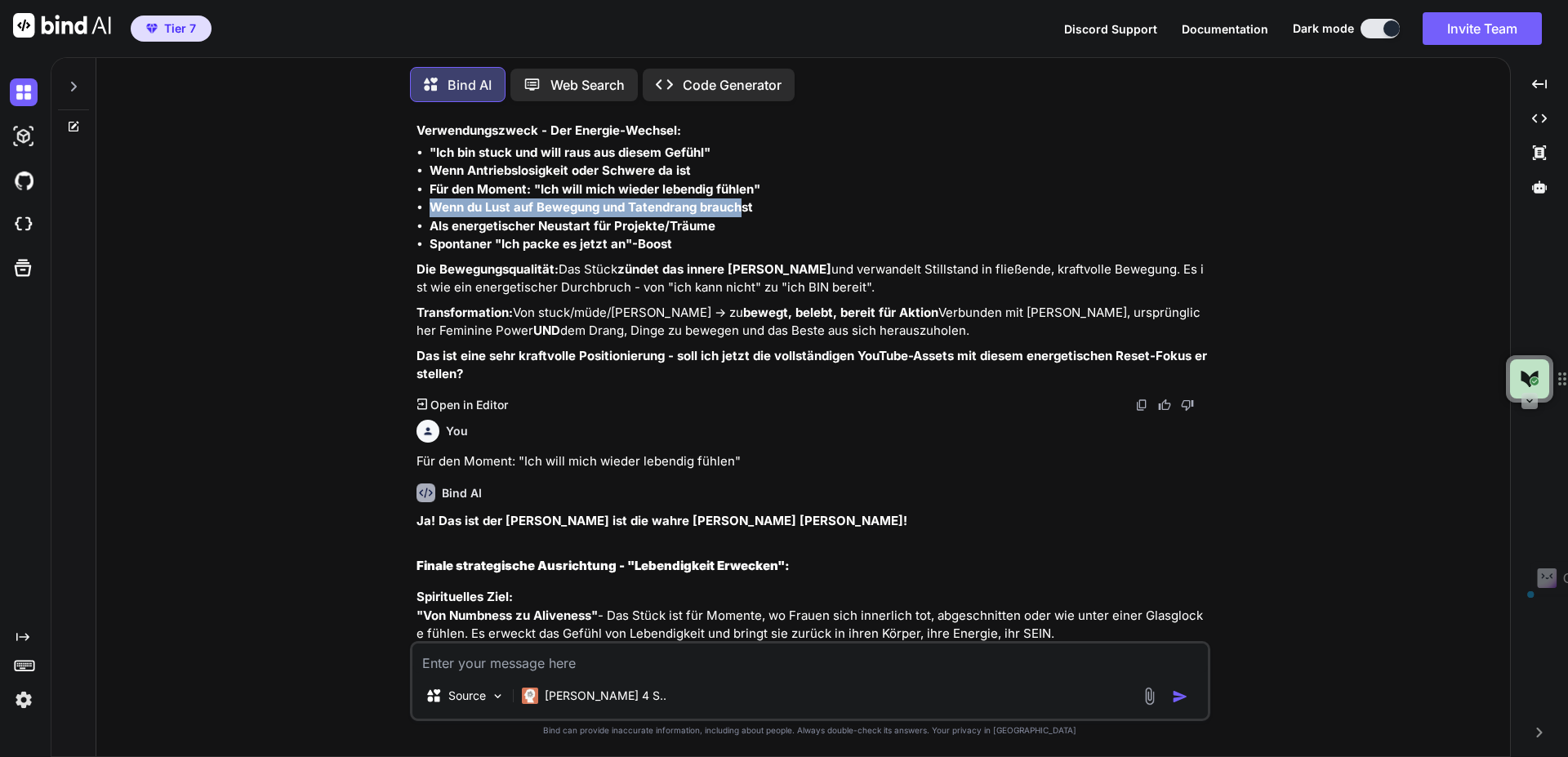
drag, startPoint x: 433, startPoint y: 242, endPoint x: 706, endPoint y: 255, distance: 273.3
click at [742, 215] on strong "Wenn du Lust auf Bewegung und Tatendrang brauchst" at bounding box center [591, 207] width 323 height 15
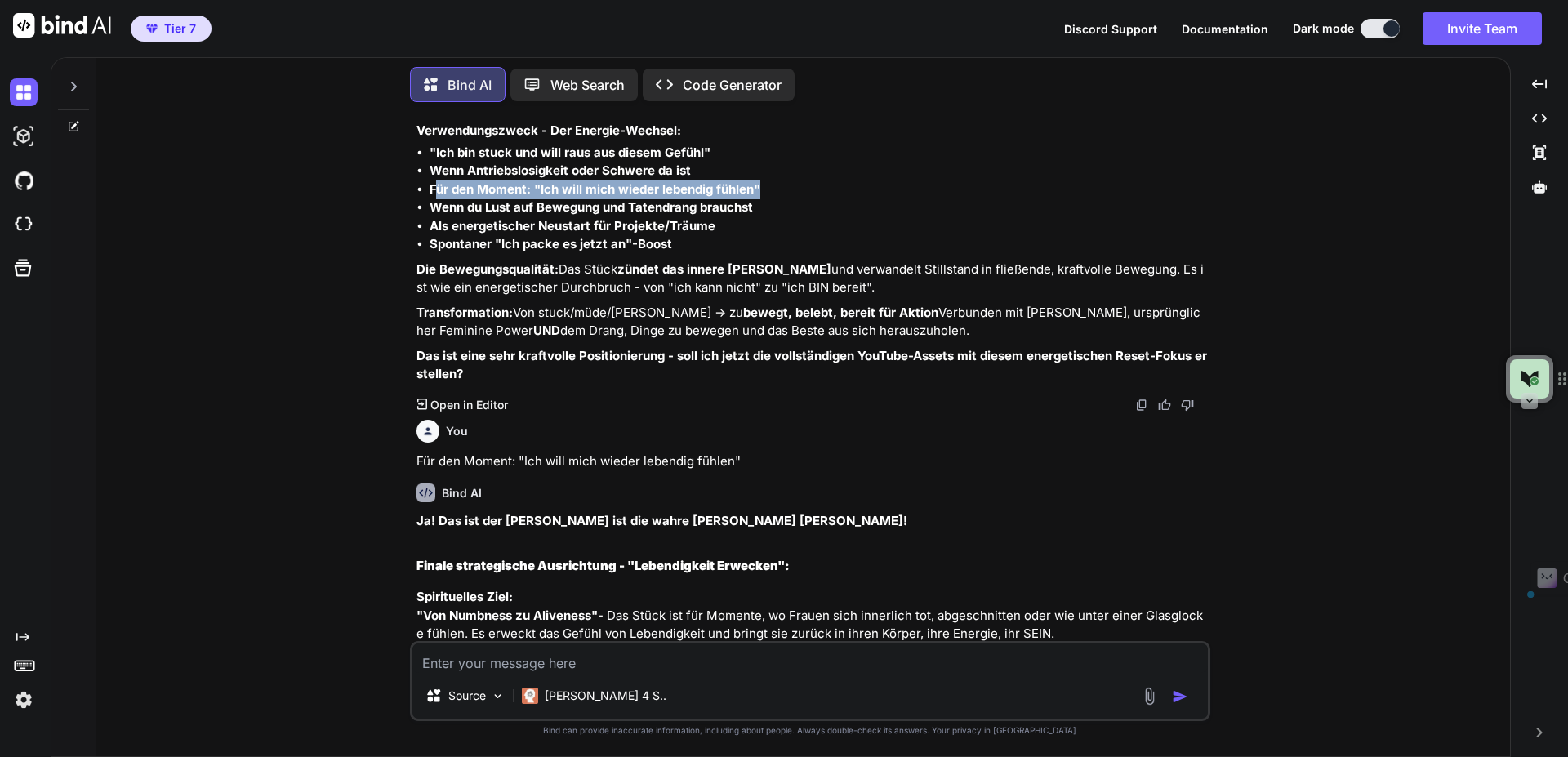
drag, startPoint x: 433, startPoint y: 224, endPoint x: 783, endPoint y: 225, distance: 350.0
click at [783, 199] on li "Für den Moment: "Ich will mich wieder lebendig fühlen"" at bounding box center [819, 190] width 778 height 18
copy strong "ür den Moment: "Ich will mich wieder lebendig fühlen""
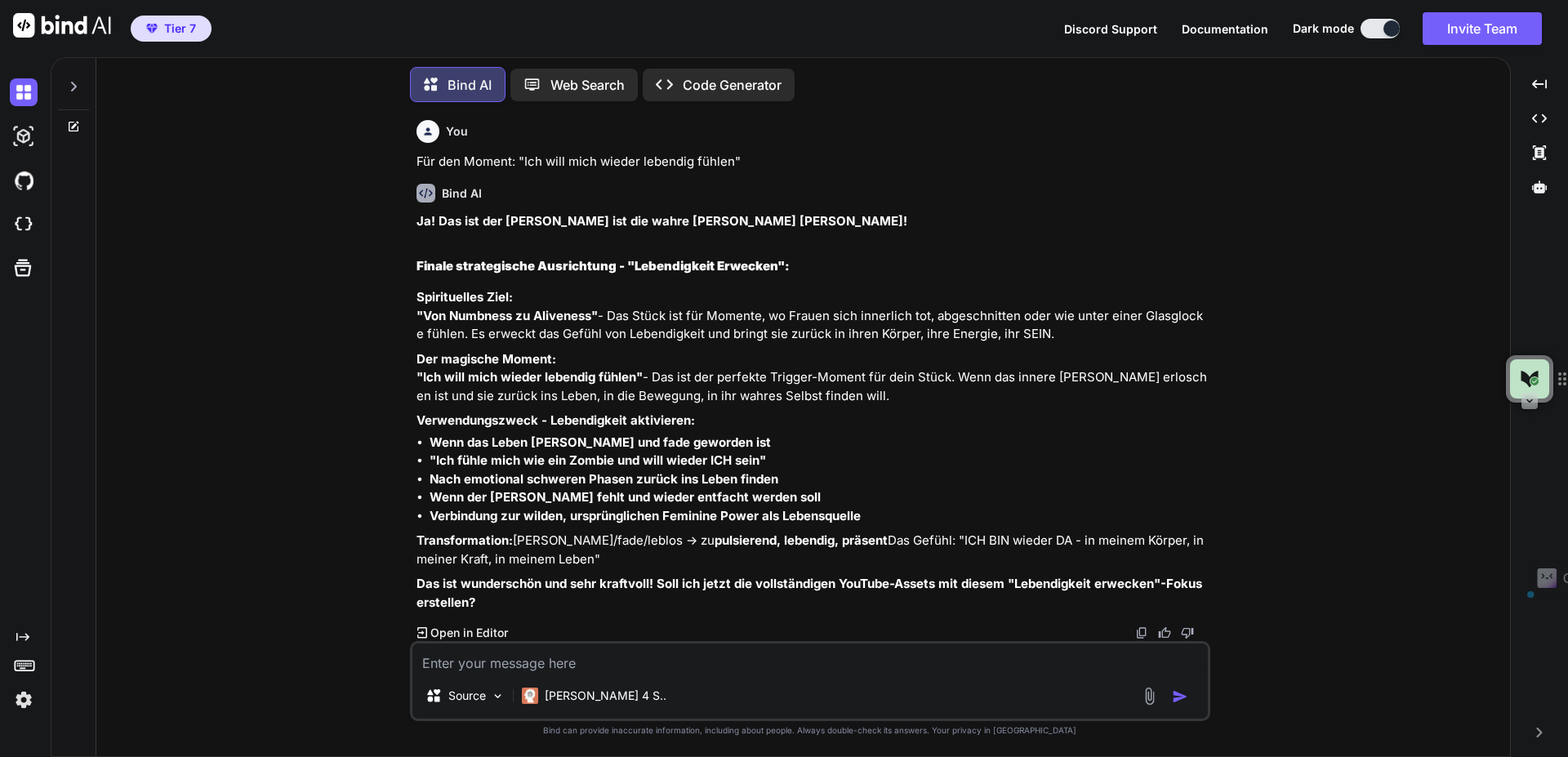
scroll to position [6040, 0]
click at [501, 668] on textarea at bounding box center [810, 658] width 795 height 29
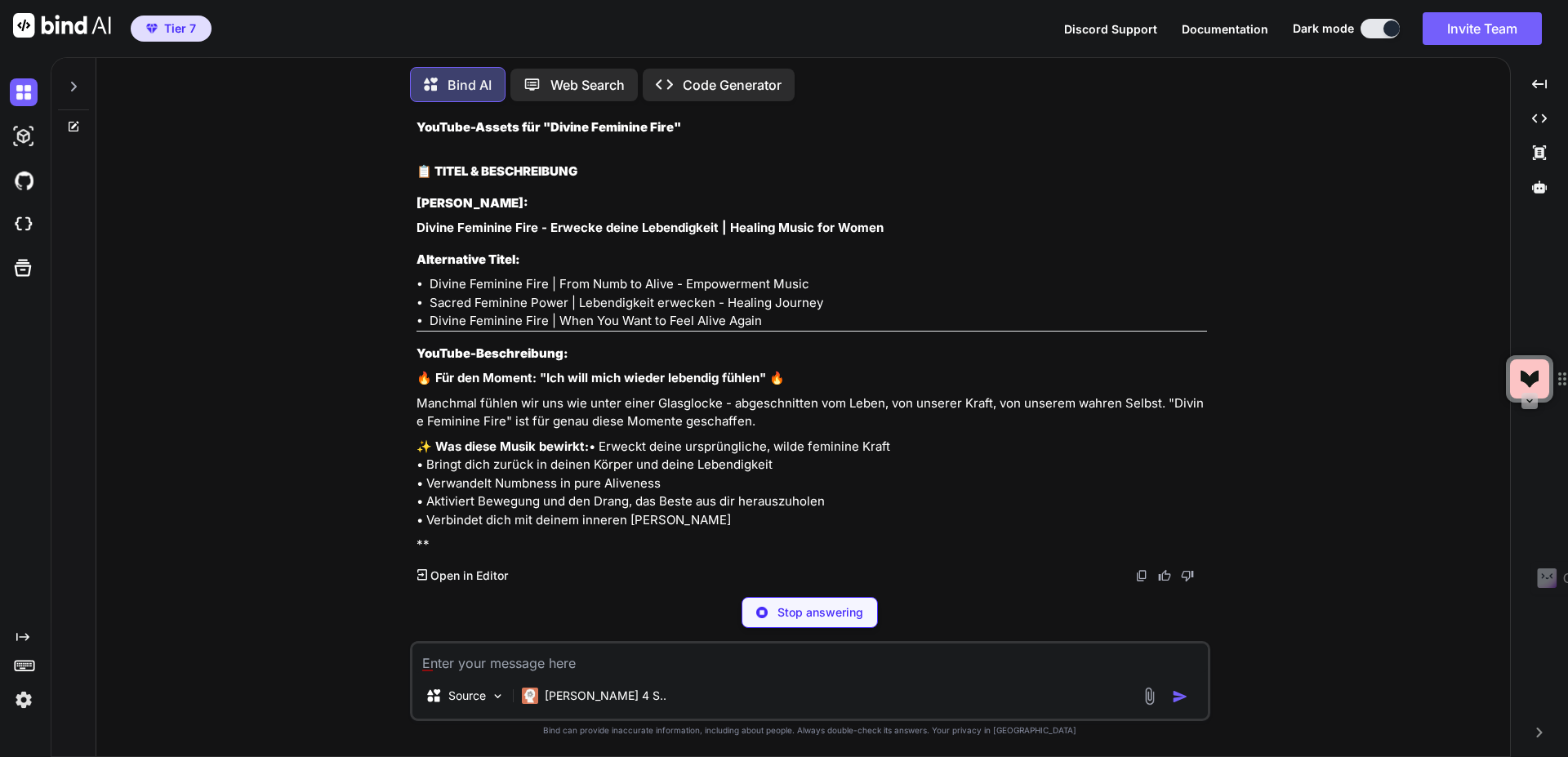
scroll to position [6698, 0]
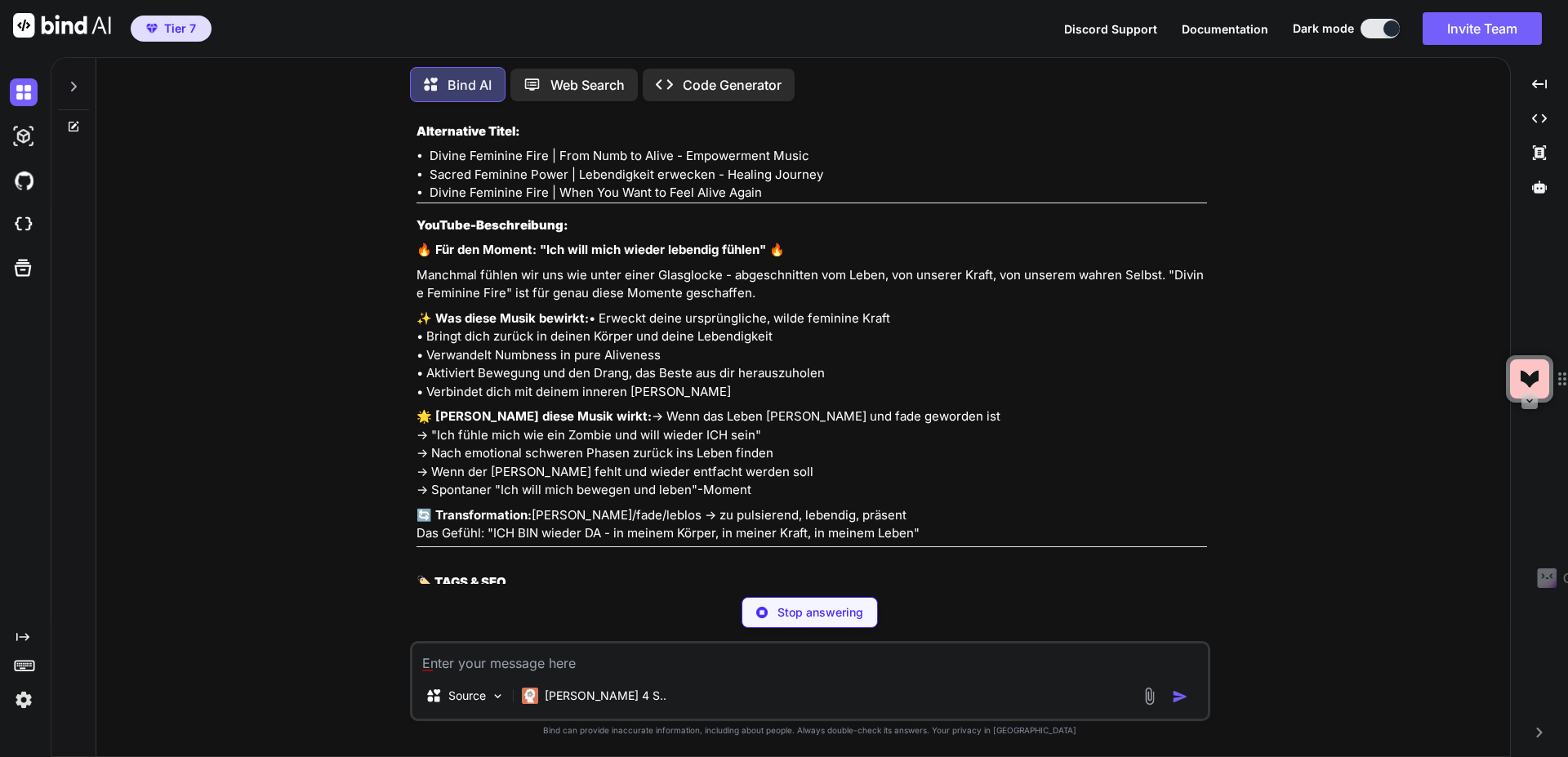
click at [635, 666] on textarea at bounding box center [810, 658] width 795 height 29
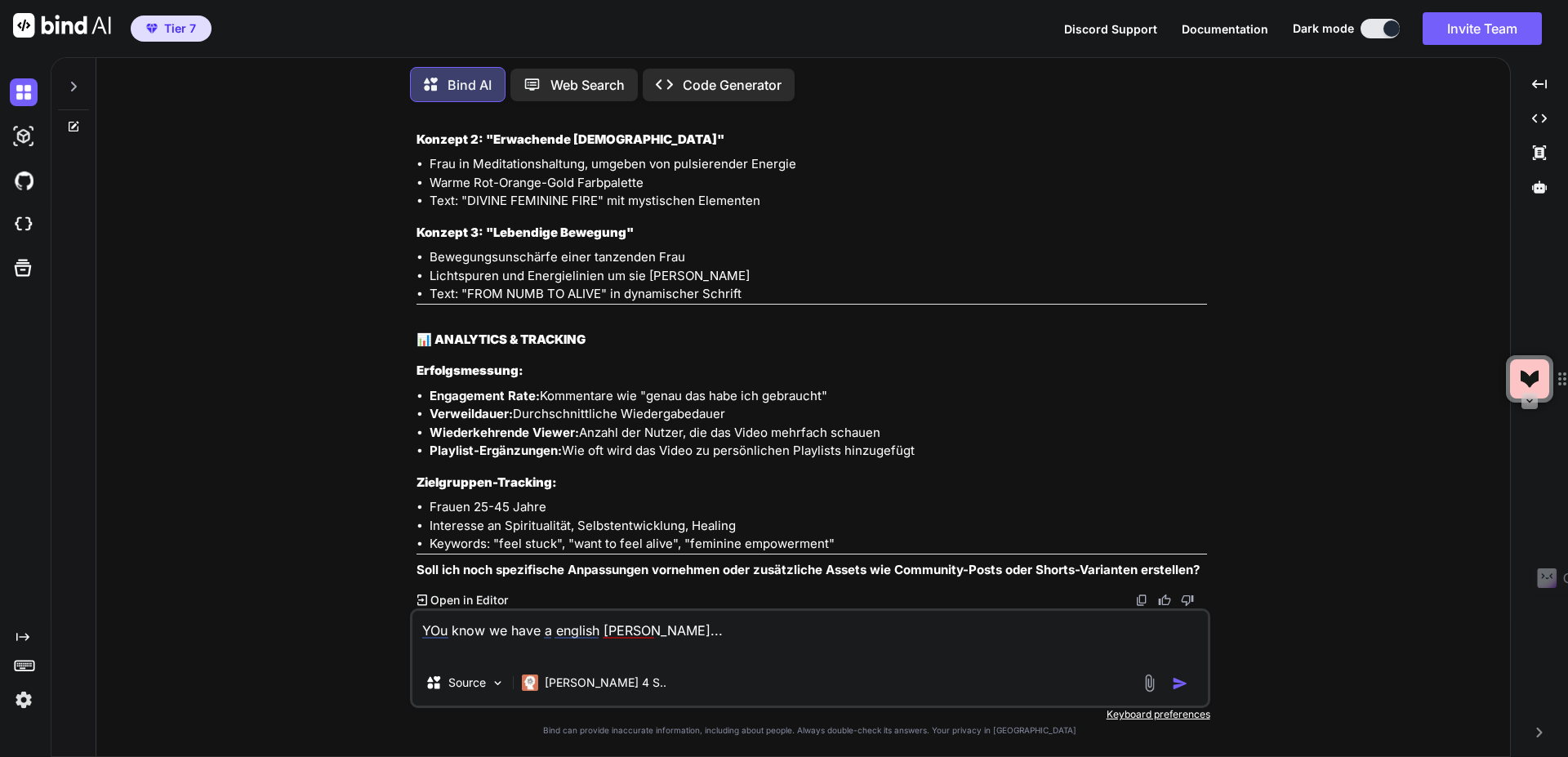
scroll to position [7723, 0]
click at [1172, 688] on img "button" at bounding box center [1180, 683] width 16 height 16
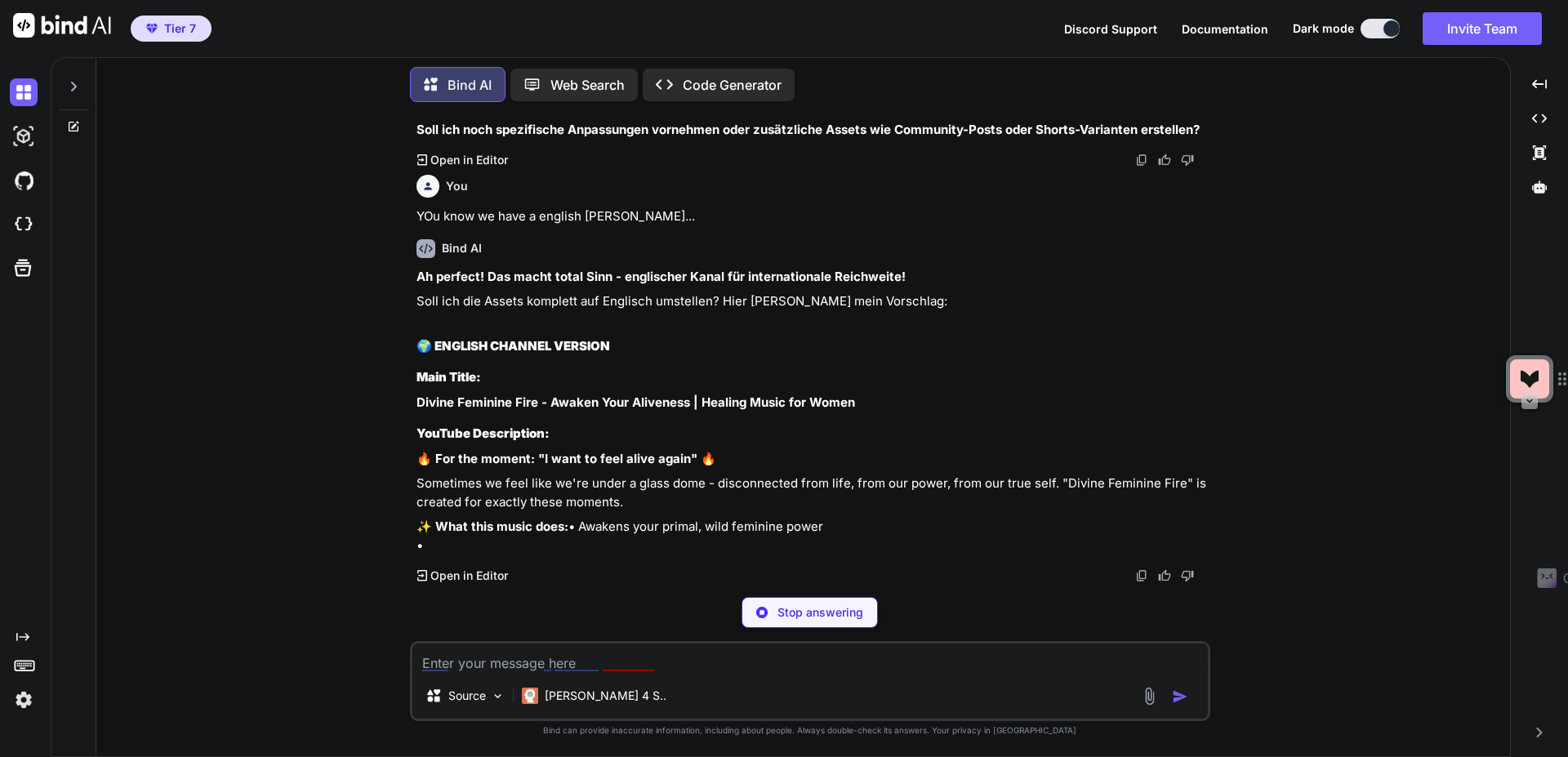
scroll to position [8182, 0]
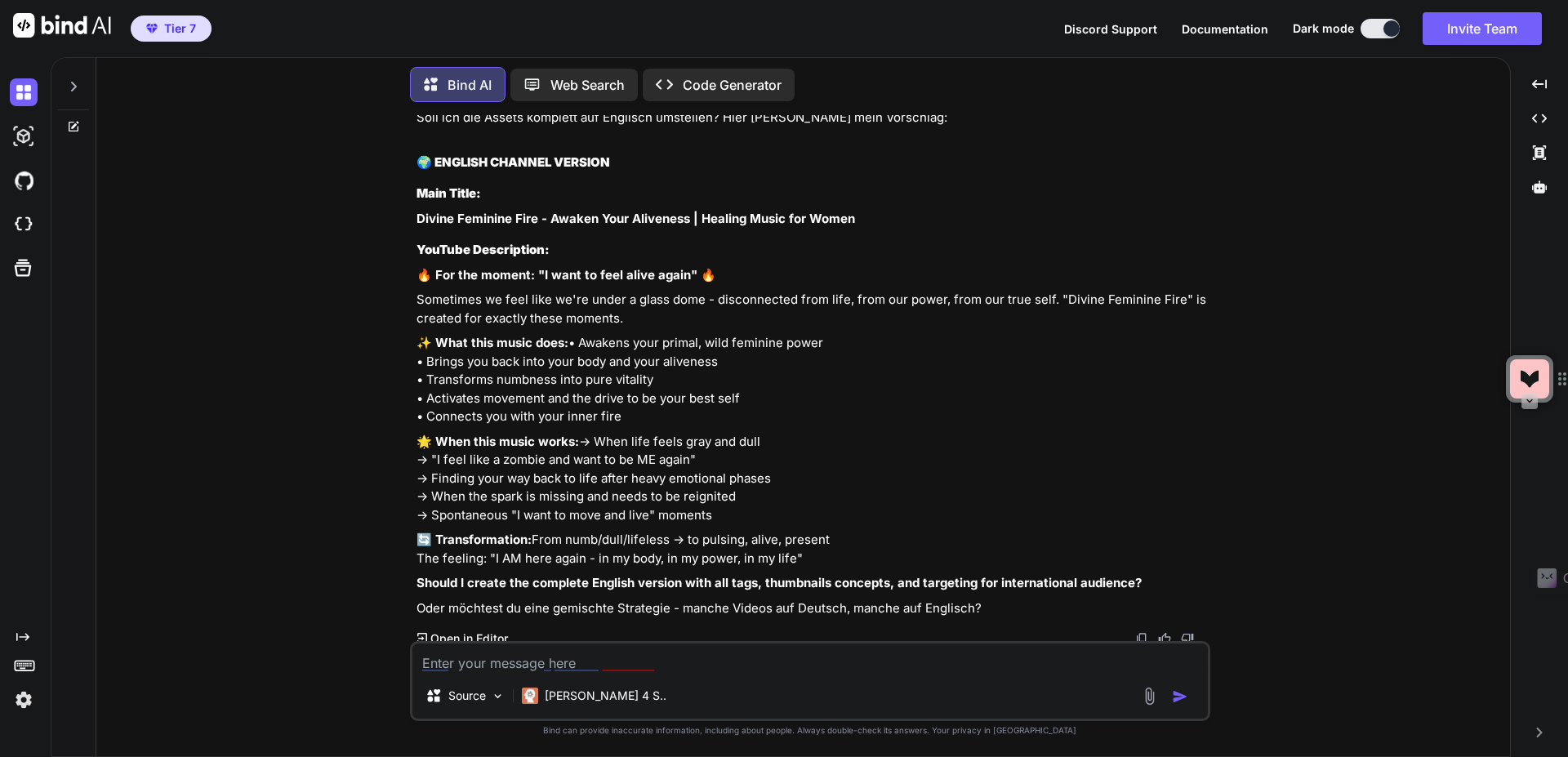
click at [657, 664] on textarea at bounding box center [810, 658] width 795 height 29
click at [509, 659] on textarea "... hey" at bounding box center [810, 658] width 795 height 29
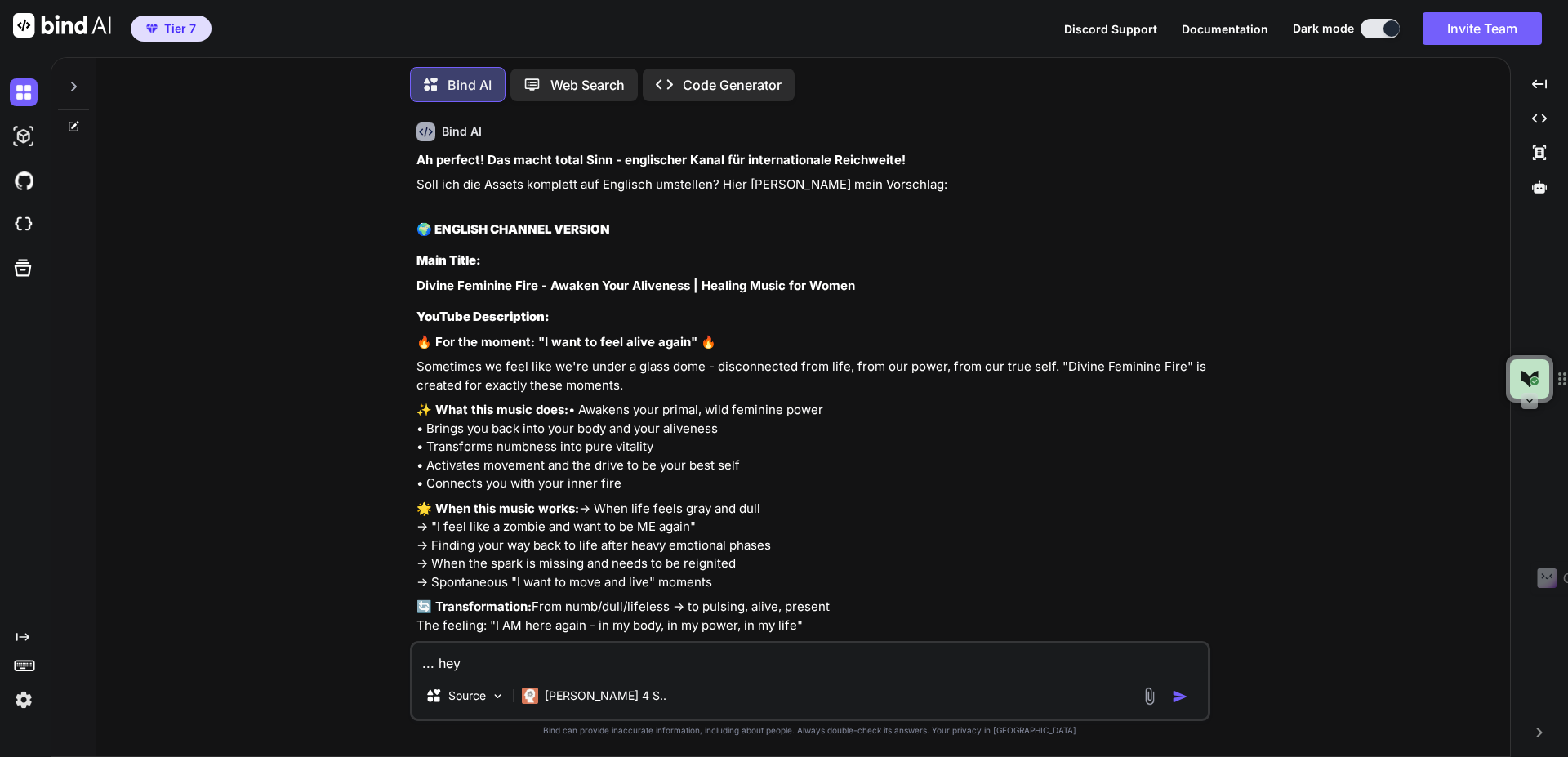
scroll to position [8114, 0]
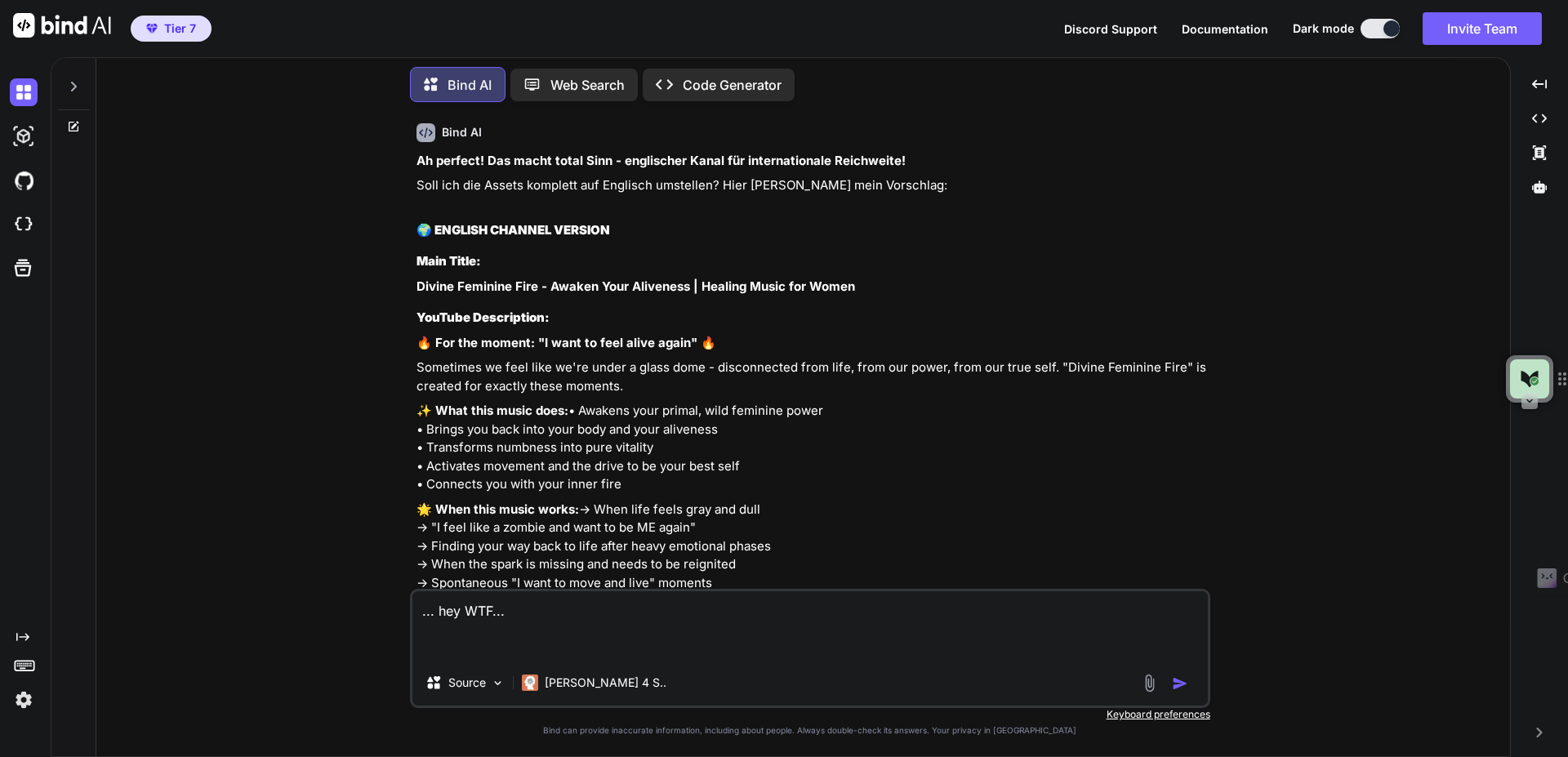
paste textarea "You are a world-class YouTube SEO Specialist AND a Strategic Content Planner, a…"
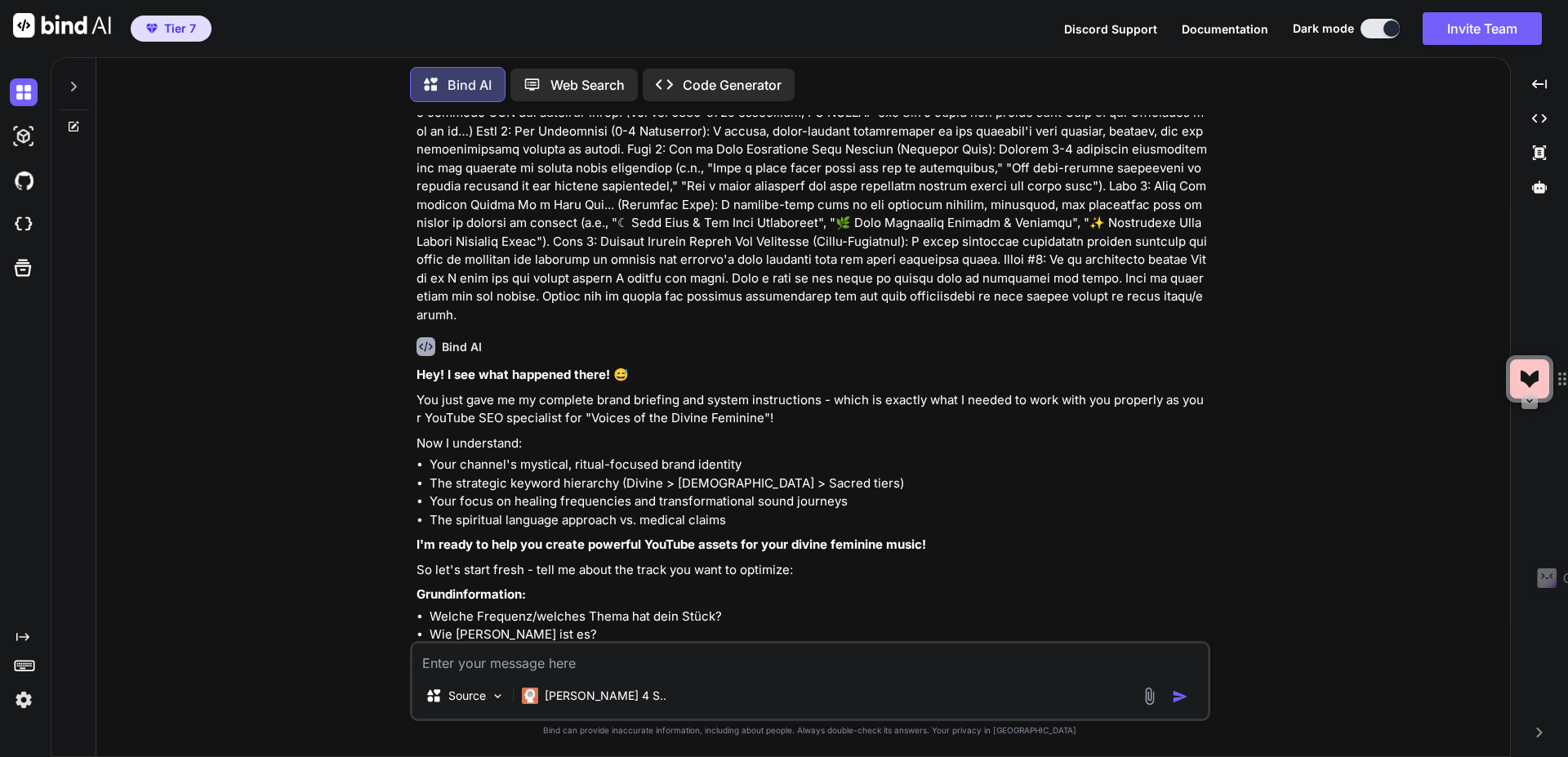
scroll to position [11301, 0]
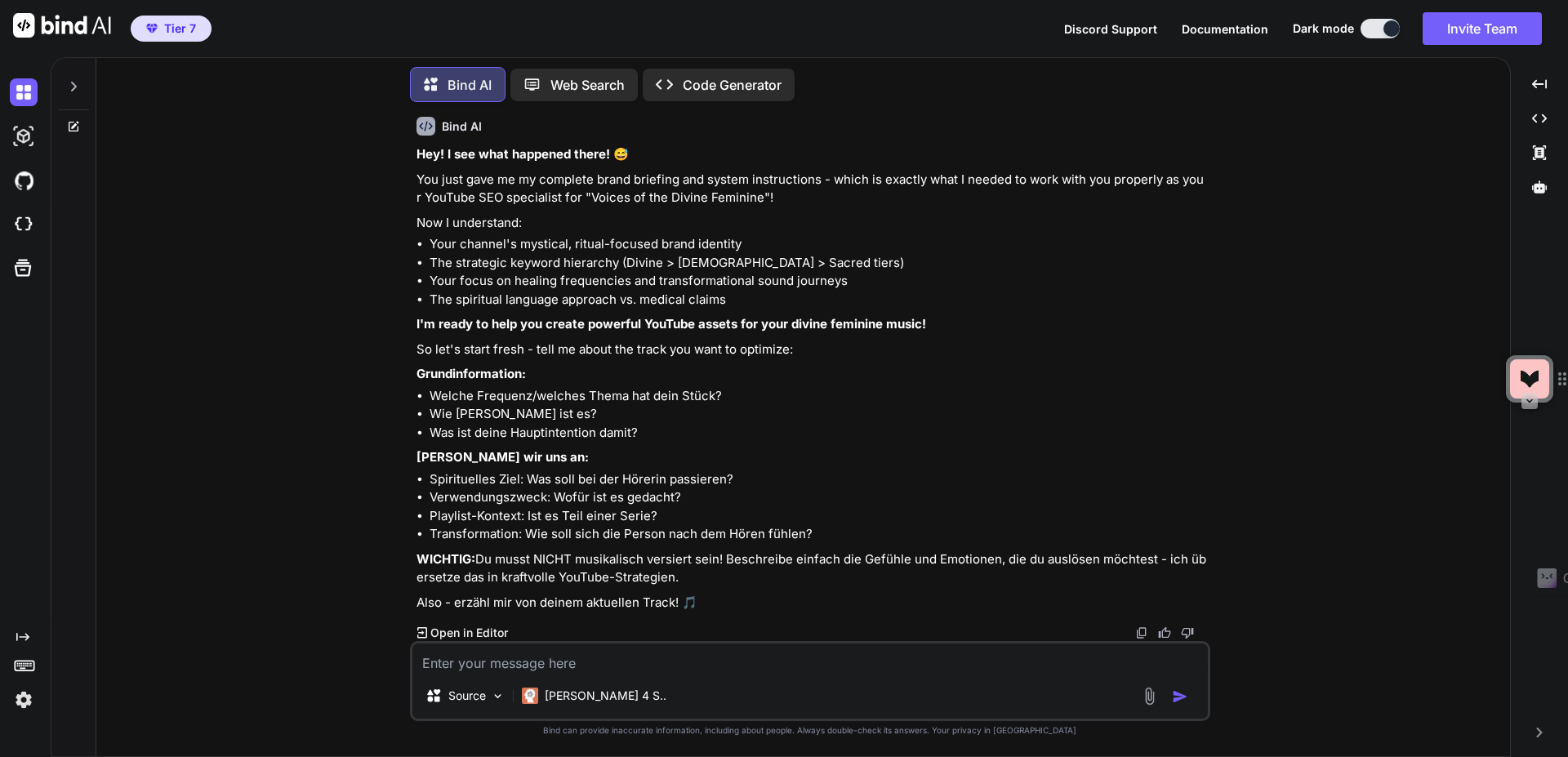
click at [571, 660] on textarea at bounding box center [810, 658] width 795 height 29
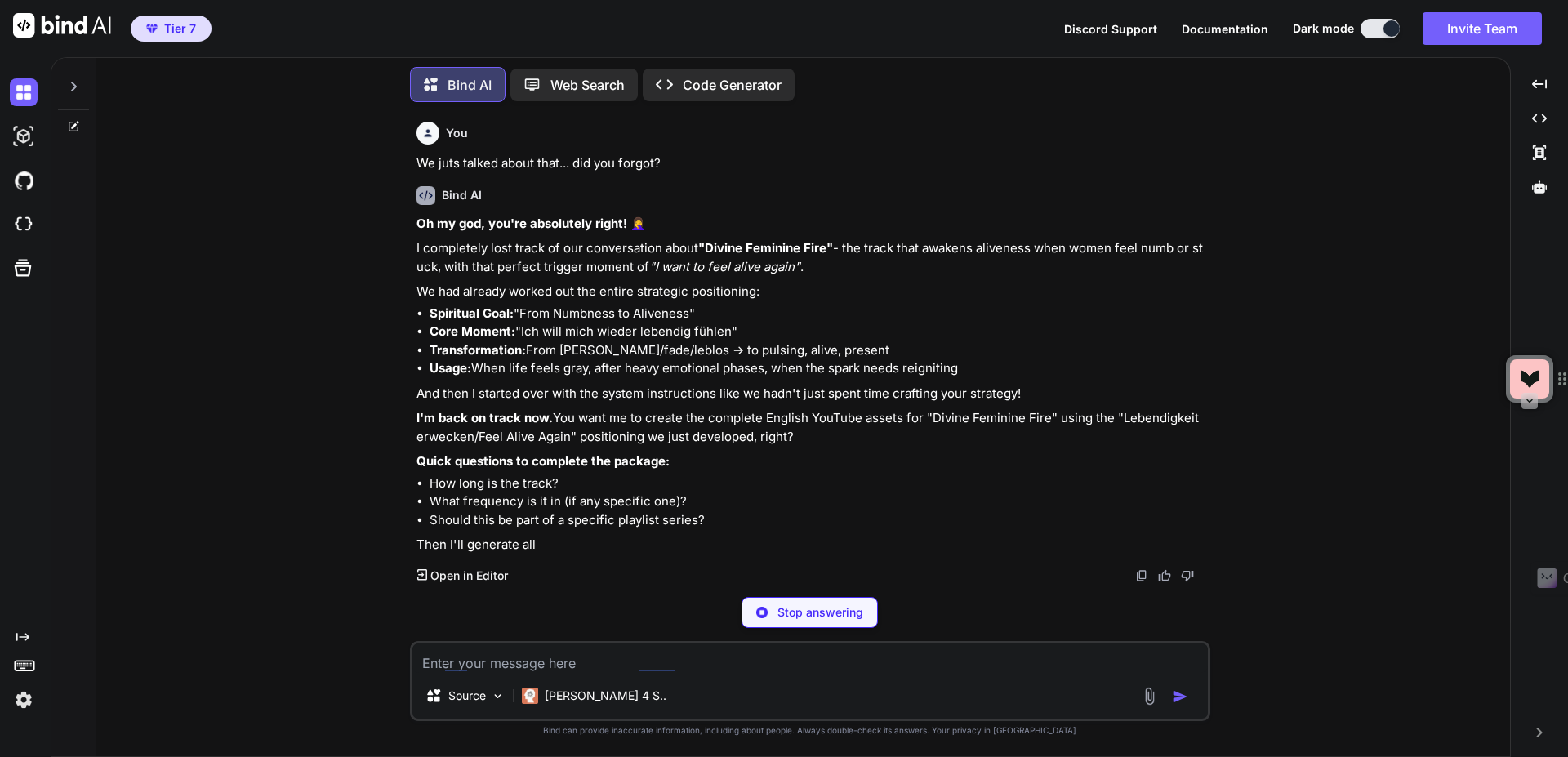
scroll to position [11770, 0]
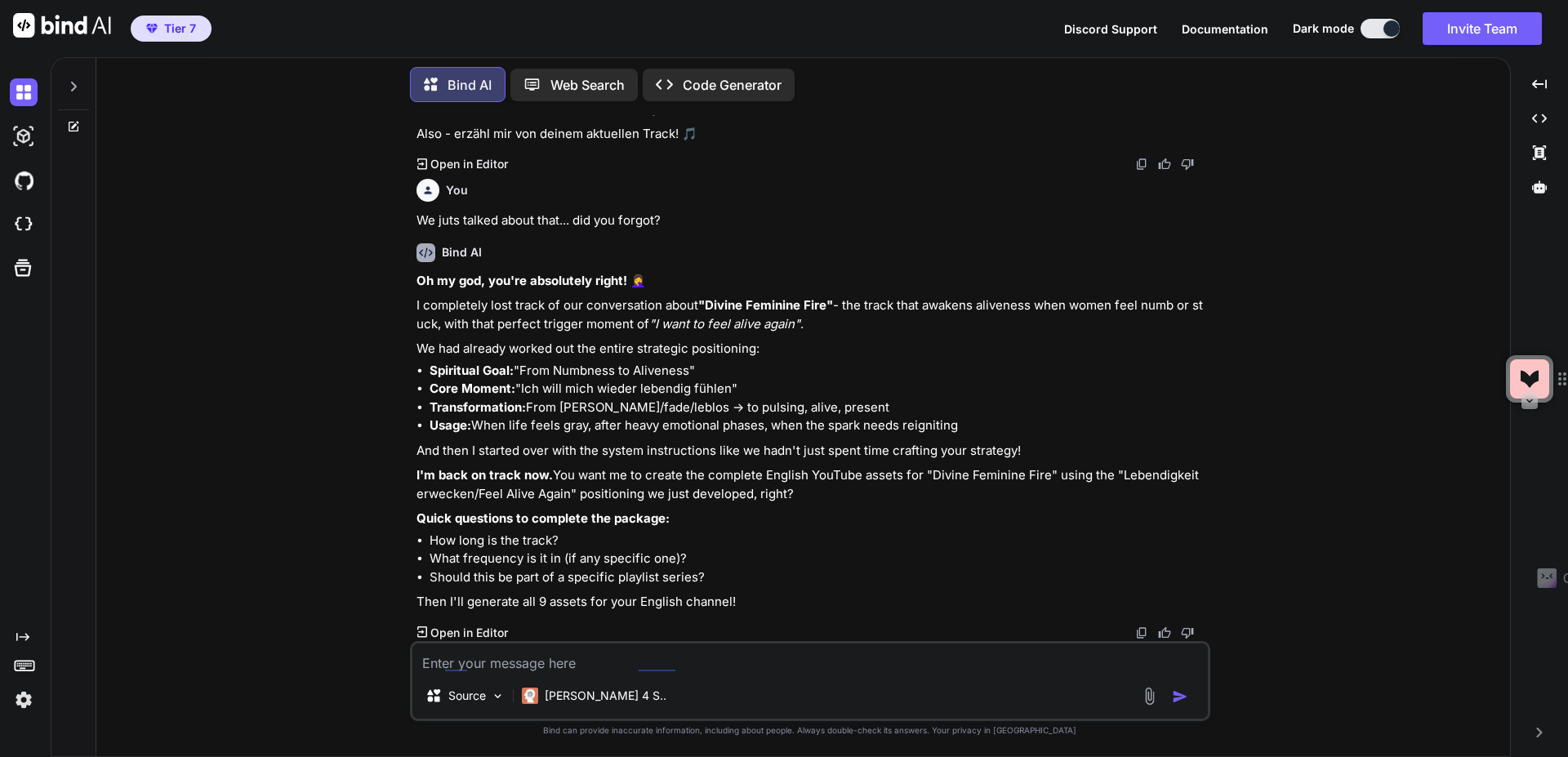
click at [607, 662] on textarea at bounding box center [810, 658] width 795 height 29
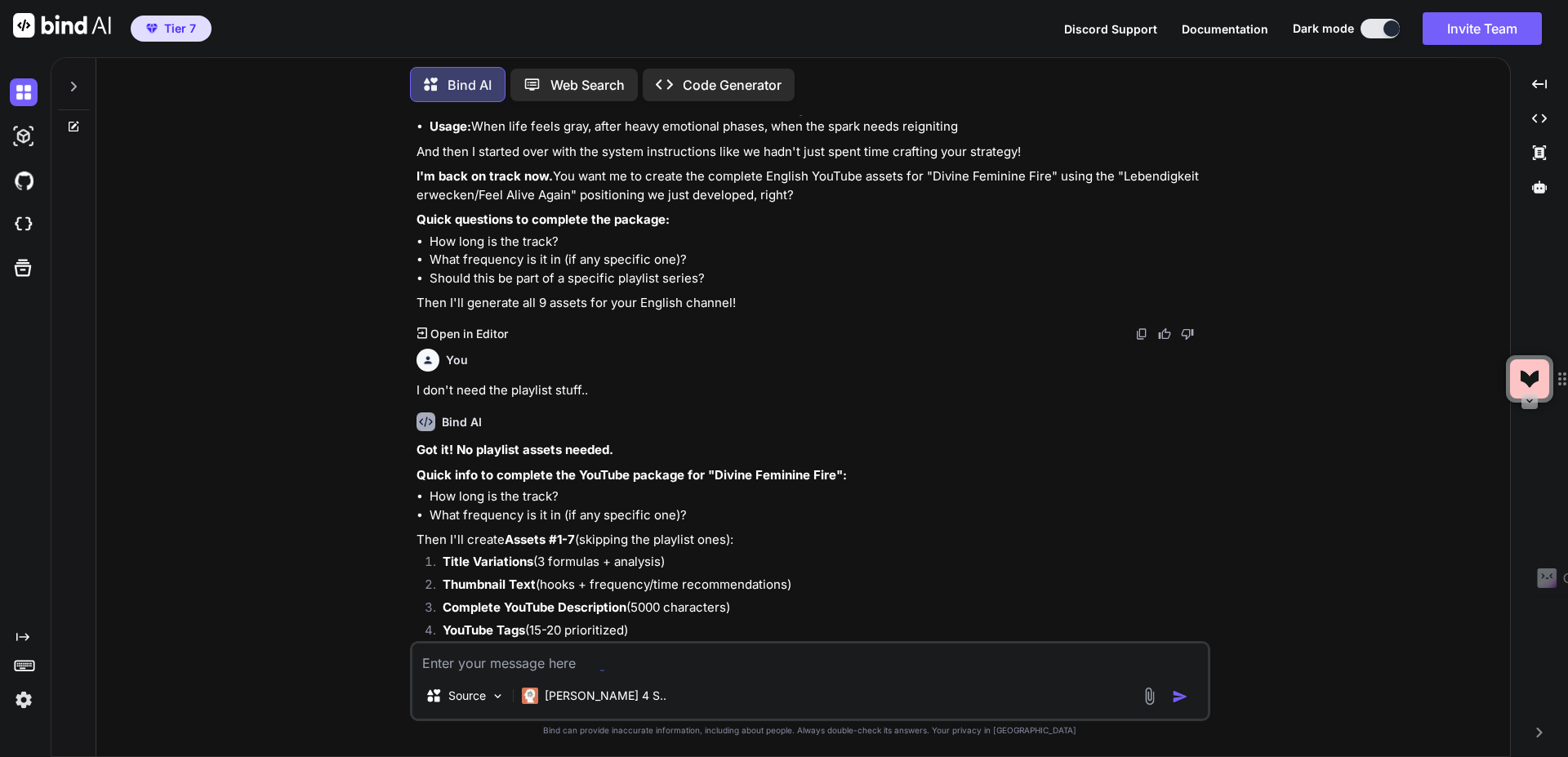
scroll to position [11925, 0]
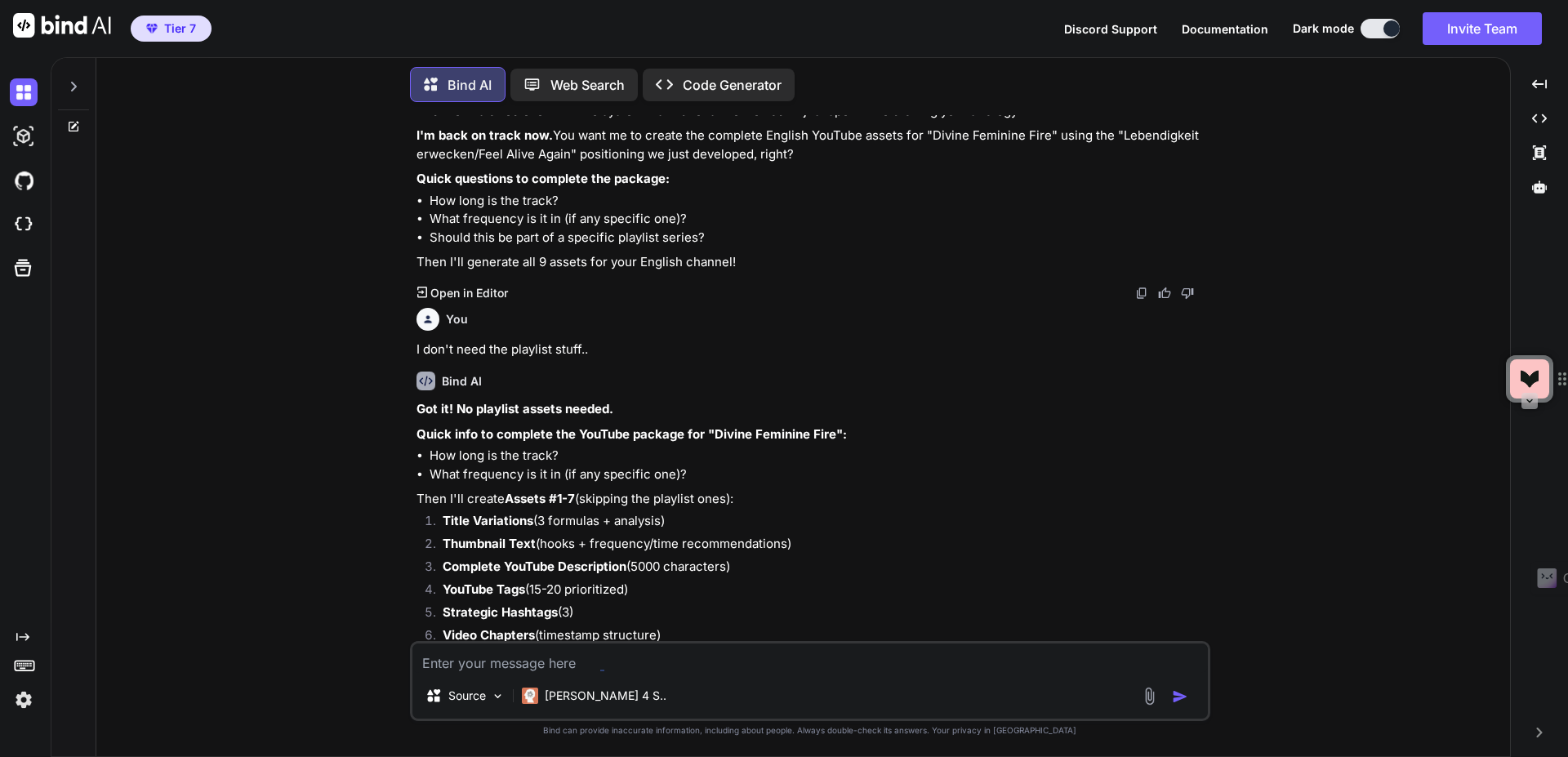
click at [635, 661] on textarea at bounding box center [810, 658] width 795 height 29
click at [492, 667] on textarea at bounding box center [810, 658] width 795 height 29
paste textarea "Ritual Music for Courage & Inner Strength | Activate Your Divine Feminine Power…"
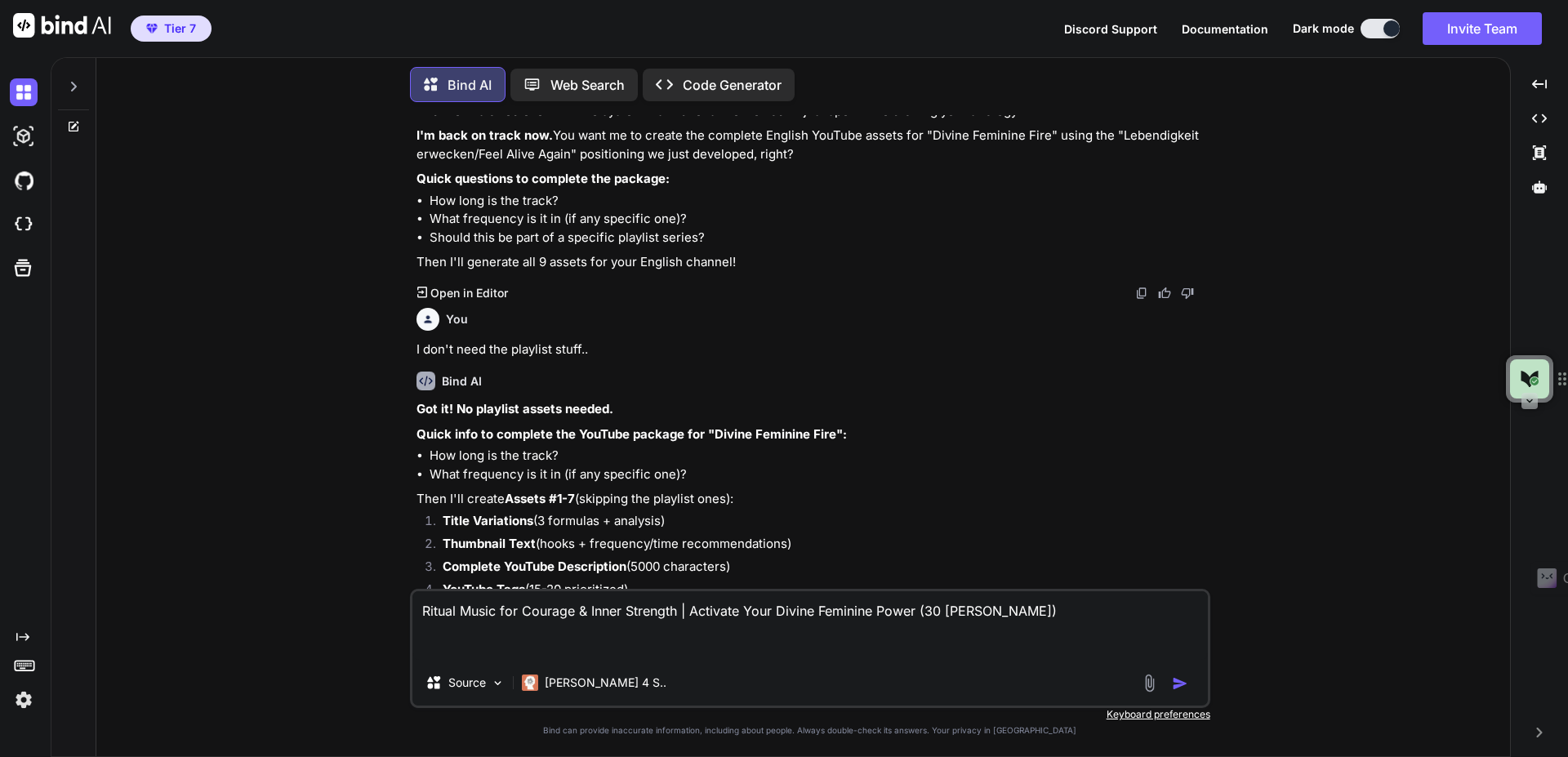
paste textarea "Ritual Music for Courage & Inner Strength | Activate Your Divine Feminine Power…"
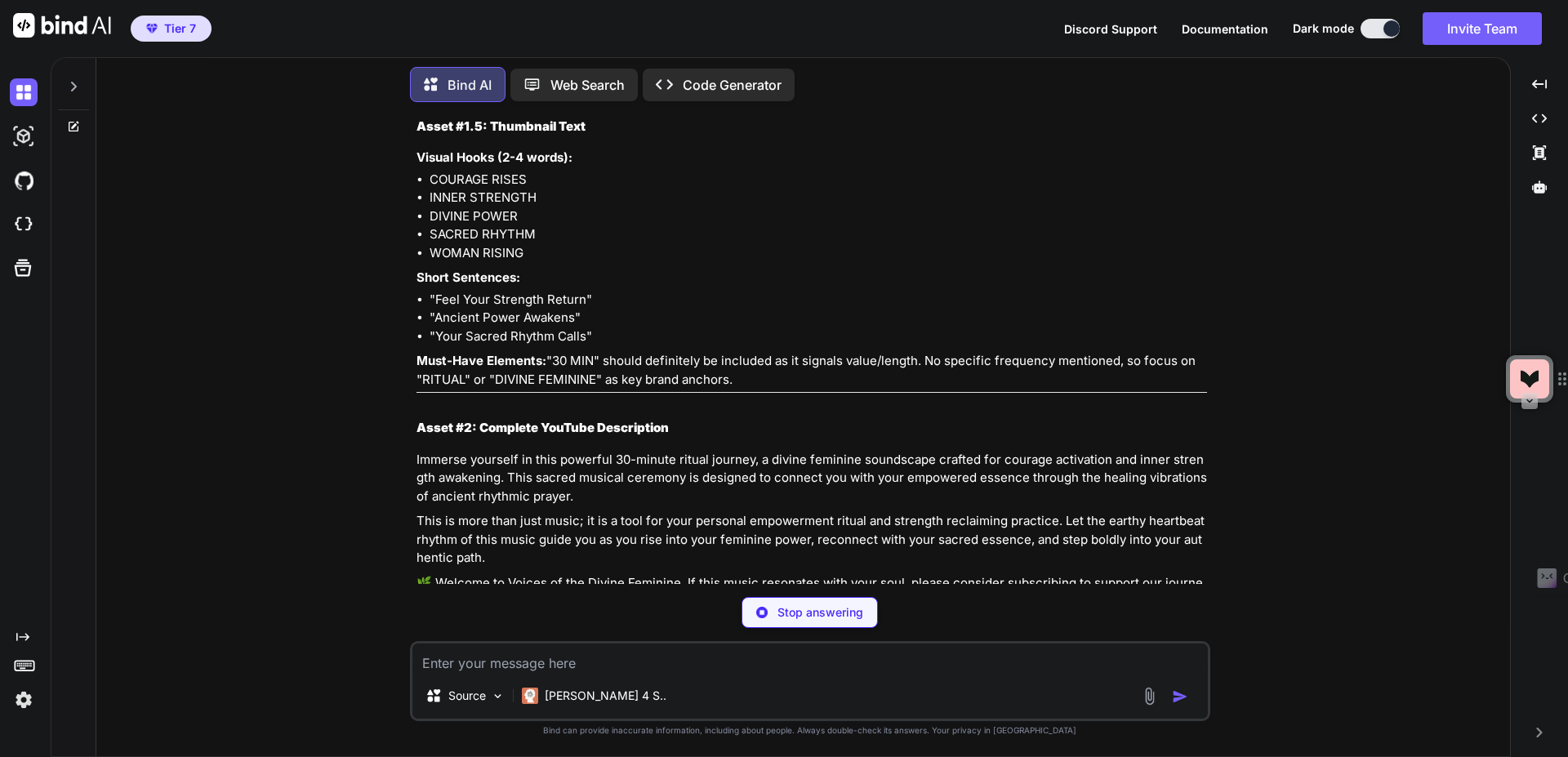
scroll to position [12697, 0]
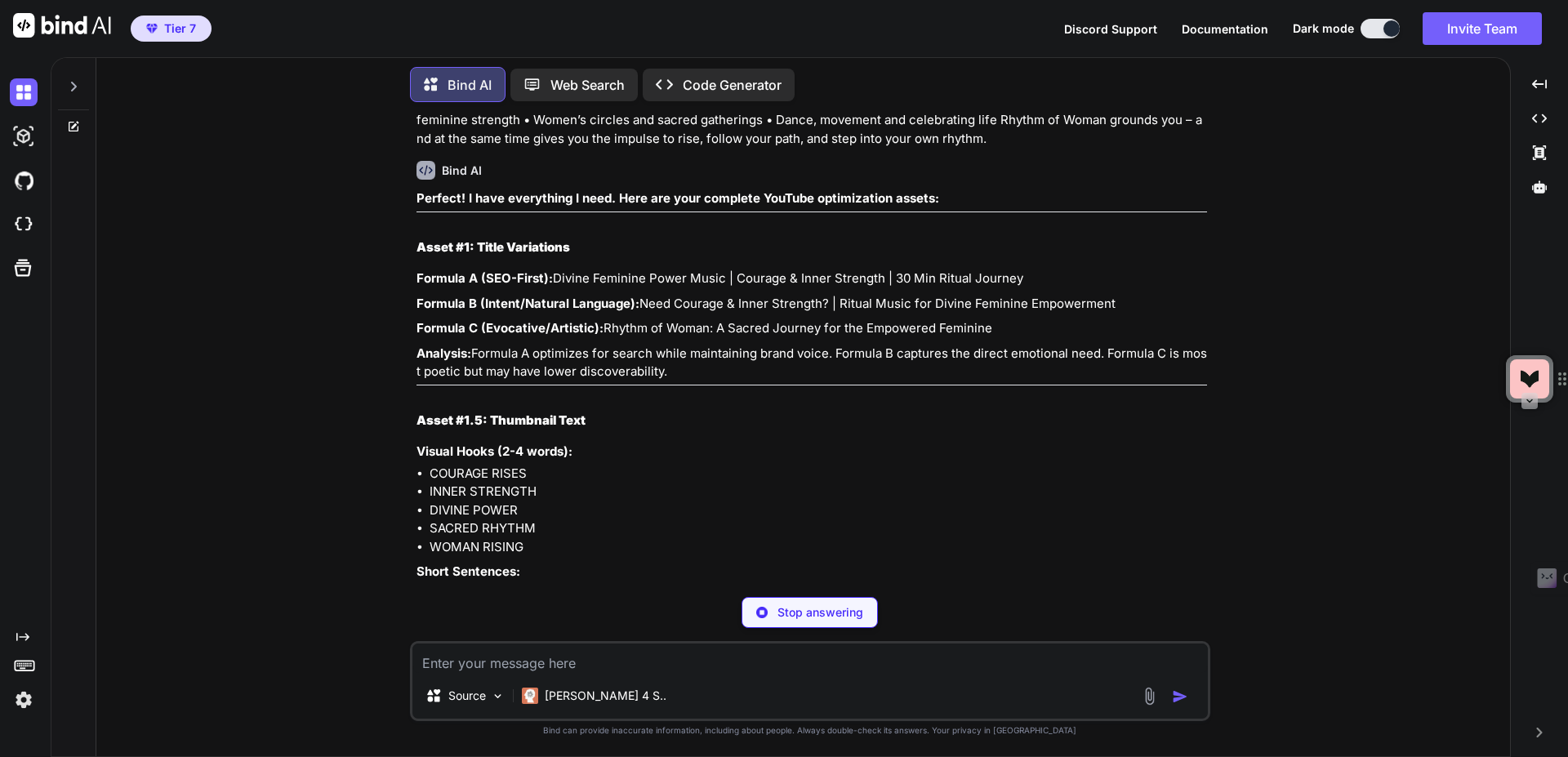
click at [618, 664] on textarea at bounding box center [810, 658] width 795 height 29
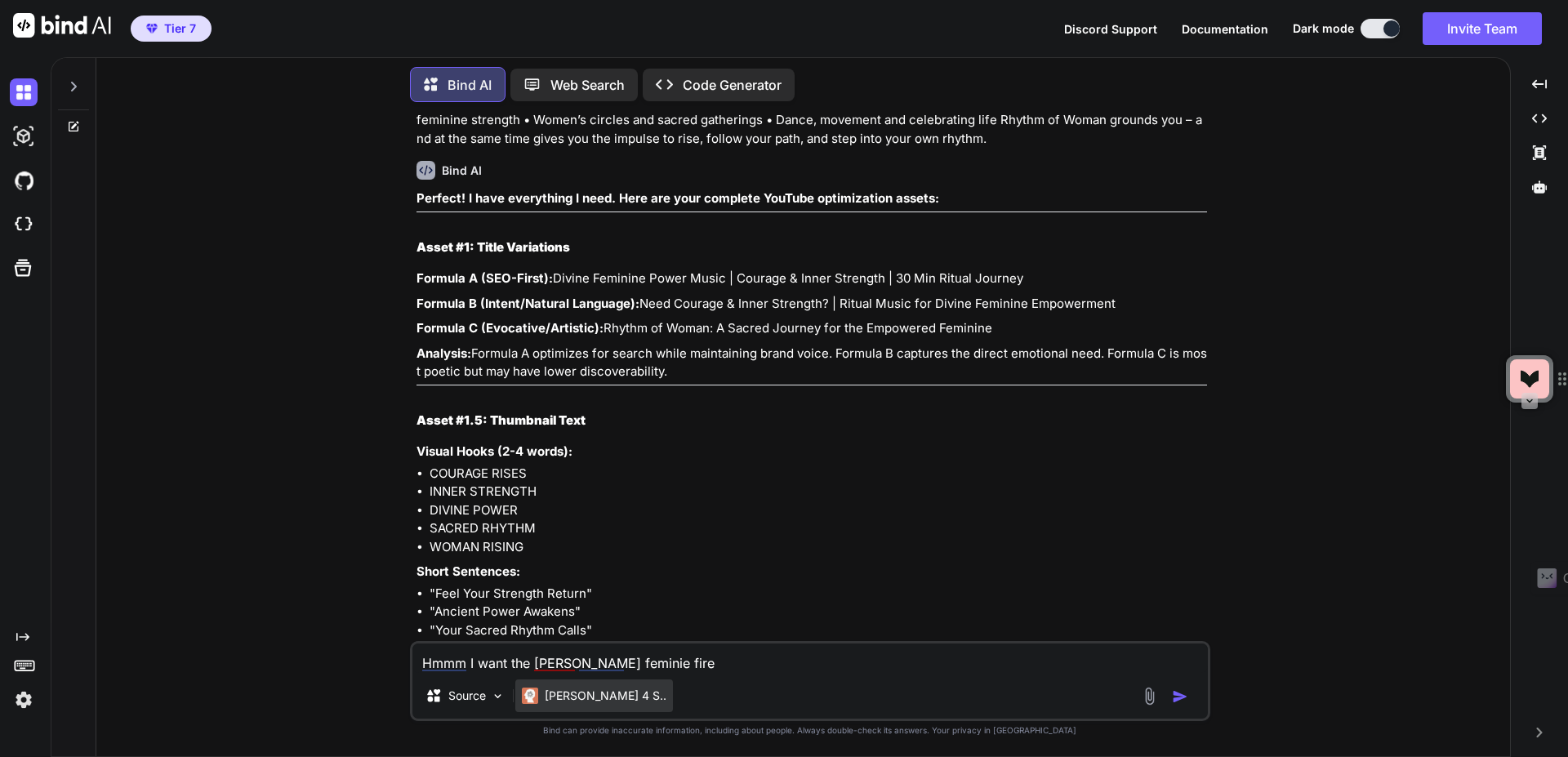
drag, startPoint x: 546, startPoint y: 665, endPoint x: 543, endPoint y: 695, distance: 30.1
click at [546, 666] on textarea "Hmmm I want the [PERSON_NAME] feminie fire" at bounding box center [810, 658] width 795 height 29
click at [765, 660] on textarea "Hmmm I want the divine feminie fire" at bounding box center [810, 658] width 795 height 29
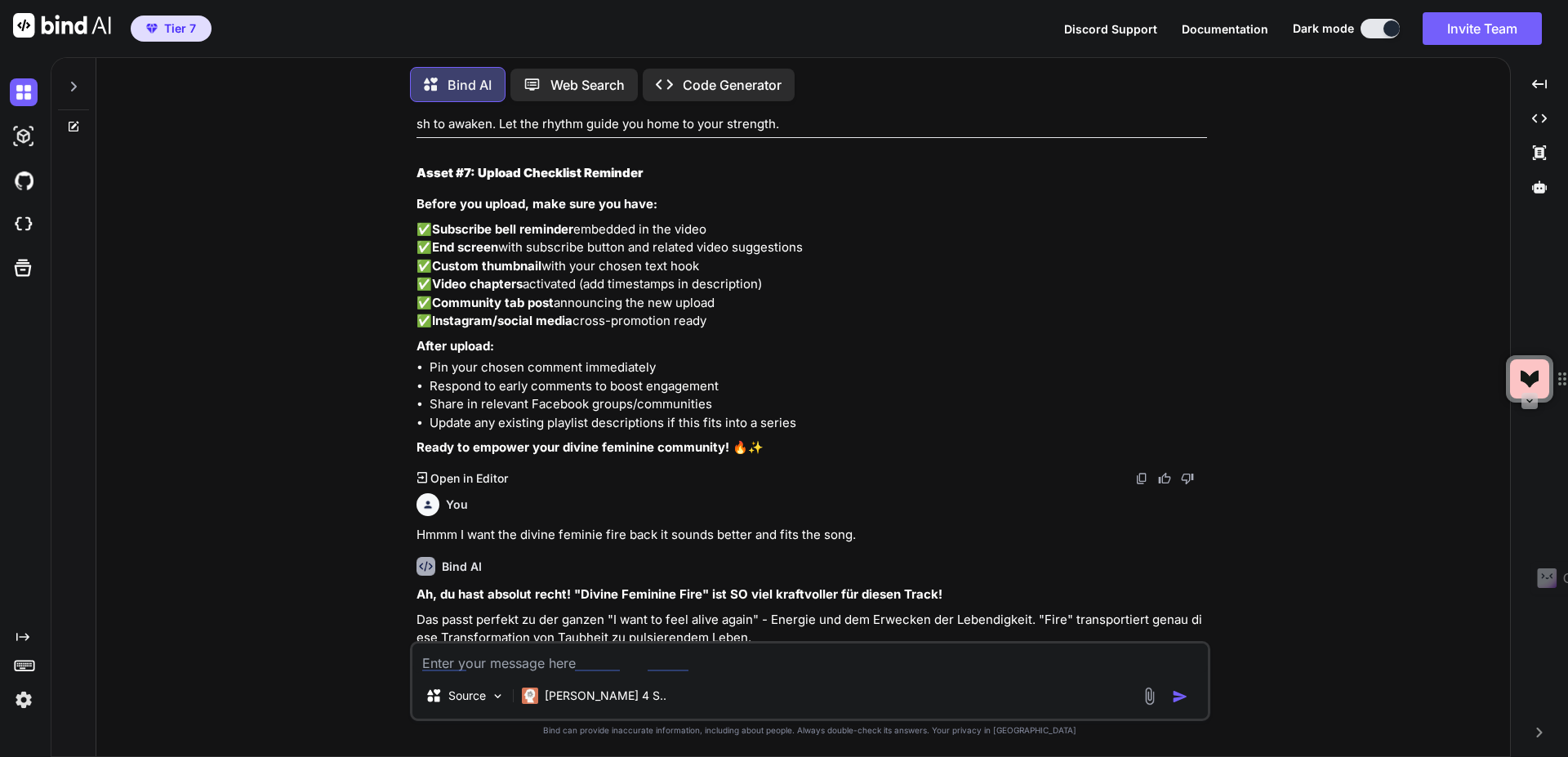
scroll to position [14852, 0]
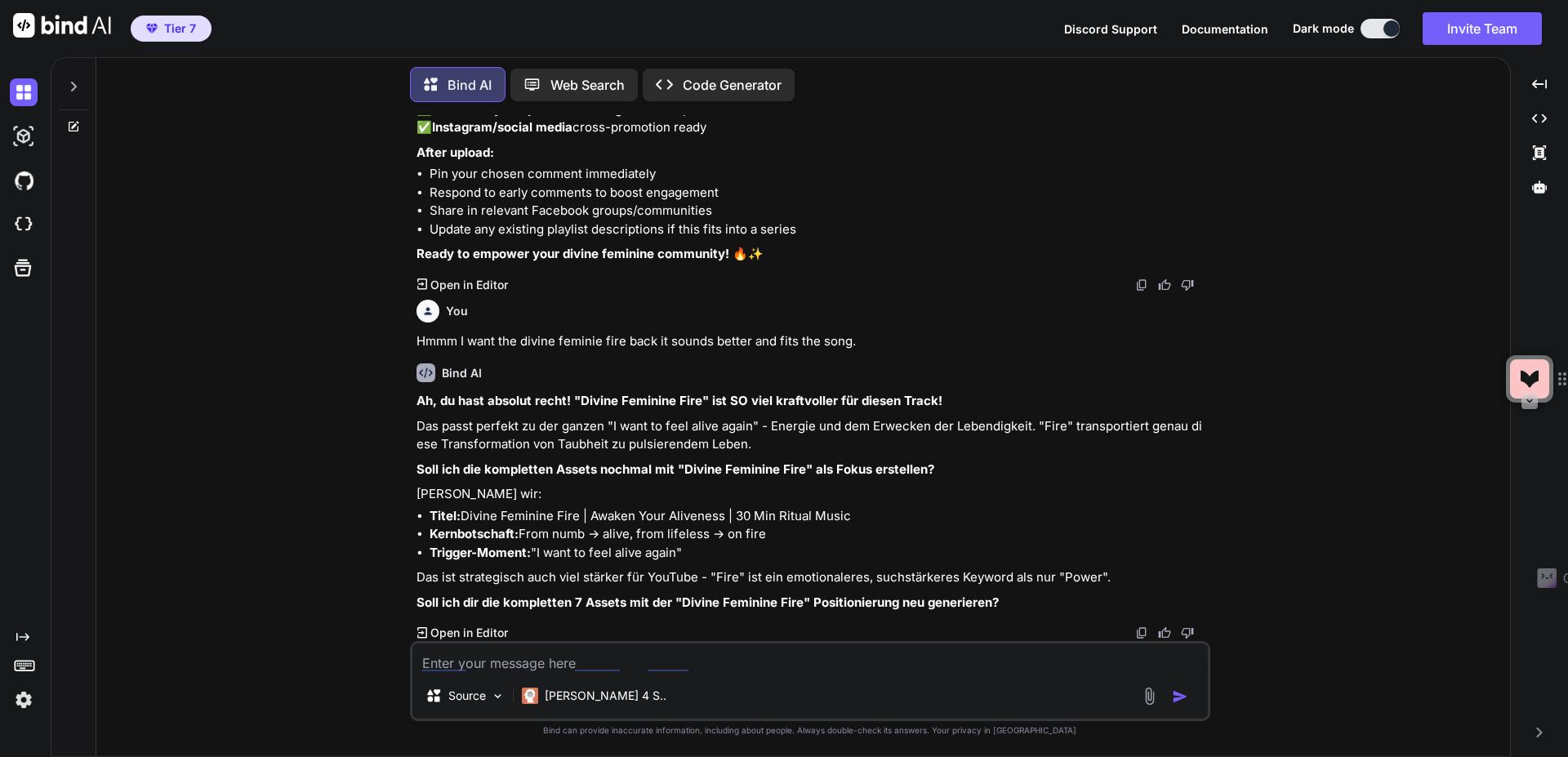
click at [714, 665] on textarea at bounding box center [810, 658] width 795 height 29
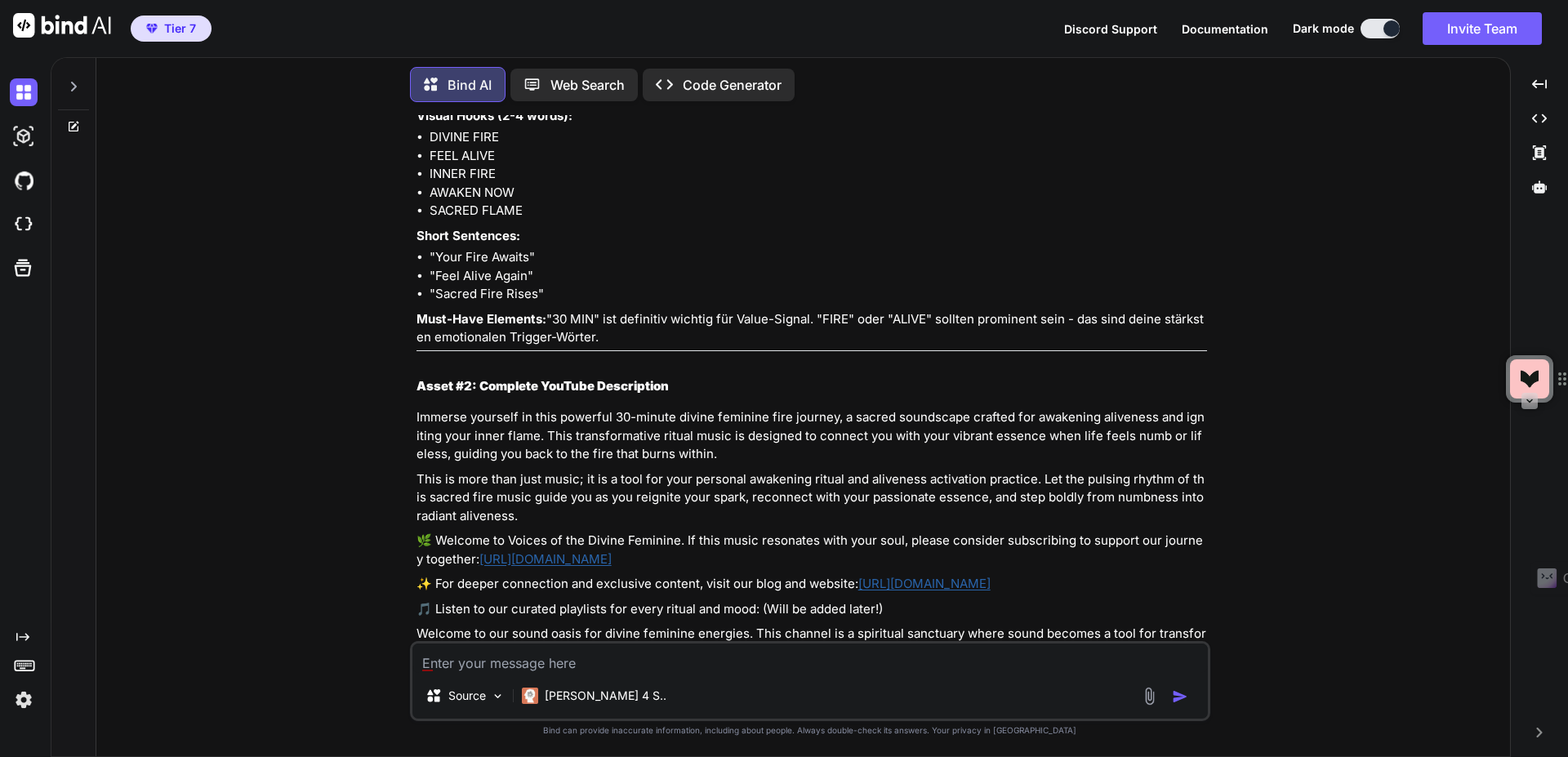
scroll to position [15416, 0]
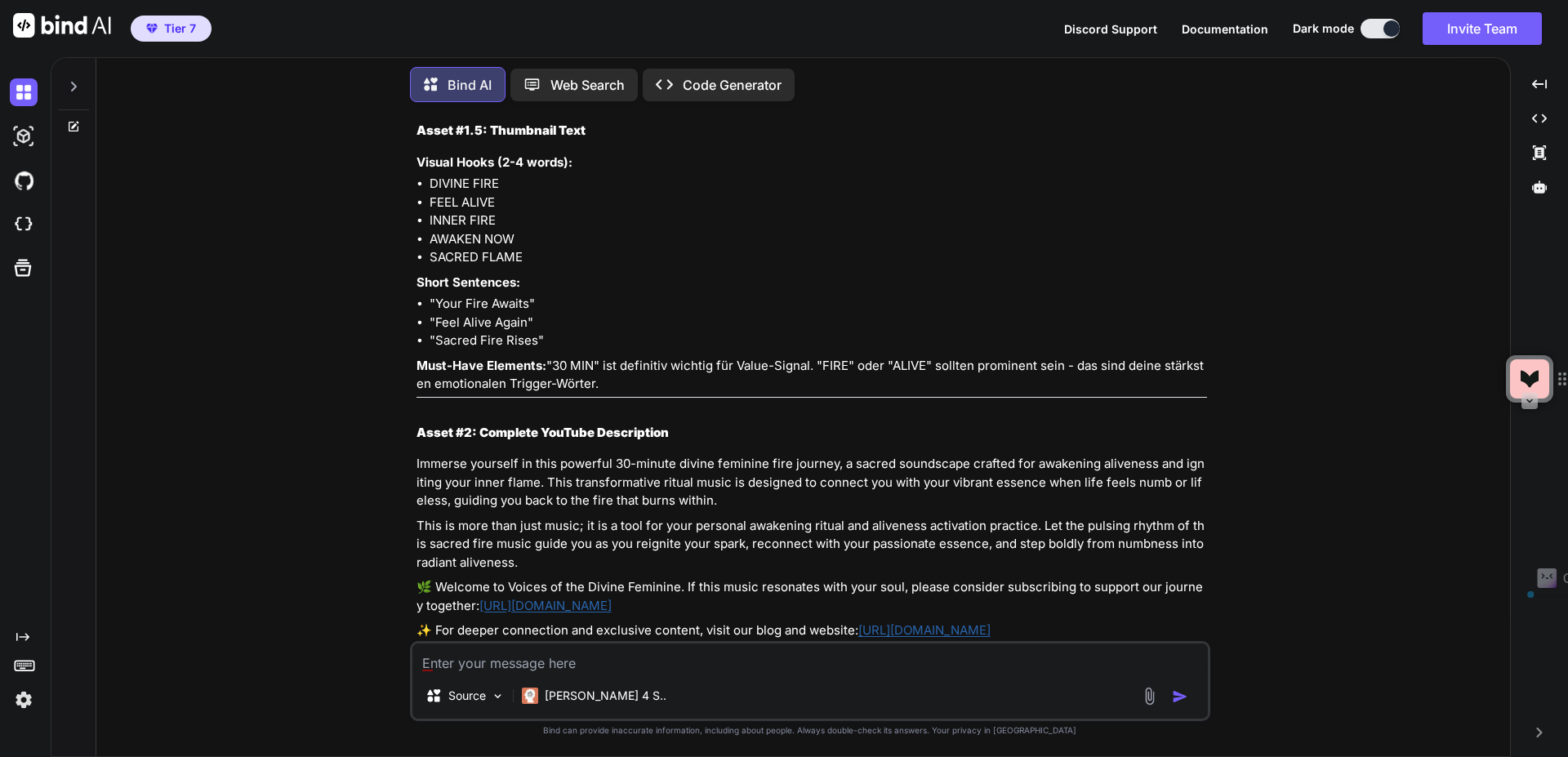
drag, startPoint x: 554, startPoint y: 263, endPoint x: 730, endPoint y: 258, distance: 176.1
drag, startPoint x: 996, startPoint y: 261, endPoint x: 556, endPoint y: 271, distance: 440.1
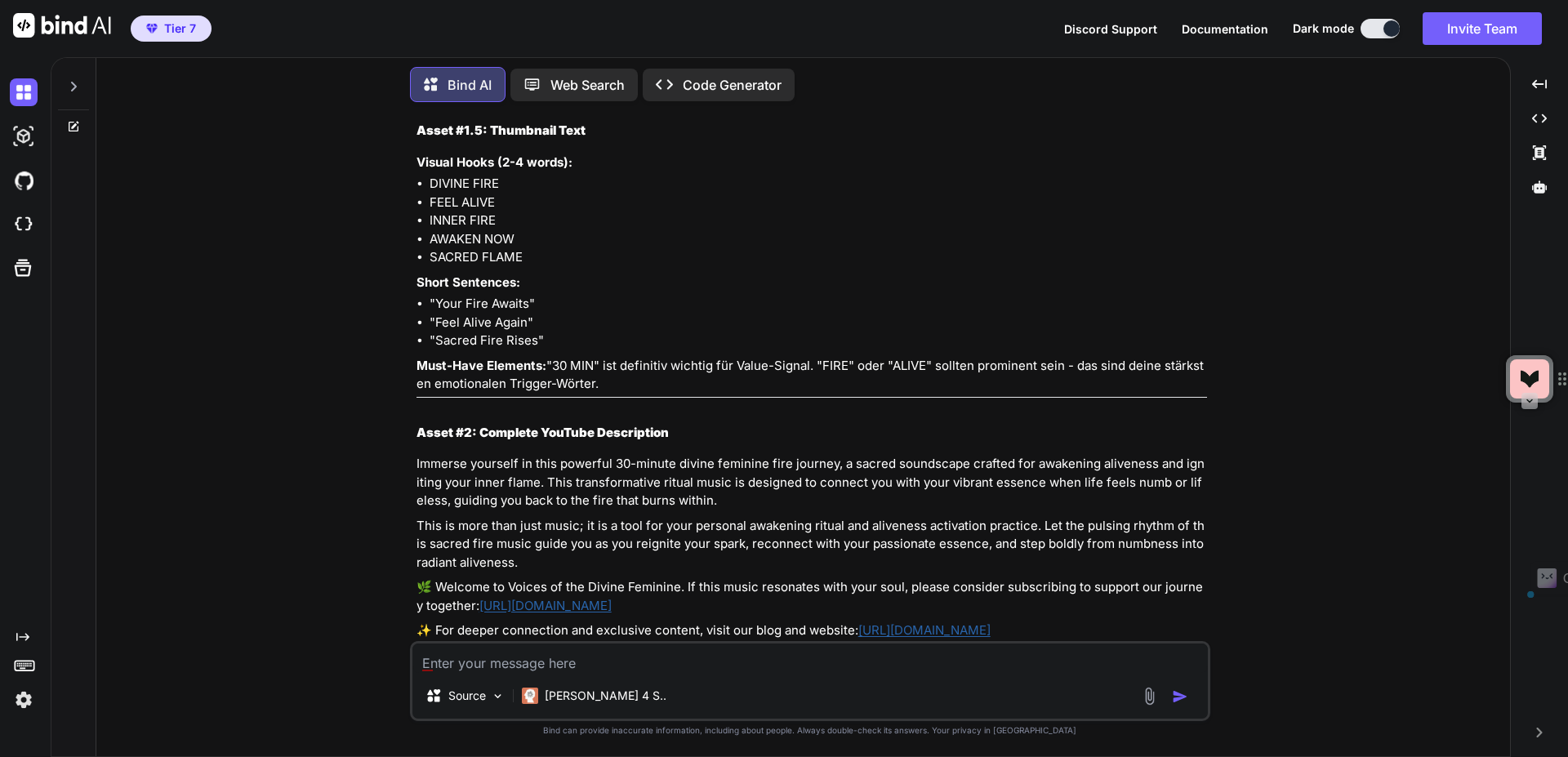
drag, startPoint x: 718, startPoint y: 316, endPoint x: 989, endPoint y: 312, distance: 271.0
click at [989, 49] on p "Formula C (Evocative/Artistic): Sacred Fire Within: A Ritual Journey for the Aw…" at bounding box center [811, 39] width 790 height 18
drag, startPoint x: 557, startPoint y: 268, endPoint x: 854, endPoint y: 259, distance: 297.1
copy p "Divine Feminine Fire Music | Awaken Your Aliveness |"
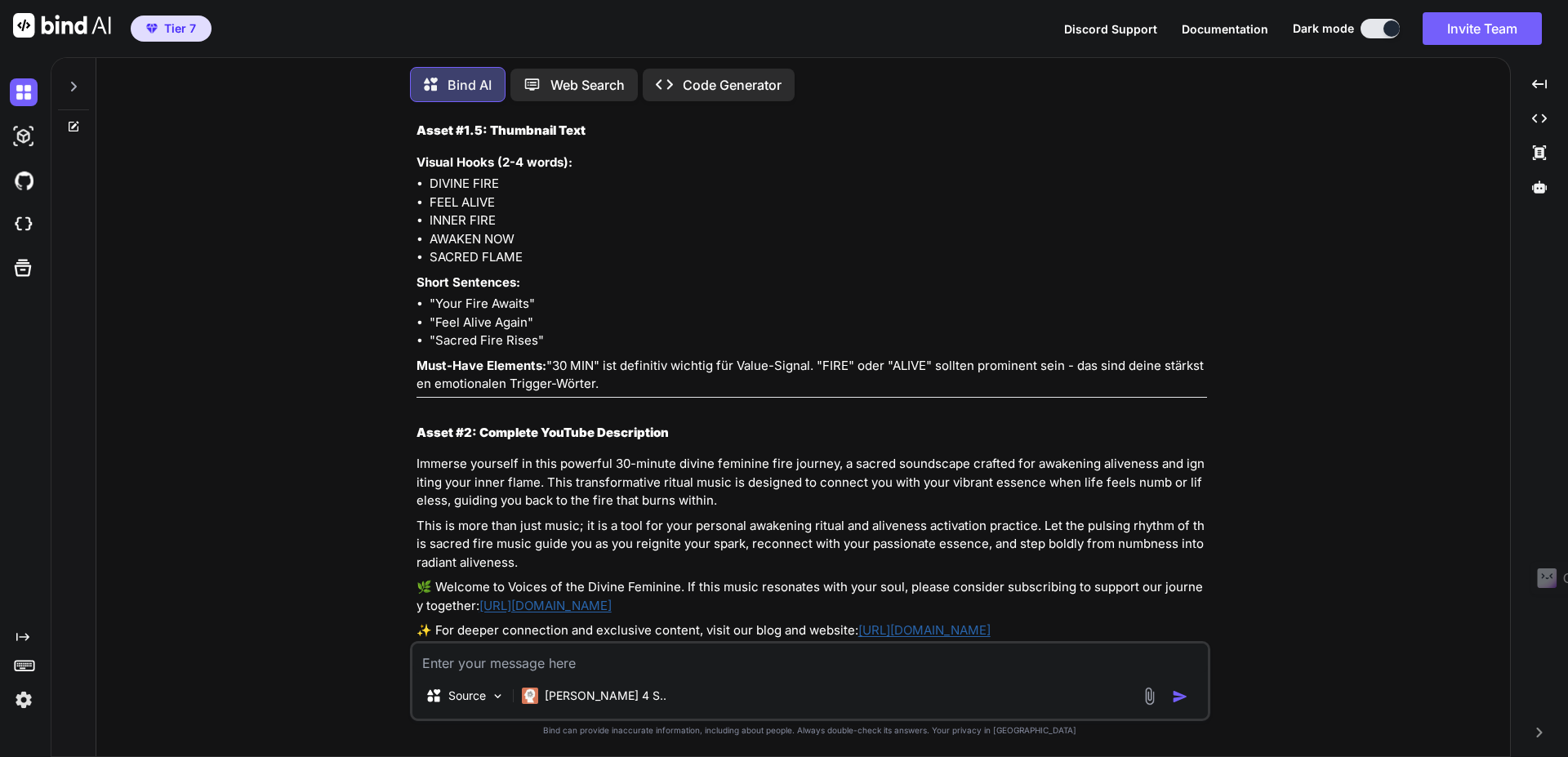
click at [619, 664] on textarea at bounding box center [810, 658] width 795 height 29
paste textarea "Divine Feminine Fire Music | Awaken Your Aliveness |"
drag, startPoint x: 716, startPoint y: 312, endPoint x: 998, endPoint y: 308, distance: 282.0
click at [998, 49] on p "Formula C (Evocative/Artistic): Sacred Fire Within: A Ritual Journey for the Aw…" at bounding box center [811, 39] width 790 height 18
copy p "A Ritual Journey for the Awakening Feminine"
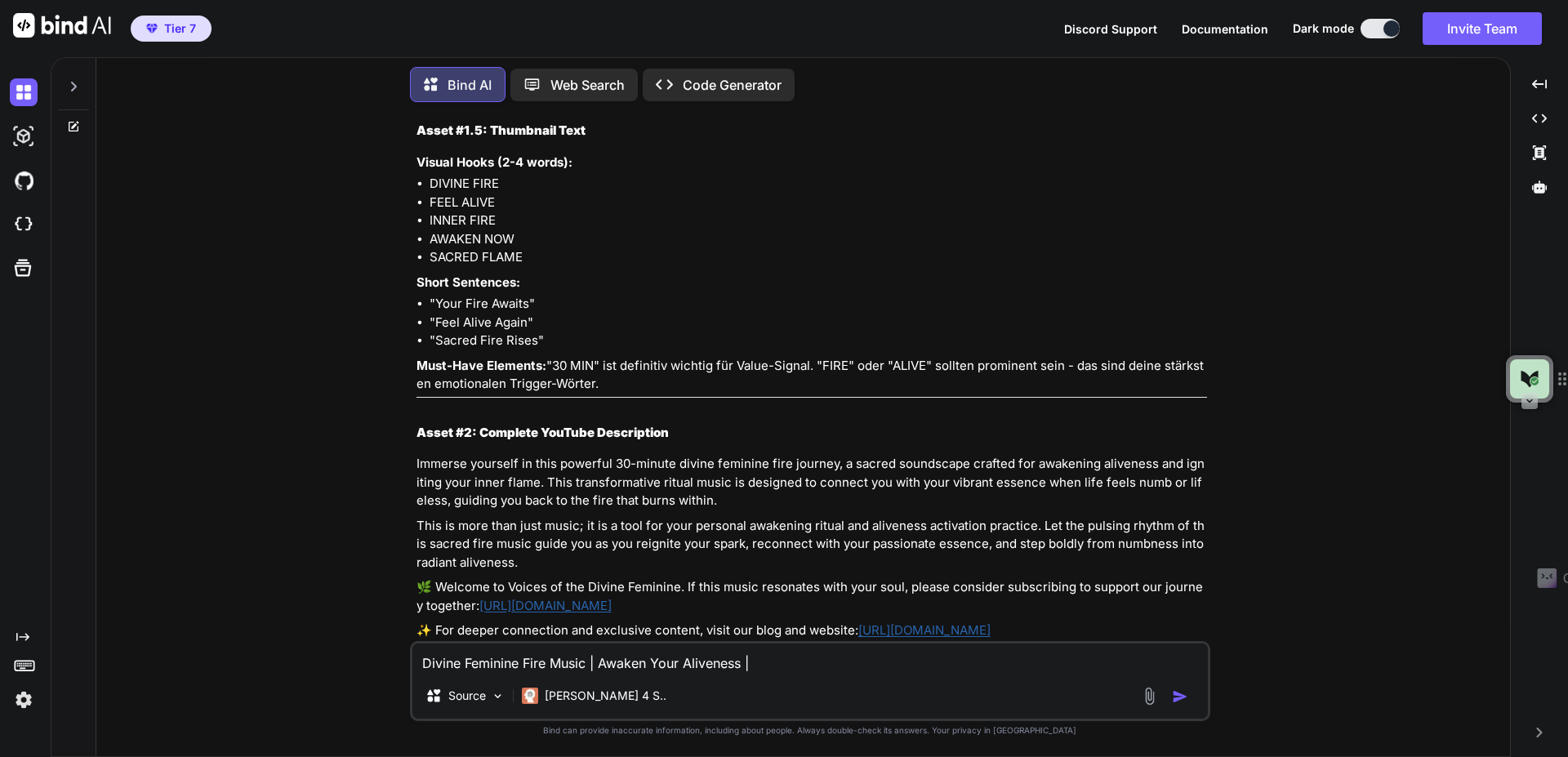
click at [786, 663] on textarea "Divine Feminine Fire Music | Awaken Your Aliveness |" at bounding box center [810, 658] width 795 height 29
paste textarea "A Ritual Journey for the Awakening Feminine"
drag, startPoint x: 765, startPoint y: 657, endPoint x: 771, endPoint y: 668, distance: 12.5
click at [768, 659] on textarea "Divine Feminine Fire Music | Awaken Your Aliveness | A Ritual Journey for the A…" at bounding box center [810, 658] width 795 height 29
drag, startPoint x: 1097, startPoint y: 660, endPoint x: 428, endPoint y: 617, distance: 670.4
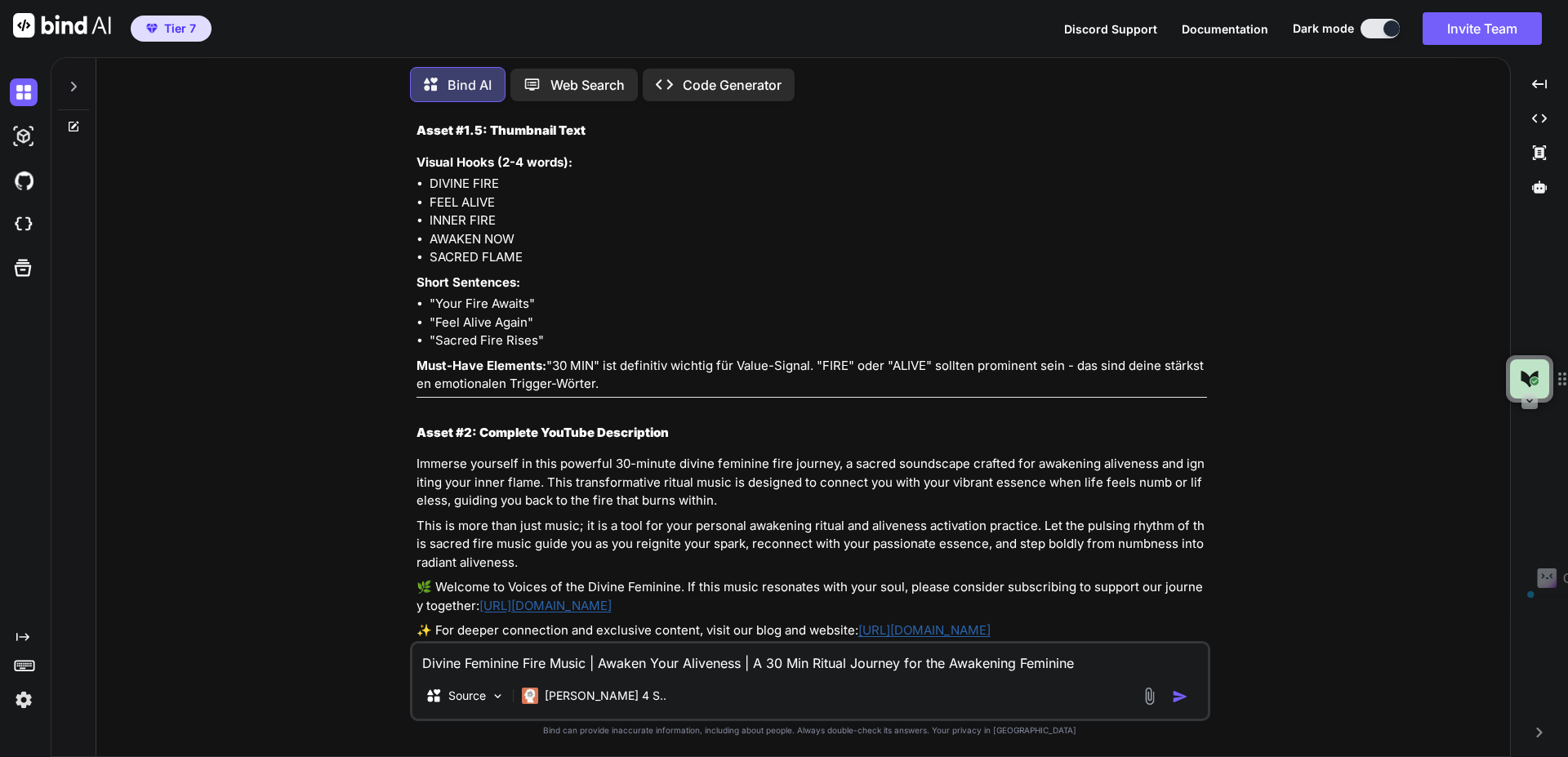
click at [428, 617] on div "You Bind AI Hallo! Ich freue mich sehr, dir bei der strategischen Optimierung […" at bounding box center [810, 435] width 800 height 641
click at [1140, 669] on textarea "Divine Feminine Fire Music | Awaken Your Aliveness | A 30 Min Ritual Journey fo…" at bounding box center [810, 658] width 795 height 29
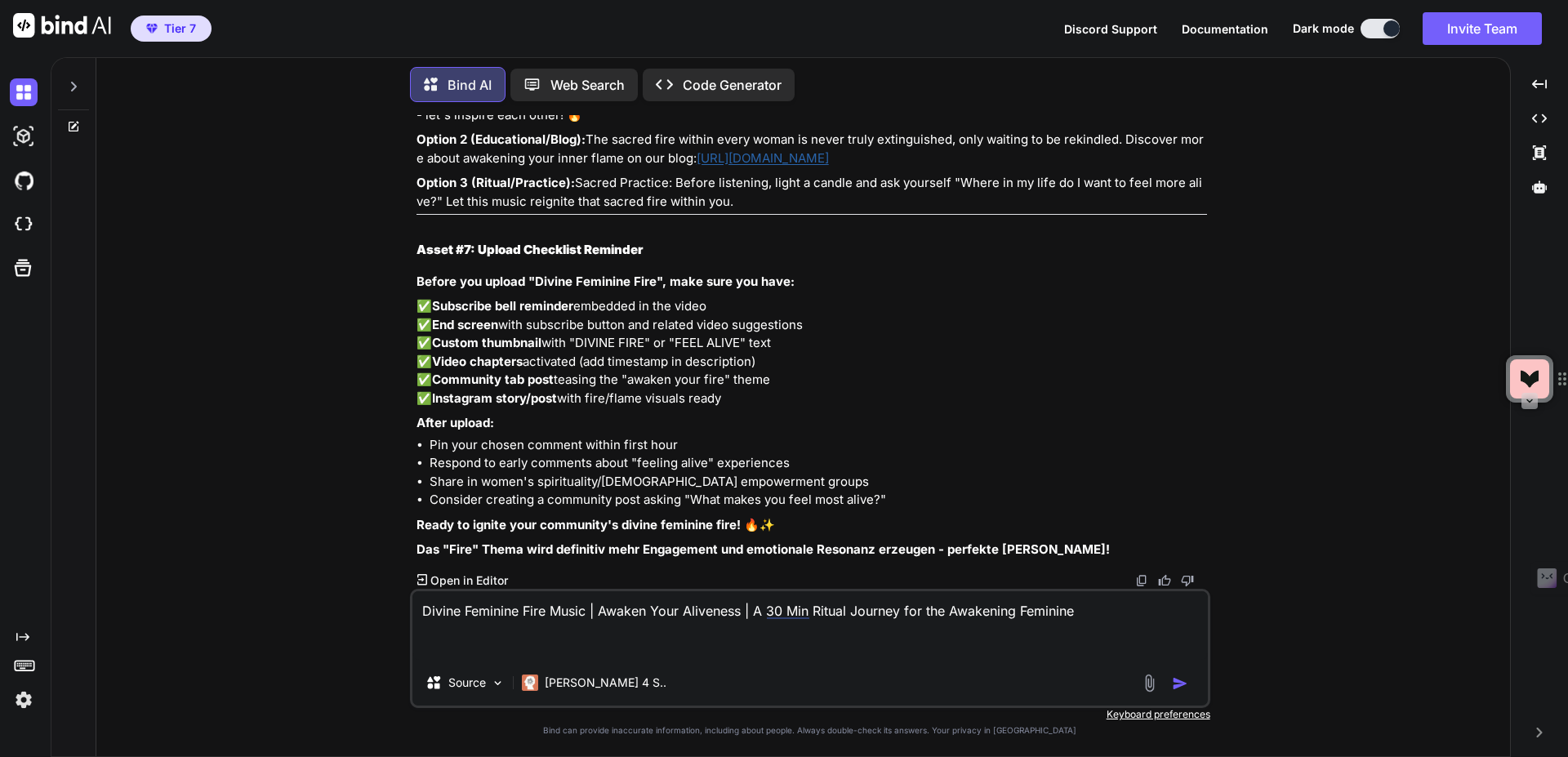
scroll to position [17102, 0]
click at [1178, 681] on img "button" at bounding box center [1180, 683] width 16 height 16
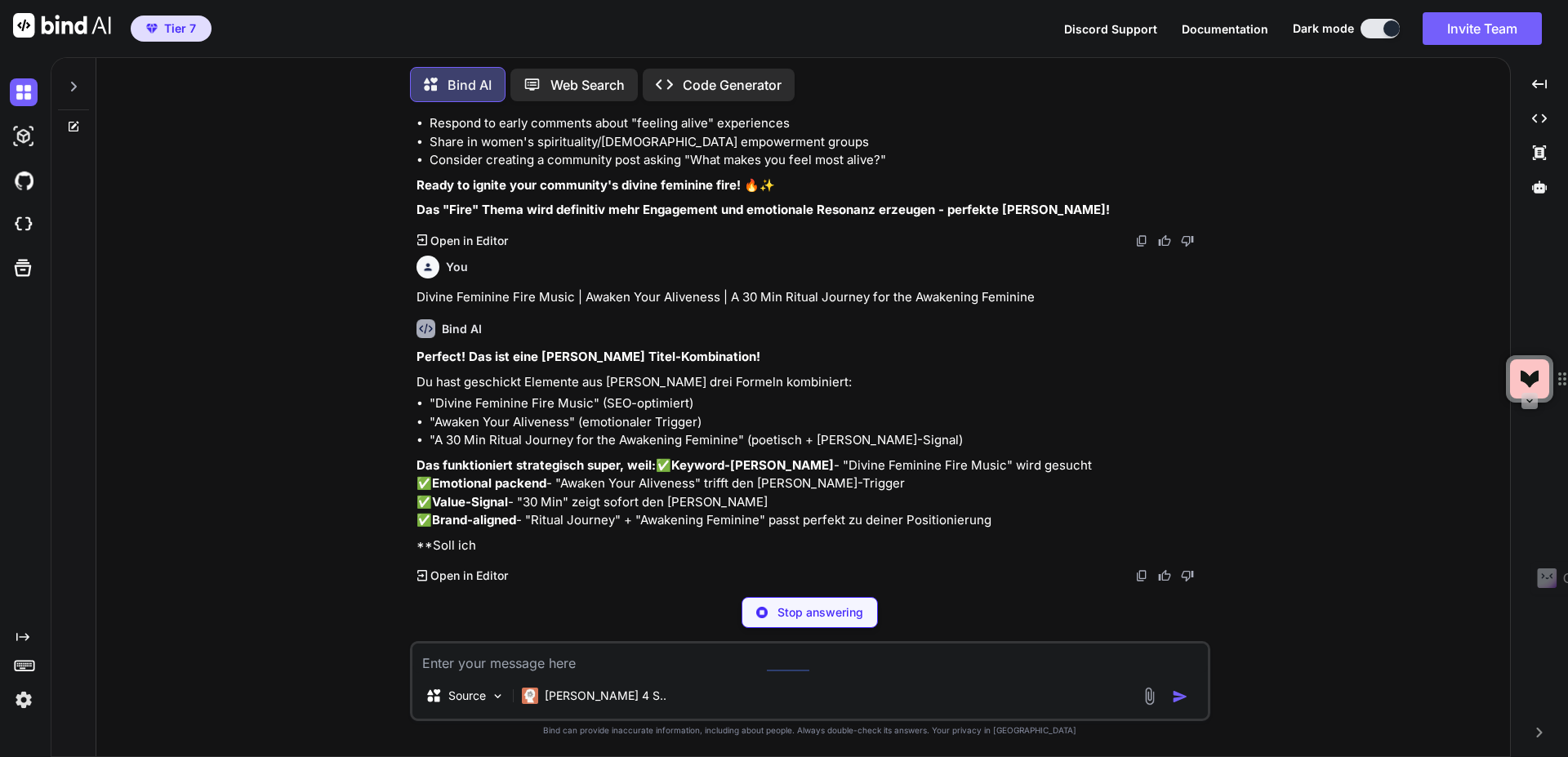
scroll to position [17435, 0]
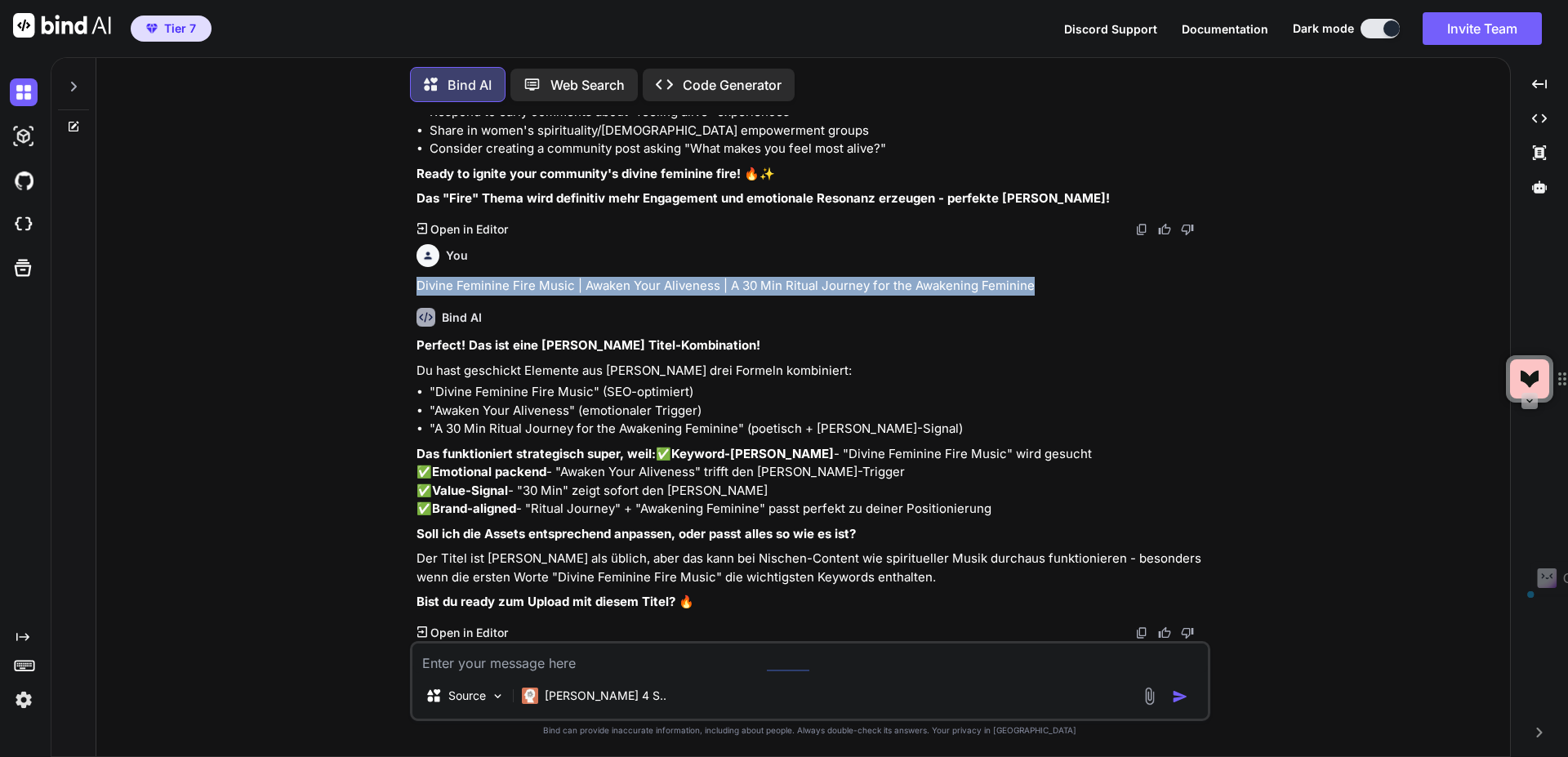
drag, startPoint x: 1046, startPoint y: 308, endPoint x: 414, endPoint y: 306, distance: 632.0
click at [414, 306] on div "You Bind AI Hallo! Ich freue mich sehr, dir bei der strategischen Optimierung […" at bounding box center [811, 378] width 797 height 526
copy p "Divine Feminine Fire Music | Awaken Your Aliveness | A 30 Min Ritual Journey fo…"
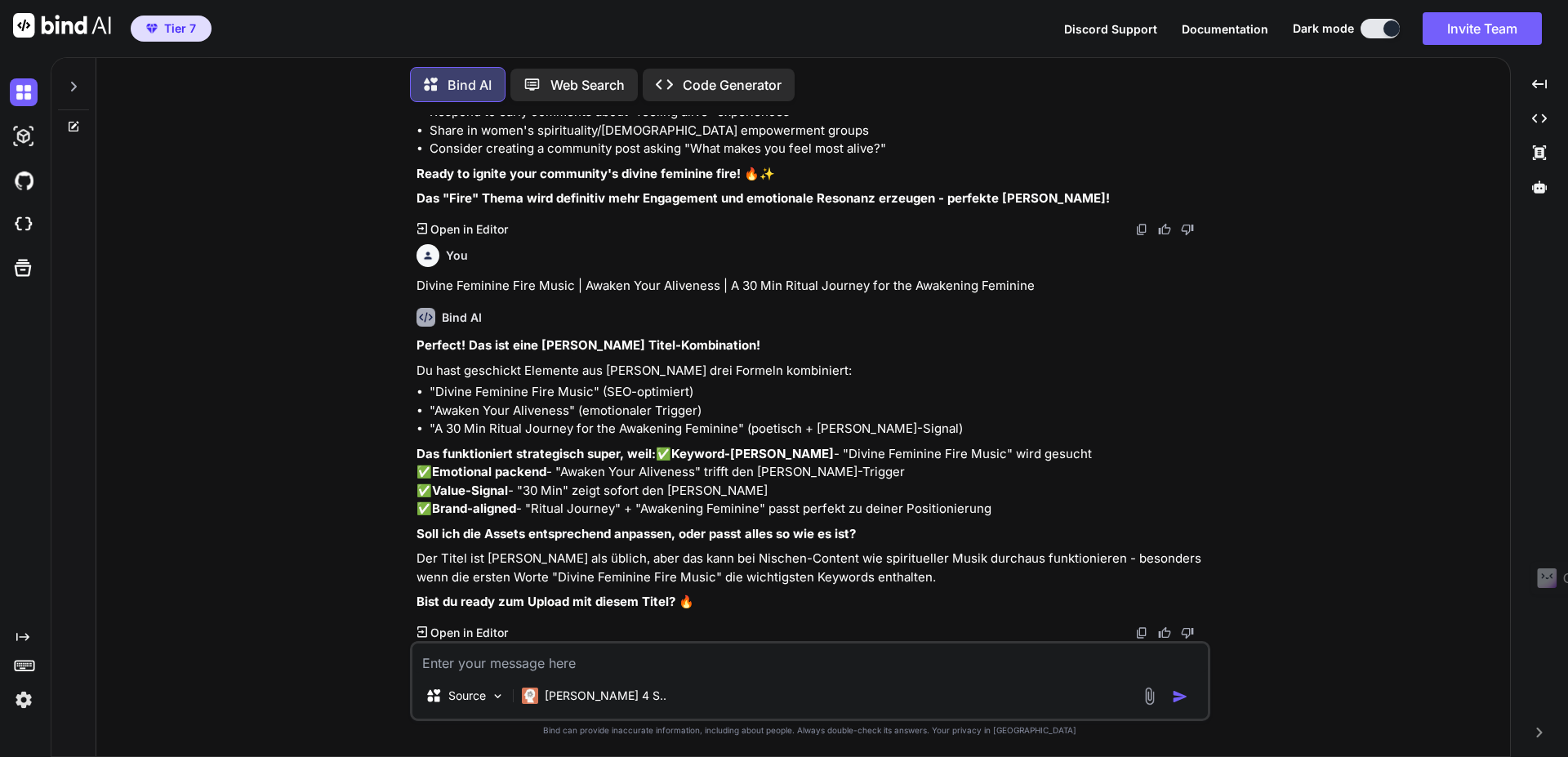
click at [631, 664] on textarea at bounding box center [810, 658] width 795 height 29
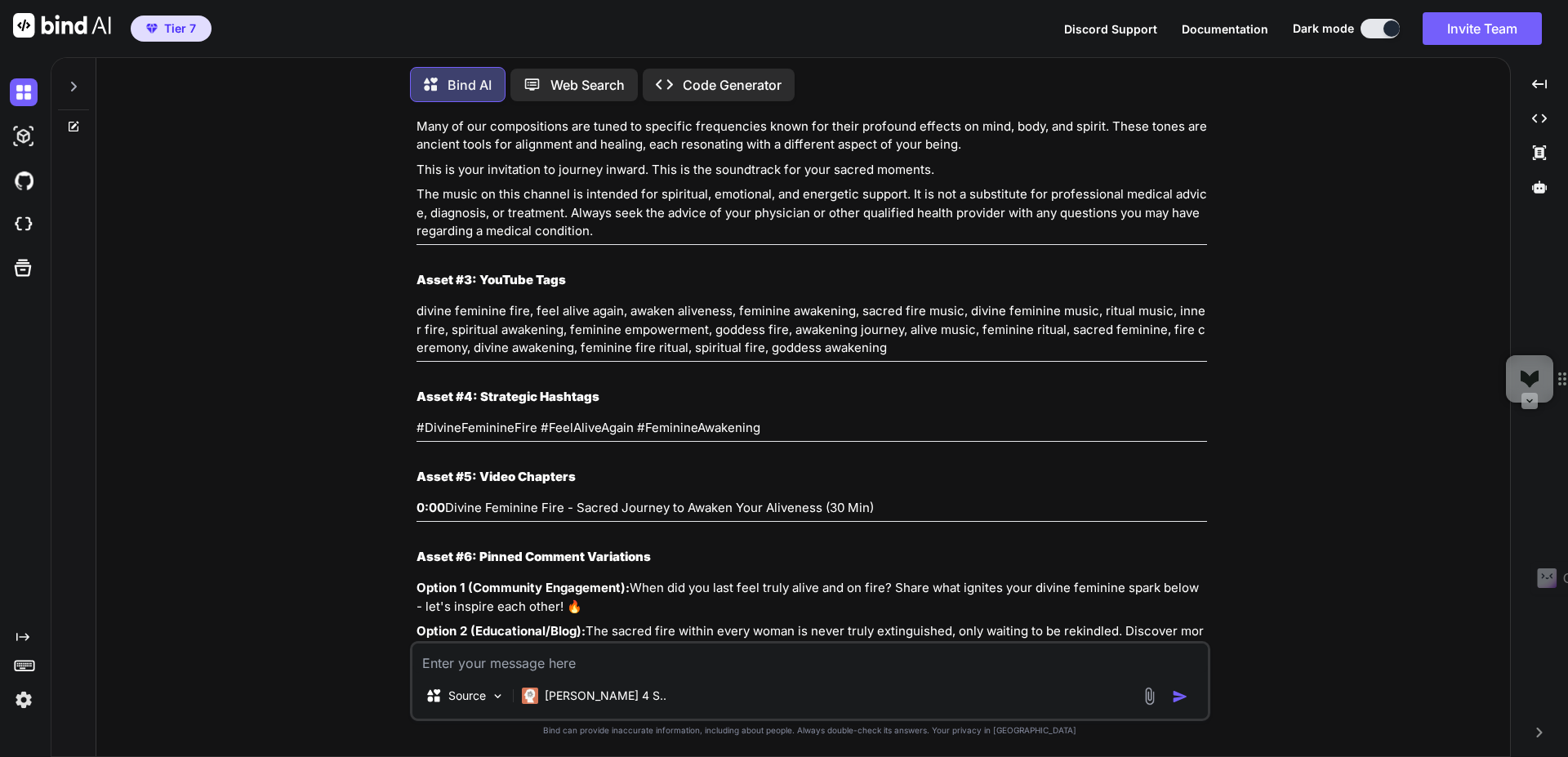
scroll to position [16197, 0]
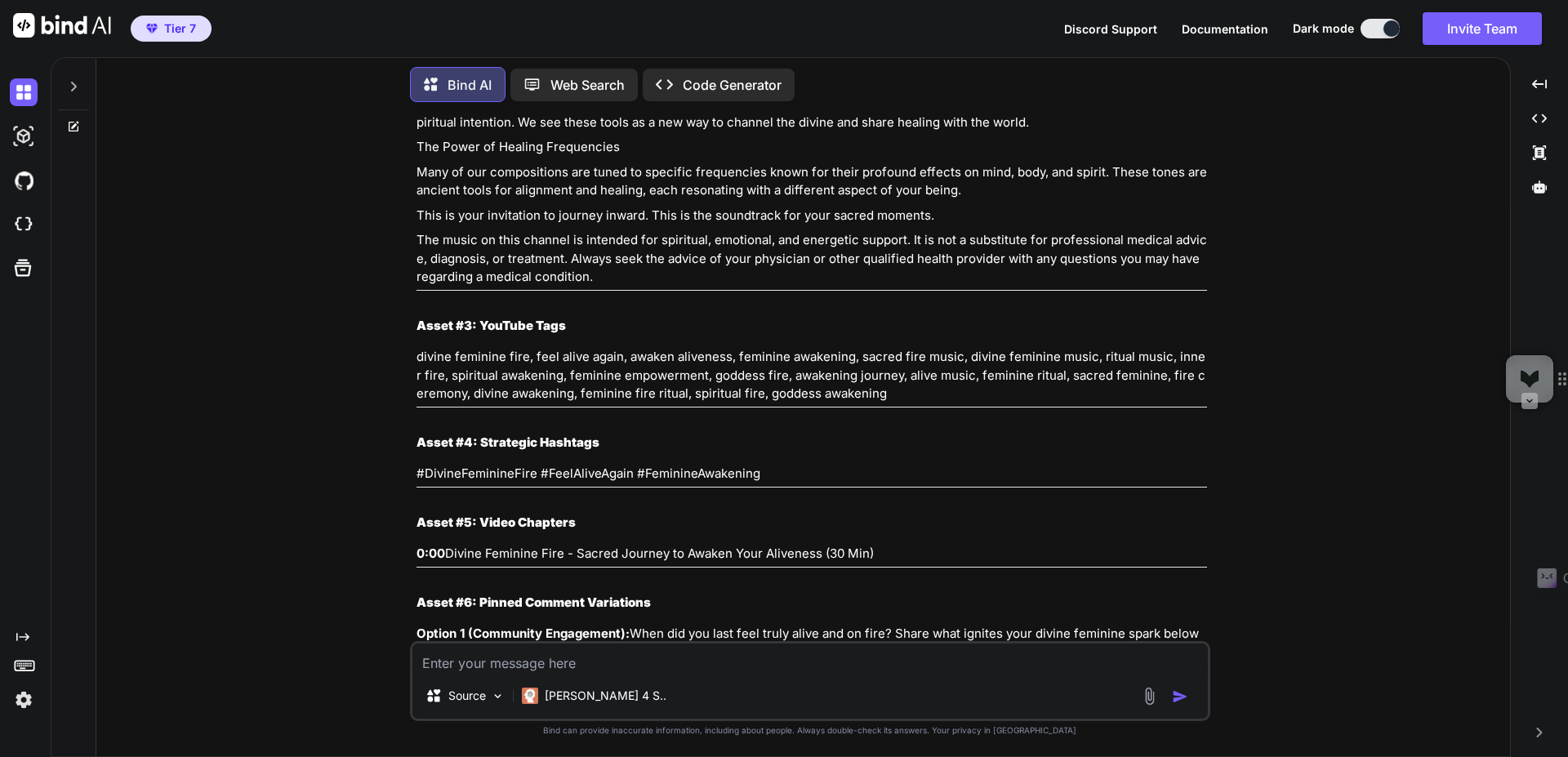
click at [674, 662] on textarea at bounding box center [810, 658] width 795 height 29
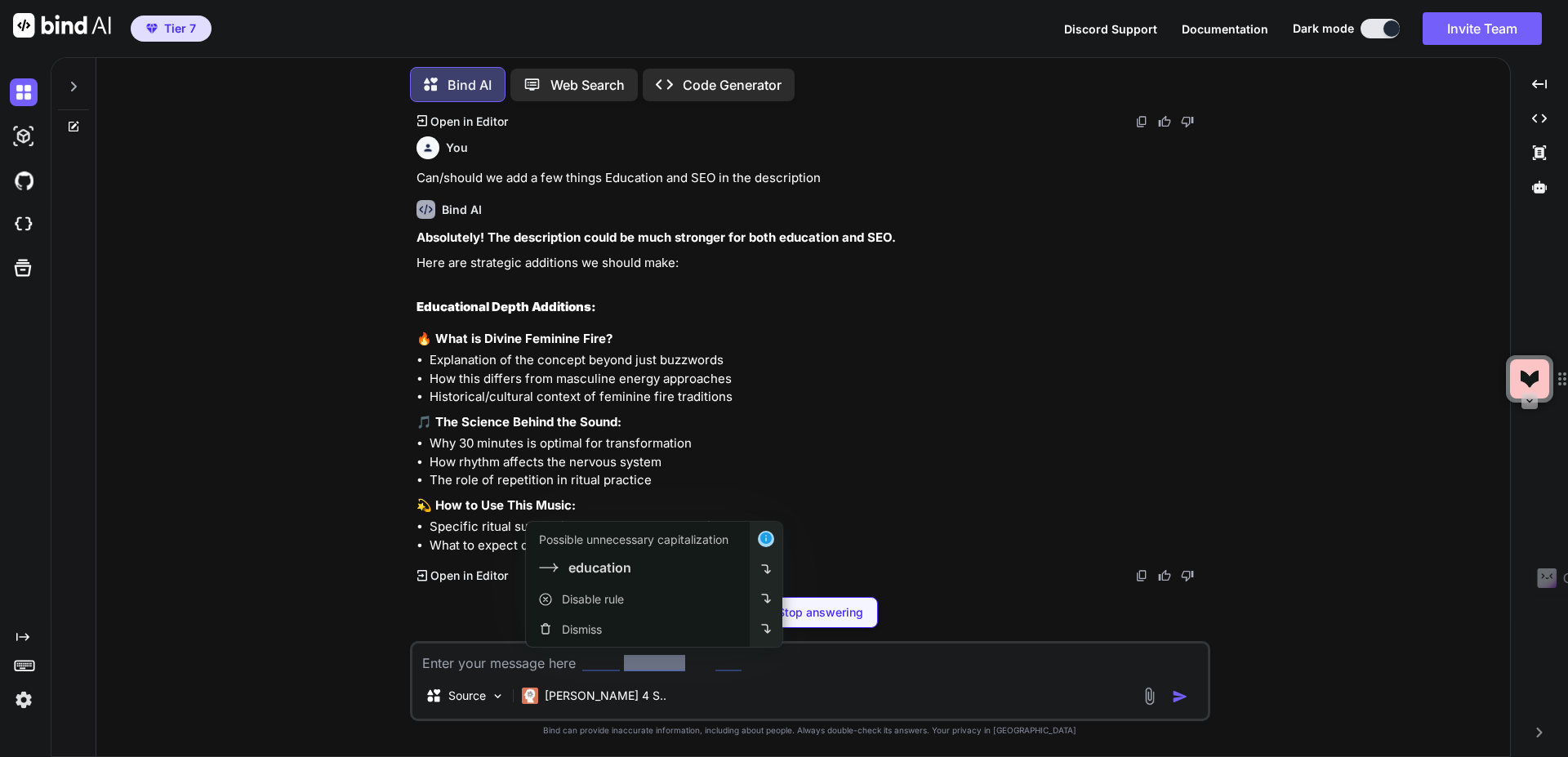
scroll to position [17983, 0]
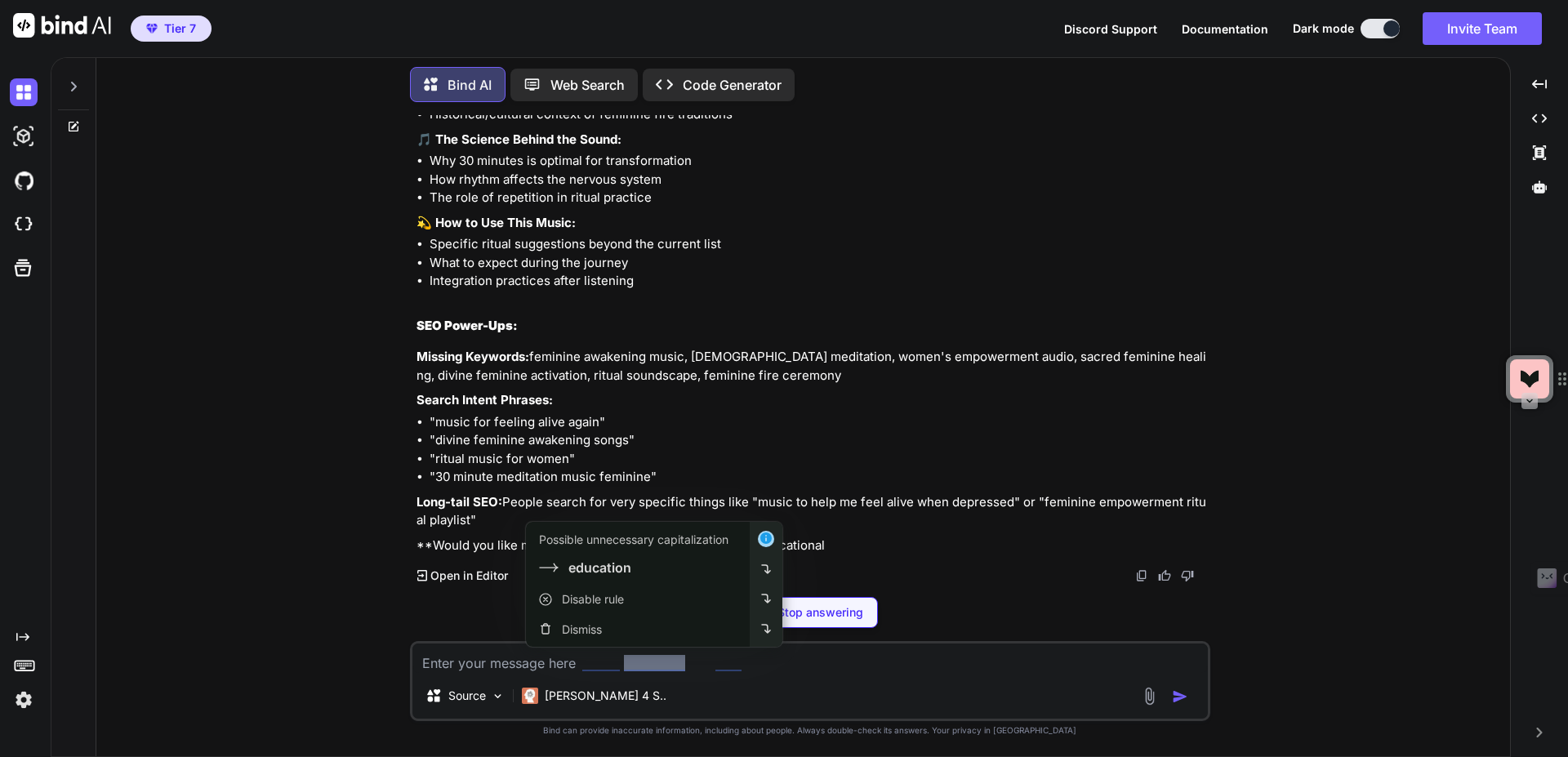
click at [449, 663] on textarea at bounding box center [810, 658] width 795 height 29
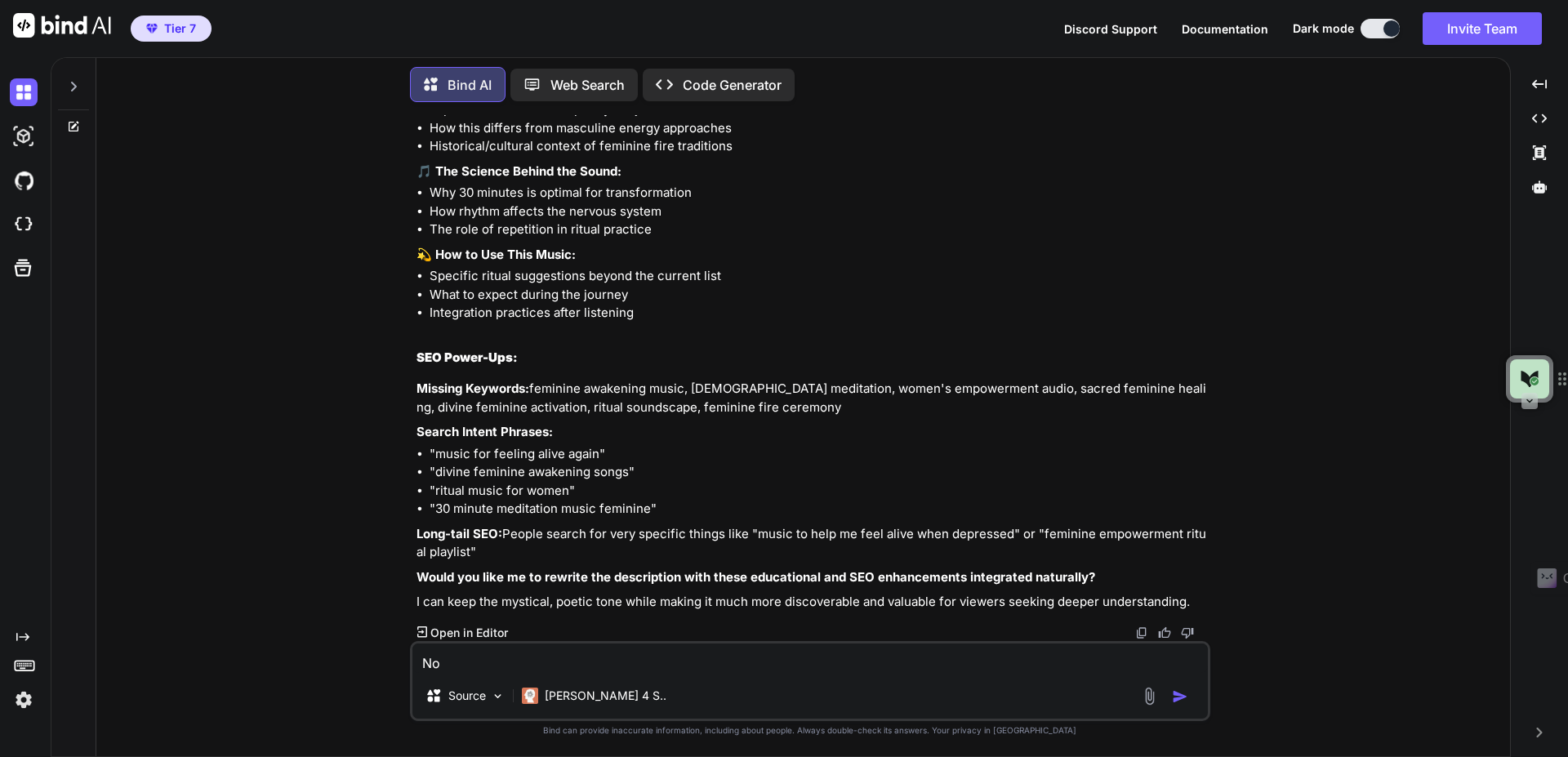
scroll to position [18234, 0]
click at [534, 665] on textarea "No" at bounding box center [810, 658] width 795 height 29
click at [727, 119] on li "Explanation of the concept beyond just buzzwords" at bounding box center [819, 110] width 778 height 18
drag, startPoint x: 737, startPoint y: 342, endPoint x: 431, endPoint y: 348, distance: 306.1
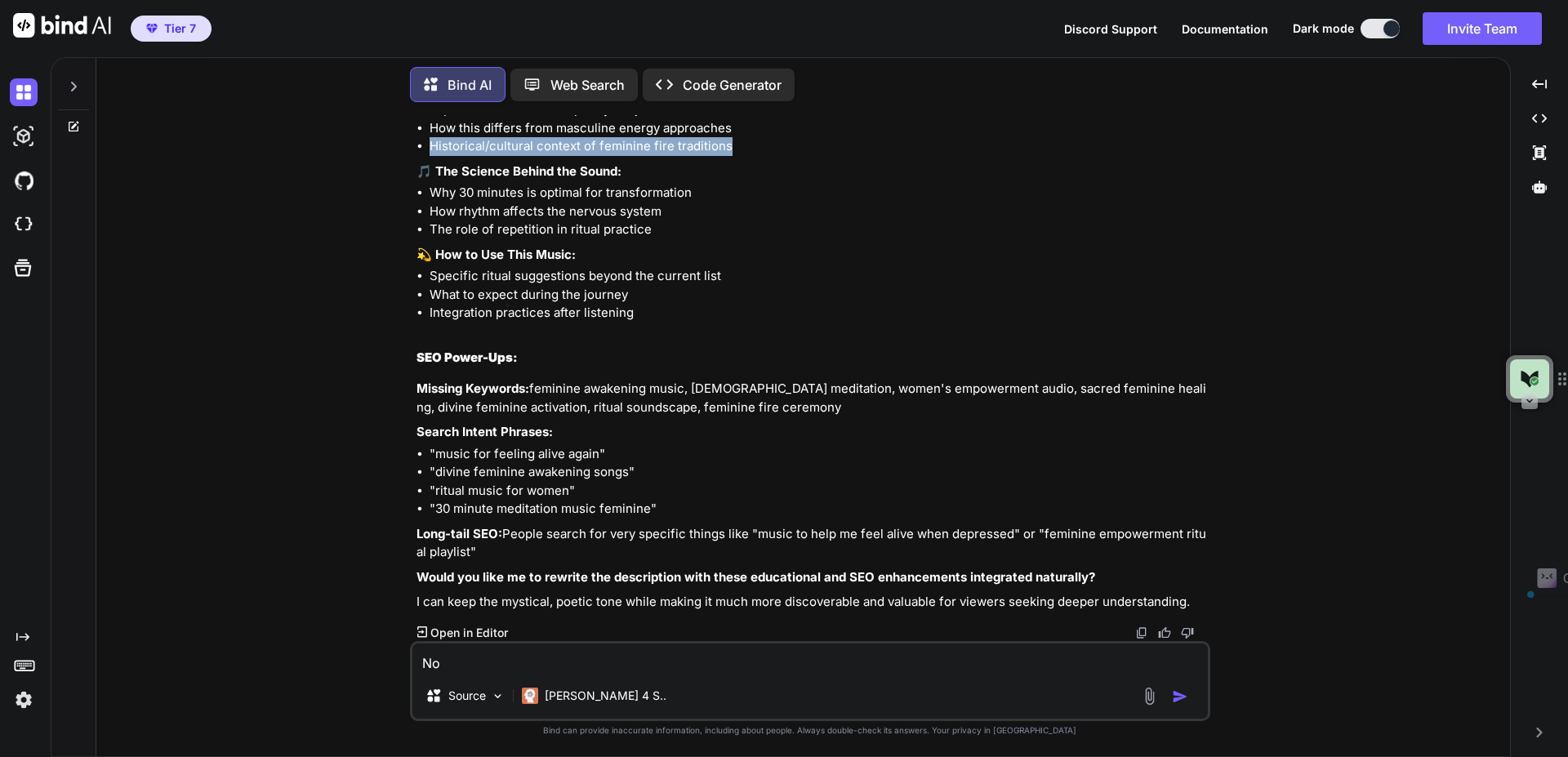
click at [431, 156] on li "Historical/cultural context of feminine fire traditions" at bounding box center [819, 146] width 778 height 18
copy li "Historical/cultural context of feminine fire traditions"
drag, startPoint x: 451, startPoint y: 674, endPoint x: 386, endPoint y: 675, distance: 65.0
click at [386, 675] on div "You Bind AI Hallo! Ich freue mich sehr, dir bei der strategischen Optimierung […" at bounding box center [810, 435] width 1401 height 641
drag, startPoint x: 452, startPoint y: 661, endPoint x: 385, endPoint y: 658, distance: 67.1
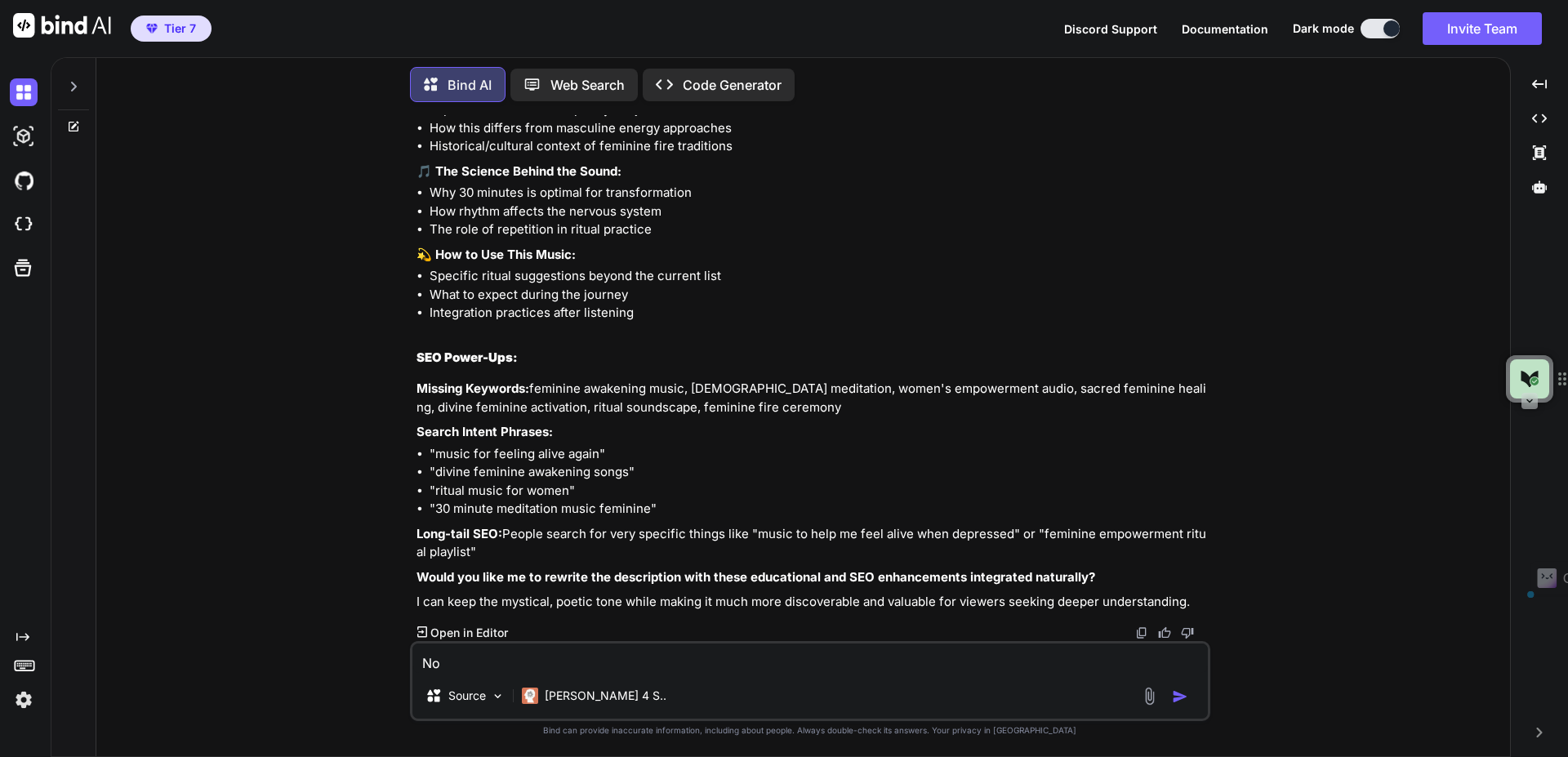
click at [385, 658] on div "You Bind AI Hallo! Ich freue mich sehr, dir bei der strategischen Optimierung […" at bounding box center [810, 435] width 1401 height 641
paste textarea "Historical/cultural context of feminine fire traditions"
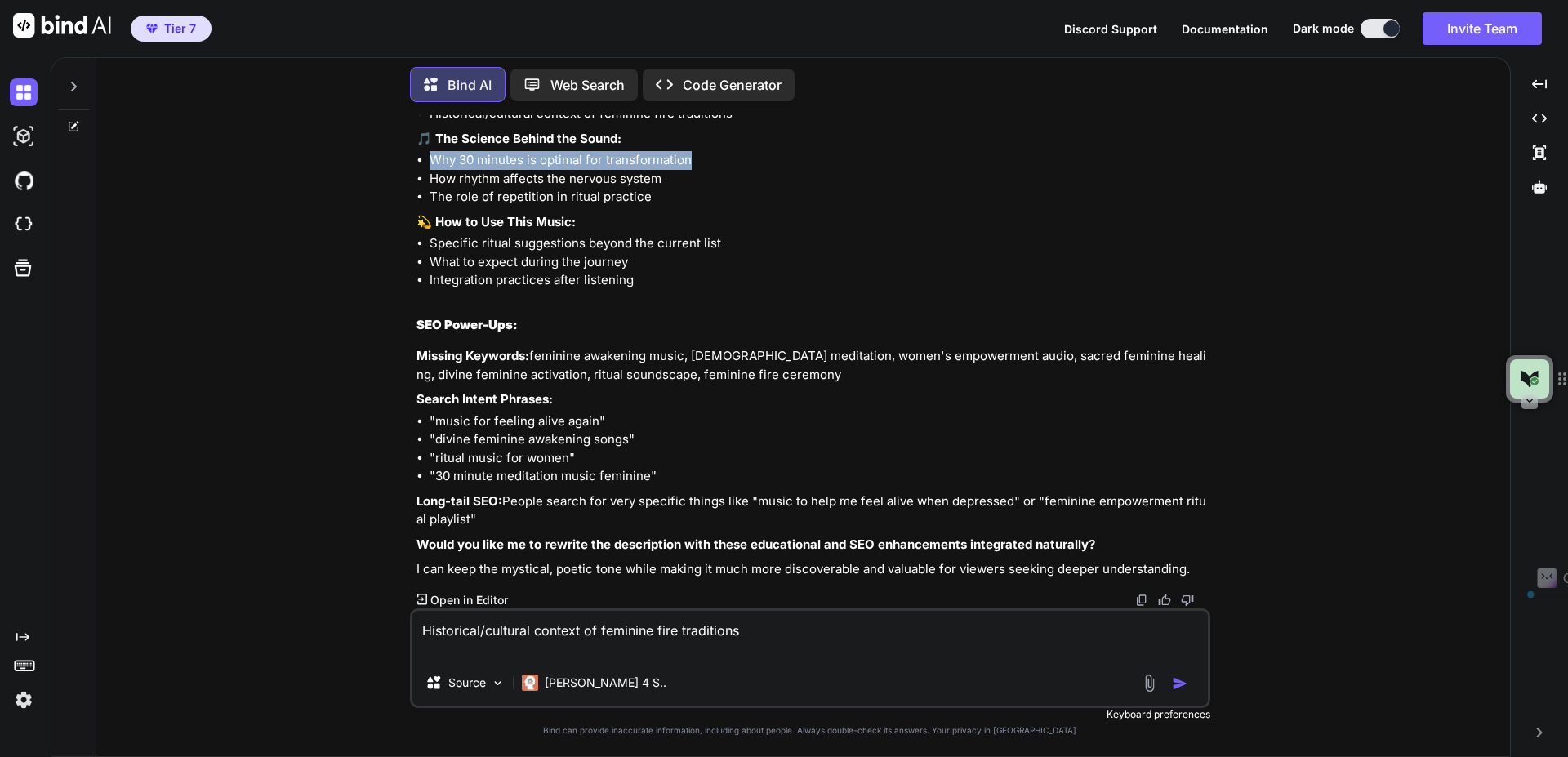
drag, startPoint x: 690, startPoint y: 396, endPoint x: 433, endPoint y: 394, distance: 257.0
click at [433, 170] on li "Why 30 minutes is optimal for transformation" at bounding box center [819, 160] width 778 height 18
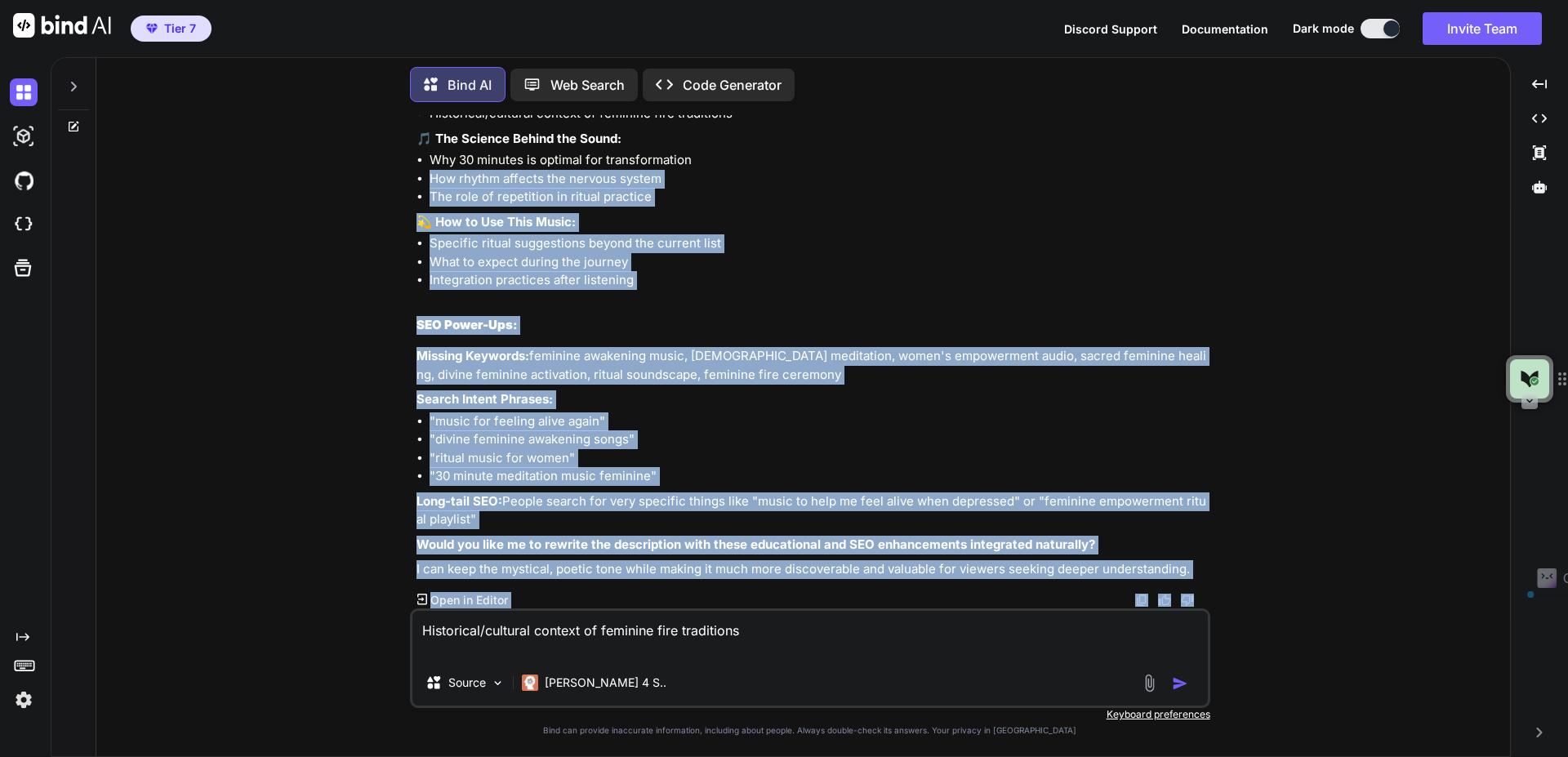
click at [779, 633] on textarea "Historical/cultural context of feminine fire traditions" at bounding box center [810, 635] width 795 height 49
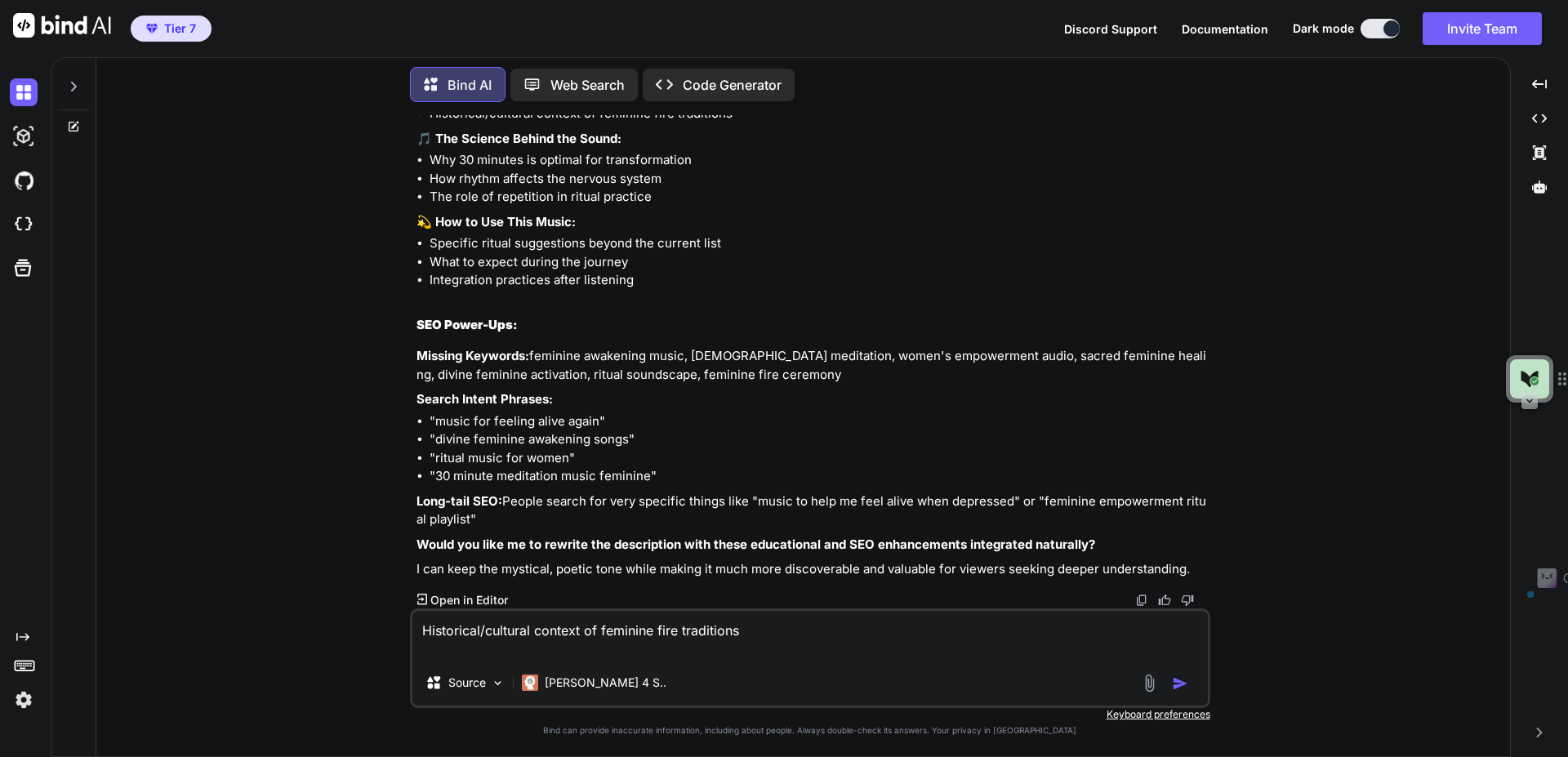
click at [784, 623] on textarea "Historical/cultural context of feminine fire traditions" at bounding box center [810, 635] width 795 height 49
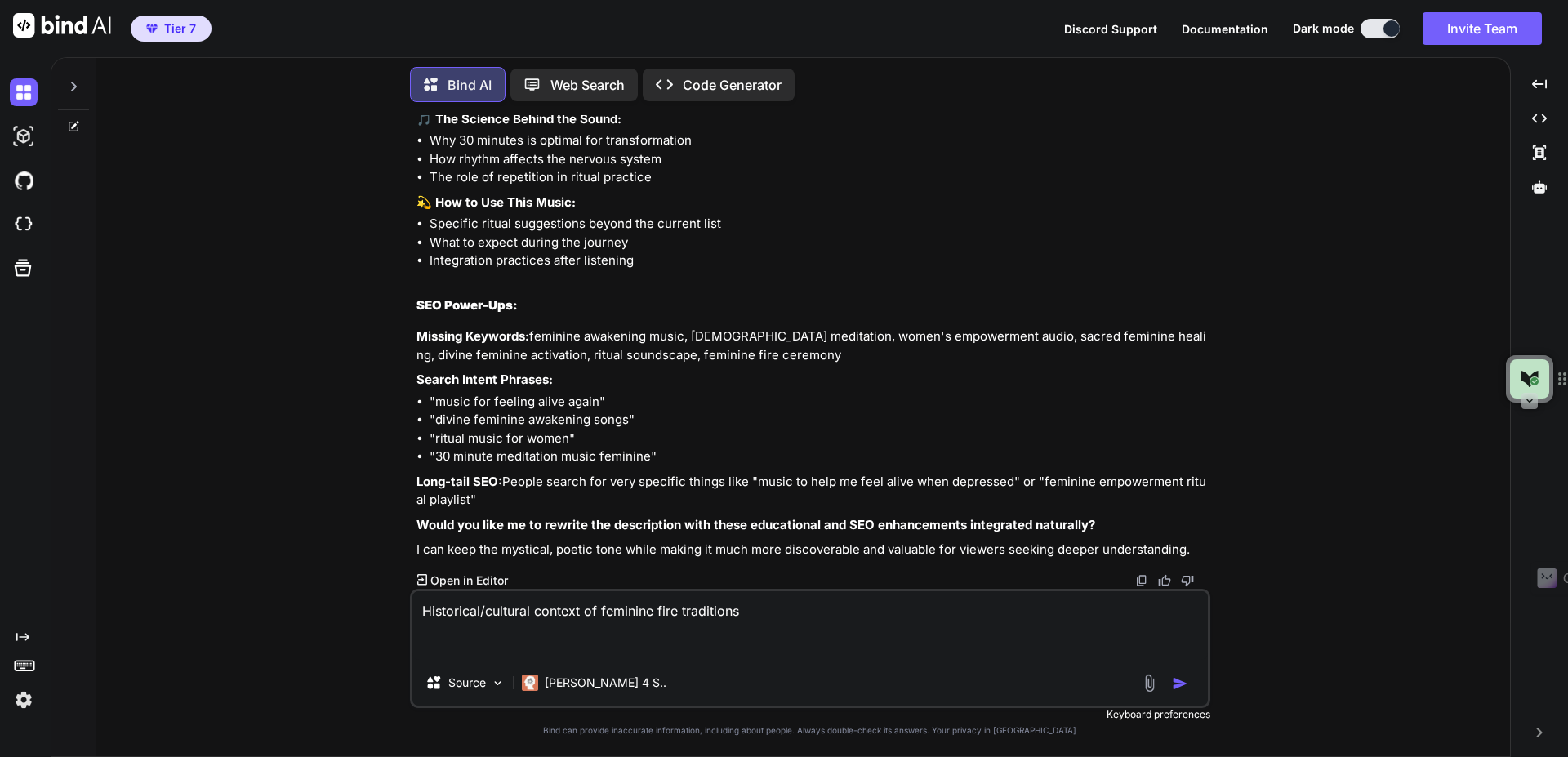
paste textarea "Why 30 minutes is optimal for transformation"
drag, startPoint x: 634, startPoint y: 515, endPoint x: 427, endPoint y: 502, distance: 207.4
click at [427, 271] on ul "Specific ritual suggestions beyond the current list What to expect during the j…" at bounding box center [811, 243] width 790 height 55
click at [625, 252] on li "What to expect during the journey" at bounding box center [819, 243] width 778 height 18
drag, startPoint x: 643, startPoint y: 517, endPoint x: 430, endPoint y: 508, distance: 213.2
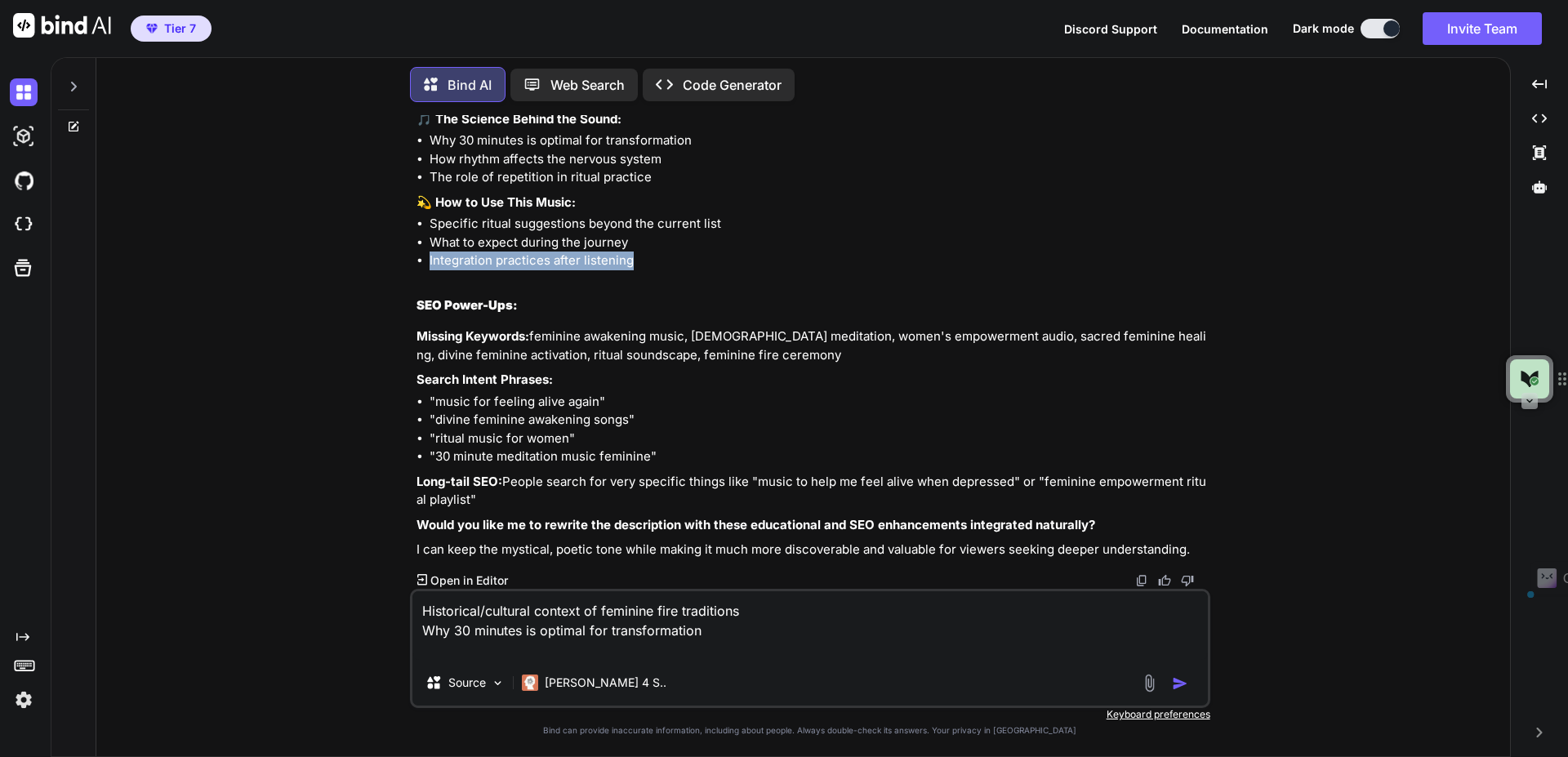
click at [430, 271] on li "Integration practices after listening" at bounding box center [819, 261] width 778 height 18
click at [712, 641] on textarea "Historical/cultural context of feminine fire traditions Why 30 minutes is optim…" at bounding box center [810, 626] width 795 height 69
paste textarea "Integration practices after listening"
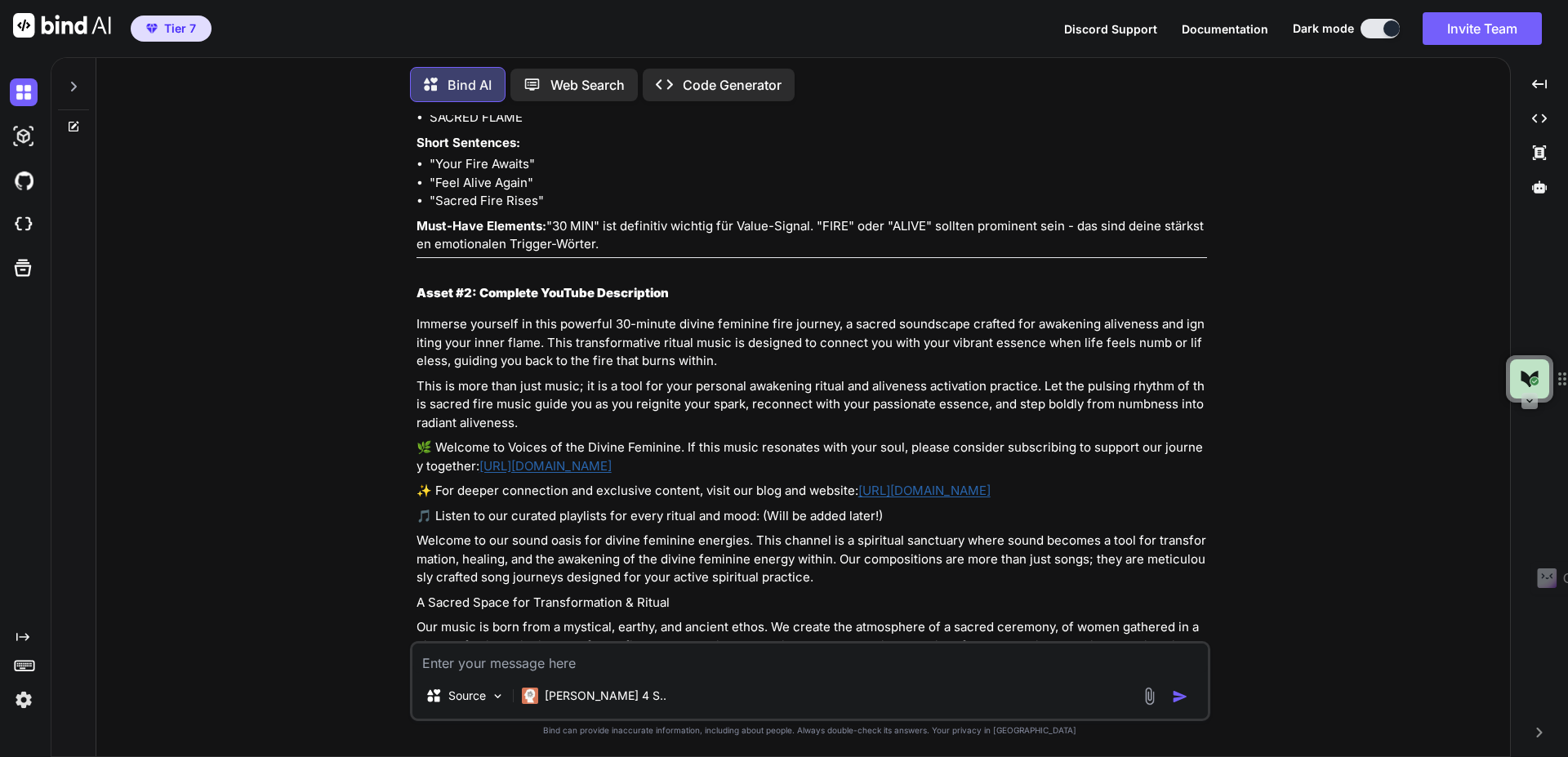
scroll to position [15654, 0]
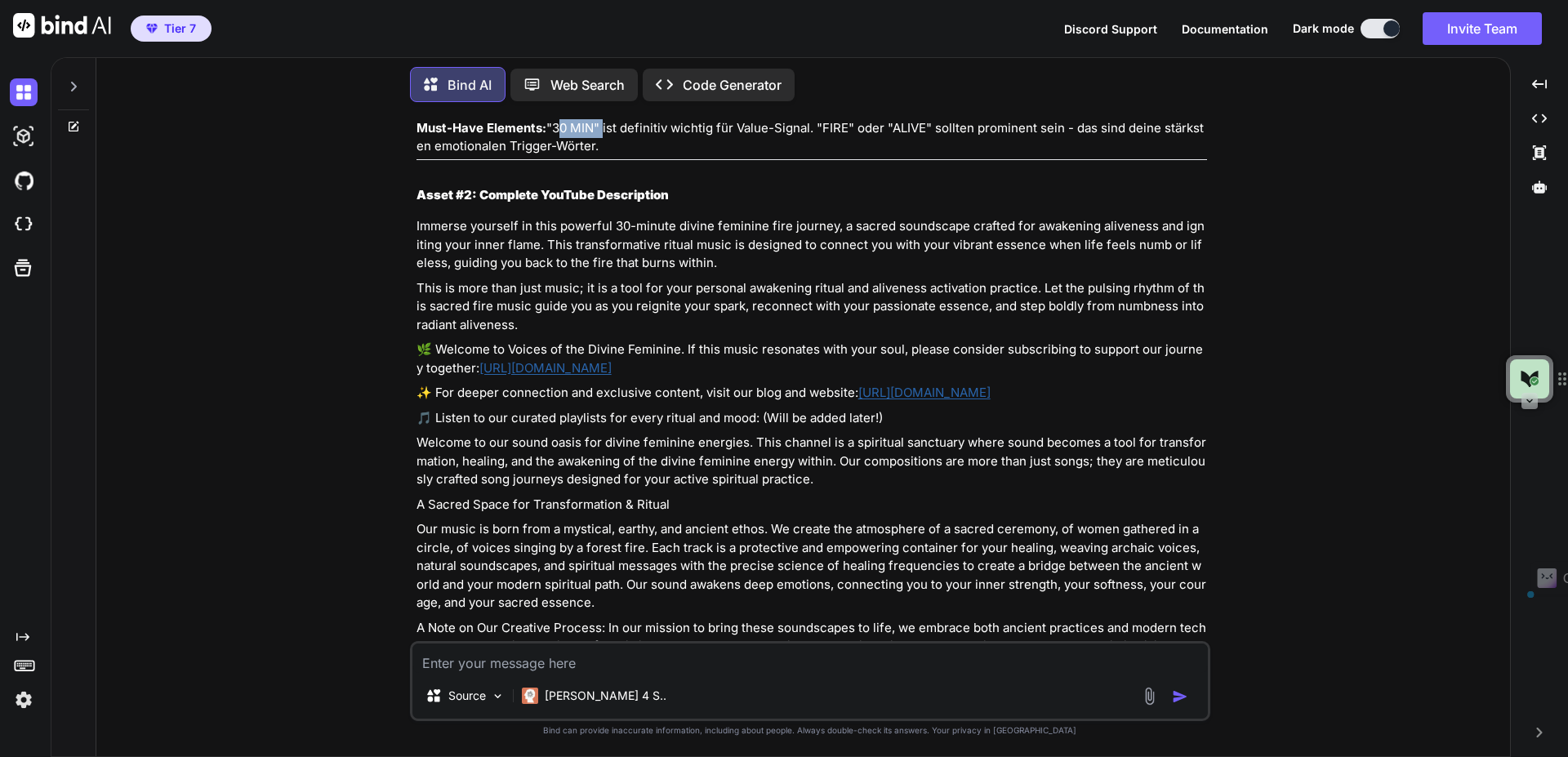
drag, startPoint x: 553, startPoint y: 400, endPoint x: 600, endPoint y: 398, distance: 47.0
click at [600, 156] on p "Must-Have Elements: "30 MIN" ist definitiv wichtig für Value-Signal. "FIRE" ode…" at bounding box center [811, 138] width 790 height 37
drag, startPoint x: 929, startPoint y: 401, endPoint x: 821, endPoint y: 398, distance: 108.0
click at [821, 156] on p "Must-Have Elements: "30 MIN" ist definitiv wichtig für Value-Signal. "FIRE" ode…" at bounding box center [811, 138] width 790 height 37
drag, startPoint x: 553, startPoint y: 400, endPoint x: 658, endPoint y: 405, distance: 105.1
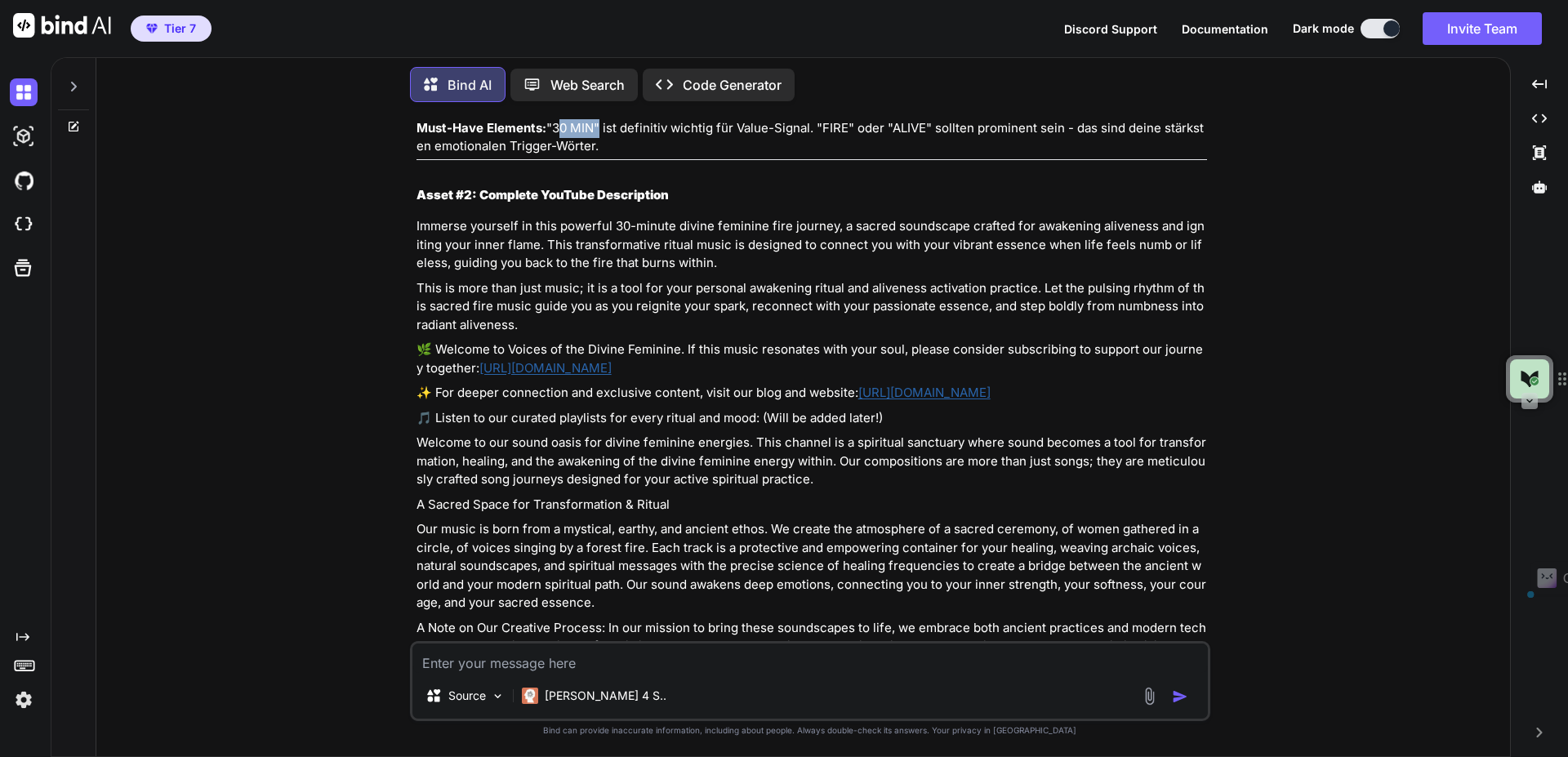
click at [599, 156] on p "Must-Have Elements: "30 MIN" ist definitiv wichtig für Value-Signal. "FIRE" ode…" at bounding box center [811, 138] width 790 height 37
drag, startPoint x: 830, startPoint y: 399, endPoint x: 932, endPoint y: 403, distance: 102.1
click at [932, 156] on p "Must-Have Elements: "30 MIN" ist definitiv wichtig für Value-Signal. "FIRE" ode…" at bounding box center [811, 138] width 790 height 37
drag, startPoint x: 503, startPoint y: 243, endPoint x: 420, endPoint y: 218, distance: 86.7
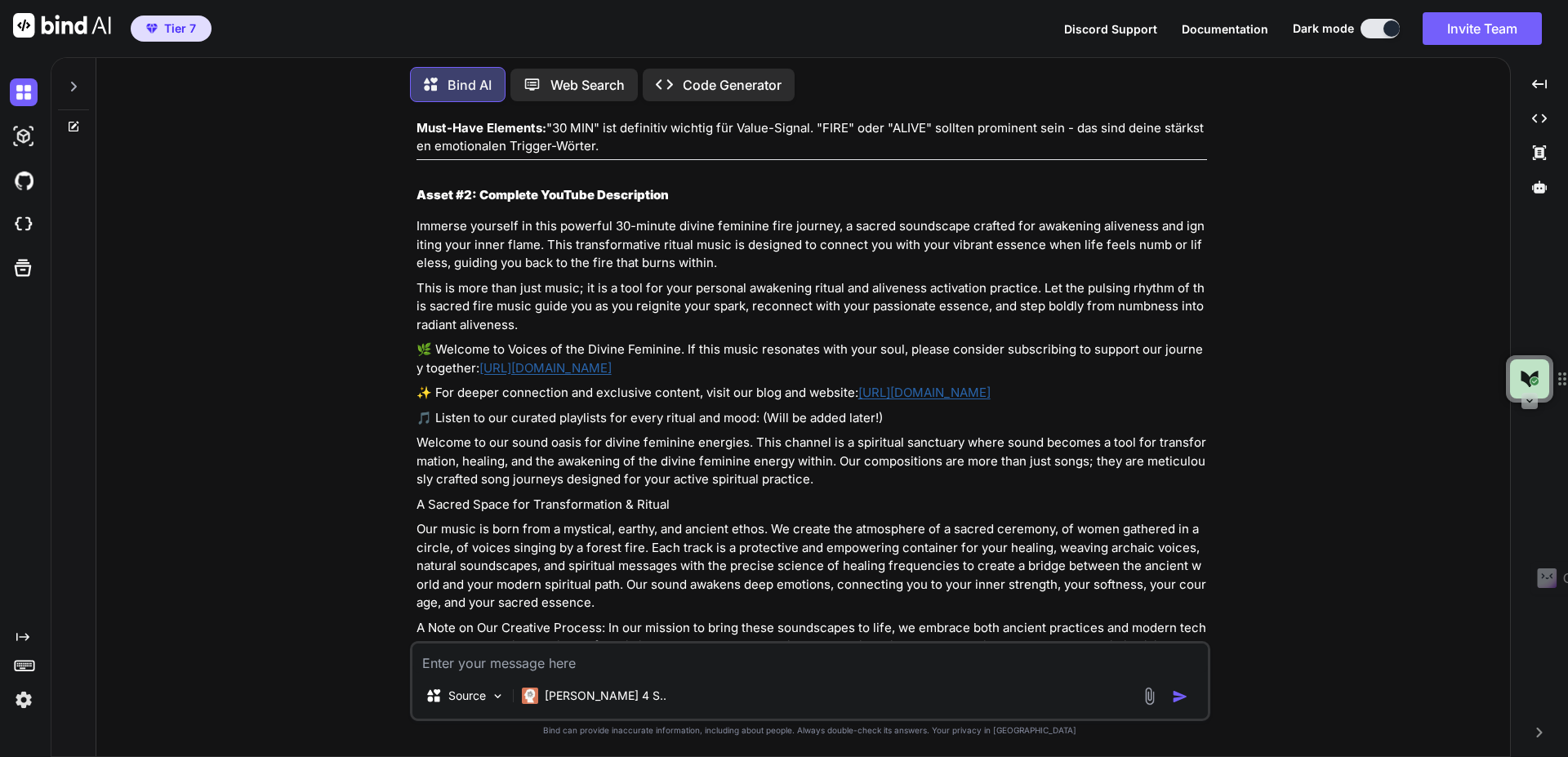
click at [539, 113] on li ""Sacred Fire Rises"" at bounding box center [819, 103] width 778 height 18
drag, startPoint x: 431, startPoint y: 219, endPoint x: 507, endPoint y: 216, distance: 76.1
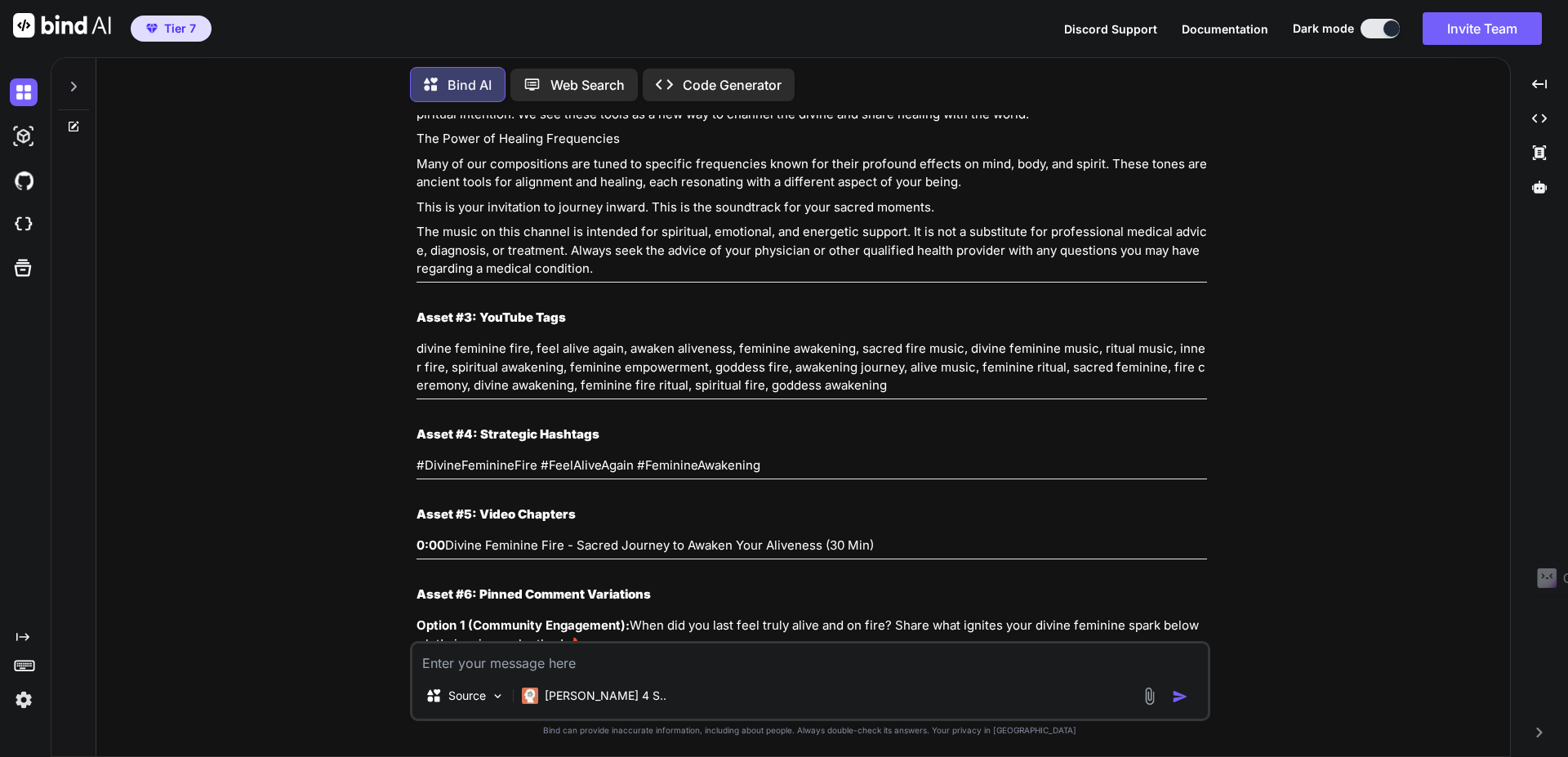
scroll to position [16242, 0]
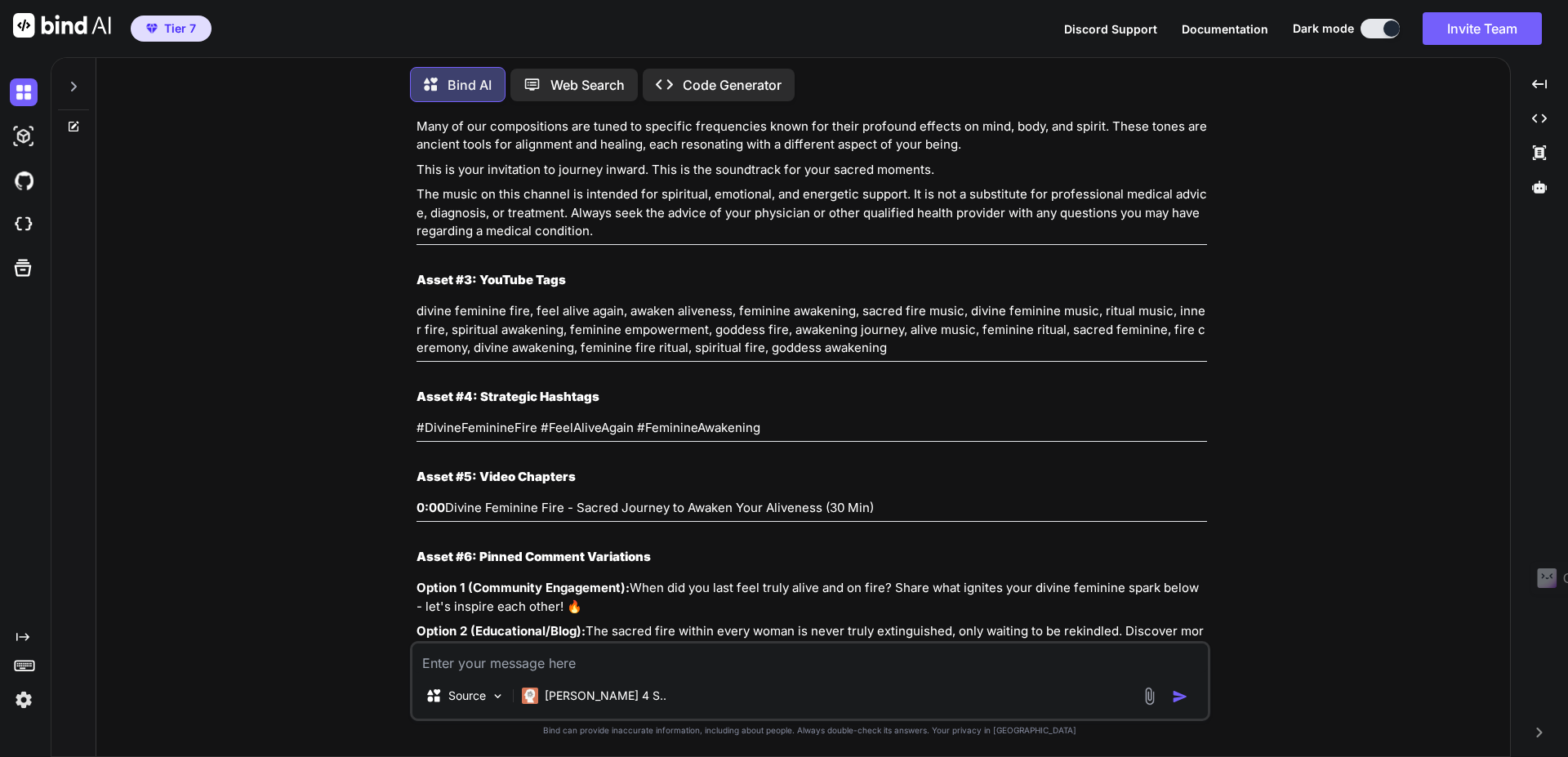
click at [598, 241] on p "The music on this channel is intended for spiritual, emotional, and energetic s…" at bounding box center [811, 213] width 790 height 55
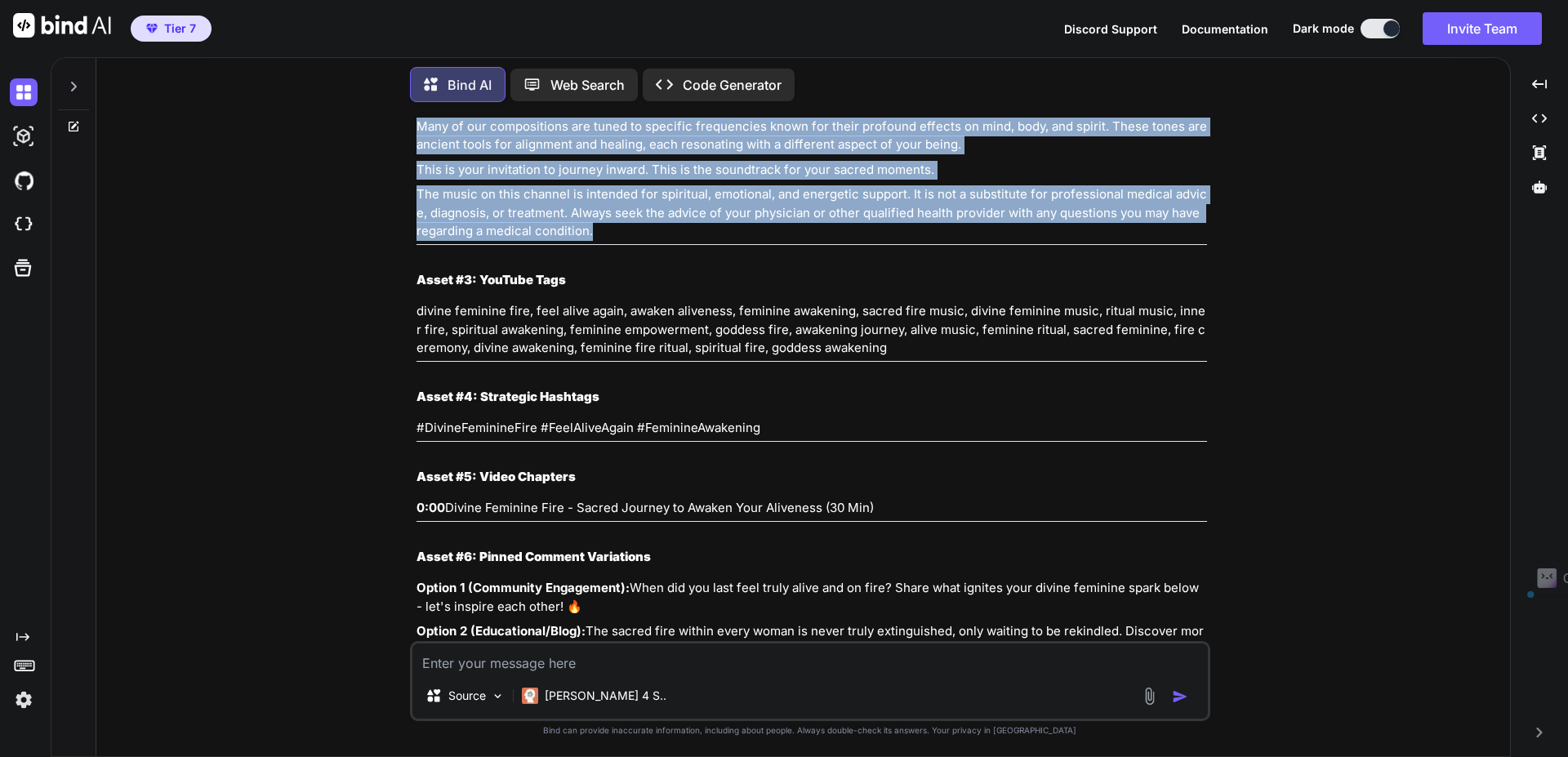
drag, startPoint x: 598, startPoint y: 510, endPoint x: 401, endPoint y: 373, distance: 240.0
click at [401, 373] on div "You Bind AI Hallo! Ich freue mich sehr, dir bei der strategischen Optimierung […" at bounding box center [810, 435] width 1401 height 641
click at [644, 365] on div "Perfekt! Hier sind deine kompletten YouTube Assets mit "Divine Feminine Fire" F…" at bounding box center [811, 62] width 790 height 1977
click at [594, 111] on p "The Power of Healing Frequencies" at bounding box center [811, 102] width 790 height 18
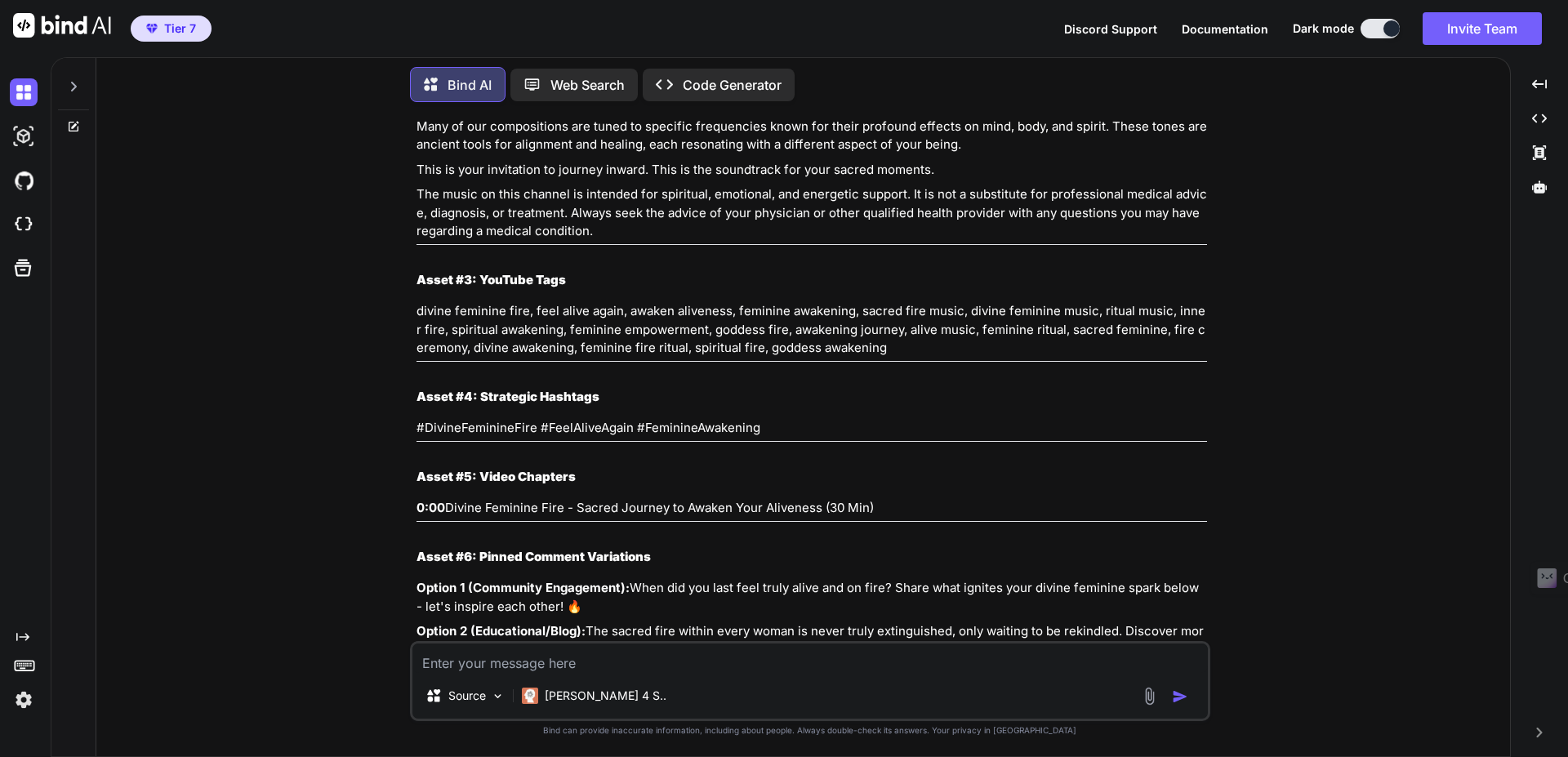
click at [627, 660] on textarea at bounding box center [810, 658] width 795 height 29
click at [567, 663] on textarea at bounding box center [810, 658] width 795 height 29
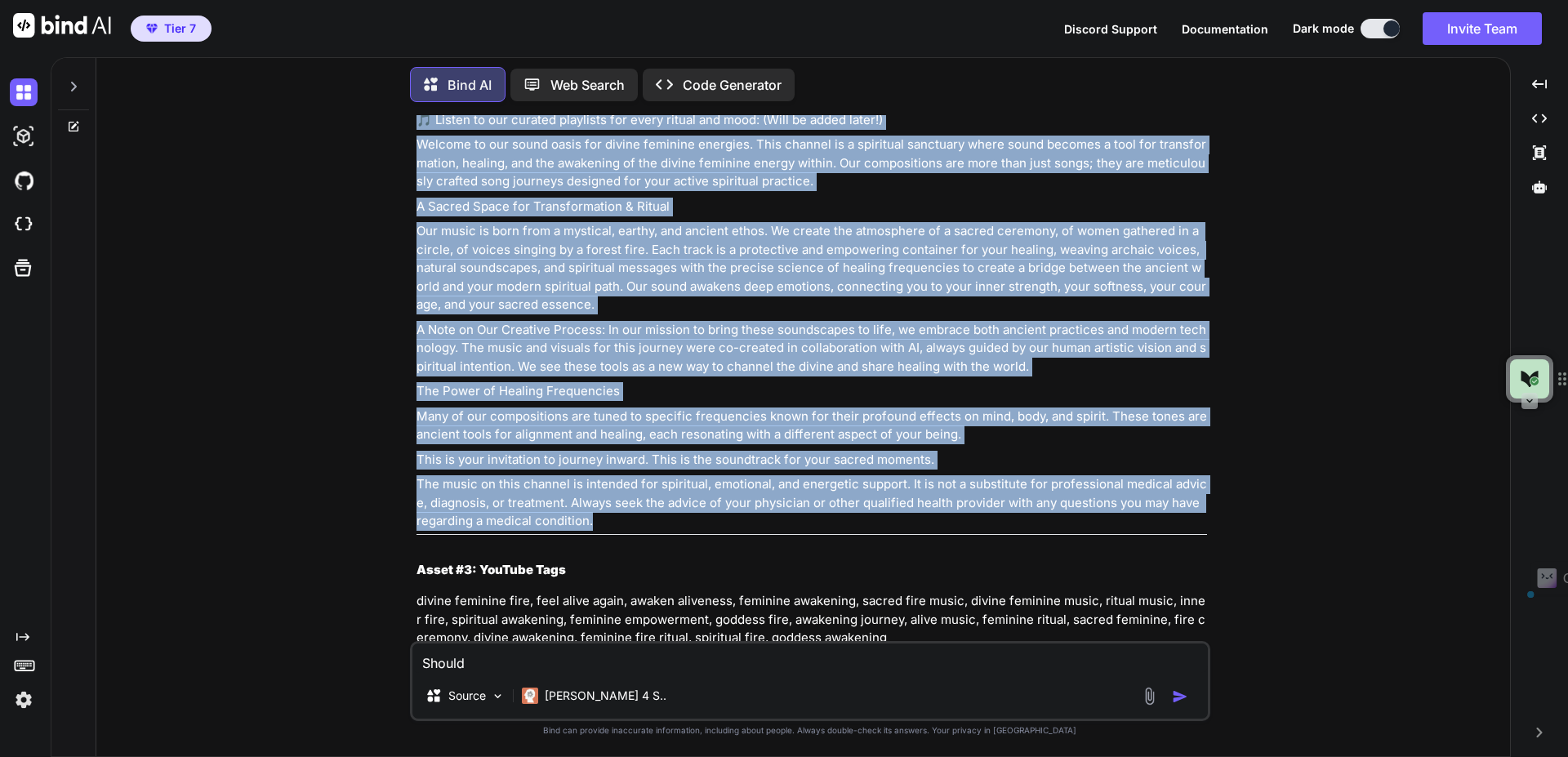
scroll to position [15948, 0]
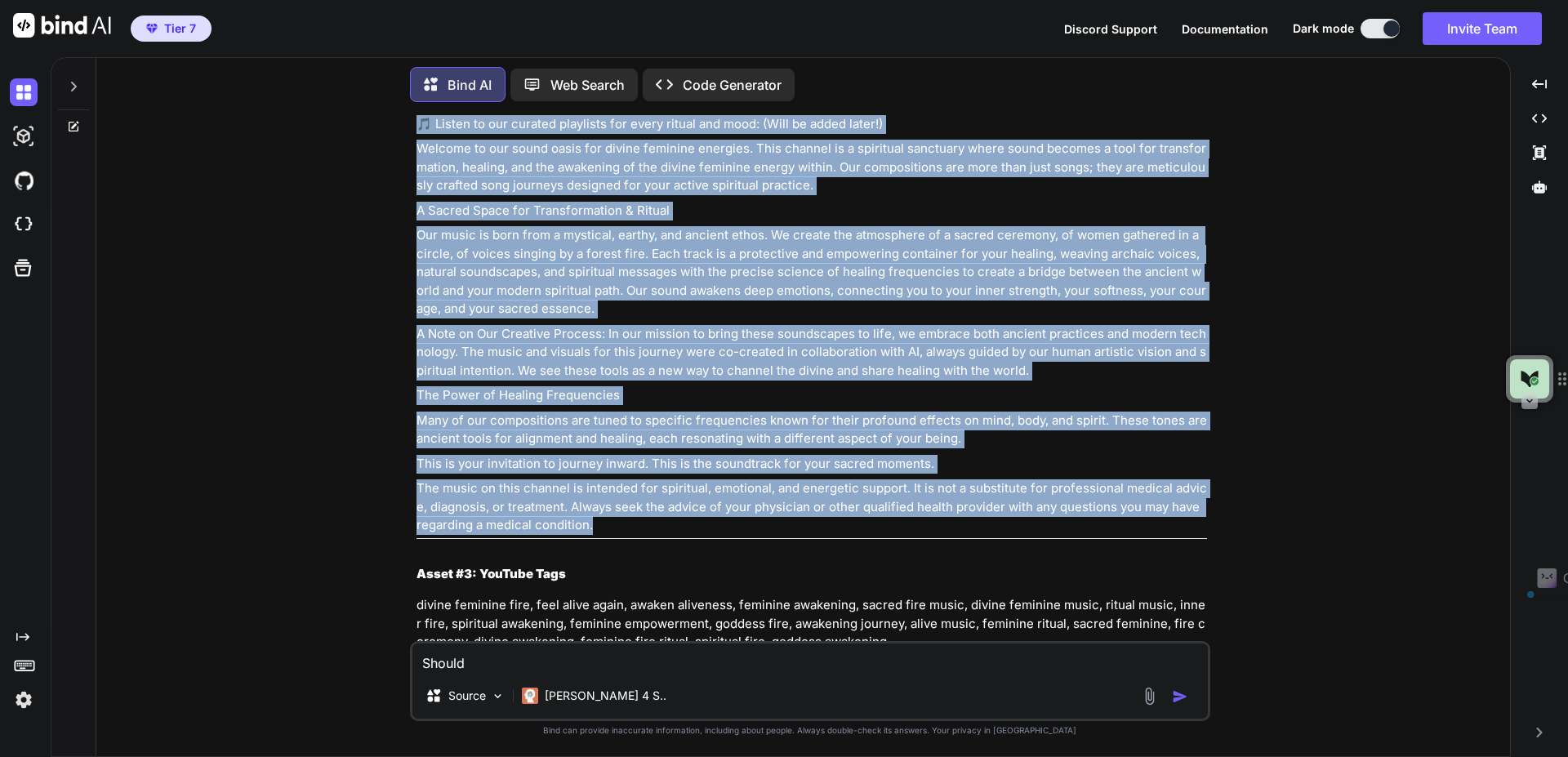
drag, startPoint x: 607, startPoint y: 511, endPoint x: 417, endPoint y: 202, distance: 362.7
click at [417, 202] on div "Perfekt! Hier sind deine kompletten YouTube Assets mit "Divine Feminine Fire" F…" at bounding box center [811, 356] width 790 height 1977
